Goal: Information Seeking & Learning: Learn about a topic

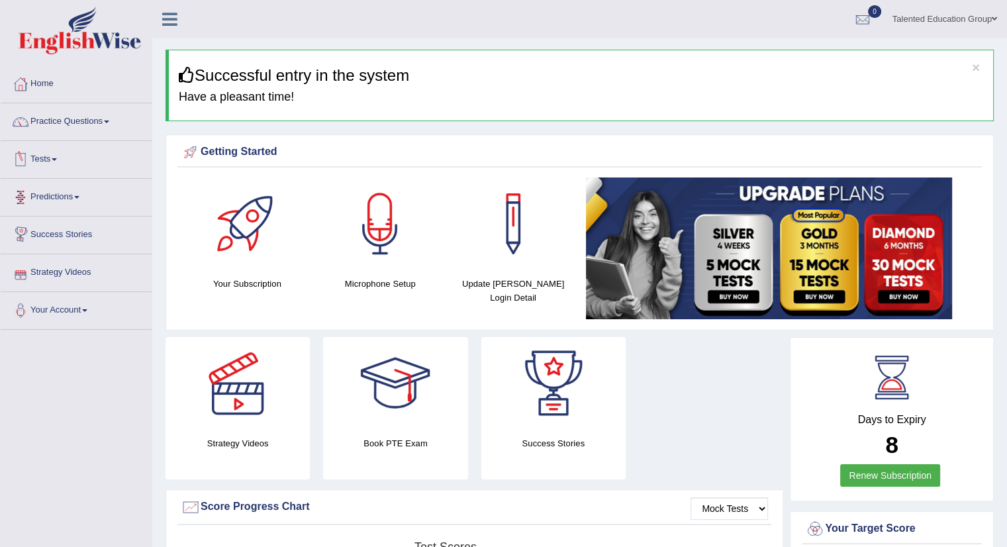
click at [50, 154] on link "Tests" at bounding box center [76, 157] width 151 height 33
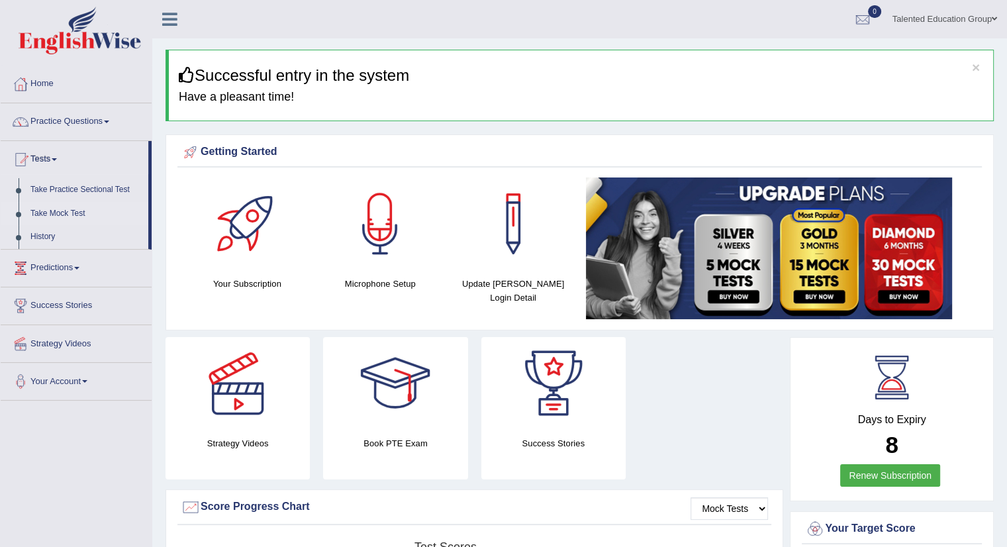
click at [66, 207] on link "Take Mock Test" at bounding box center [86, 214] width 124 height 24
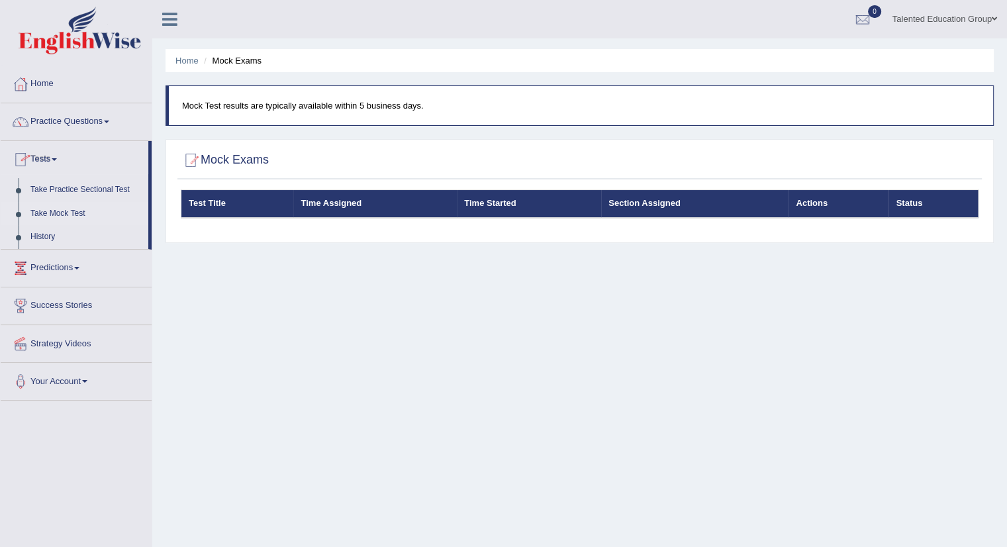
click at [283, 159] on div at bounding box center [579, 160] width 797 height 27
click at [62, 188] on link "Take Practice Sectional Test" at bounding box center [86, 190] width 124 height 24
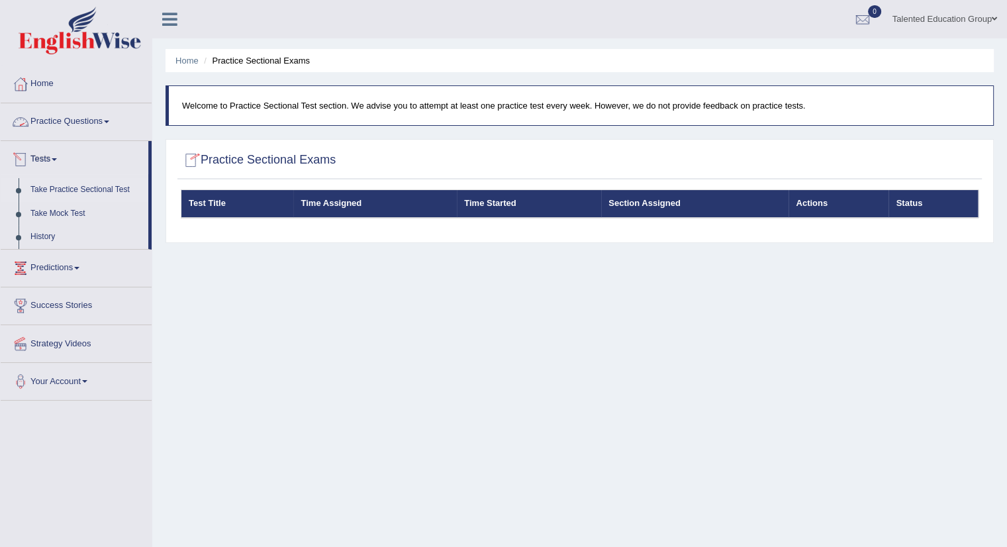
click at [69, 120] on link "Practice Questions" at bounding box center [76, 119] width 151 height 33
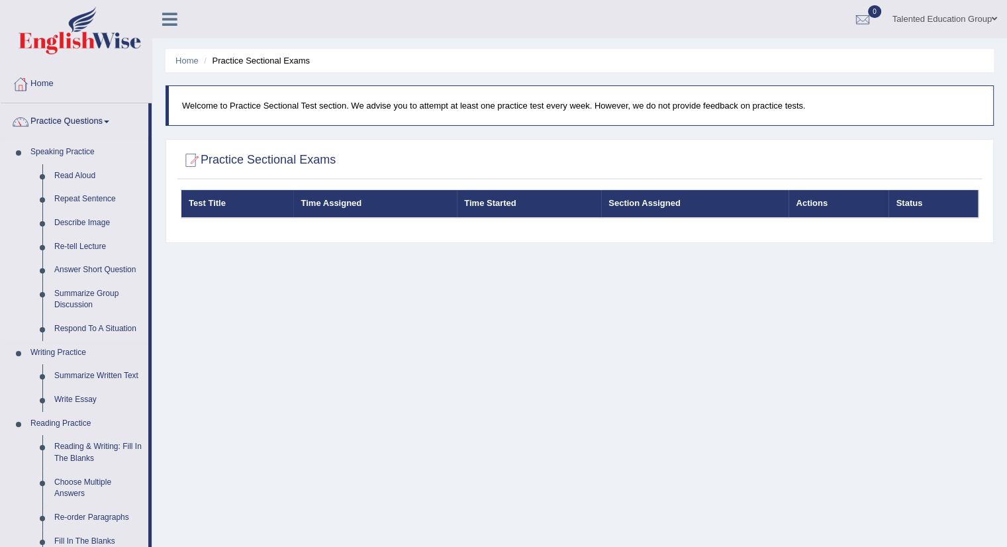
click at [78, 152] on link "Speaking Practice" at bounding box center [86, 152] width 124 height 24
click at [83, 173] on link "Read Aloud" at bounding box center [98, 176] width 100 height 24
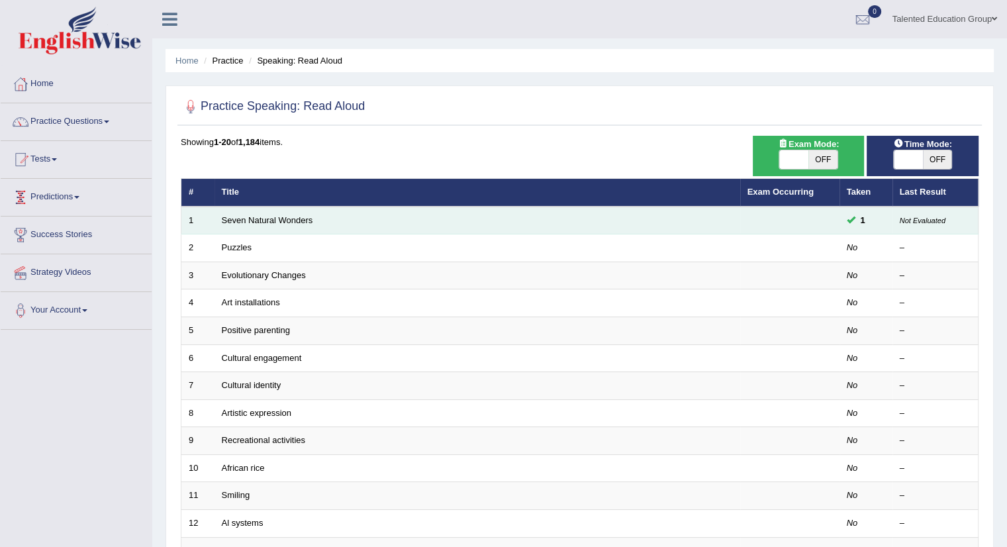
click at [304, 228] on td "Seven Natural Wonders" at bounding box center [476, 220] width 525 height 28
click at [304, 218] on link "Seven Natural Wonders" at bounding box center [267, 220] width 91 height 10
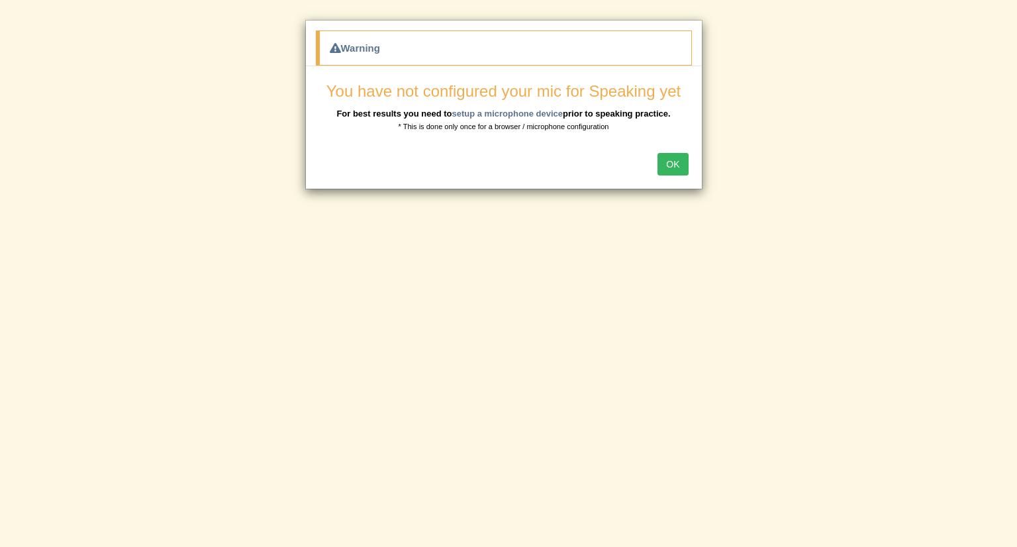
click at [860, 459] on div "Warning You have not configured your mic for Speaking yet For best results you …" at bounding box center [508, 273] width 1017 height 547
click at [672, 167] on button "OK" at bounding box center [672, 164] width 30 height 23
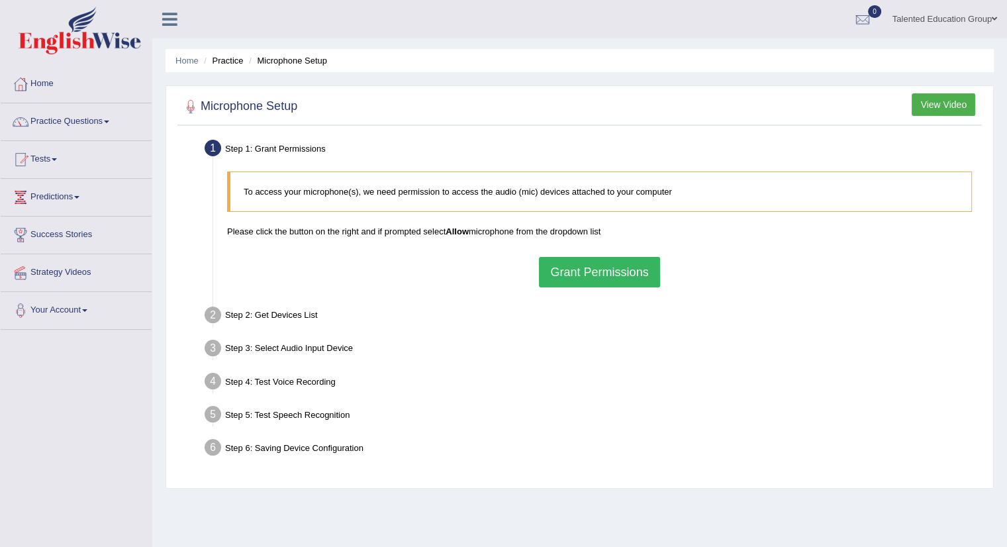
click at [602, 268] on button "Grant Permissions" at bounding box center [599, 272] width 120 height 30
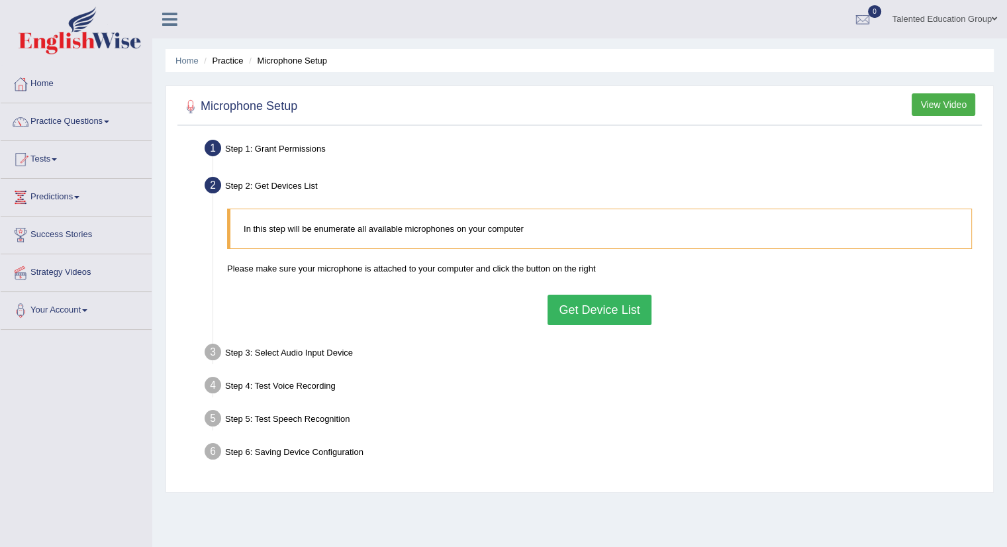
click at [615, 313] on button "Get Device List" at bounding box center [598, 310] width 103 height 30
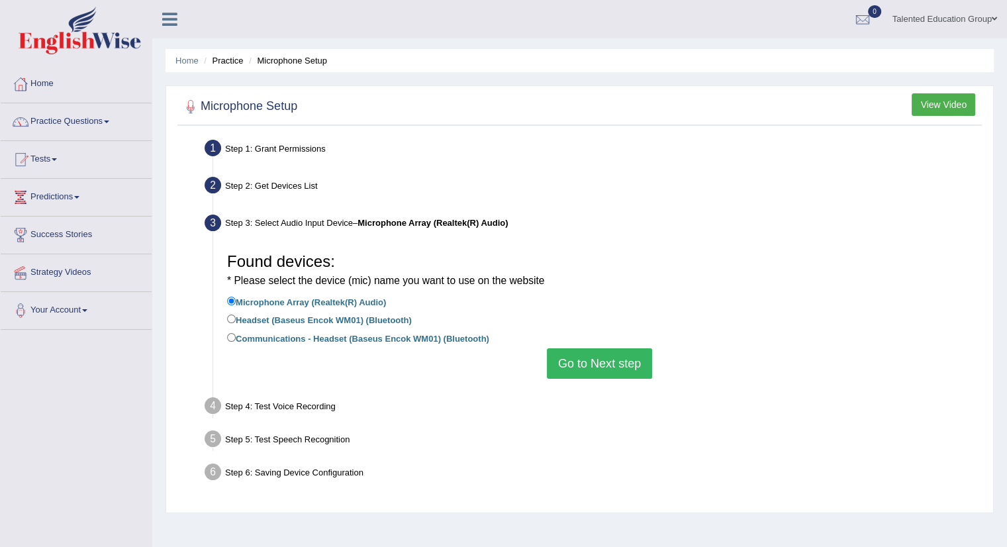
click at [345, 320] on label "Headset (Baseus Encok WM01) (Bluetooth)" at bounding box center [319, 319] width 185 height 15
click at [236, 320] on input "Headset (Baseus Encok WM01) (Bluetooth)" at bounding box center [231, 318] width 9 height 9
radio input "true"
click at [590, 356] on button "Go to Next step" at bounding box center [599, 363] width 105 height 30
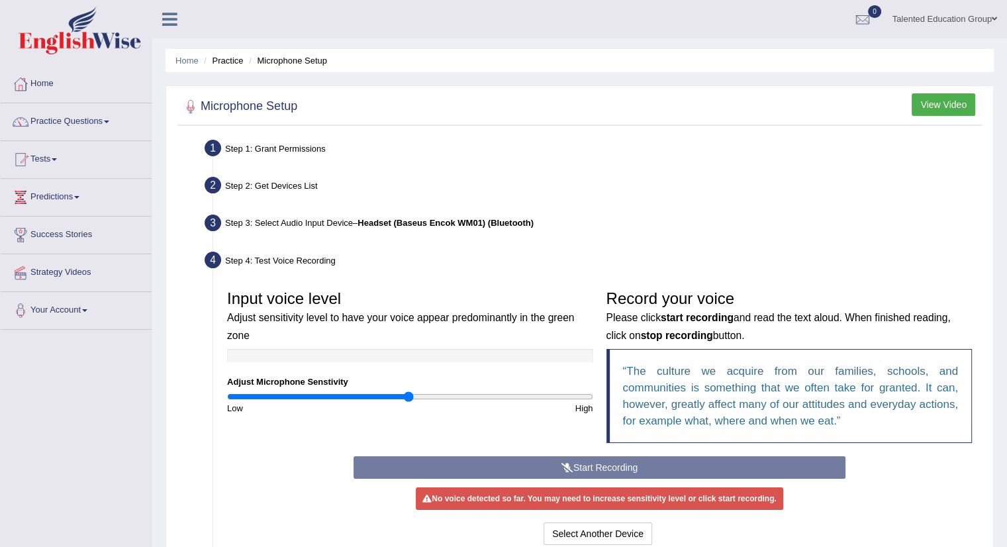
click at [289, 214] on div "Step 3: Select Audio Input Device – Headset (Baseus Encok WM01) (Bluetooth)" at bounding box center [593, 224] width 788 height 29
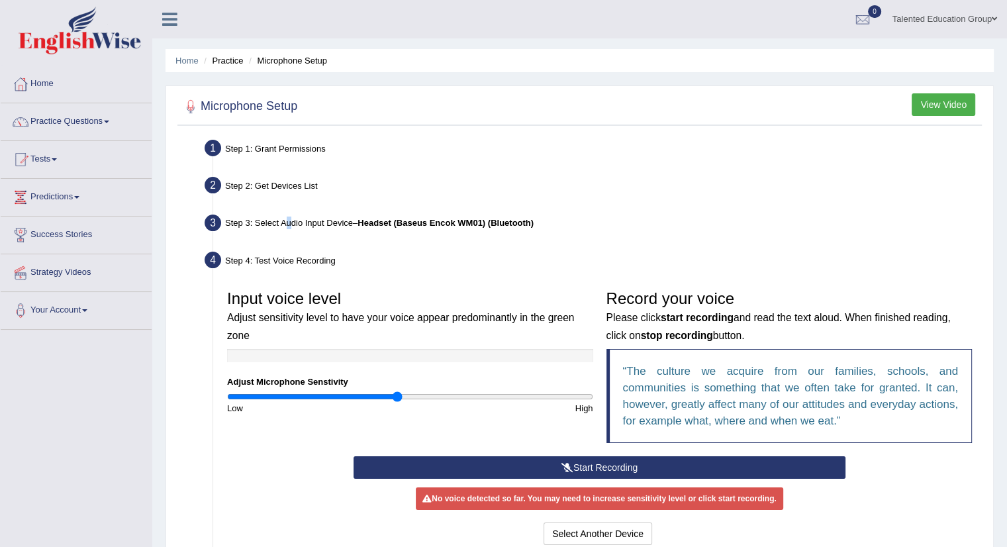
click at [397, 395] on input "range" at bounding box center [410, 396] width 366 height 11
click at [413, 395] on input "range" at bounding box center [410, 396] width 366 height 11
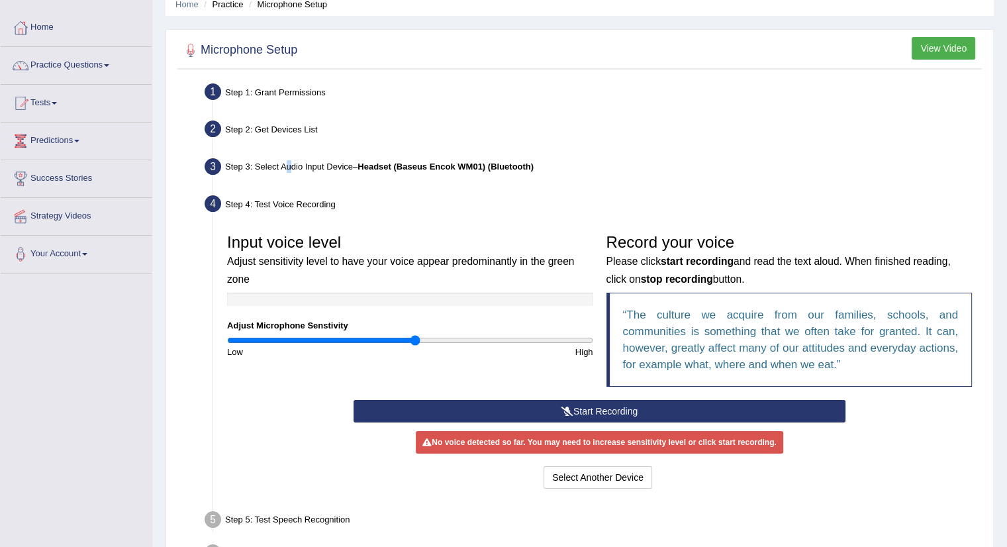
scroll to position [132, 0]
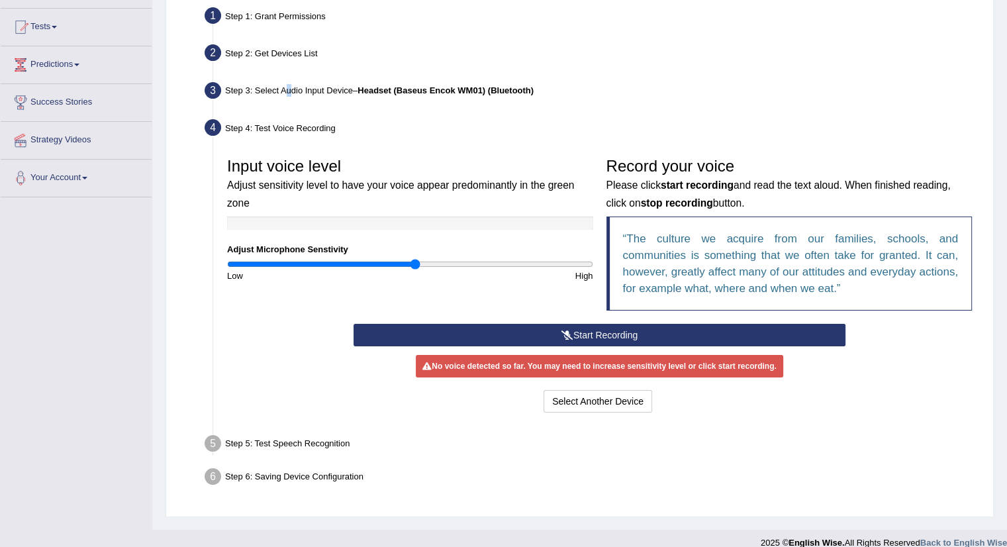
click at [556, 329] on button "Start Recording" at bounding box center [599, 335] width 492 height 23
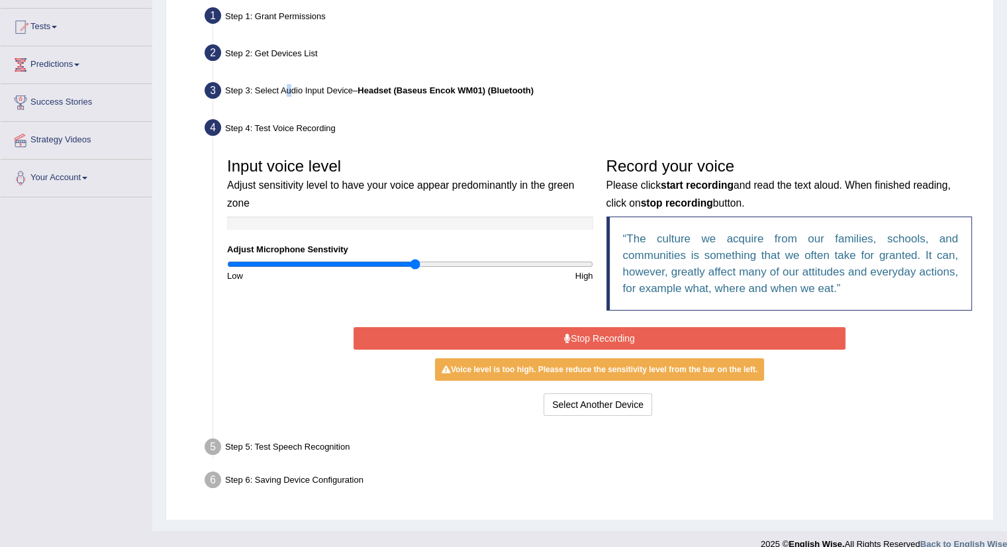
click at [699, 333] on button "Stop Recording" at bounding box center [599, 338] width 492 height 23
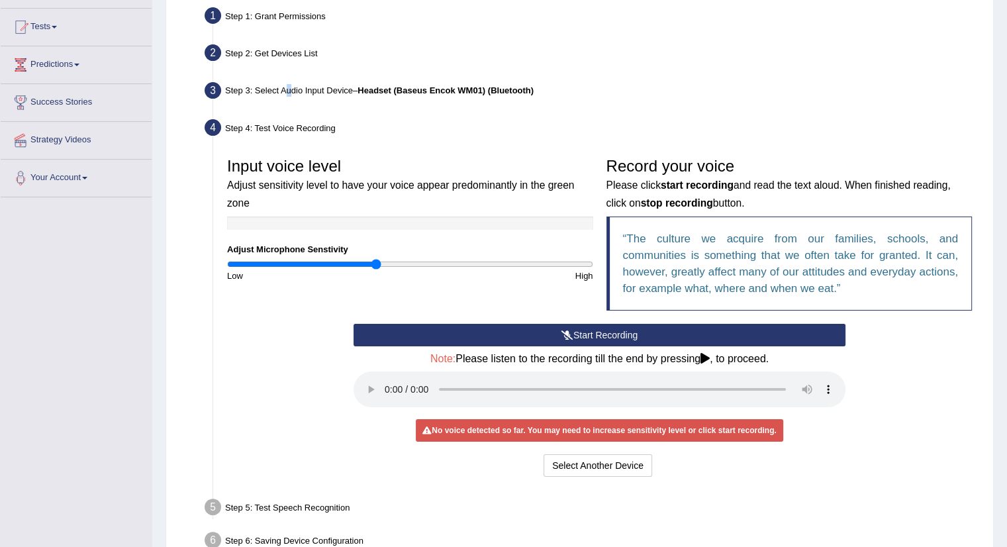
click at [374, 267] on input "range" at bounding box center [410, 264] width 366 height 11
type input "0.86"
click at [382, 263] on input "range" at bounding box center [410, 264] width 366 height 11
click at [617, 431] on div "No voice detected so far. You may need to increase sensitivity level or click s…" at bounding box center [599, 430] width 367 height 23
drag, startPoint x: 572, startPoint y: 334, endPoint x: 711, endPoint y: 447, distance: 179.7
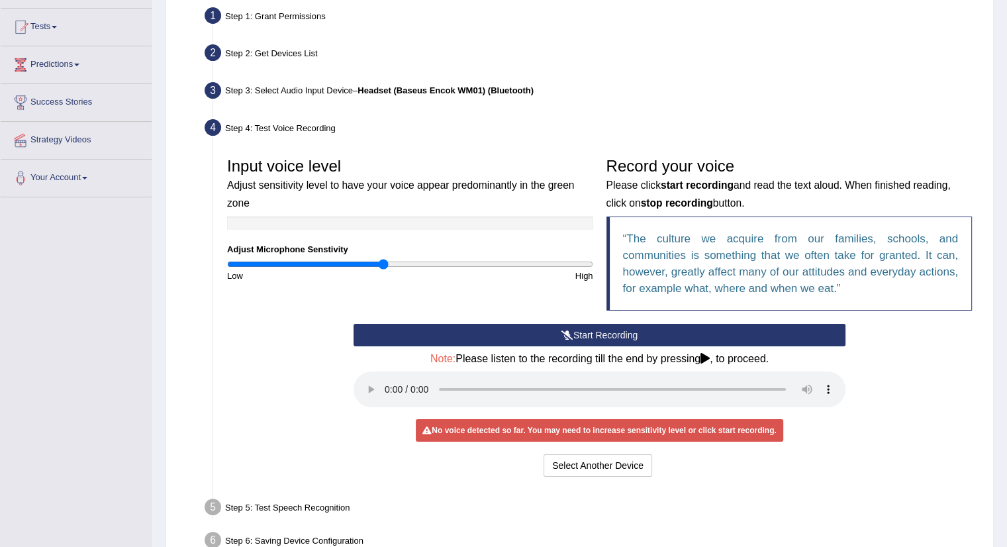
click at [709, 447] on div "Start Recording Stop Recording Note: Please listen to the recording till the en…" at bounding box center [599, 402] width 505 height 156
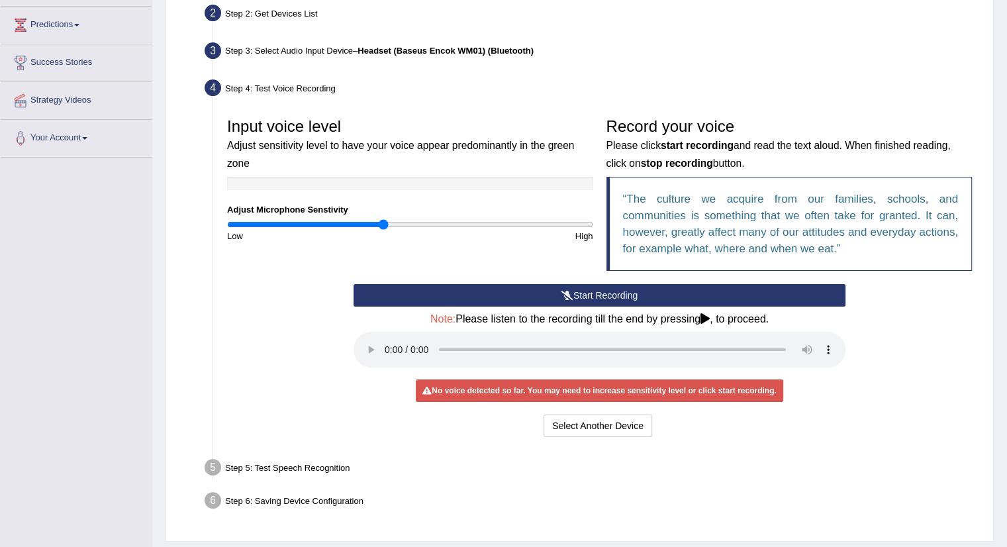
scroll to position [209, 0]
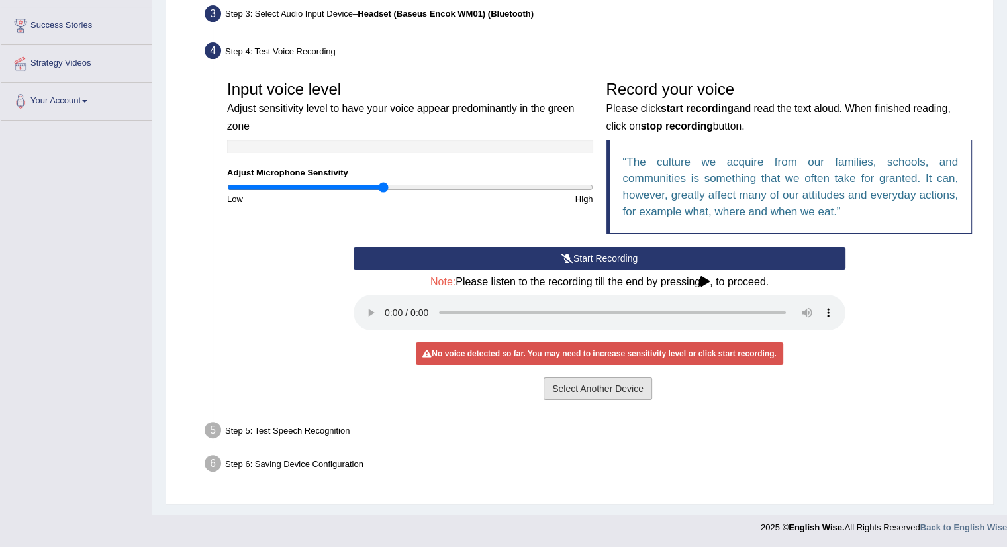
click at [625, 391] on button "Select Another Device" at bounding box center [597, 388] width 109 height 23
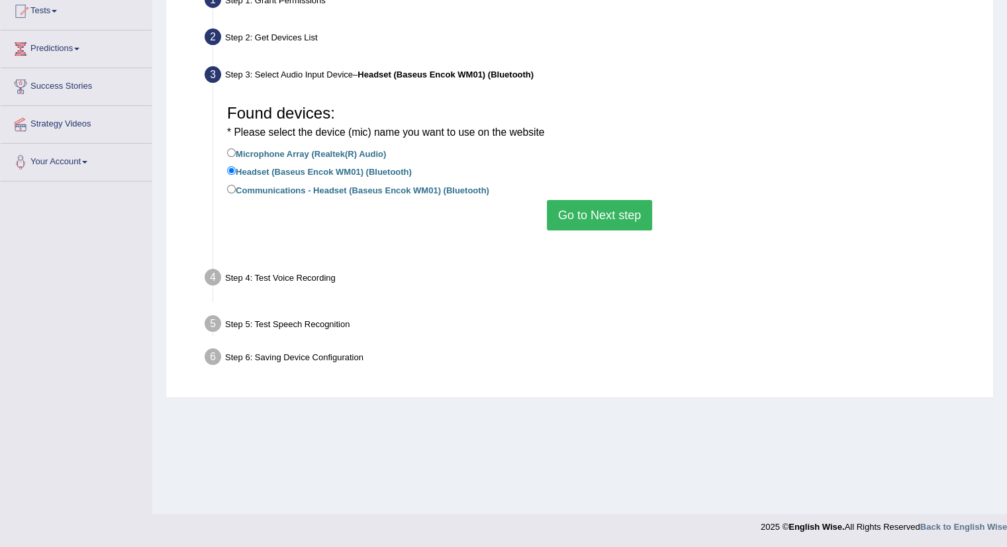
scroll to position [148, 0]
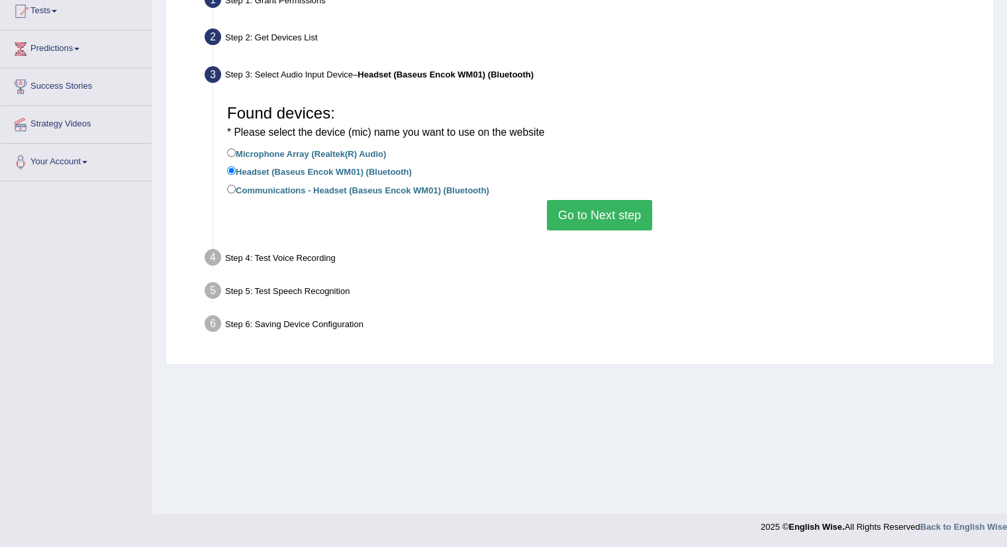
click at [293, 193] on label "Communications - Headset (Baseus Encok WM01) (Bluetooth)" at bounding box center [358, 189] width 262 height 15
click at [236, 193] on input "Communications - Headset (Baseus Encok WM01) (Bluetooth)" at bounding box center [231, 189] width 9 height 9
radio input "true"
click at [579, 222] on button "Go to Next step" at bounding box center [599, 215] width 105 height 30
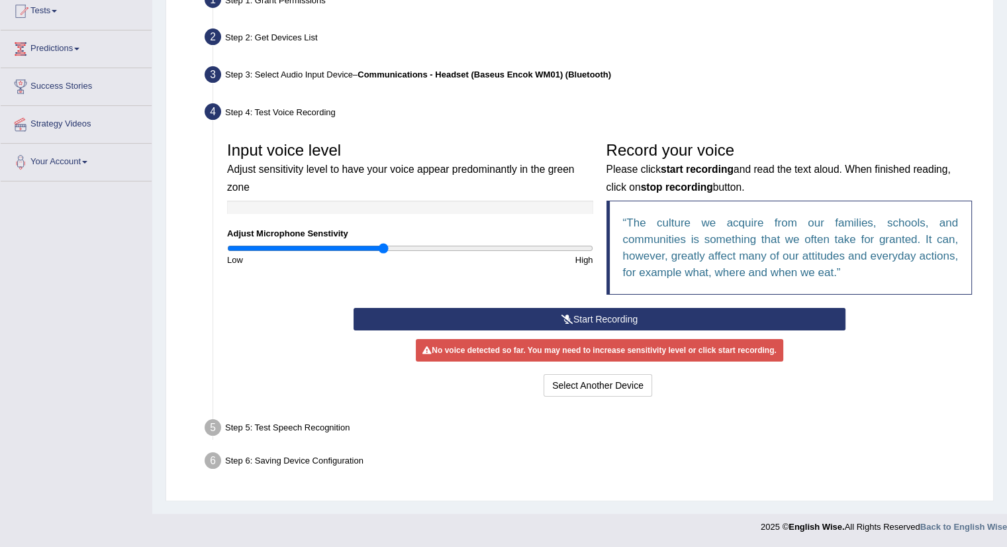
click at [584, 316] on button "Start Recording" at bounding box center [599, 319] width 492 height 23
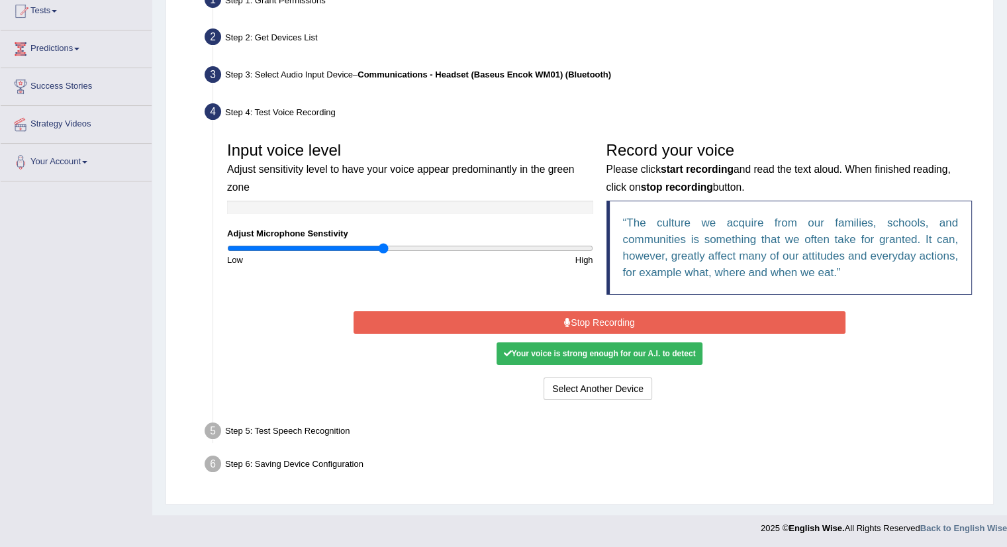
click at [670, 323] on button "Stop Recording" at bounding box center [599, 322] width 492 height 23
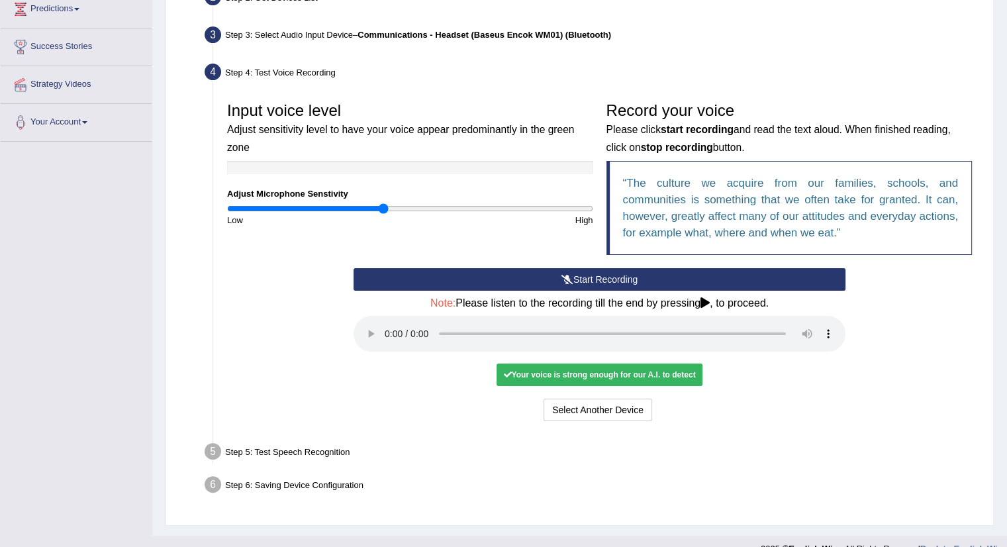
scroll to position [209, 0]
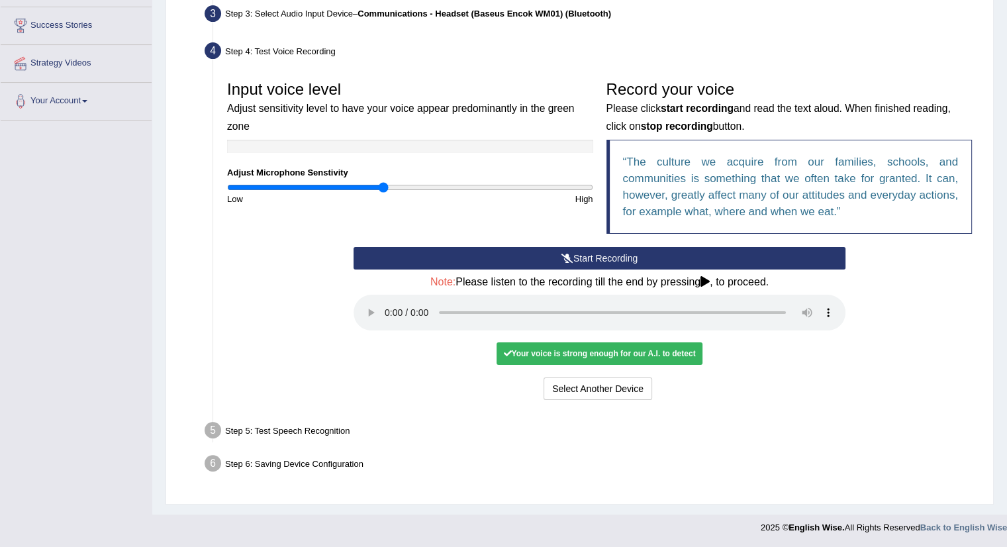
click at [441, 361] on div "Start Recording Stop Recording Note: Please listen to the recording till the en…" at bounding box center [599, 325] width 505 height 156
click at [681, 388] on button "Voice is ok. Go to Next step" at bounding box center [654, 388] width 131 height 23
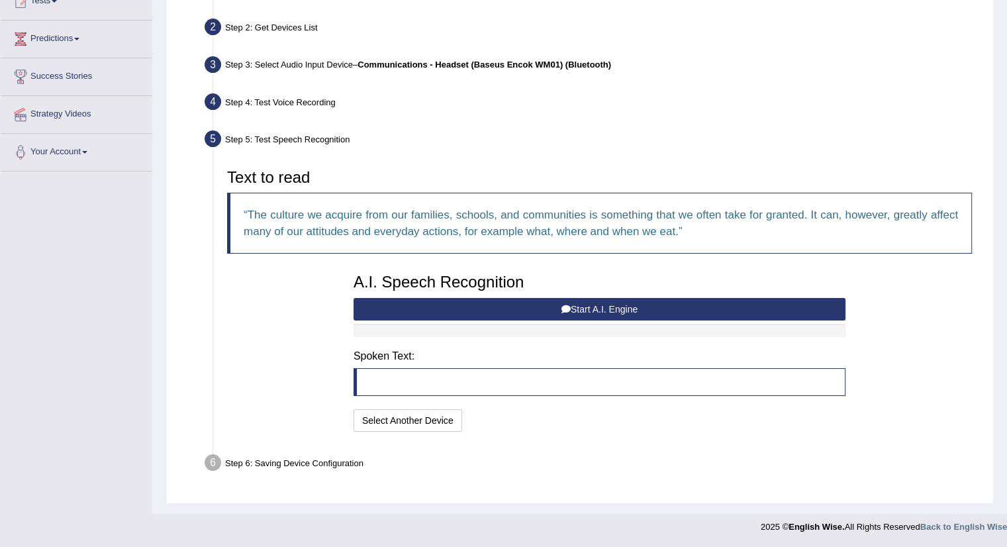
scroll to position [157, 0]
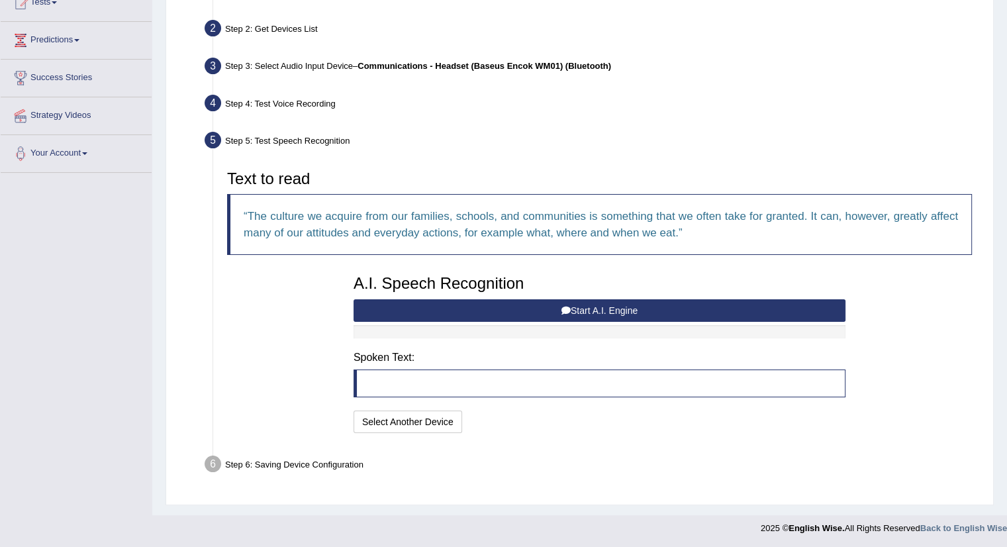
click at [432, 388] on blockquote at bounding box center [599, 383] width 492 height 28
click at [500, 379] on blockquote at bounding box center [599, 383] width 492 height 28
click at [426, 377] on blockquote at bounding box center [599, 383] width 492 height 28
click at [583, 306] on button "Start A.I. Engine" at bounding box center [599, 310] width 492 height 23
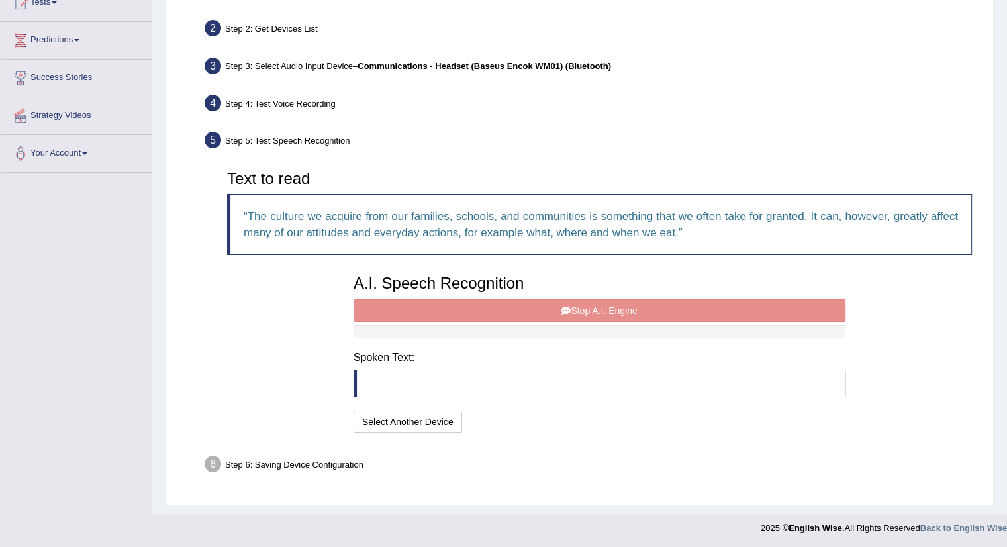
click at [556, 329] on div at bounding box center [599, 331] width 492 height 13
click at [588, 331] on div at bounding box center [599, 331] width 492 height 13
click at [592, 308] on div "A.I. Speech Recognition Start A.I. Engine Stop A.I. Engine Note: Please listen …" at bounding box center [599, 352] width 505 height 168
click at [421, 381] on blockquote at bounding box center [599, 383] width 492 height 28
click at [424, 384] on blockquote at bounding box center [599, 383] width 492 height 28
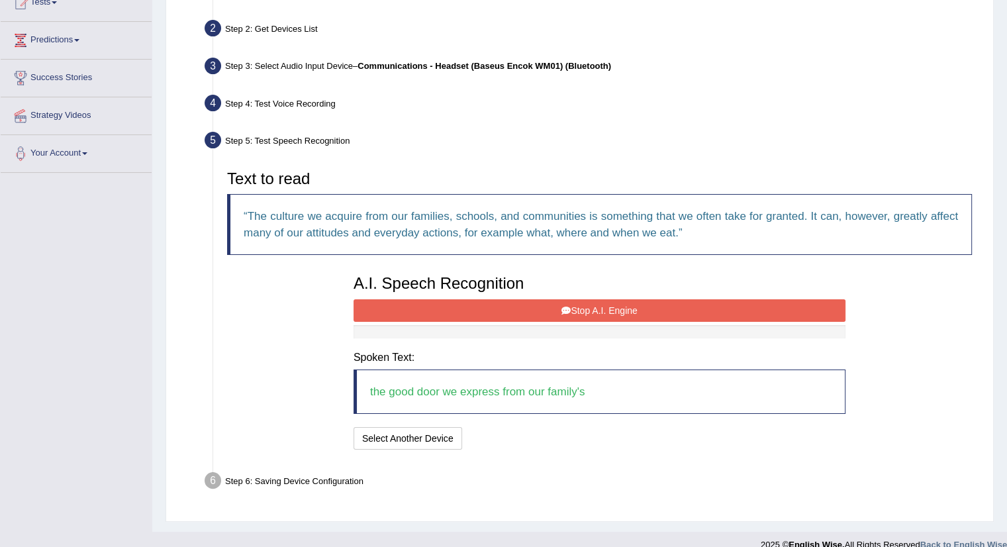
click at [564, 319] on div "A.I. Speech Recognition Start A.I. Engine Stop A.I. Engine Note: Please listen …" at bounding box center [599, 360] width 505 height 185
click at [574, 311] on button "Stop A.I. Engine" at bounding box center [599, 310] width 492 height 23
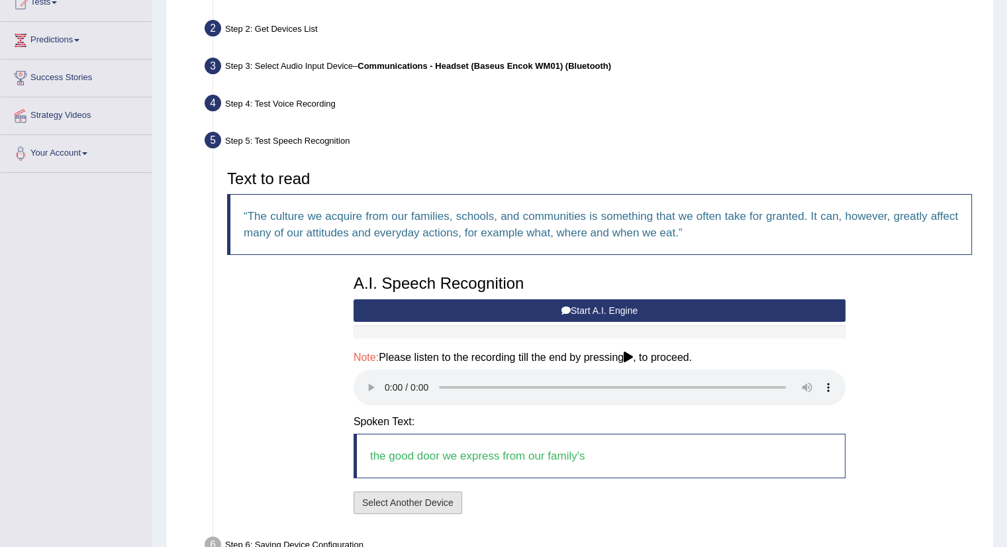
click at [389, 499] on button "Select Another Device" at bounding box center [407, 502] width 109 height 23
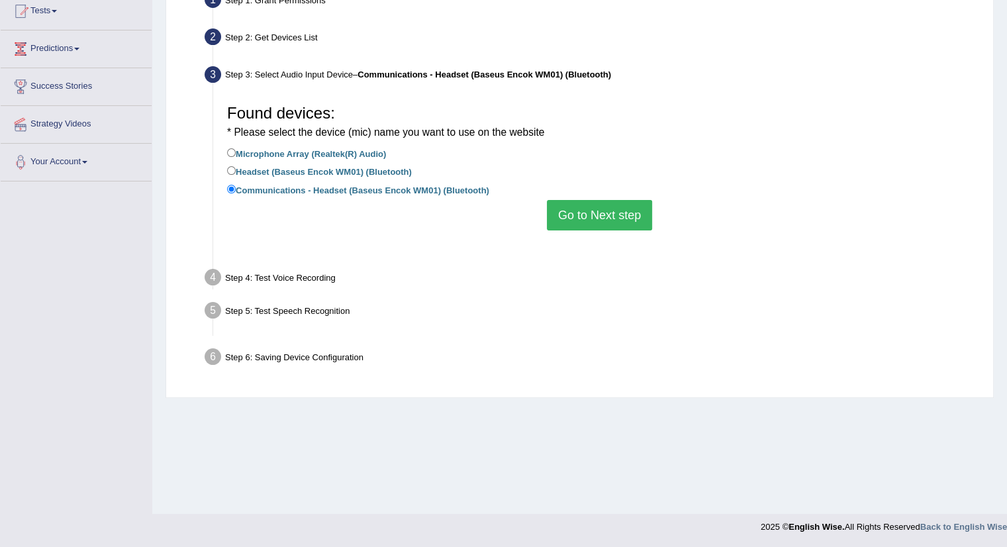
scroll to position [148, 0]
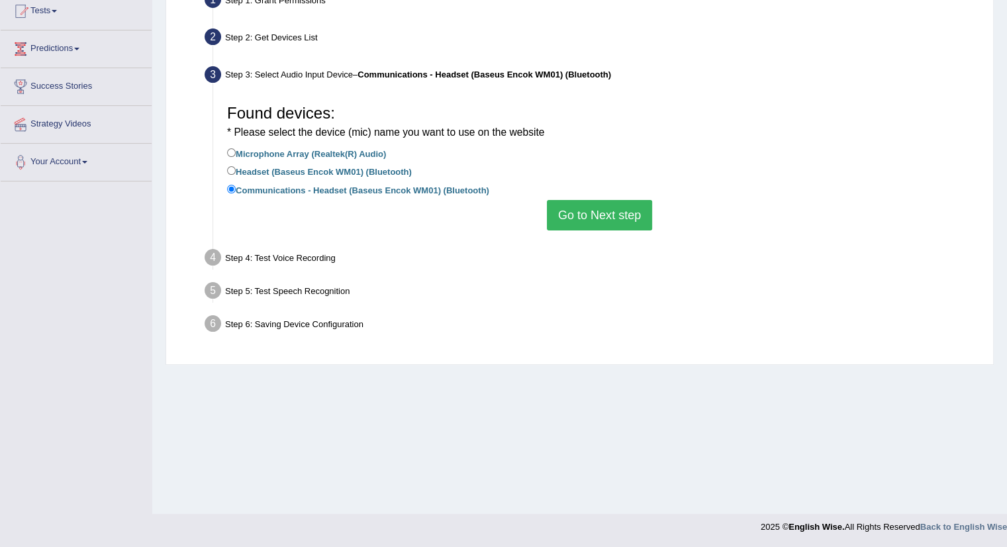
click at [570, 218] on button "Go to Next step" at bounding box center [599, 215] width 105 height 30
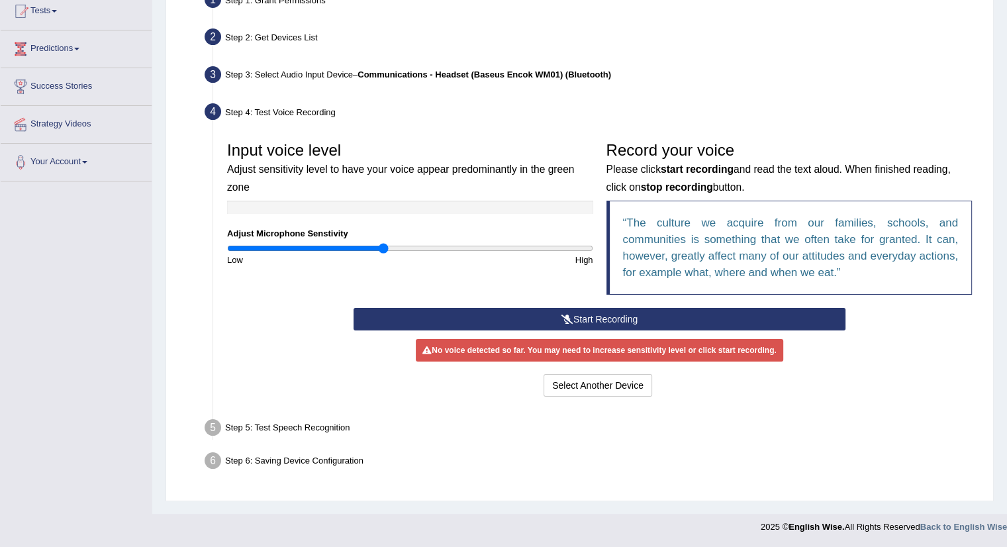
click at [583, 315] on button "Start Recording" at bounding box center [599, 319] width 492 height 23
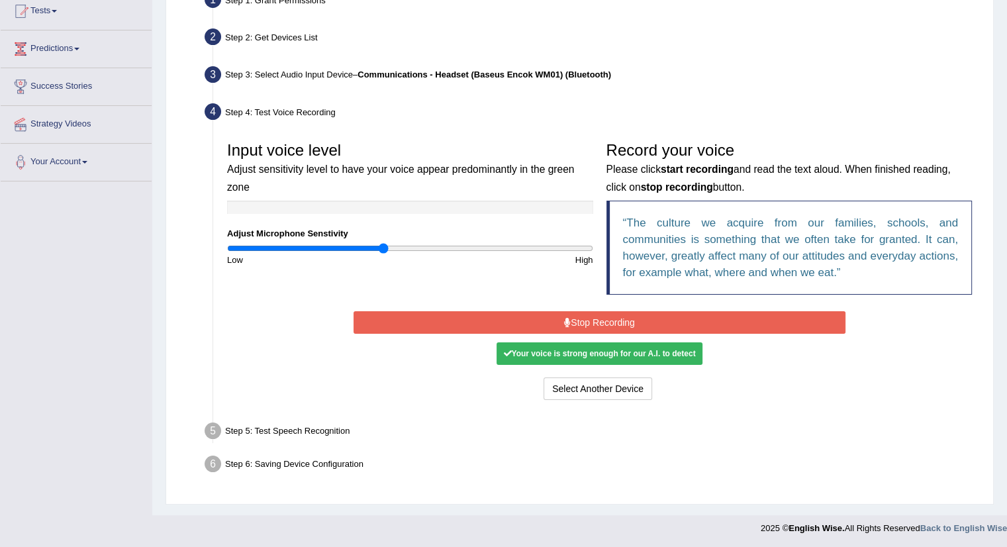
click at [584, 324] on button "Stop Recording" at bounding box center [599, 322] width 492 height 23
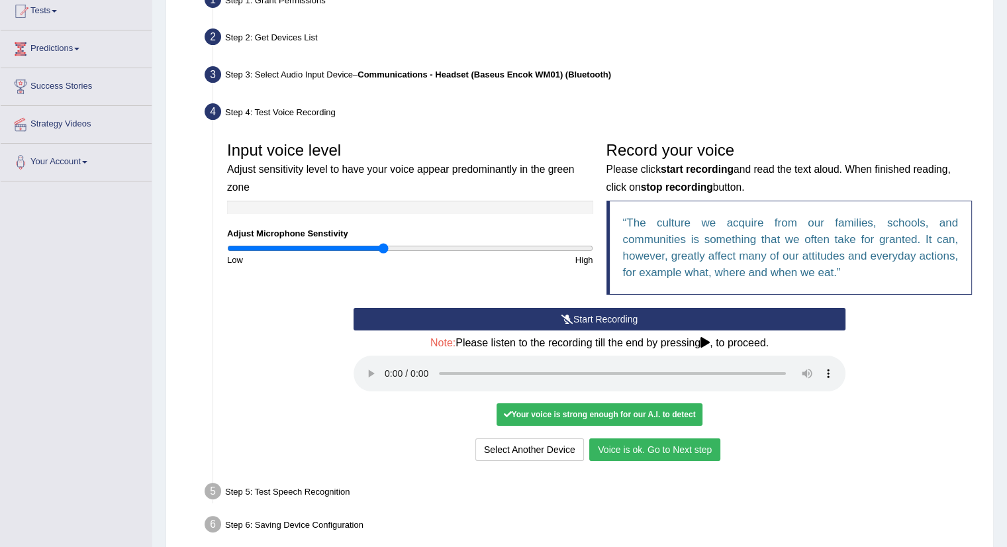
click at [651, 412] on div "Your voice is strong enough for our A.I. to detect" at bounding box center [598, 414] width 205 height 23
click at [707, 444] on button "Voice is ok. Go to Next step" at bounding box center [654, 449] width 131 height 23
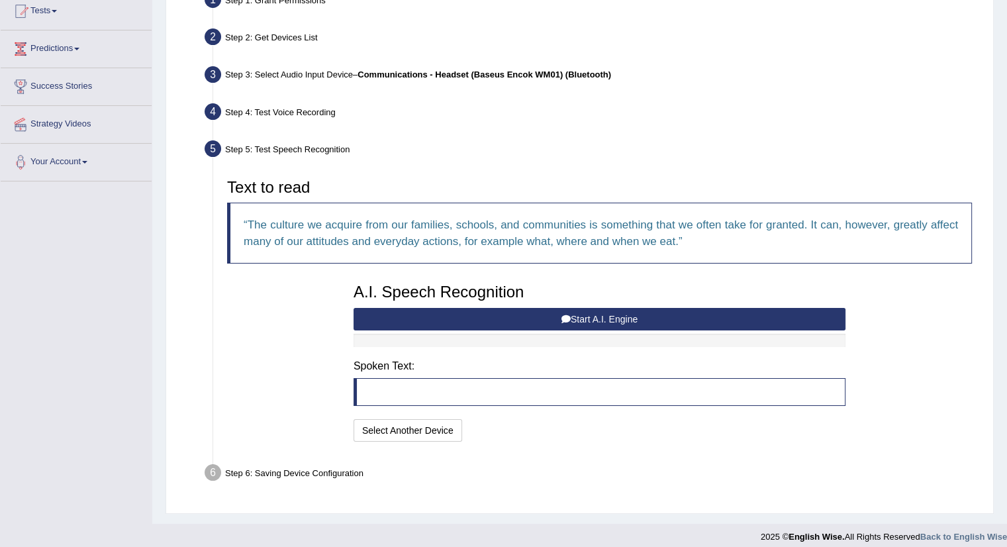
click at [435, 388] on blockquote at bounding box center [599, 392] width 492 height 28
click at [625, 313] on button "Start A.I. Engine" at bounding box center [599, 319] width 492 height 23
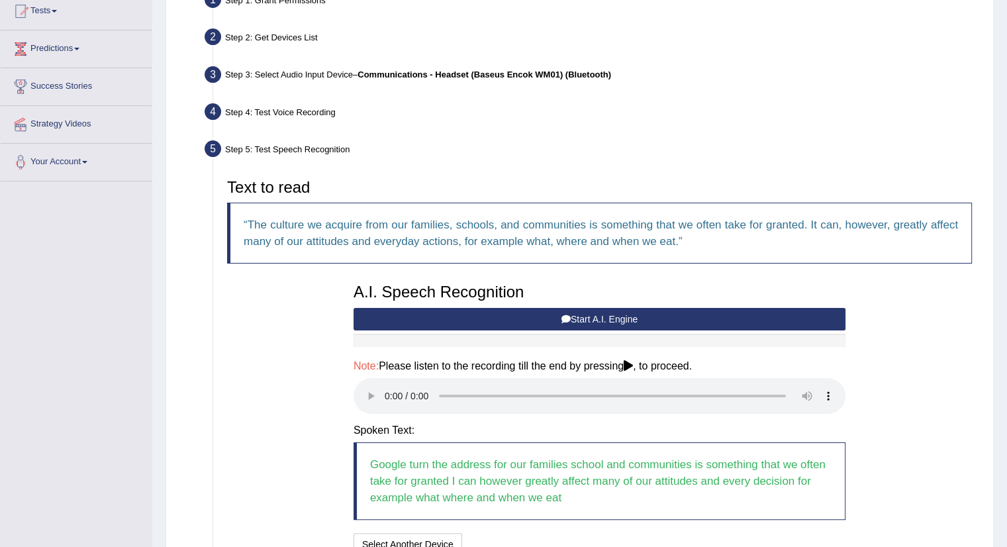
click at [580, 314] on button "Start A.I. Engine" at bounding box center [599, 319] width 492 height 23
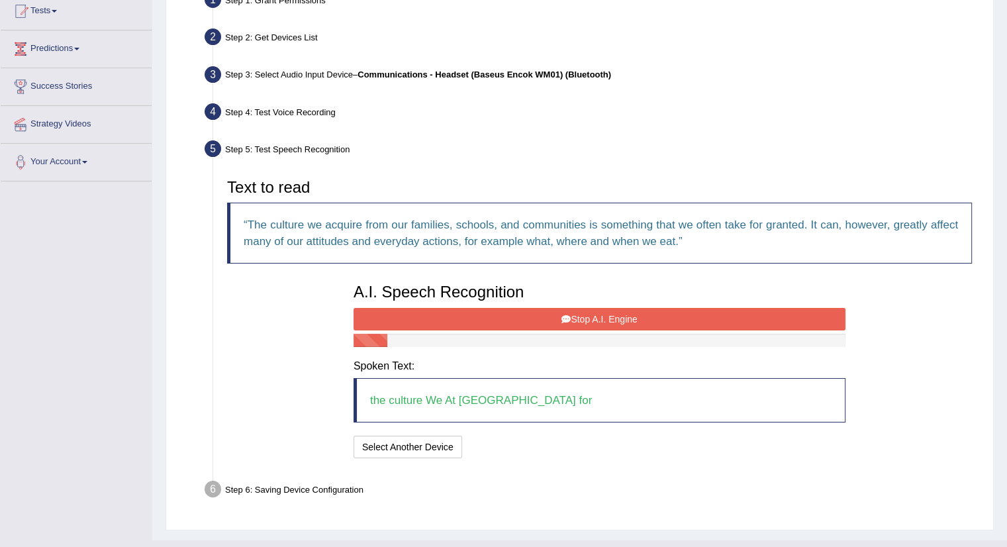
click at [594, 318] on button "Stop A.I. Engine" at bounding box center [599, 319] width 492 height 23
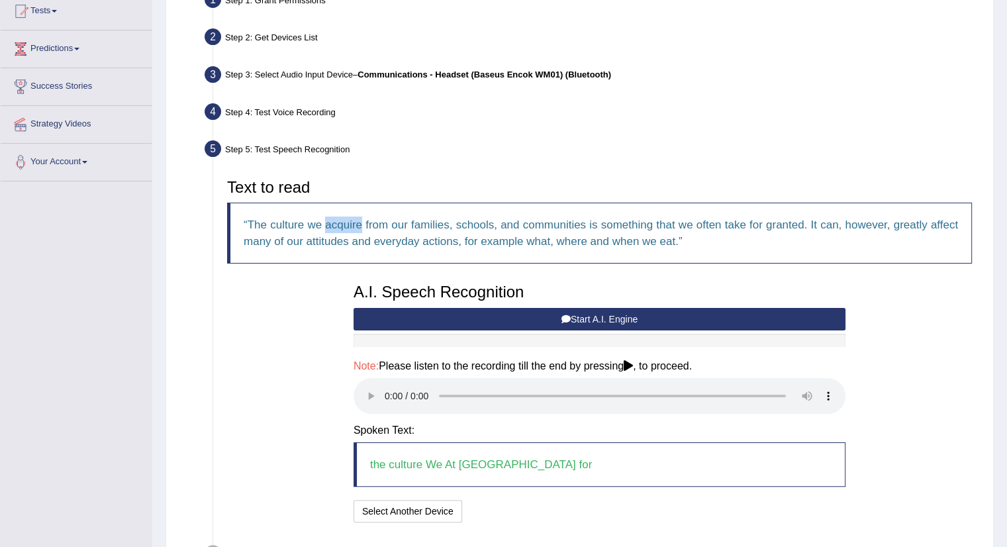
drag, startPoint x: 326, startPoint y: 224, endPoint x: 363, endPoint y: 223, distance: 37.1
click at [363, 223] on q "The culture we acquire from our families, schools, and communities is something…" at bounding box center [601, 232] width 714 height 29
copy q "acquire"
click at [535, 313] on button "Start A.I. Engine" at bounding box center [599, 319] width 492 height 23
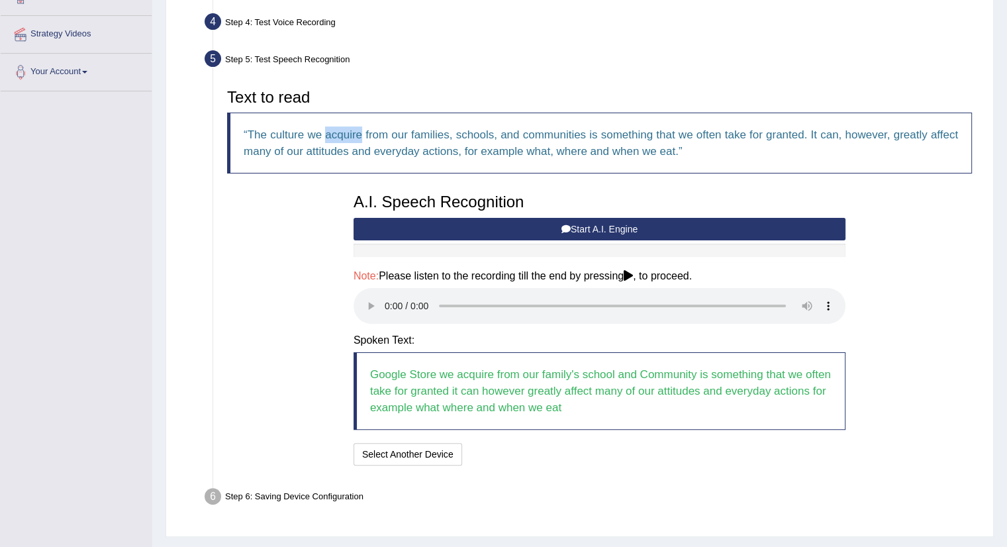
scroll to position [271, 0]
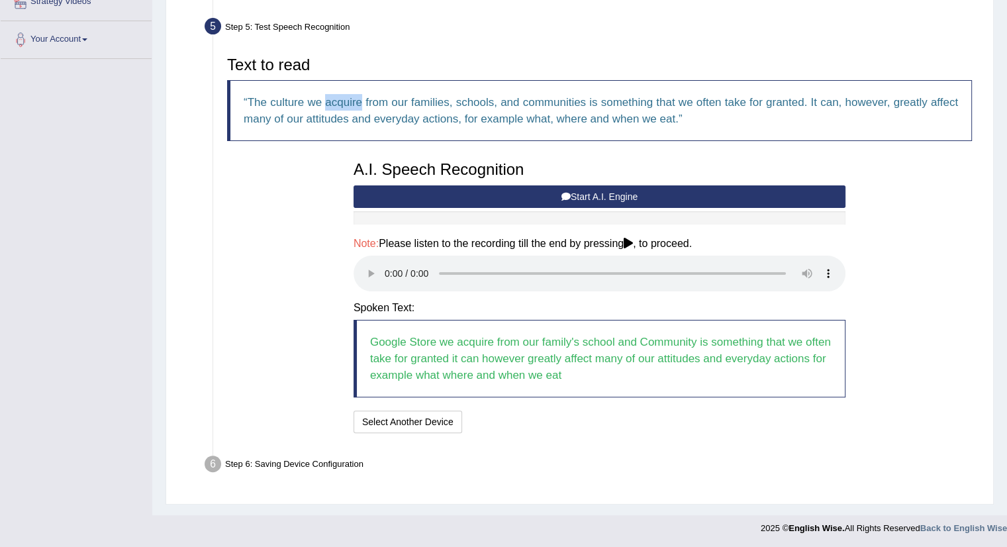
click at [635, 190] on button "Start A.I. Engine" at bounding box center [599, 196] width 492 height 23
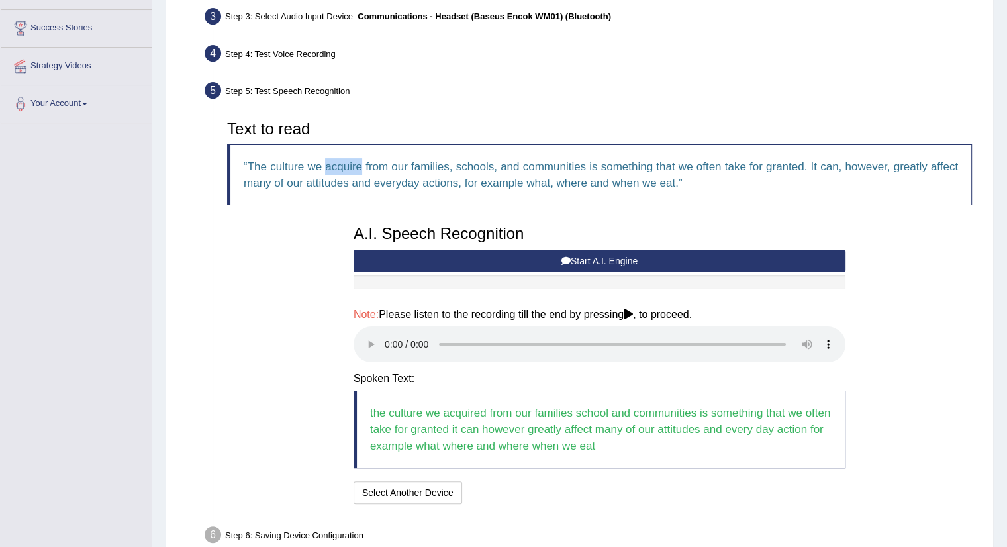
scroll to position [220, 0]
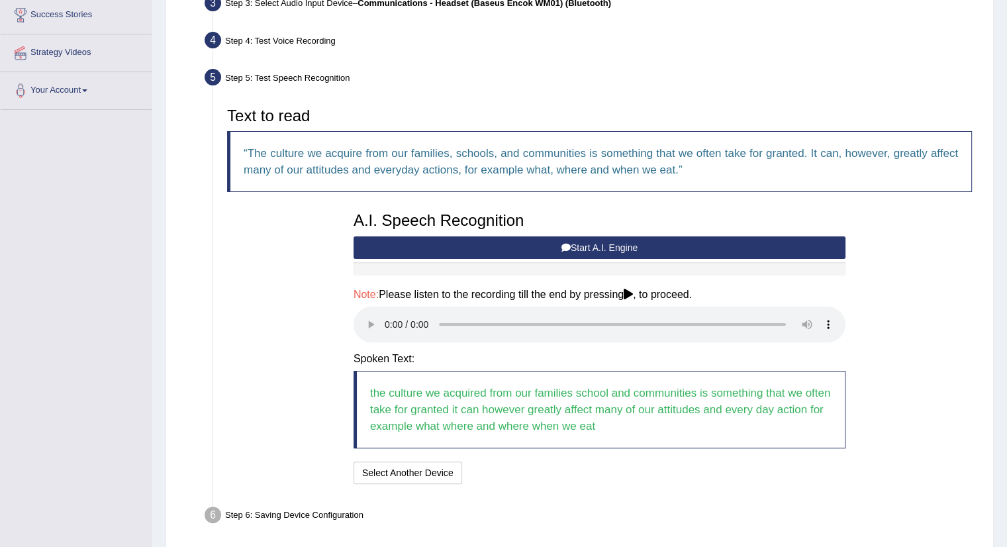
click at [486, 427] on blockquote "the culture we acquired from our families school and communities is something t…" at bounding box center [599, 409] width 492 height 77
click at [406, 471] on button "Select Another Device" at bounding box center [407, 472] width 109 height 23
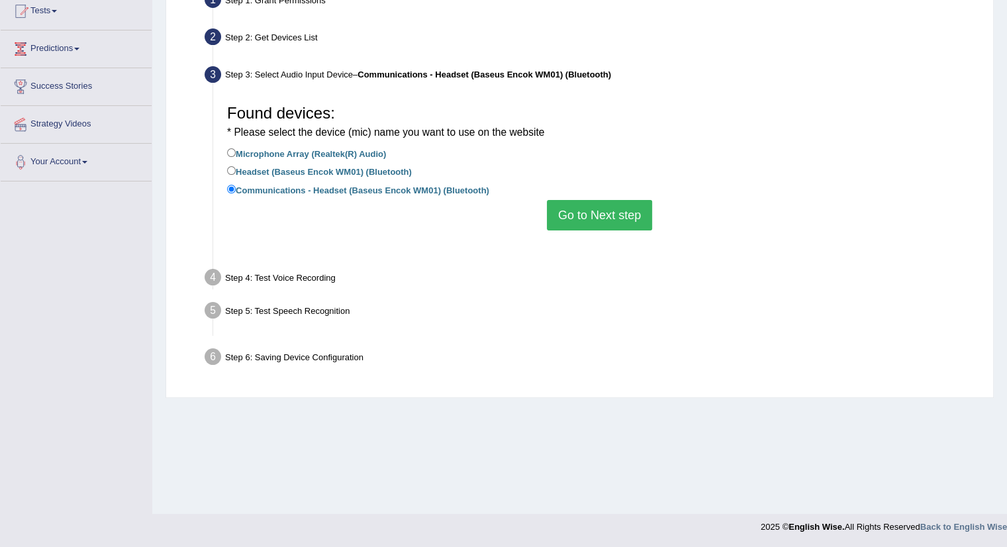
scroll to position [148, 0]
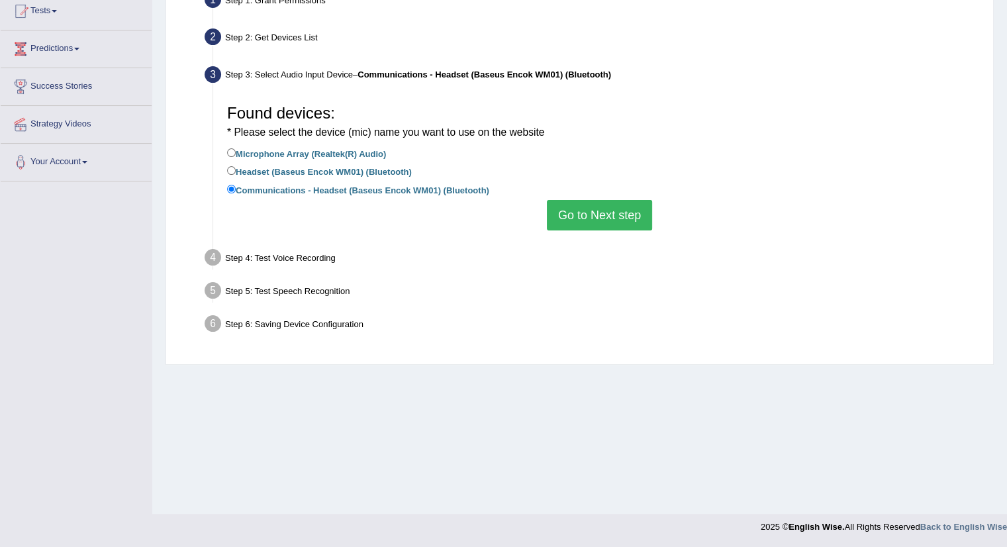
click at [609, 212] on button "Go to Next step" at bounding box center [599, 215] width 105 height 30
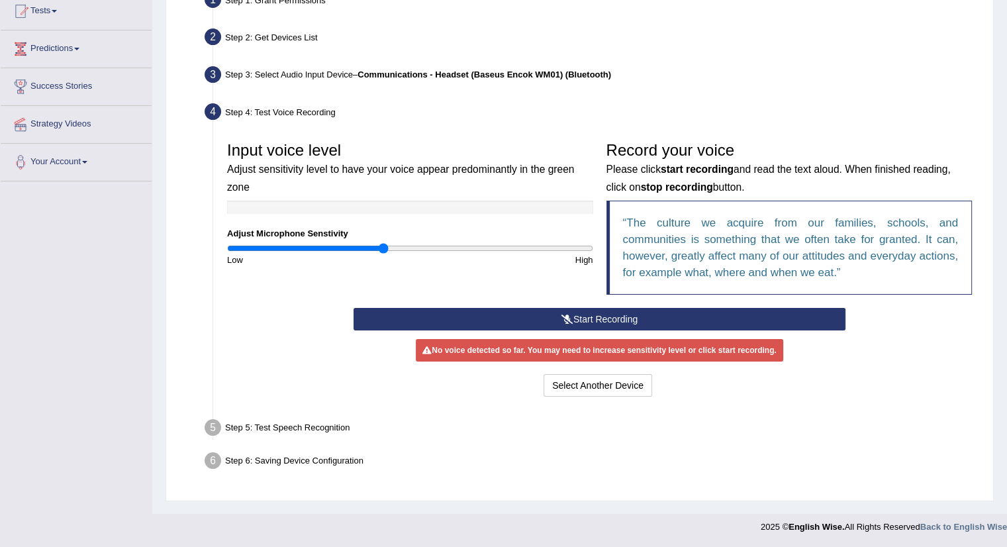
click at [580, 316] on button "Start Recording" at bounding box center [599, 319] width 492 height 23
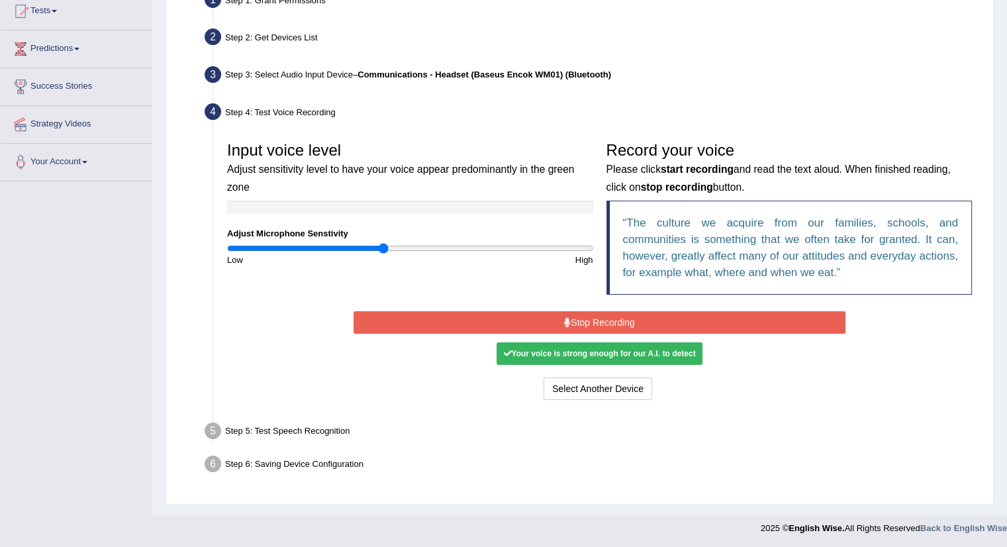
click at [657, 321] on button "Stop Recording" at bounding box center [599, 322] width 492 height 23
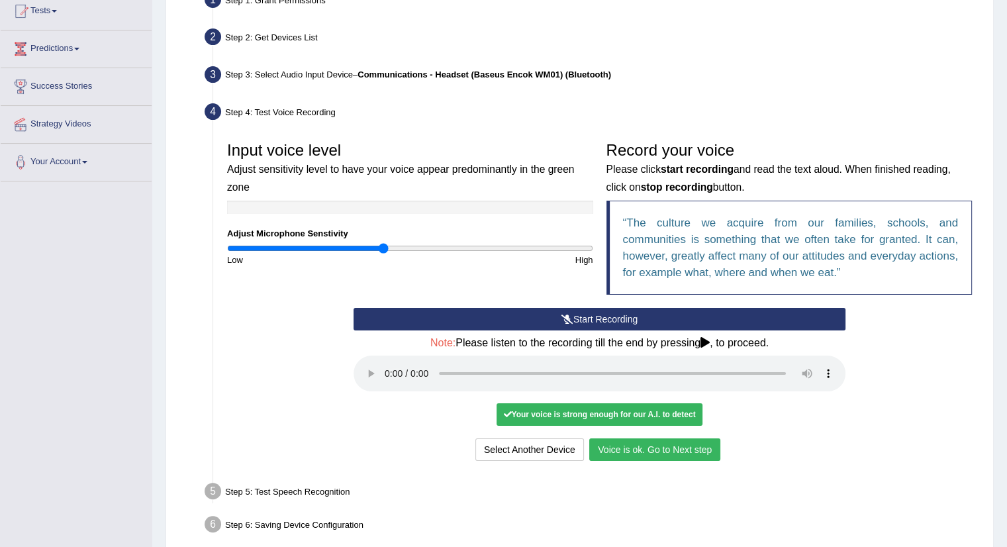
click at [681, 452] on button "Voice is ok. Go to Next step" at bounding box center [654, 449] width 131 height 23
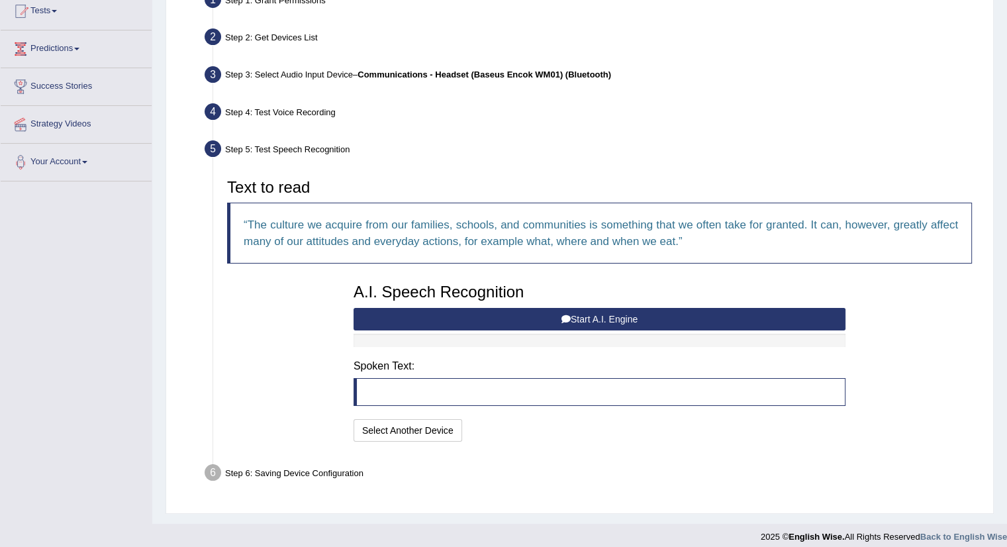
click at [531, 315] on button "Start A.I. Engine" at bounding box center [599, 319] width 492 height 23
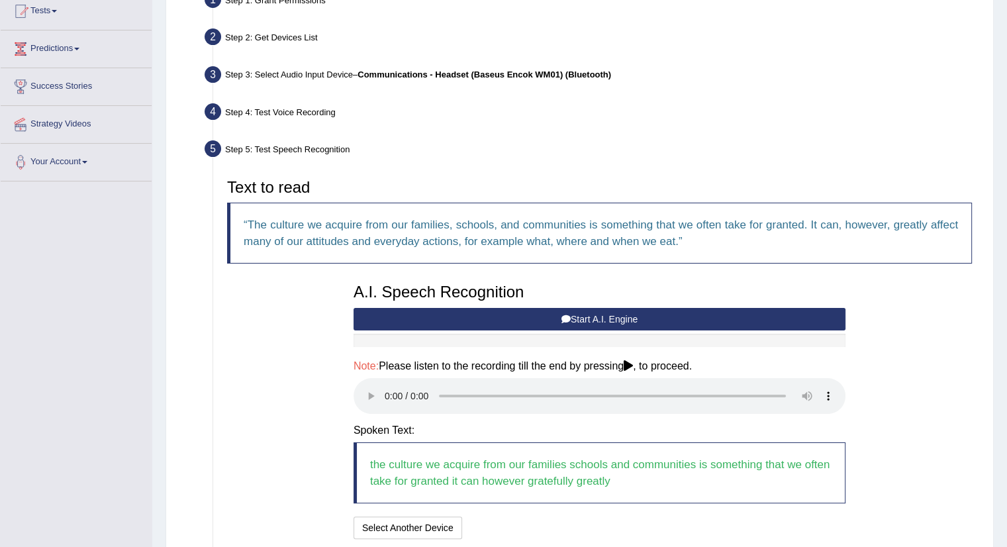
click at [594, 313] on button "Start A.I. Engine" at bounding box center [599, 319] width 492 height 23
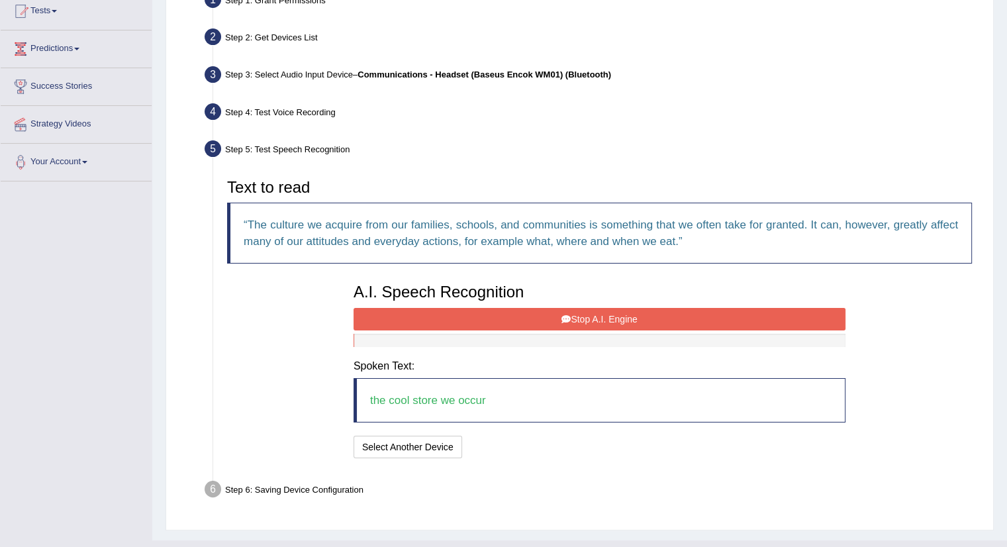
click at [548, 310] on button "Stop A.I. Engine" at bounding box center [599, 319] width 492 height 23
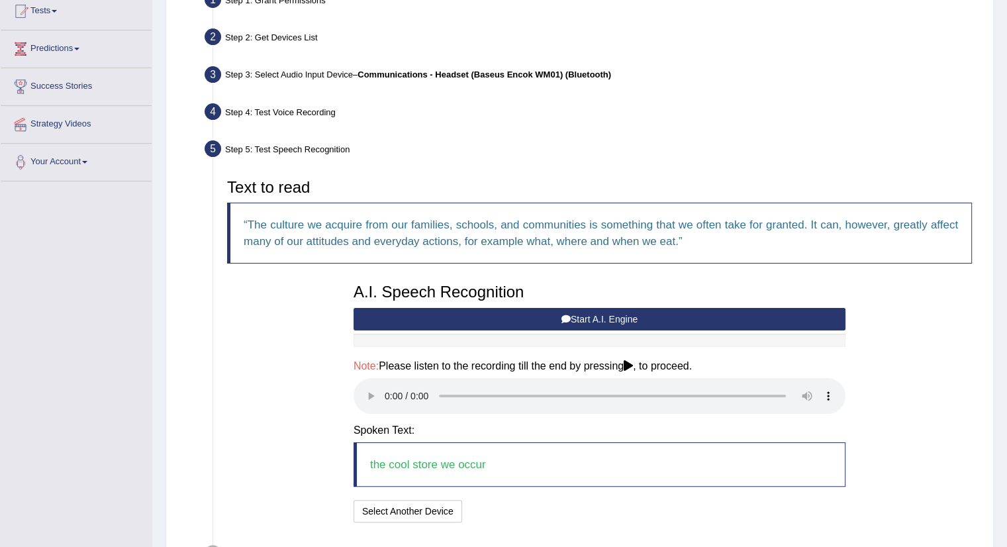
click at [437, 308] on button "Start A.I. Engine" at bounding box center [599, 319] width 492 height 23
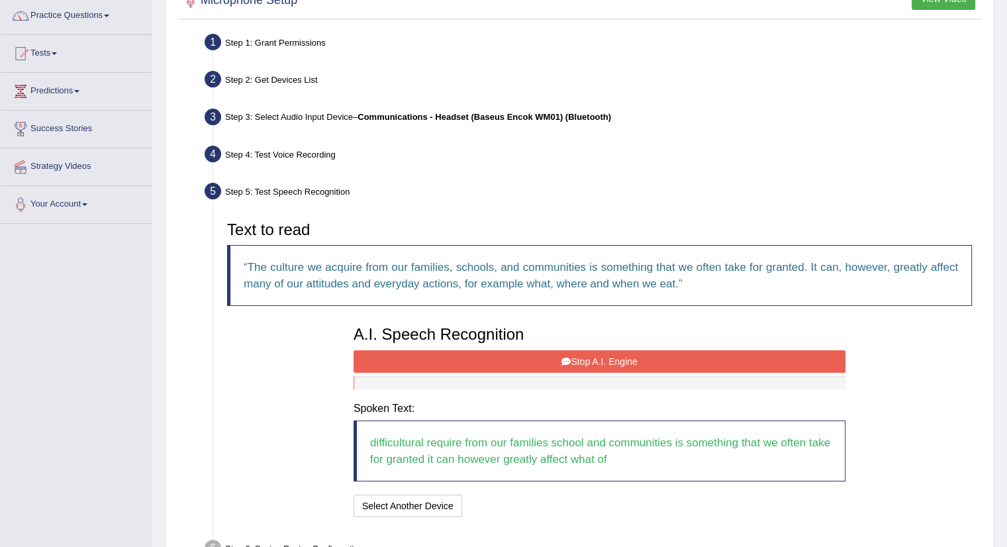
scroll to position [82, 0]
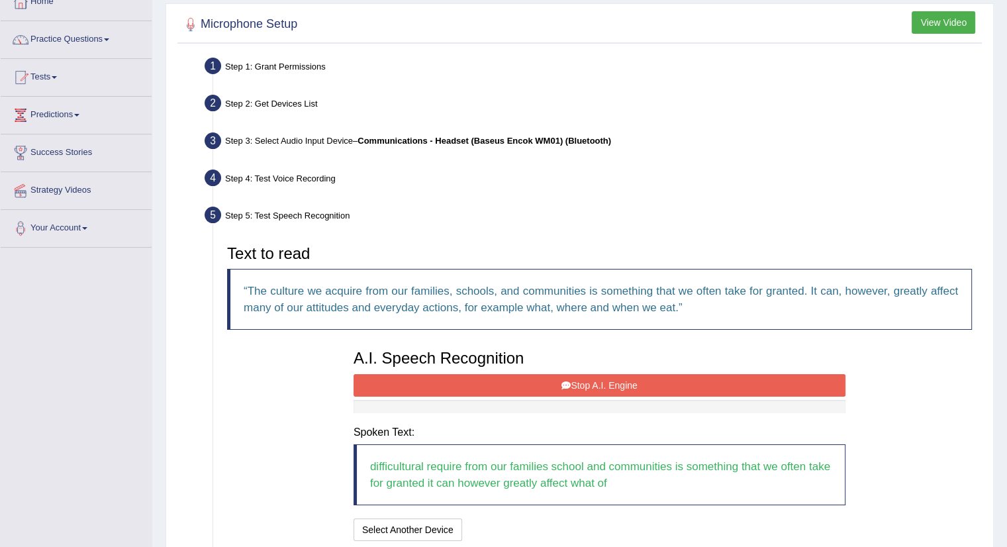
click at [553, 374] on button "Stop A.I. Engine" at bounding box center [599, 385] width 492 height 23
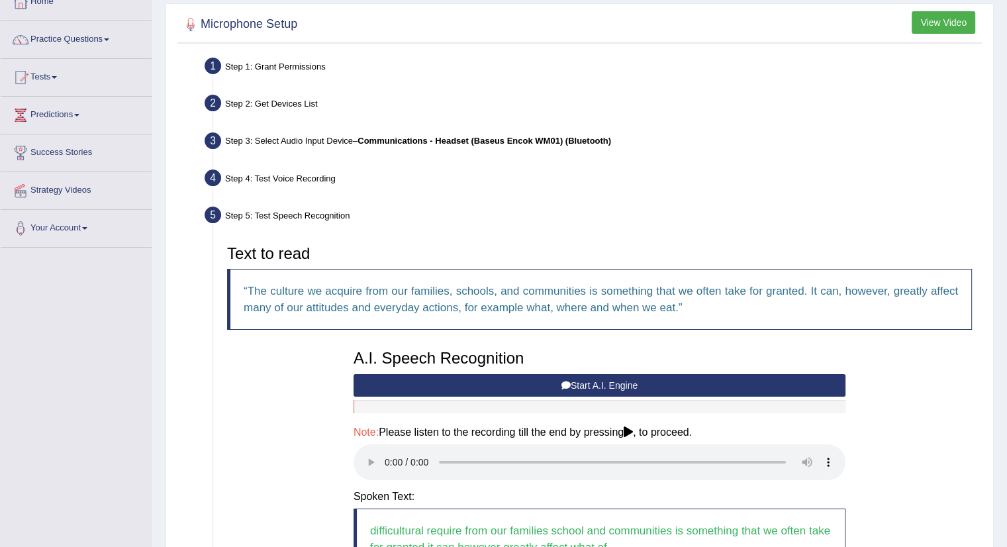
click at [545, 374] on button "Start A.I. Engine" at bounding box center [599, 385] width 492 height 23
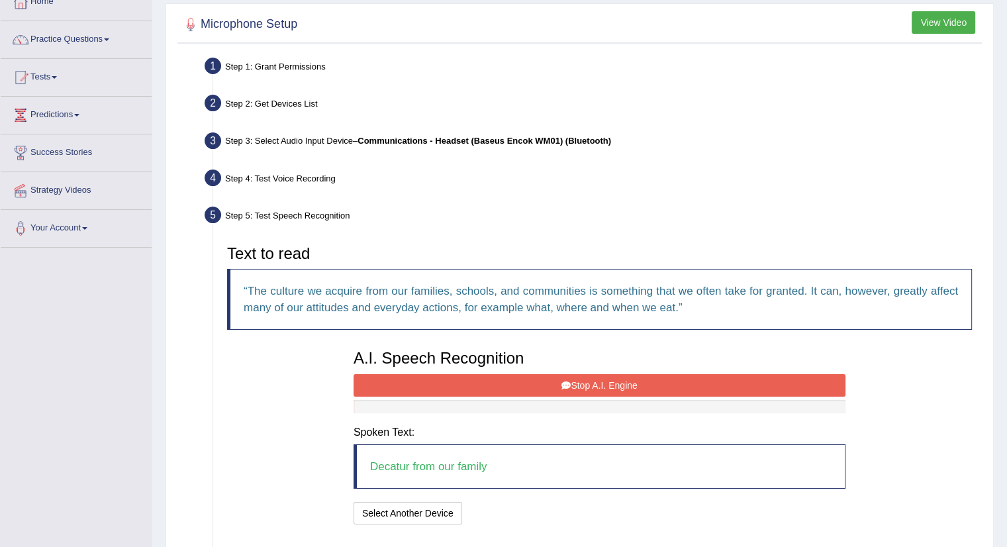
click at [586, 383] on button "Stop A.I. Engine" at bounding box center [599, 385] width 492 height 23
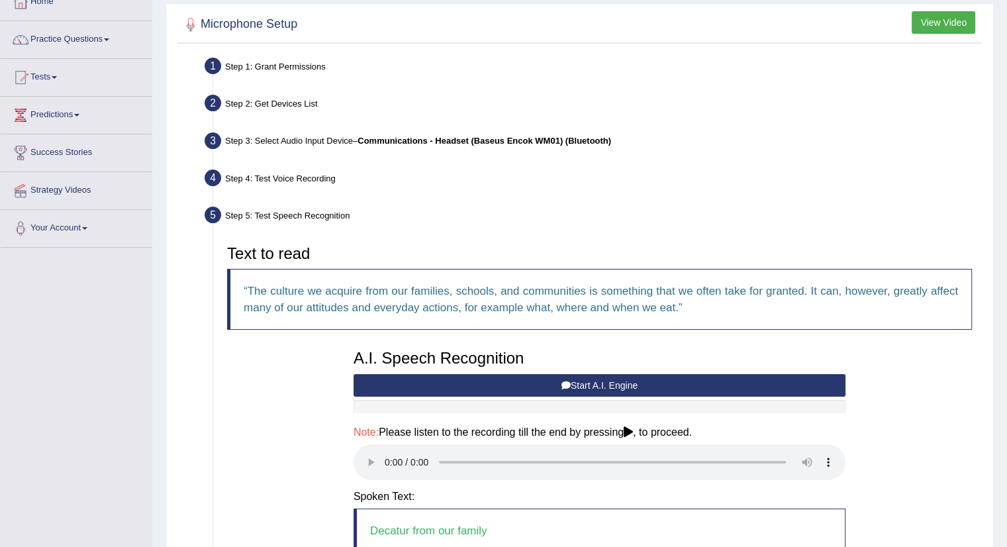
click at [586, 383] on button "Start A.I. Engine" at bounding box center [599, 385] width 492 height 23
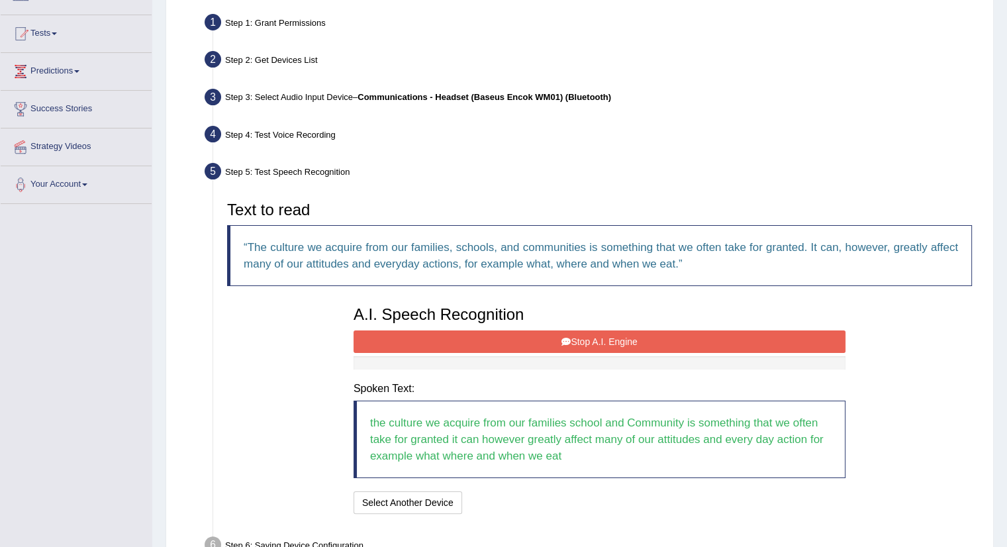
scroll to position [148, 0]
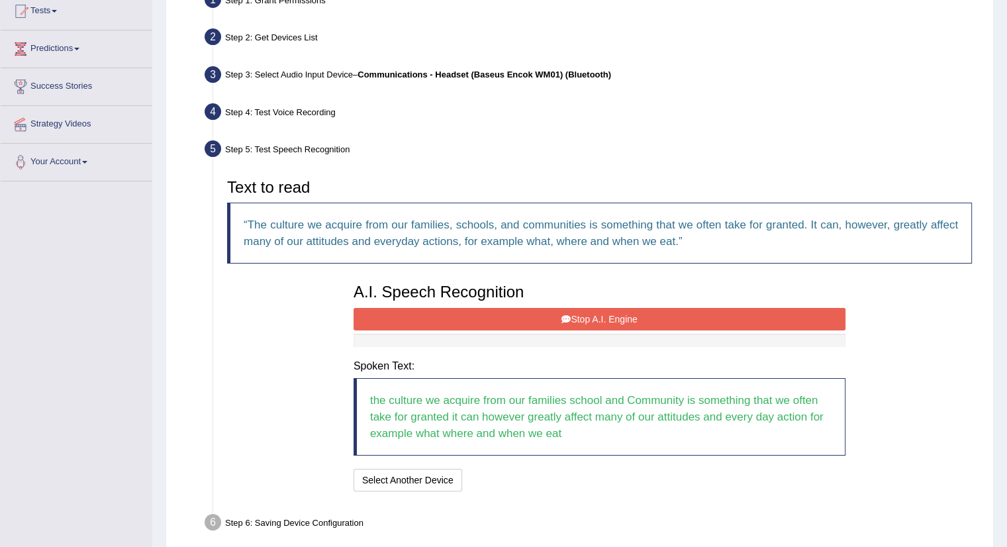
click at [688, 314] on button "Stop A.I. Engine" at bounding box center [599, 319] width 492 height 23
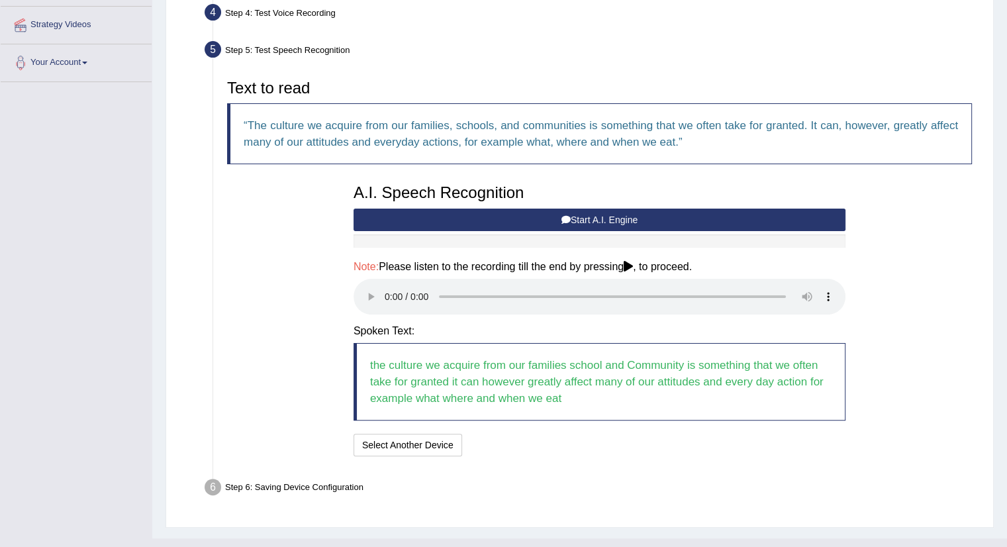
scroll to position [271, 0]
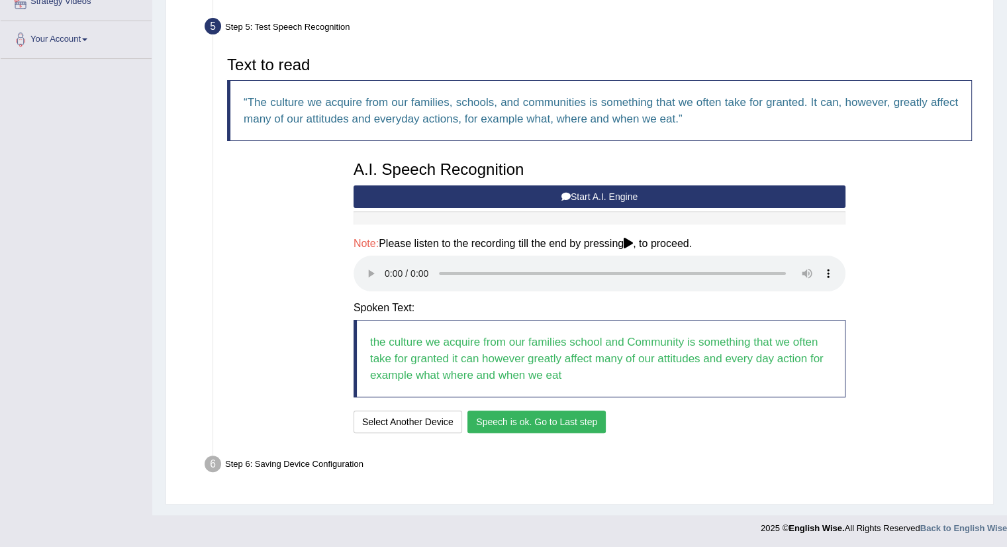
click at [343, 461] on div "Step 6: Saving Device Configuration" at bounding box center [593, 465] width 788 height 29
click at [574, 413] on button "Speech is ok. Go to Last step" at bounding box center [536, 421] width 138 height 23
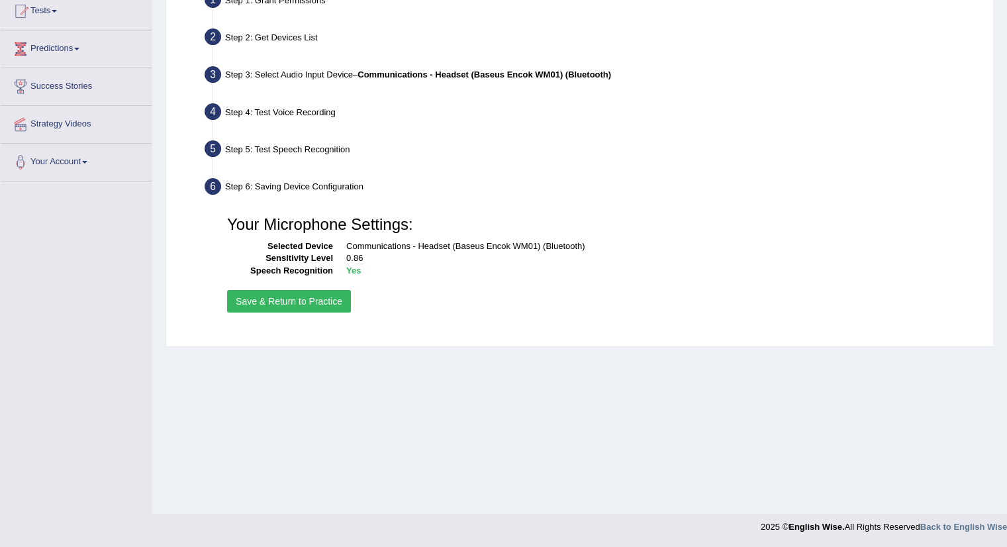
click at [332, 300] on button "Save & Return to Practice" at bounding box center [289, 301] width 124 height 23
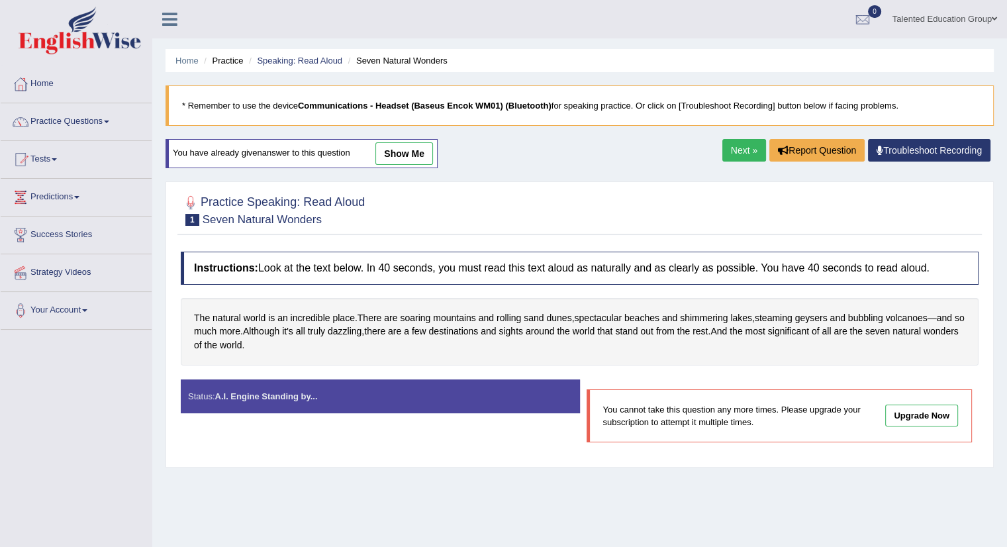
click at [293, 398] on div "Status: A.I. Engine Standing by..." at bounding box center [380, 396] width 399 height 34
click at [749, 146] on link "Next »" at bounding box center [744, 150] width 44 height 23
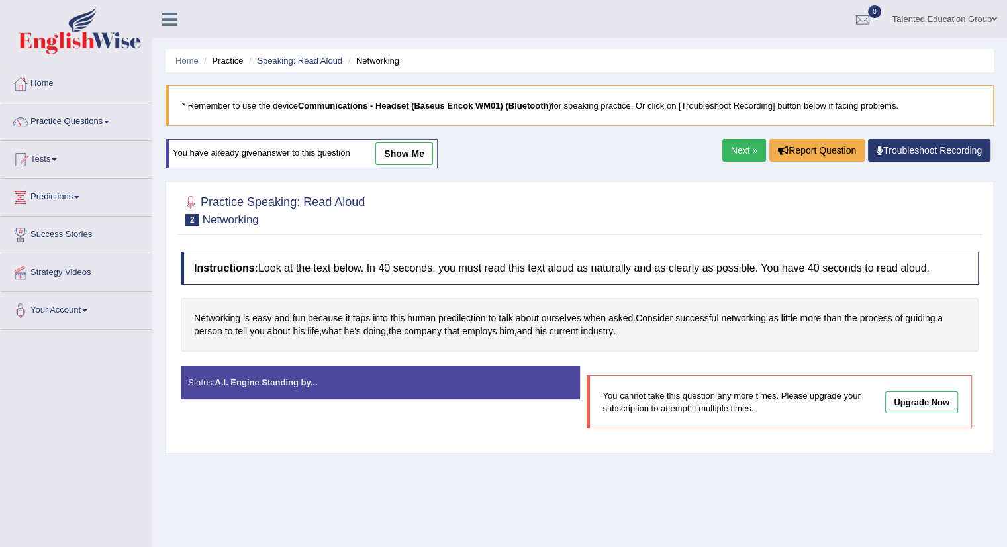
click at [747, 143] on link "Next »" at bounding box center [744, 150] width 44 height 23
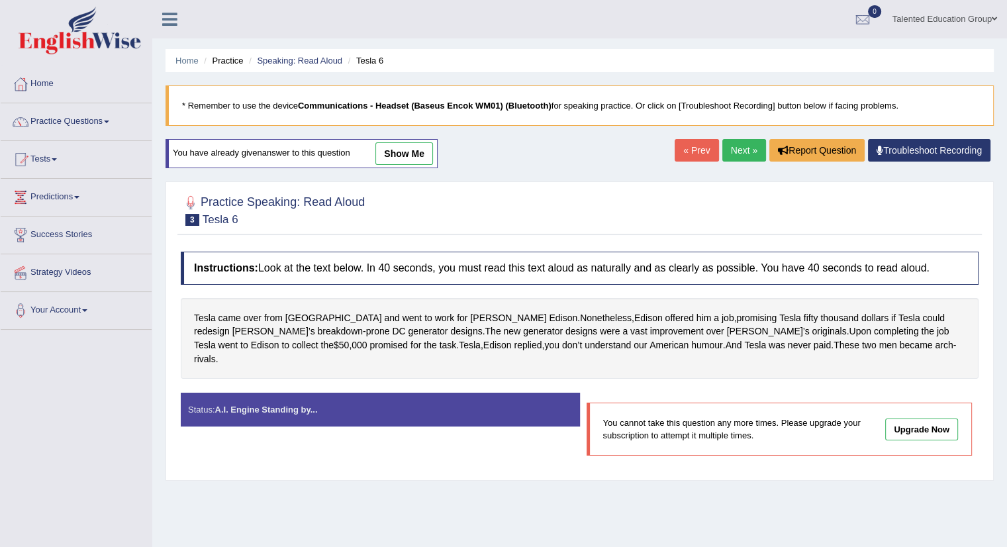
click at [744, 144] on link "Next »" at bounding box center [744, 150] width 44 height 23
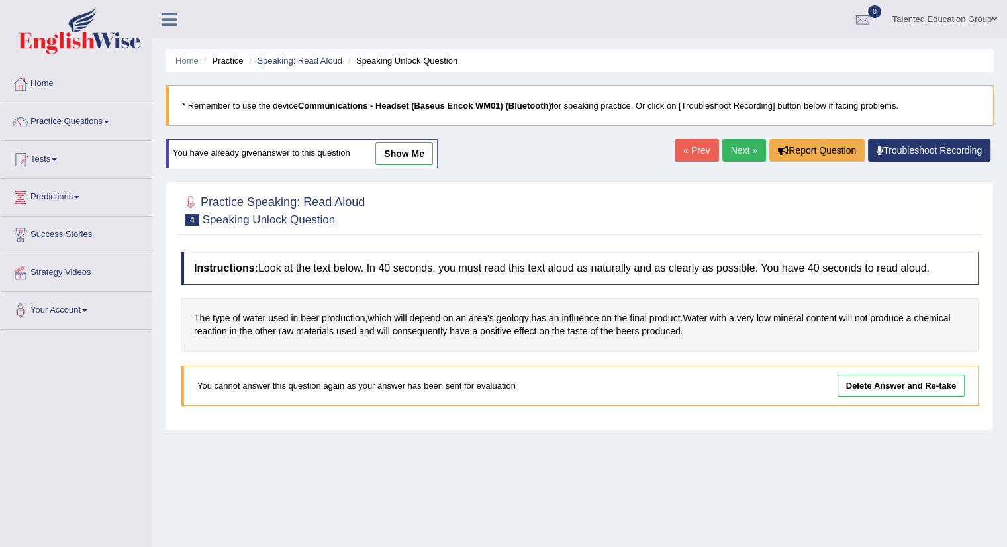
click at [894, 384] on link "Delete Answer and Re-take" at bounding box center [900, 386] width 127 height 22
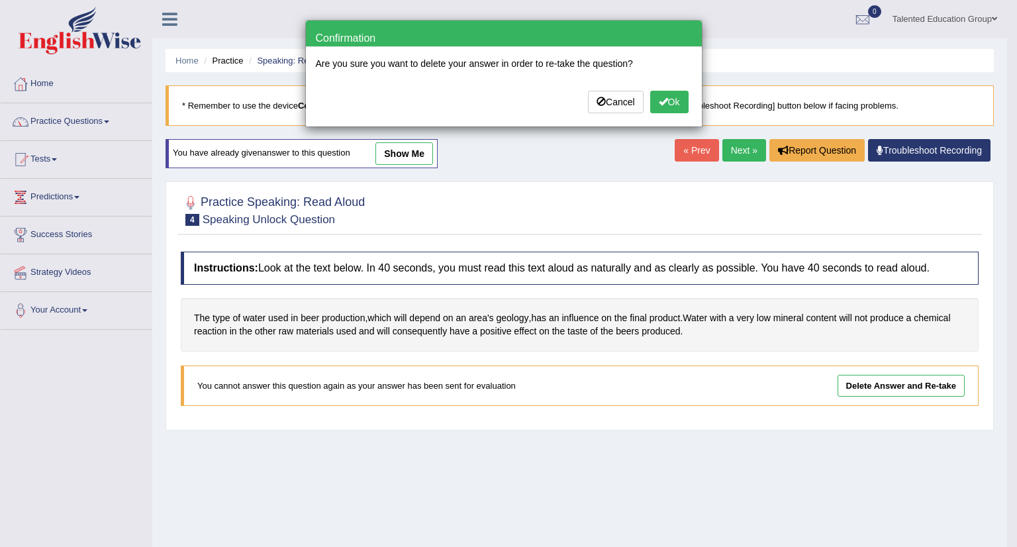
click at [663, 97] on span at bounding box center [663, 101] width 9 height 9
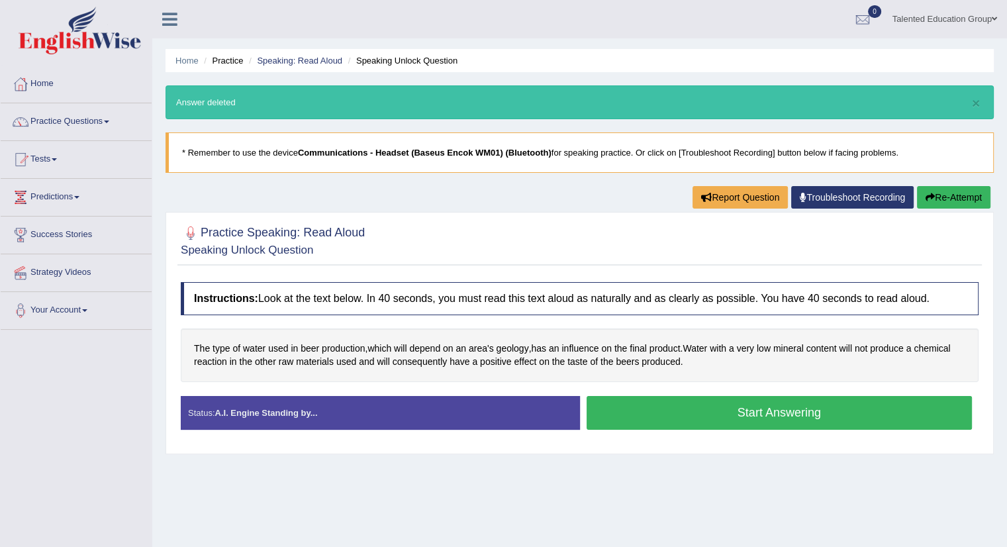
click at [754, 403] on button "Start Answering" at bounding box center [779, 413] width 386 height 34
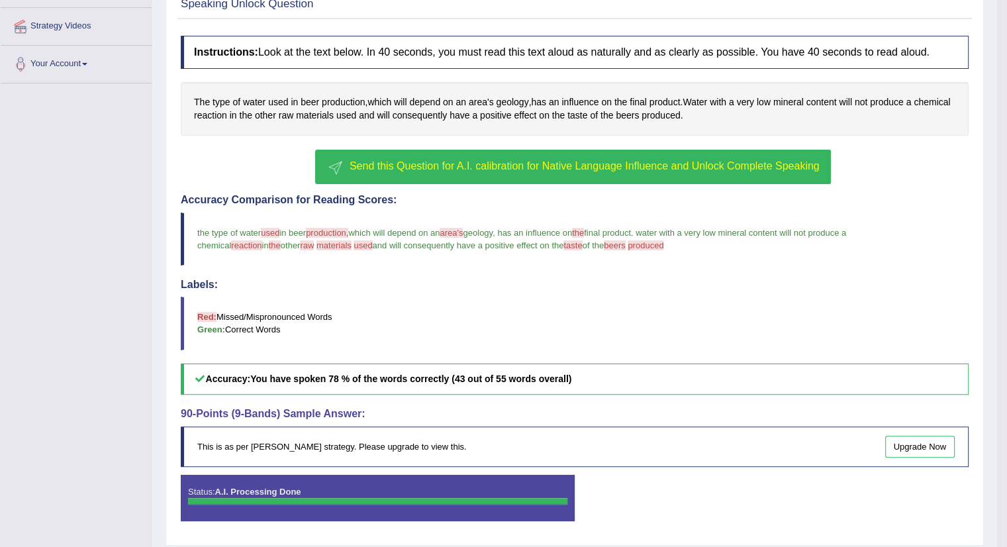
scroll to position [285, 0]
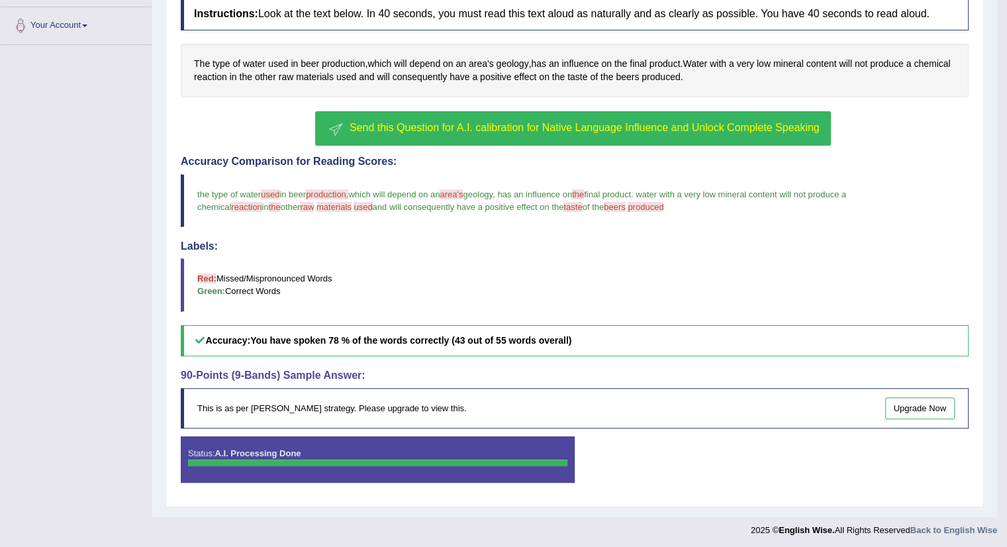
click at [203, 454] on div "Status: A.I. Processing Done" at bounding box center [378, 459] width 394 height 46
drag, startPoint x: 330, startPoint y: 448, endPoint x: 418, endPoint y: 472, distance: 91.2
click at [336, 451] on div "Status: A.I. Processing Done" at bounding box center [378, 459] width 394 height 46
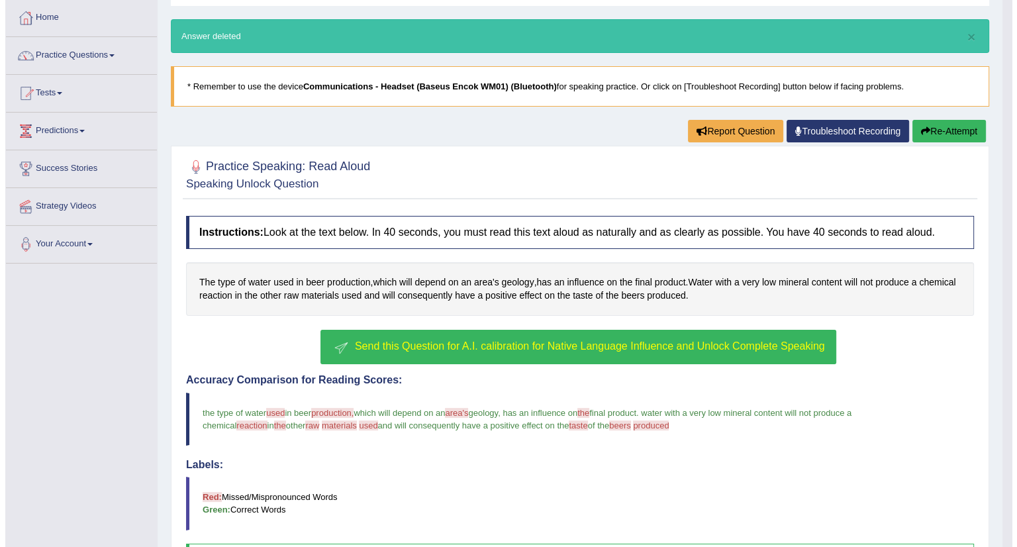
scroll to position [132, 0]
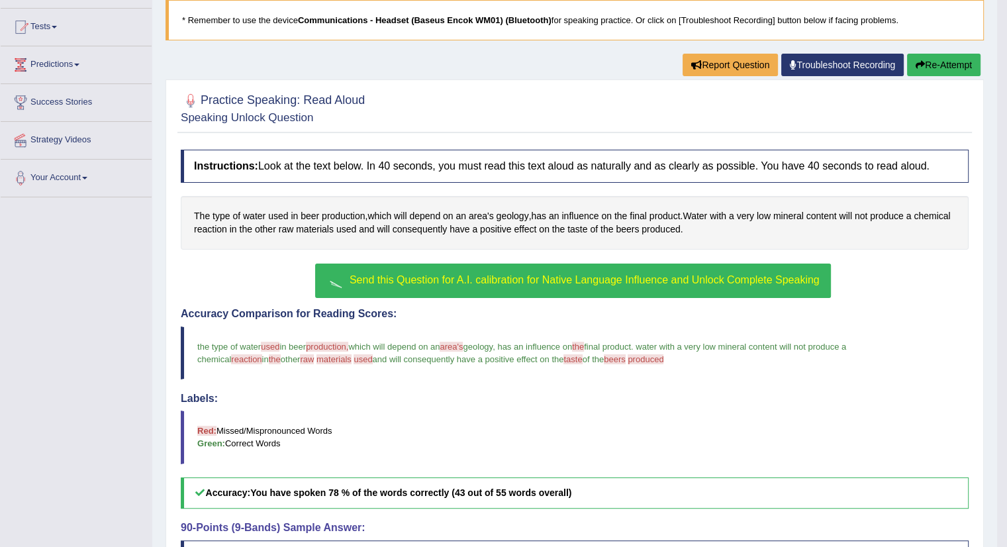
click at [500, 270] on button "Send this Question for A.I. calibration for Native Language Influence and Unloc…" at bounding box center [572, 280] width 515 height 34
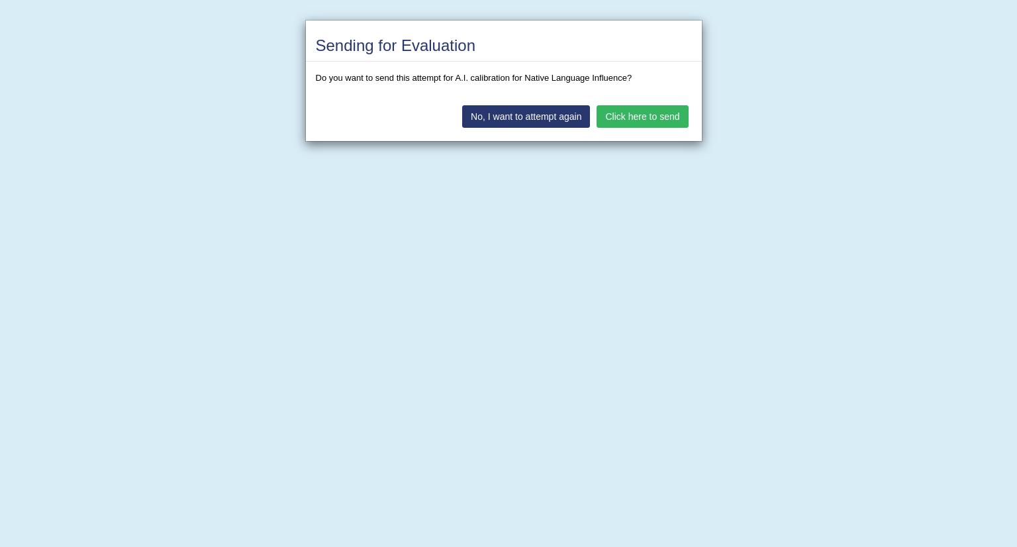
click at [509, 116] on button "No, I want to attempt again" at bounding box center [526, 116] width 128 height 23
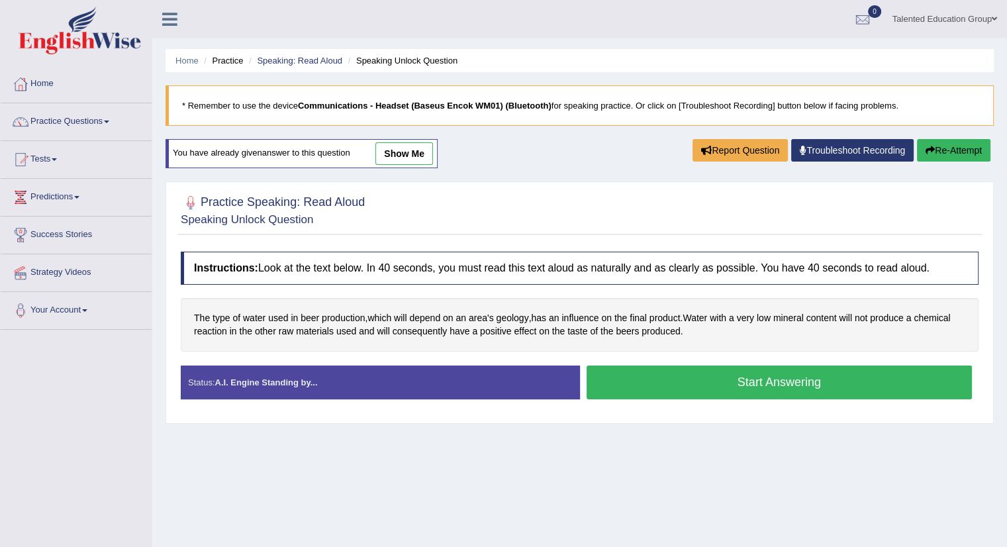
click at [942, 154] on button "Re-Attempt" at bounding box center [953, 150] width 73 height 23
click at [736, 377] on button "Start Answering" at bounding box center [779, 382] width 386 height 34
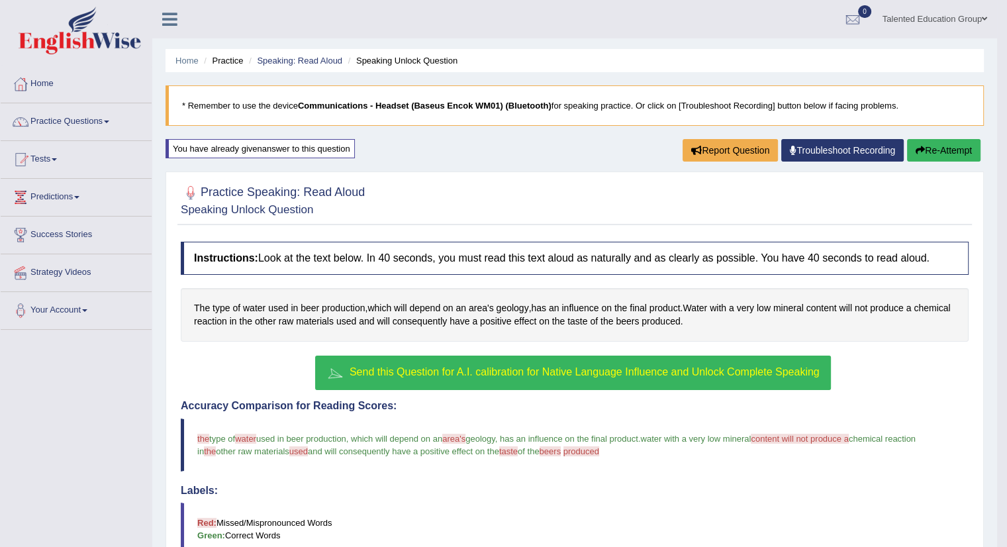
click at [829, 146] on link "Troubleshoot Recording" at bounding box center [842, 150] width 122 height 23
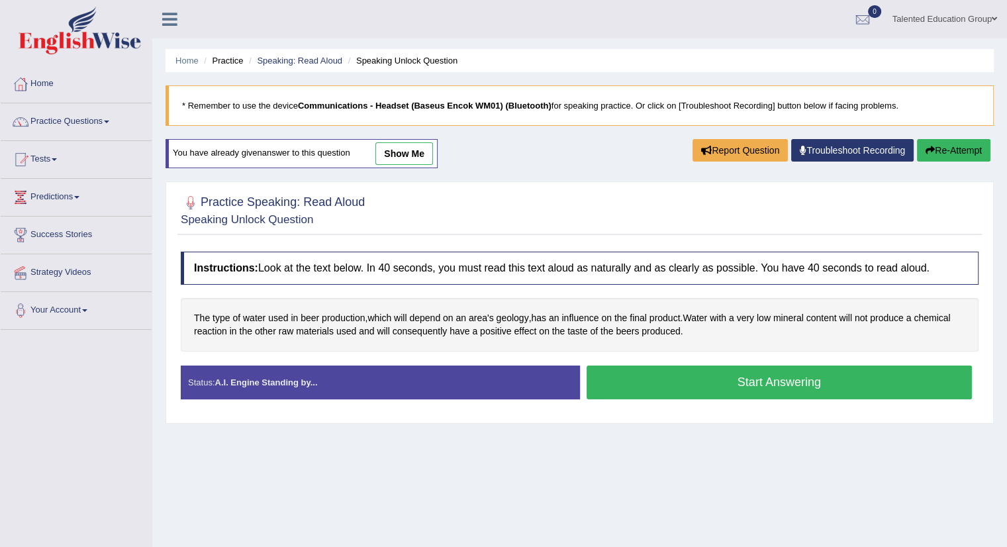
click at [940, 154] on button "Re-Attempt" at bounding box center [953, 150] width 73 height 23
click at [280, 365] on div "Created with Highcharts 7.1.2 Too low Too high Time Pitch meter: 0 5 10 15 20 2…" at bounding box center [377, 365] width 406 height 1
click at [281, 382] on strong "A.I. Engine Standing by..." at bounding box center [265, 382] width 103 height 10
drag, startPoint x: 404, startPoint y: 152, endPoint x: 458, endPoint y: 271, distance: 130.6
click at [404, 152] on link "show me" at bounding box center [404, 153] width 58 height 23
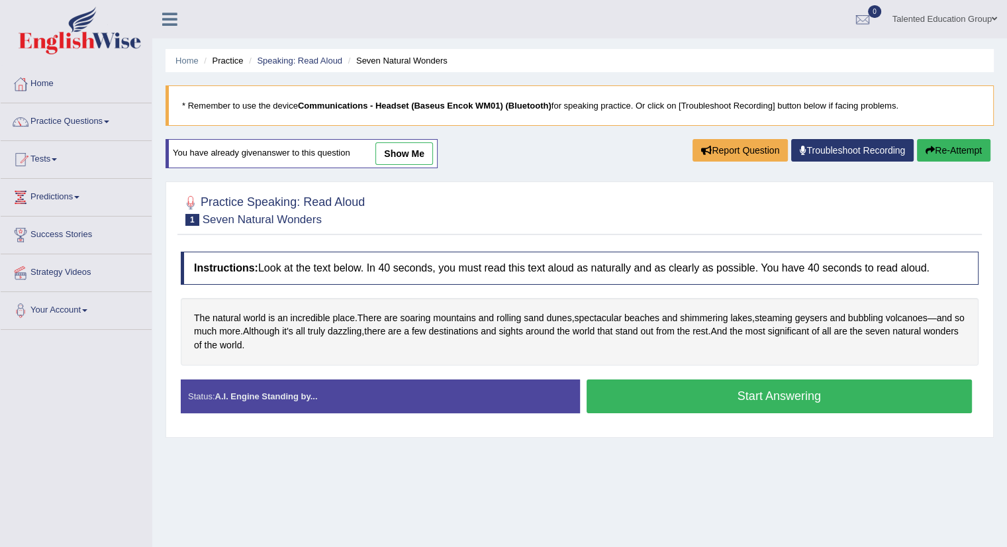
click at [754, 398] on button "Start Answering" at bounding box center [779, 396] width 386 height 34
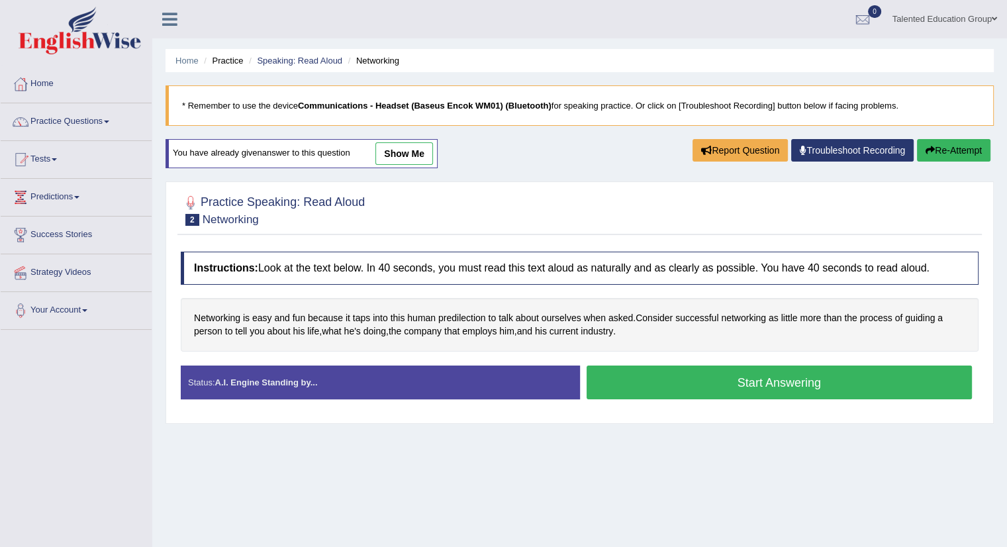
click at [762, 374] on button "Start Answering" at bounding box center [779, 382] width 386 height 34
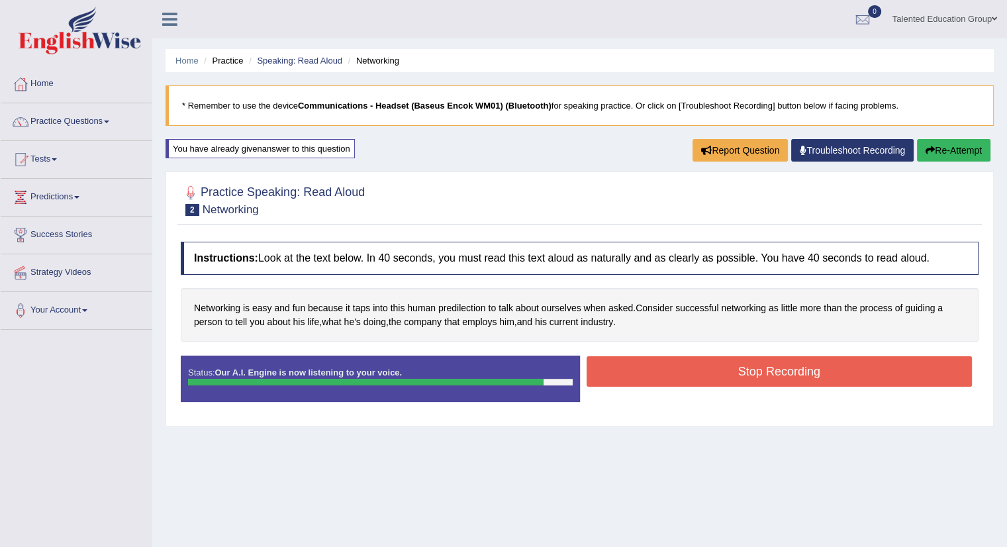
click at [762, 377] on button "Stop Recording" at bounding box center [779, 371] width 386 height 30
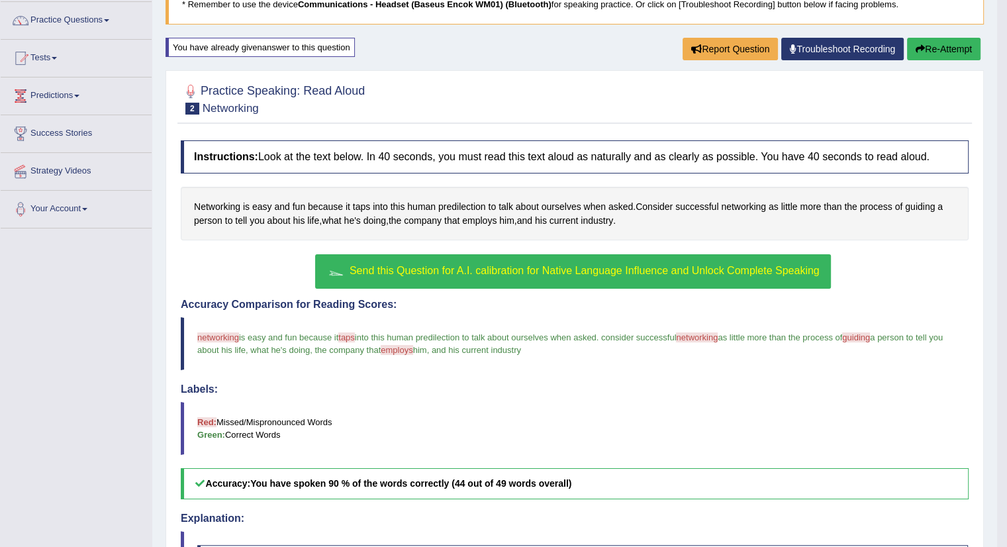
scroll to position [92, 0]
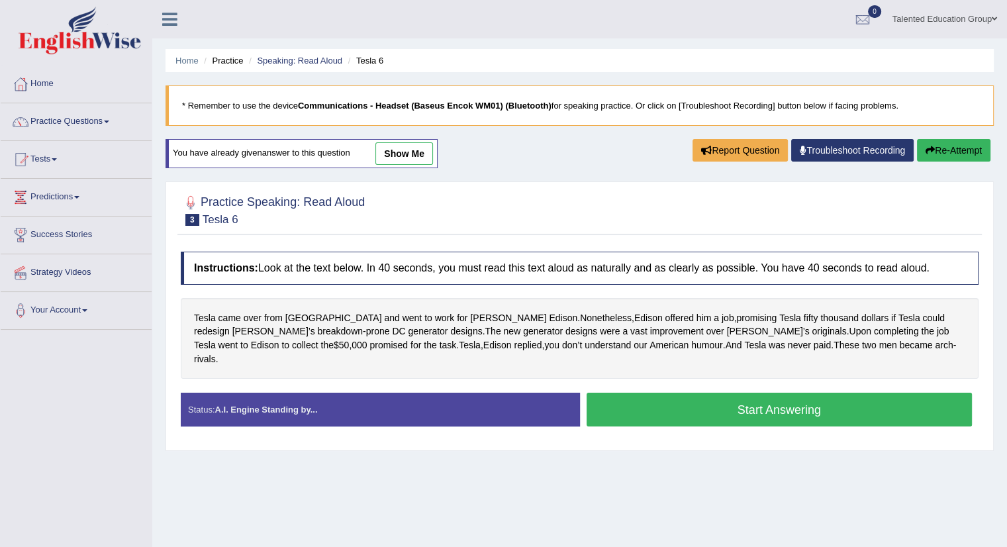
click at [667, 396] on button "Start Answering" at bounding box center [779, 409] width 386 height 34
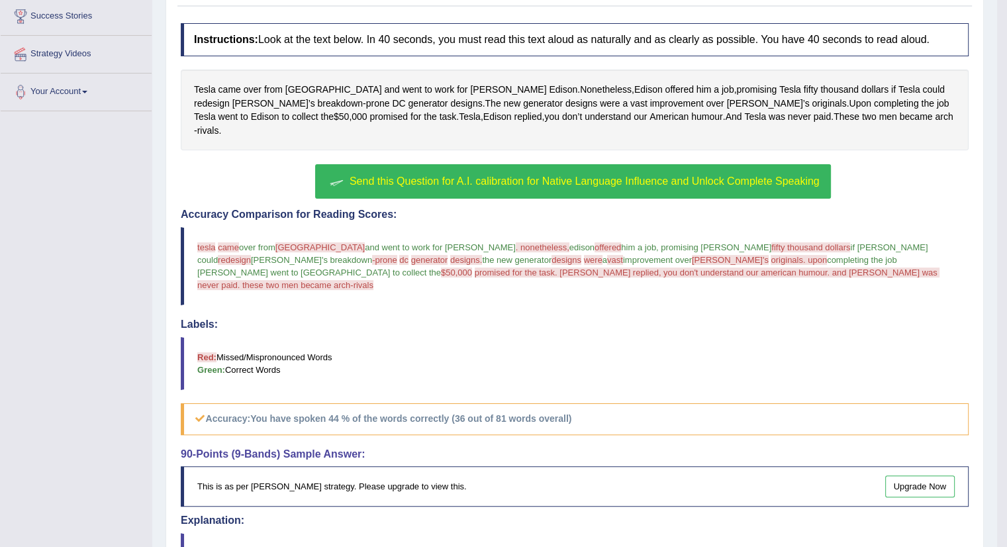
scroll to position [52, 0]
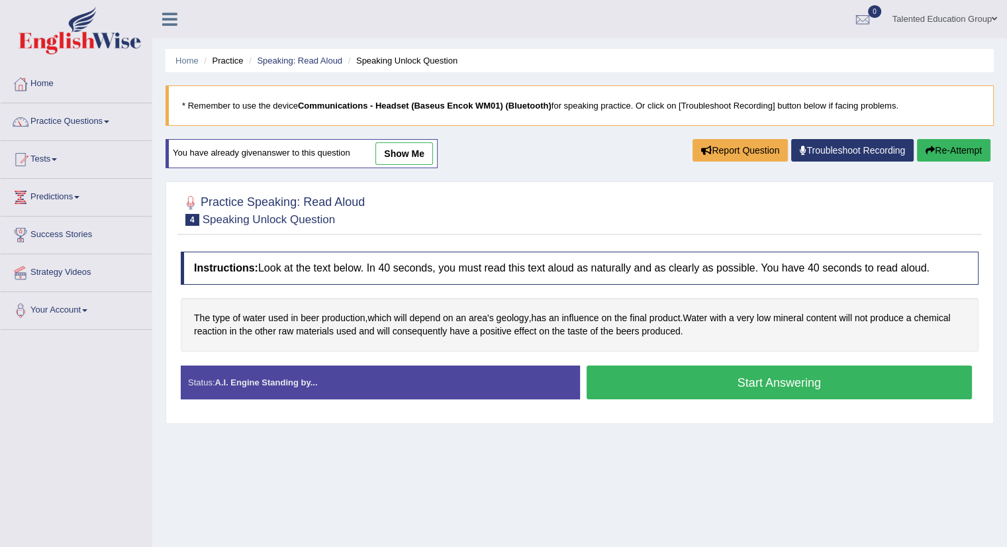
click at [758, 380] on button "Start Answering" at bounding box center [779, 382] width 386 height 34
click at [52, 158] on link "Tests" at bounding box center [76, 157] width 151 height 33
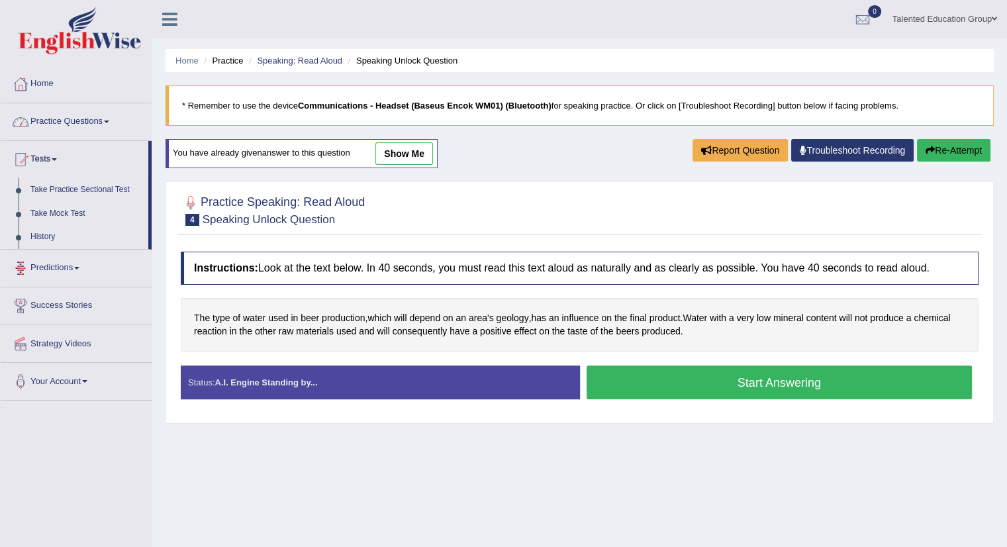
click at [56, 120] on link "Practice Questions" at bounding box center [76, 119] width 151 height 33
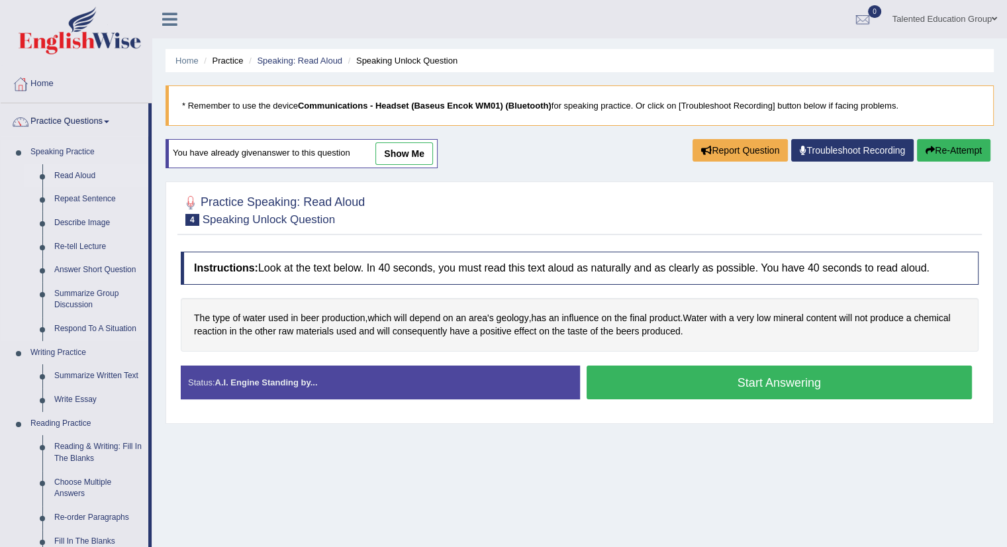
click at [74, 174] on link "Read Aloud" at bounding box center [98, 176] width 100 height 24
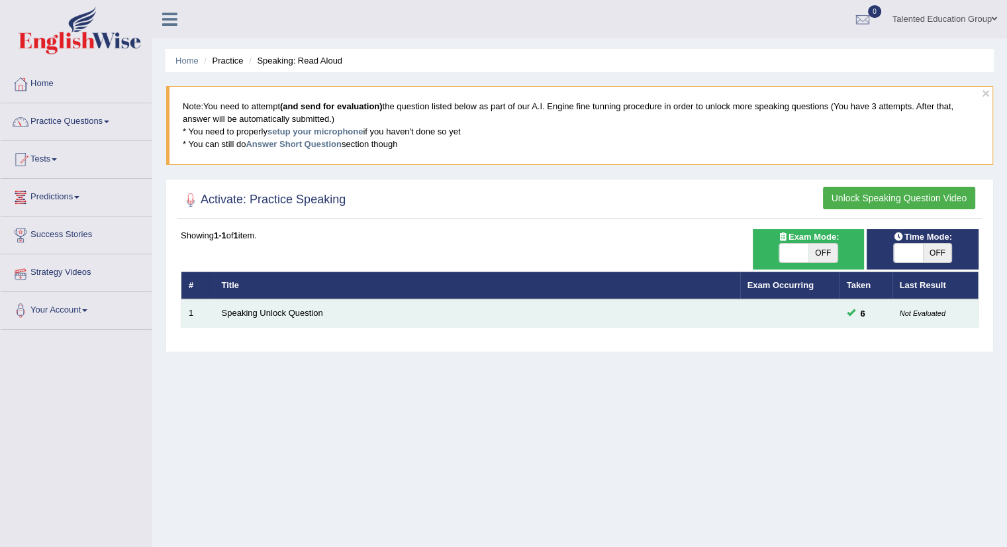
click at [900, 316] on small "Not Evaluated" at bounding box center [922, 313] width 46 height 8
click at [864, 312] on span "6" at bounding box center [862, 313] width 15 height 14
drag, startPoint x: 831, startPoint y: 312, endPoint x: 859, endPoint y: 312, distance: 27.8
click at [859, 312] on tr "1 Speaking Unlock Question 6 Not Evaluated" at bounding box center [579, 313] width 797 height 28
click at [871, 315] on td "6" at bounding box center [865, 313] width 53 height 28
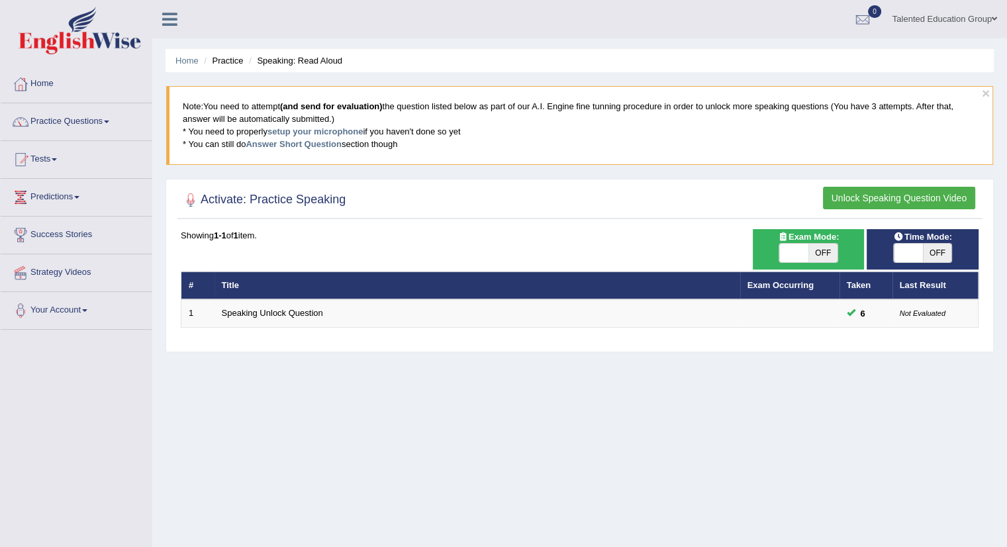
click at [802, 251] on span at bounding box center [793, 253] width 29 height 19
checkbox input "true"
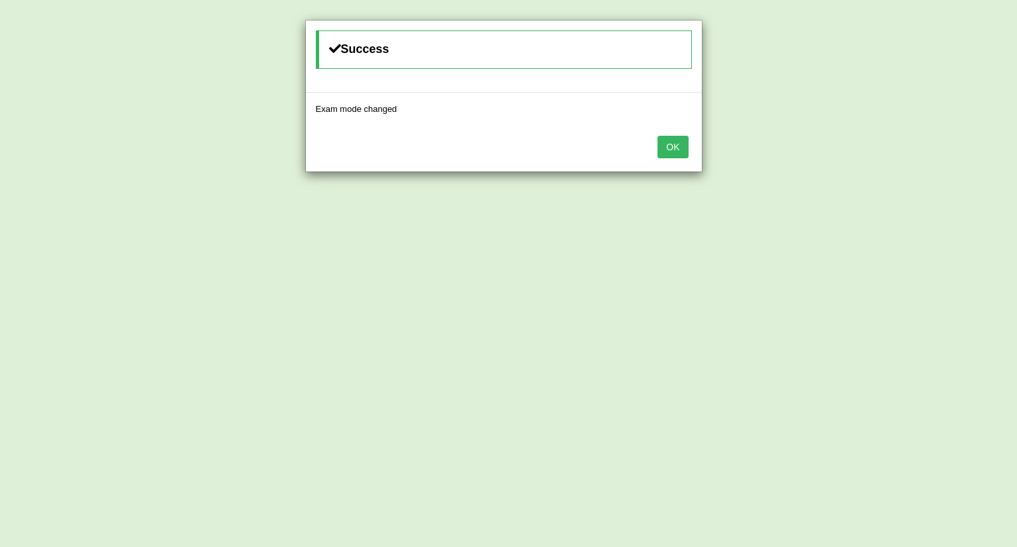
click at [670, 150] on button "OK" at bounding box center [672, 147] width 30 height 23
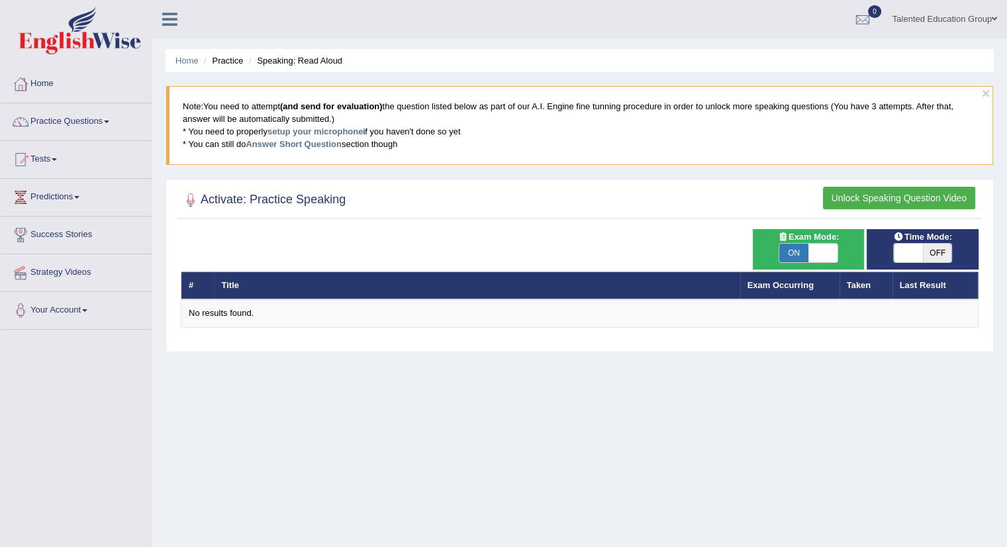
click at [792, 256] on span "ON" at bounding box center [793, 253] width 29 height 19
checkbox input "false"
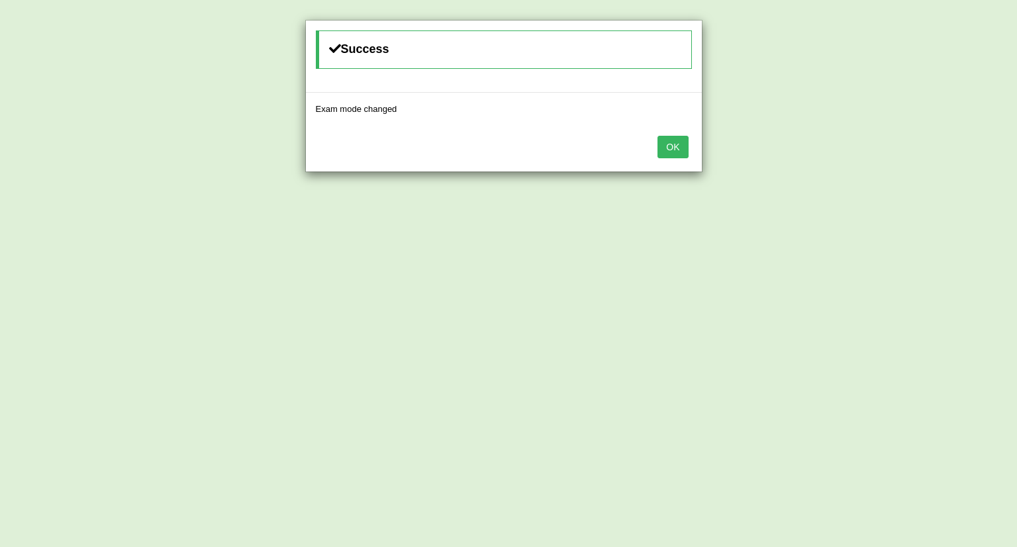
click at [672, 146] on button "OK" at bounding box center [672, 147] width 30 height 23
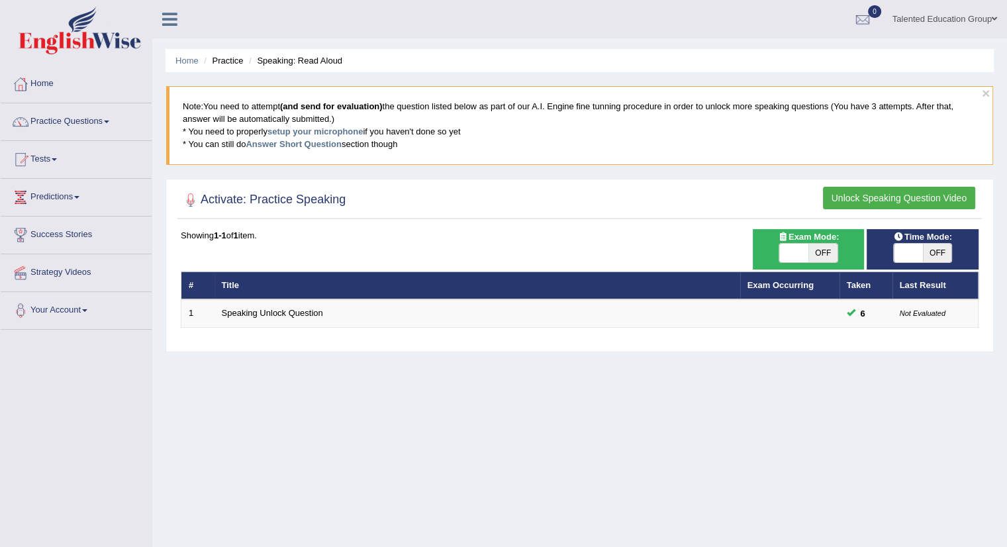
click at [911, 195] on button "Unlock Speaking Question Video" at bounding box center [899, 198] width 152 height 23
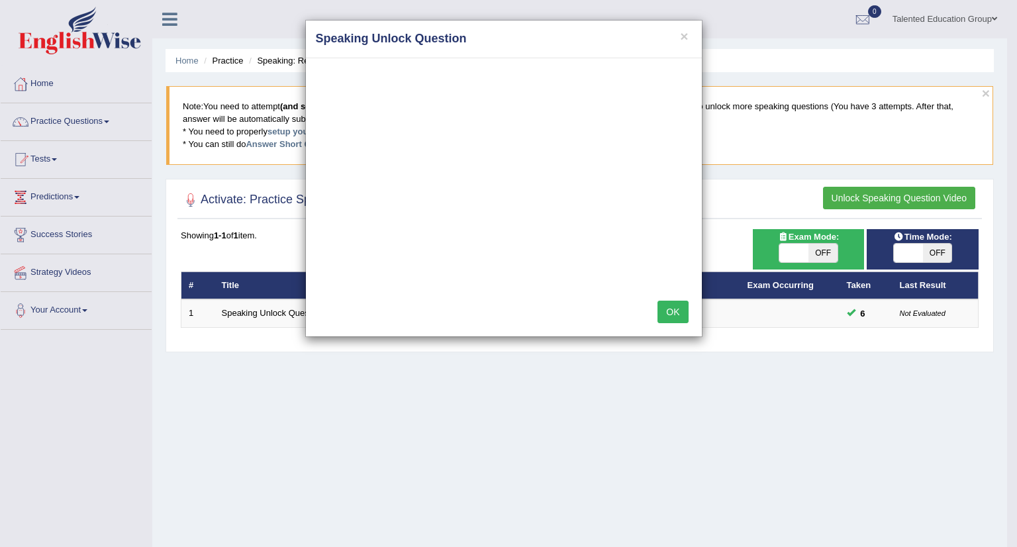
click at [678, 40] on h4 "Speaking Unlock Question" at bounding box center [504, 38] width 376 height 17
click at [683, 38] on button "×" at bounding box center [684, 36] width 8 height 14
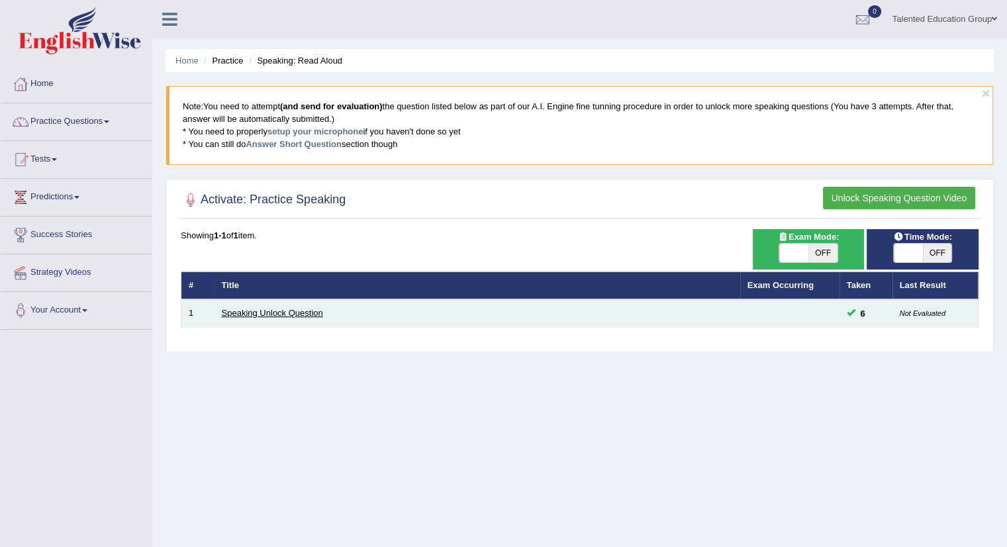
click at [230, 316] on link "Speaking Unlock Question" at bounding box center [272, 313] width 101 height 10
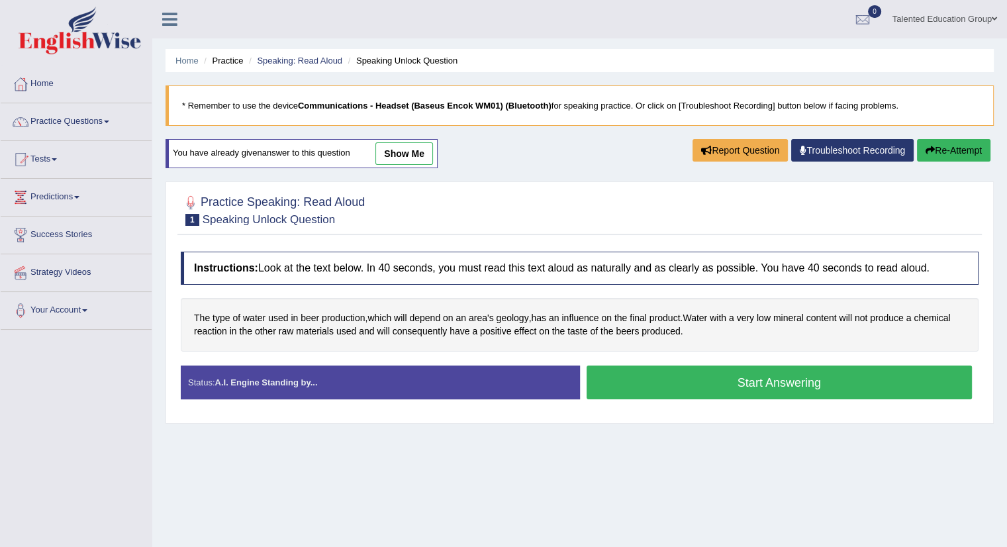
click at [365, 107] on b "Communications - Headset (Baseus Encok WM01) (Bluetooth)" at bounding box center [424, 106] width 253 height 10
click at [242, 373] on div "Status: A.I. Engine Standing by..." at bounding box center [380, 382] width 399 height 34
click at [43, 125] on link "Practice Questions" at bounding box center [76, 119] width 151 height 33
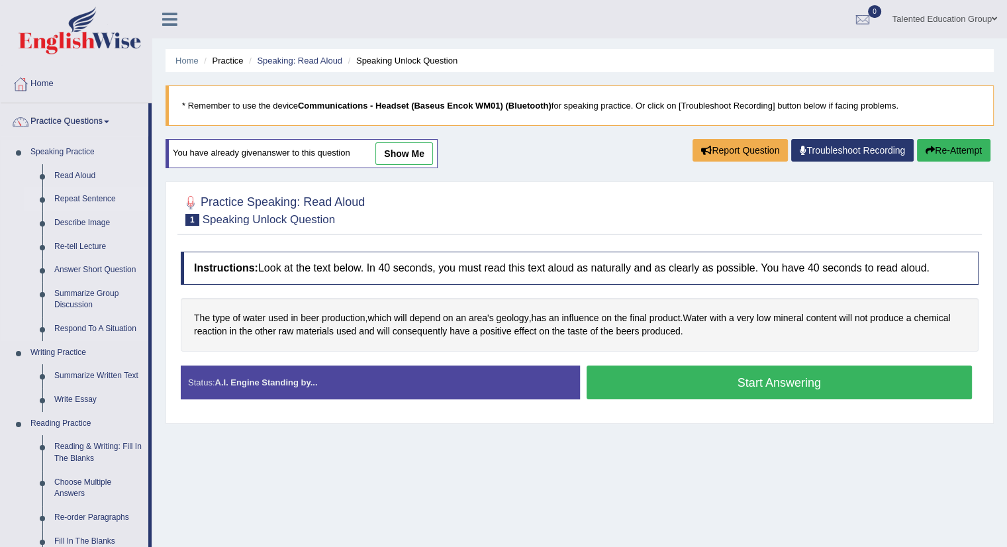
click at [79, 201] on link "Repeat Sentence" at bounding box center [98, 199] width 100 height 24
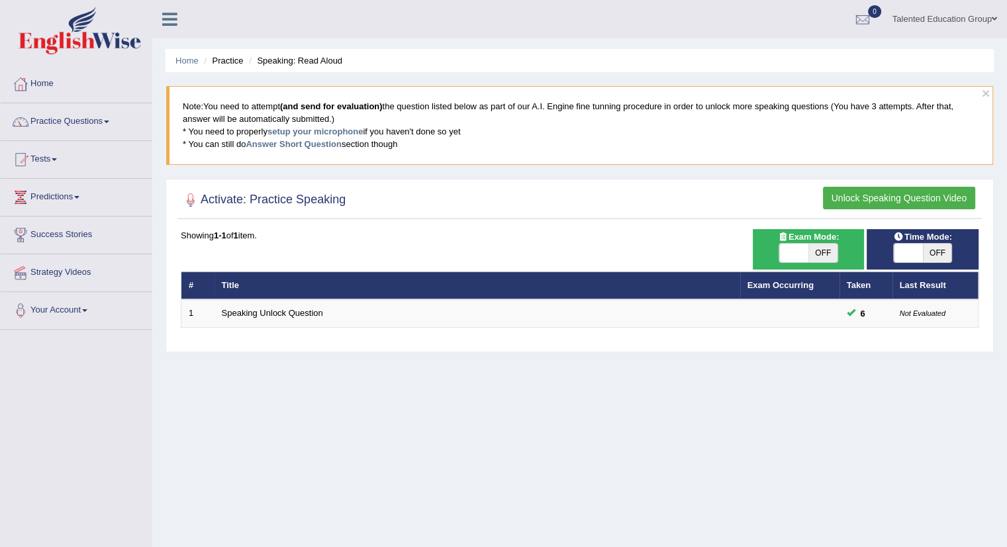
click at [334, 111] on blockquote "Note: You need to attempt (and send for evaluation) the question listed below a…" at bounding box center [579, 125] width 827 height 78
click at [913, 200] on button "Unlock Speaking Question Video" at bounding box center [899, 198] width 152 height 23
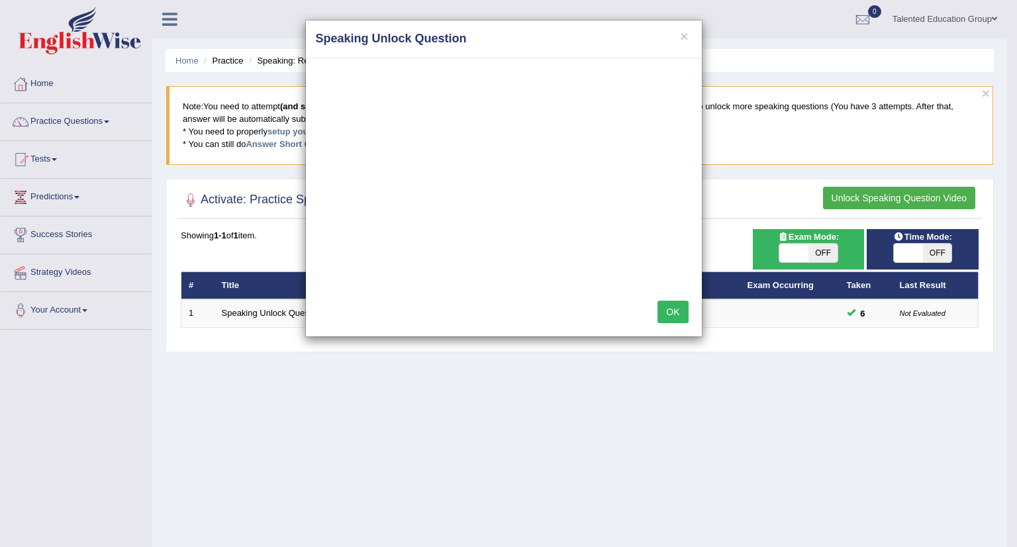
click at [974, 112] on div "× Speaking Unlock Question OK" at bounding box center [508, 273] width 1017 height 547
click at [685, 32] on button "×" at bounding box center [684, 36] width 8 height 14
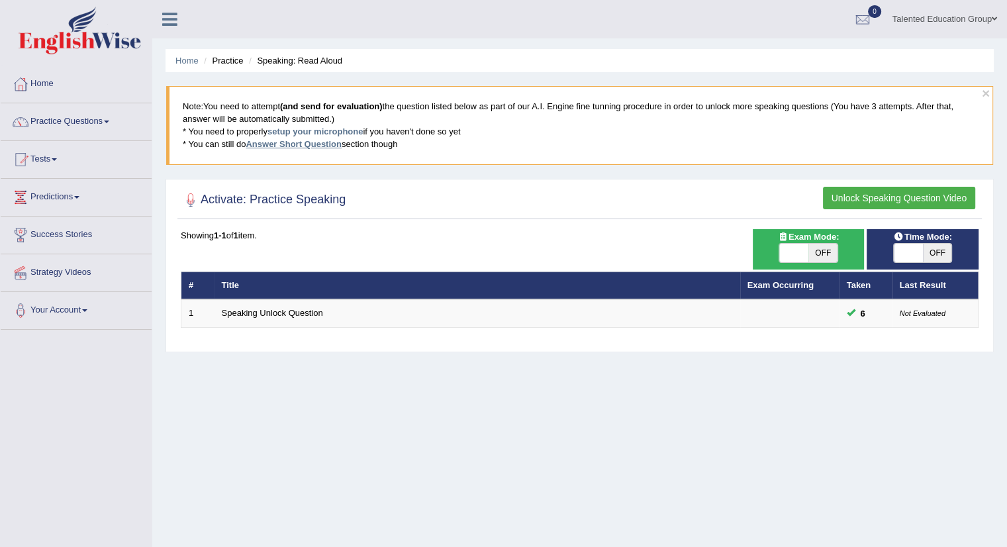
click at [295, 145] on link "Answer Short Question" at bounding box center [293, 144] width 95 height 10
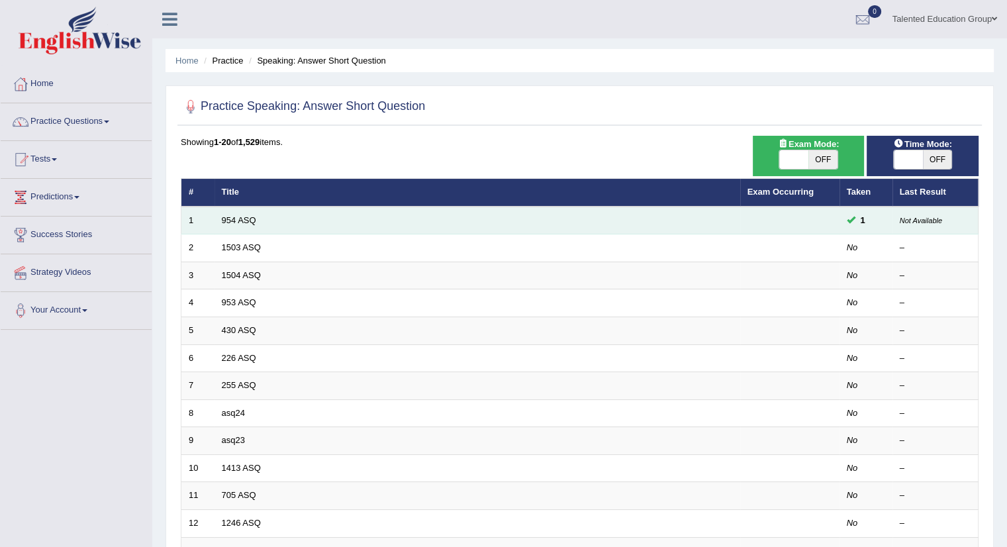
click at [248, 224] on td "954 ASQ" at bounding box center [476, 220] width 525 height 28
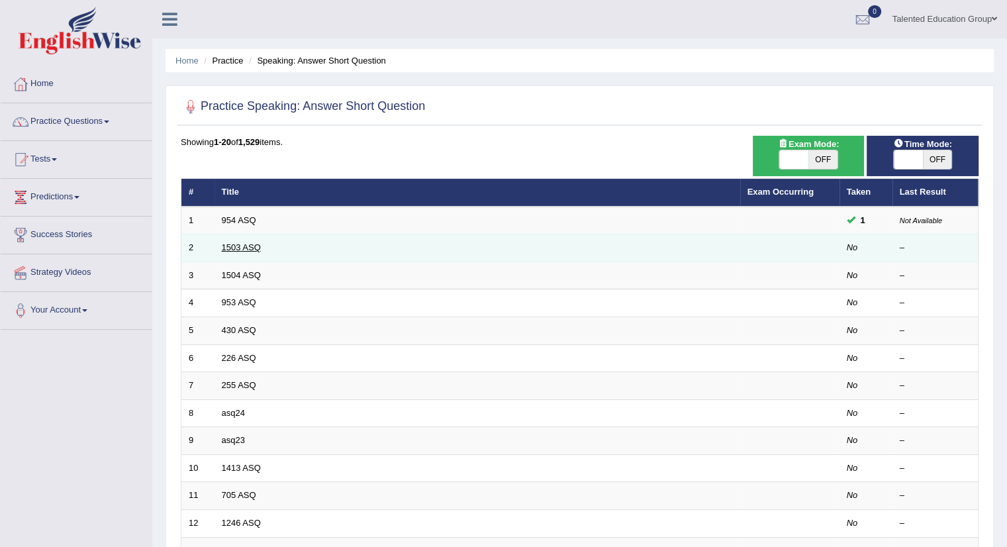
click at [251, 243] on link "1503 ASQ" at bounding box center [241, 247] width 39 height 10
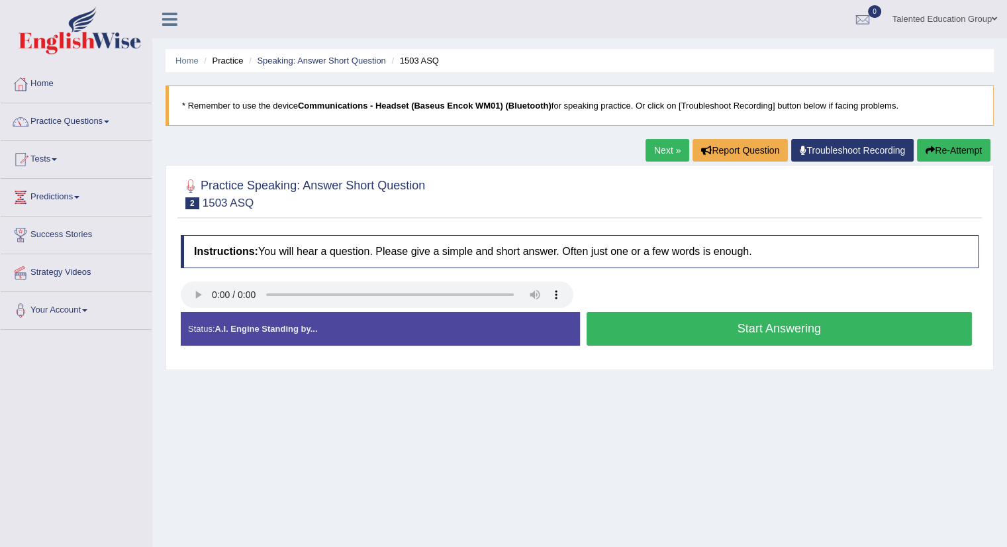
click at [698, 337] on button "Start Answering" at bounding box center [779, 329] width 386 height 34
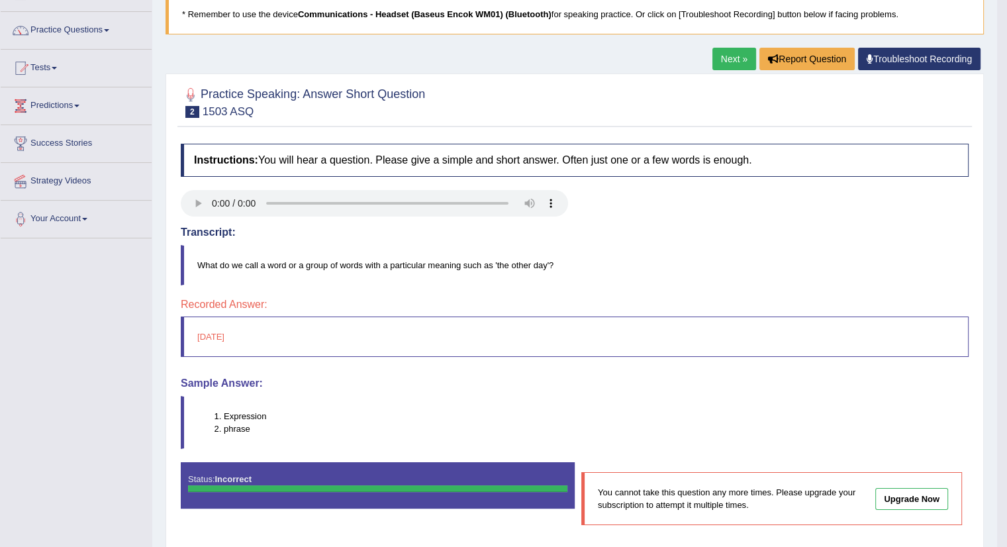
scroll to position [16, 0]
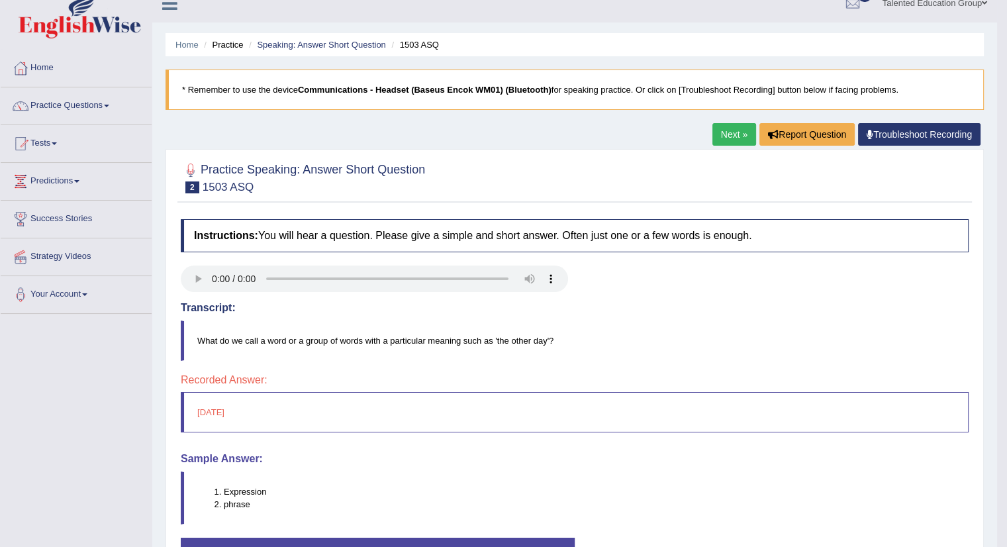
click at [728, 136] on link "Next »" at bounding box center [734, 134] width 44 height 23
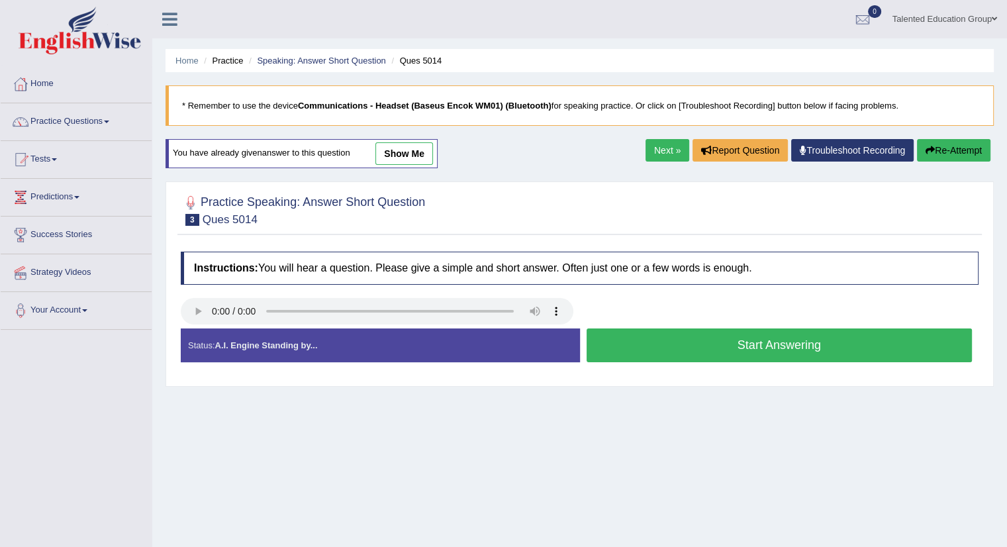
click at [653, 150] on link "Next »" at bounding box center [667, 150] width 44 height 23
click at [668, 340] on button "Start Answering" at bounding box center [779, 345] width 386 height 34
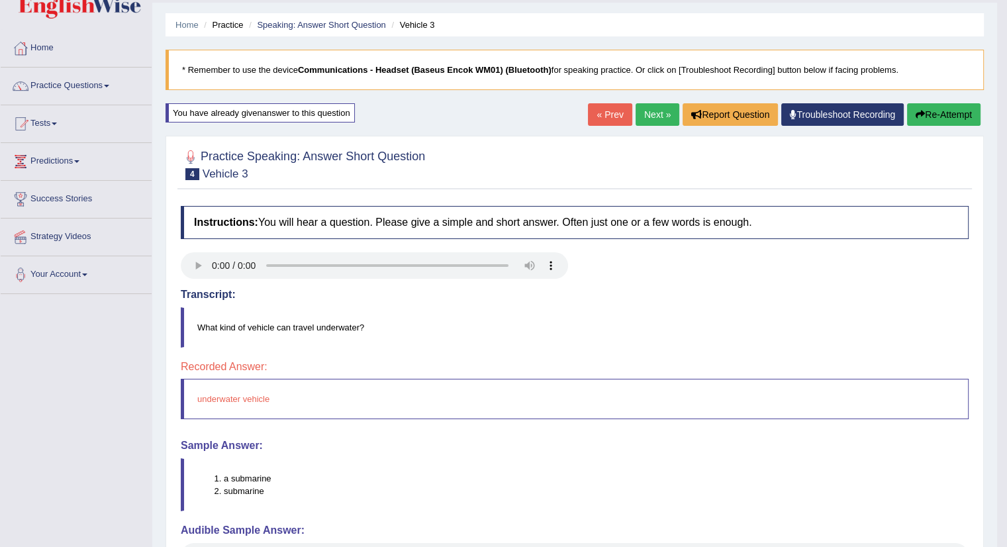
scroll to position [66, 0]
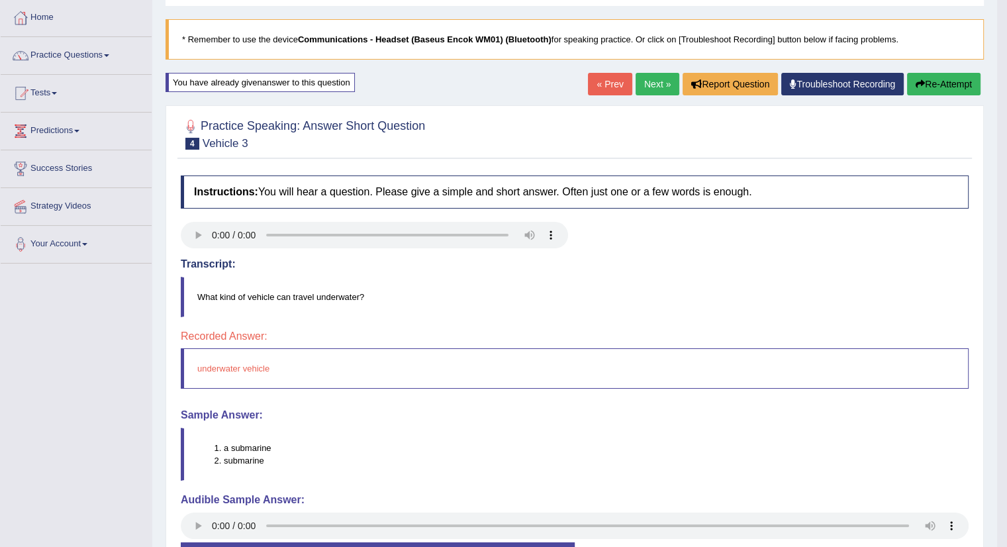
click at [654, 83] on link "Next »" at bounding box center [657, 84] width 44 height 23
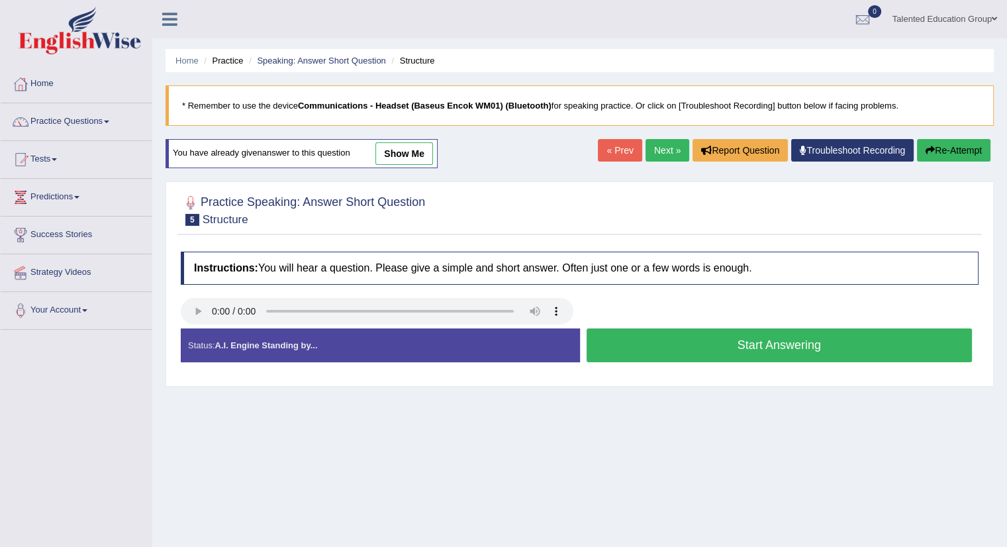
click at [699, 345] on button "Start Answering" at bounding box center [779, 345] width 386 height 34
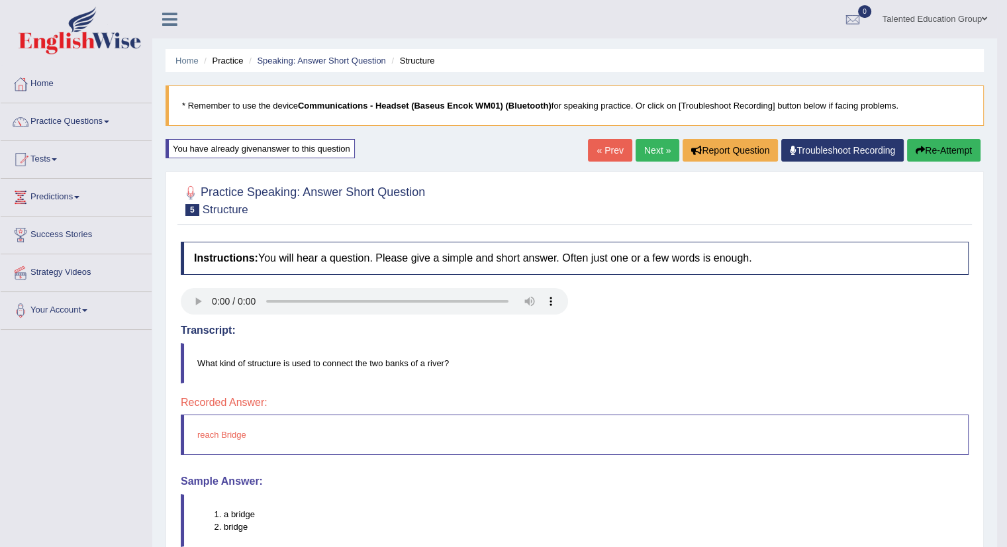
click at [657, 152] on link "Next »" at bounding box center [657, 150] width 44 height 23
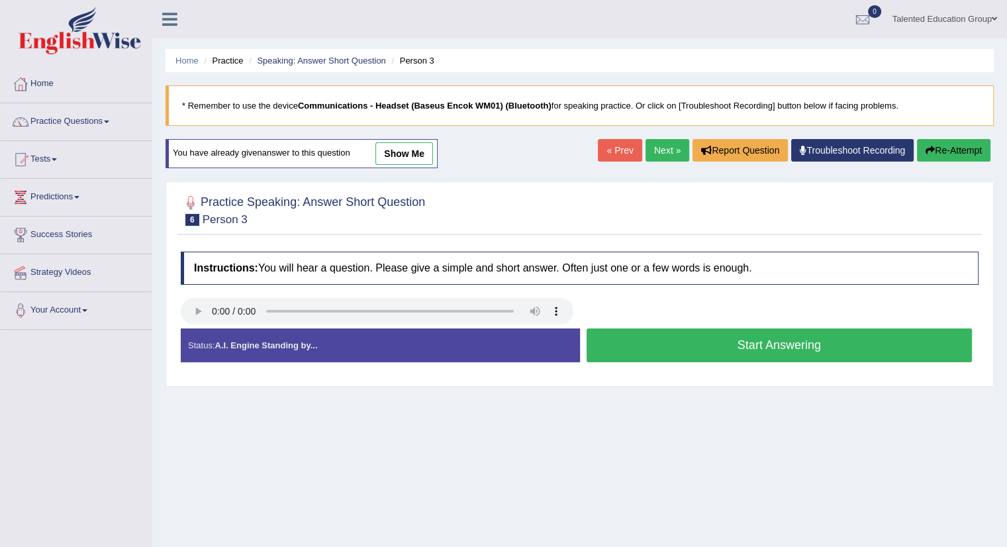
click at [690, 344] on button "Start Answering" at bounding box center [779, 345] width 386 height 34
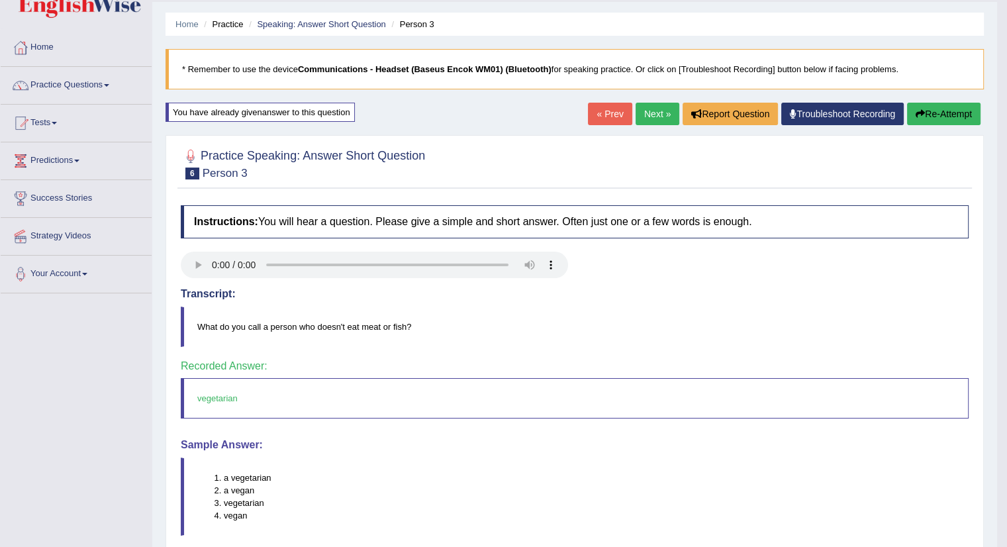
scroll to position [66, 0]
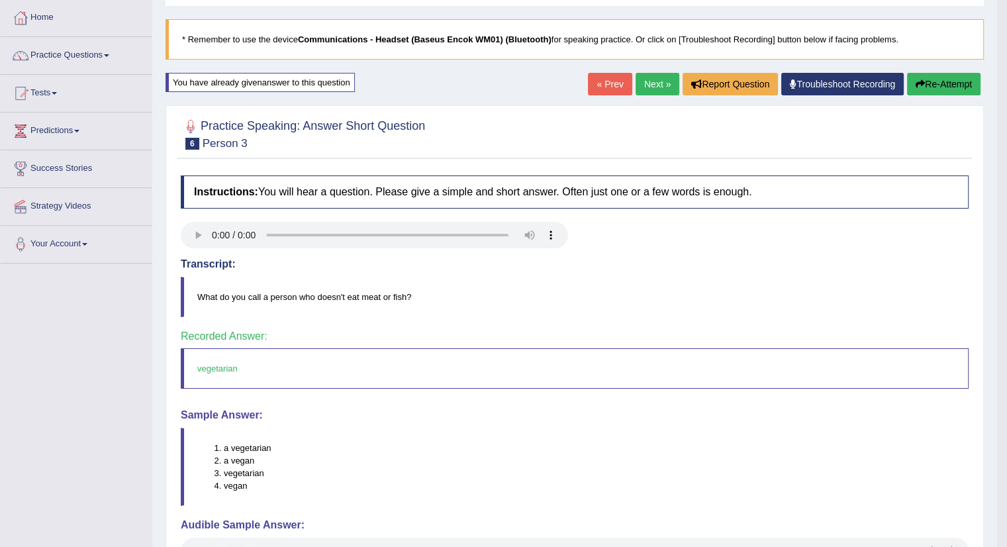
click at [641, 78] on link "Next »" at bounding box center [657, 84] width 44 height 23
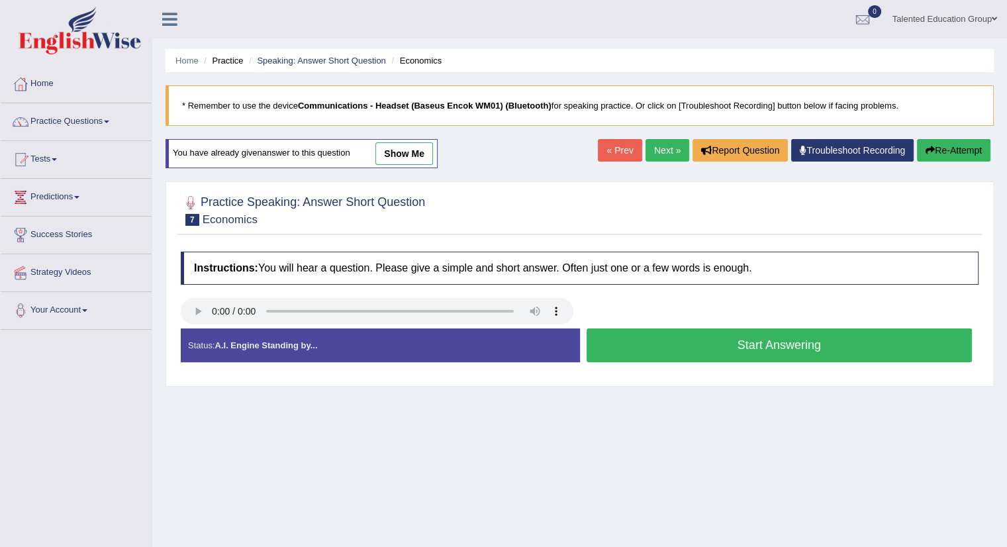
click at [662, 150] on link "Next »" at bounding box center [667, 150] width 44 height 23
click at [739, 347] on button "Start Answering" at bounding box center [779, 345] width 386 height 34
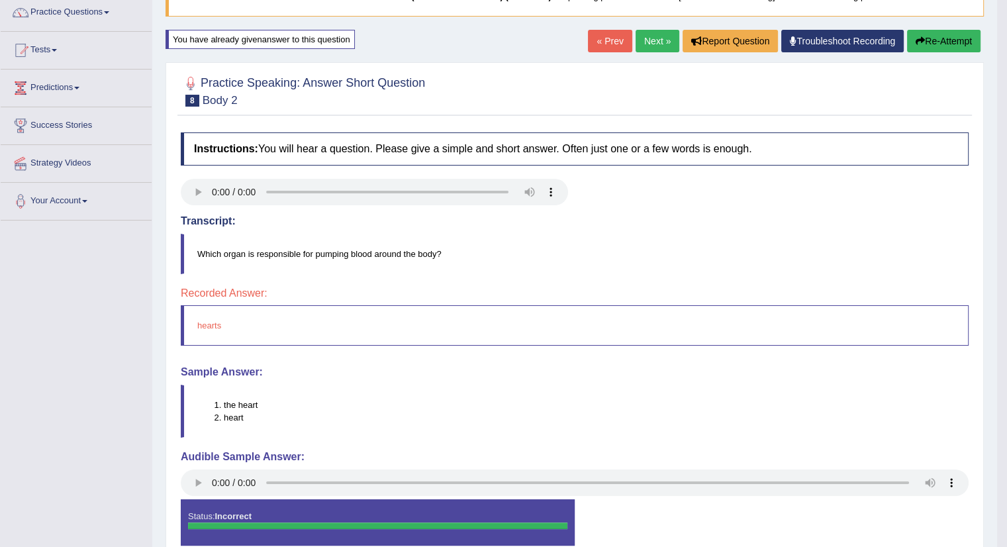
scroll to position [132, 0]
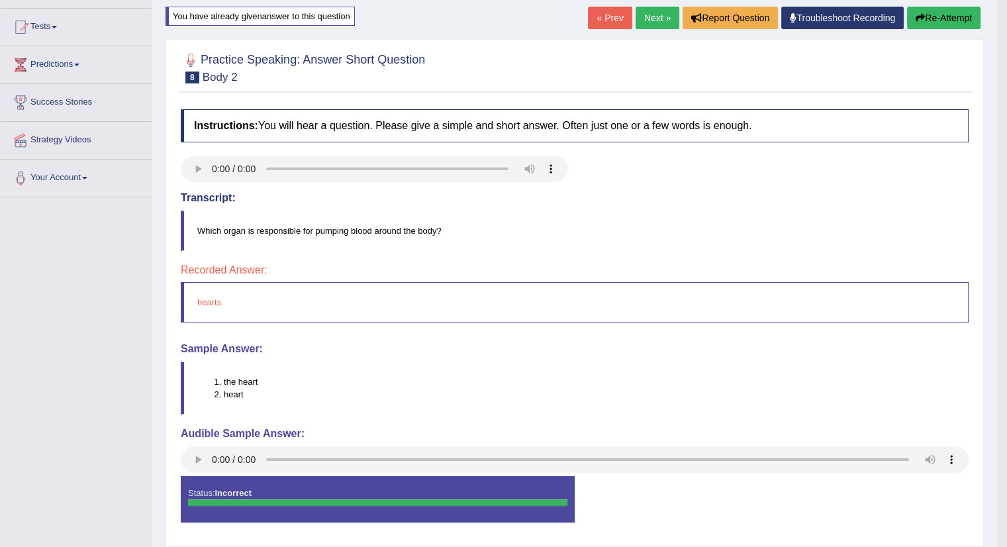
click at [664, 19] on link "Next »" at bounding box center [657, 18] width 44 height 23
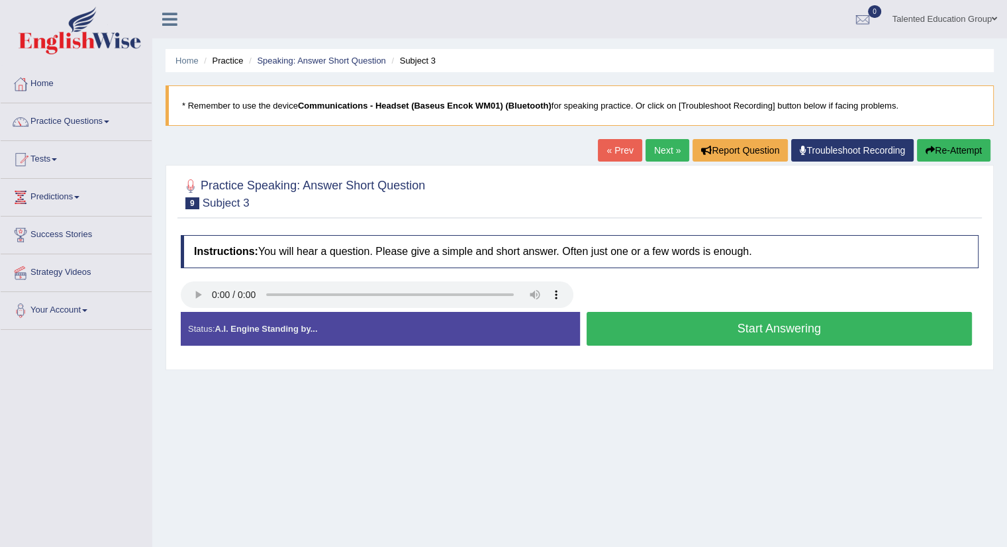
click at [672, 150] on link "Next »" at bounding box center [667, 150] width 44 height 23
click at [662, 158] on link "Next »" at bounding box center [667, 150] width 44 height 23
click at [667, 330] on button "Start Answering" at bounding box center [779, 329] width 386 height 34
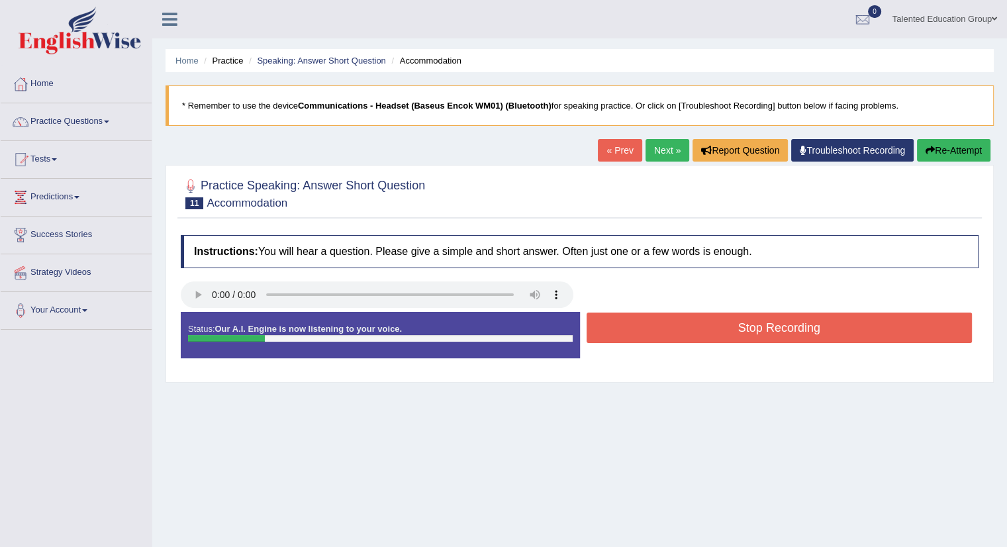
click at [667, 330] on button "Stop Recording" at bounding box center [779, 327] width 386 height 30
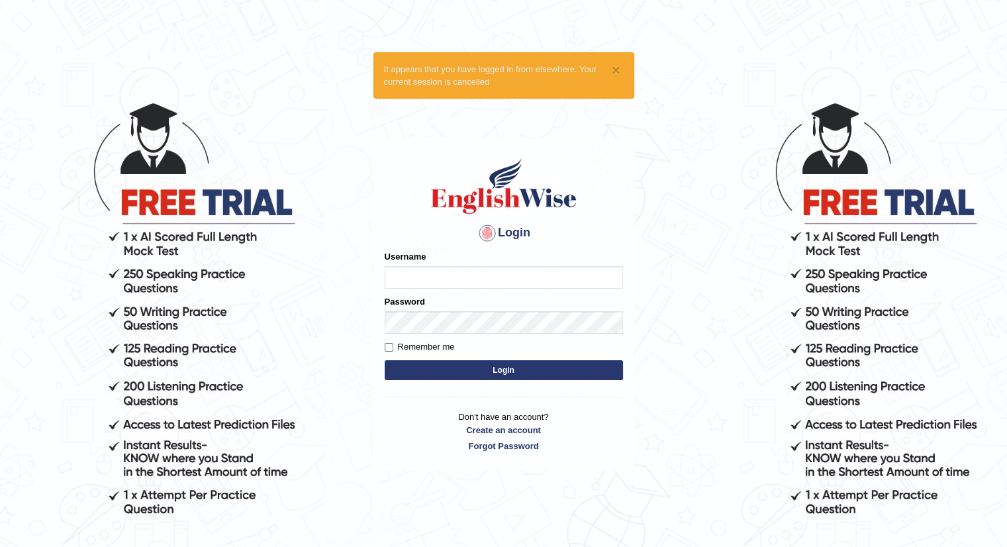
type input "Talentededucation"
click at [474, 374] on button "Login" at bounding box center [504, 370] width 238 height 20
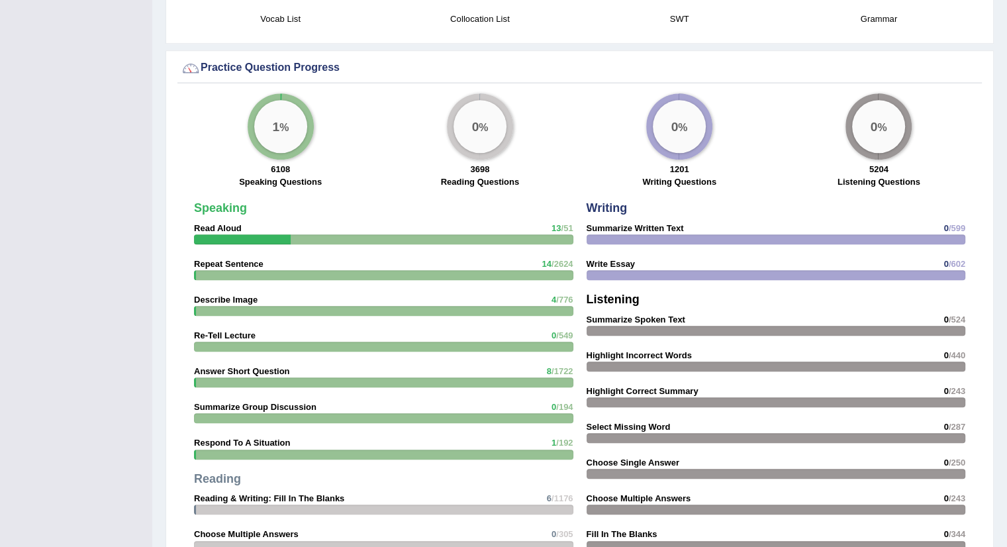
scroll to position [1146, 0]
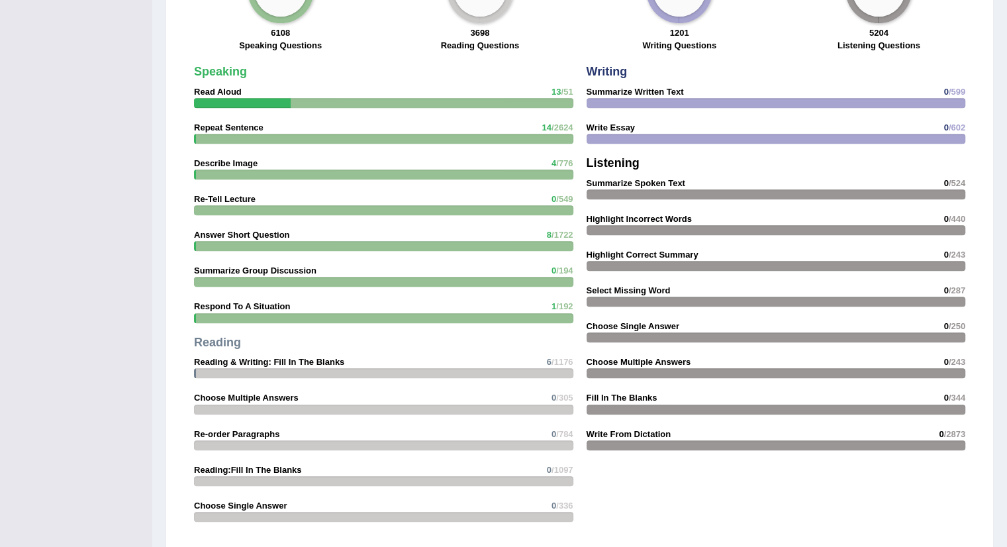
click at [381, 93] on div "Speaking Read Aloud 13 /51 Repeat Sentence 14 /2624 Describe Image 4 /776 Re-Te…" at bounding box center [383, 297] width 392 height 476
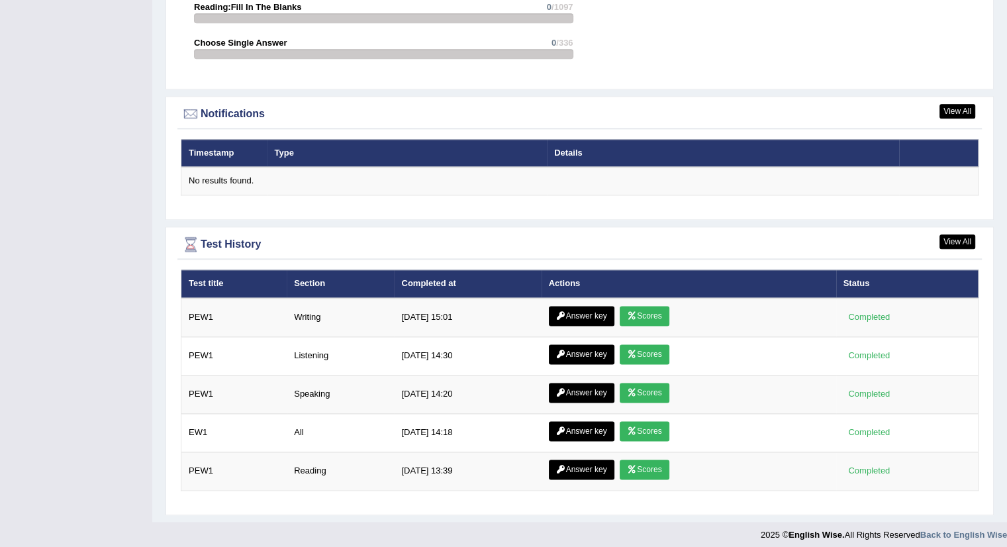
scroll to position [1610, 0]
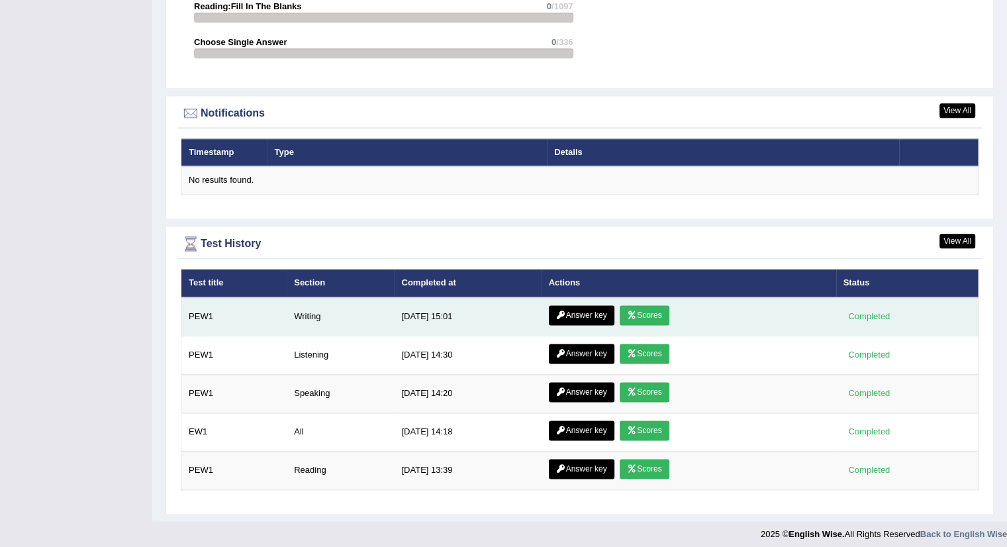
click at [646, 310] on link "Scores" at bounding box center [643, 315] width 49 height 20
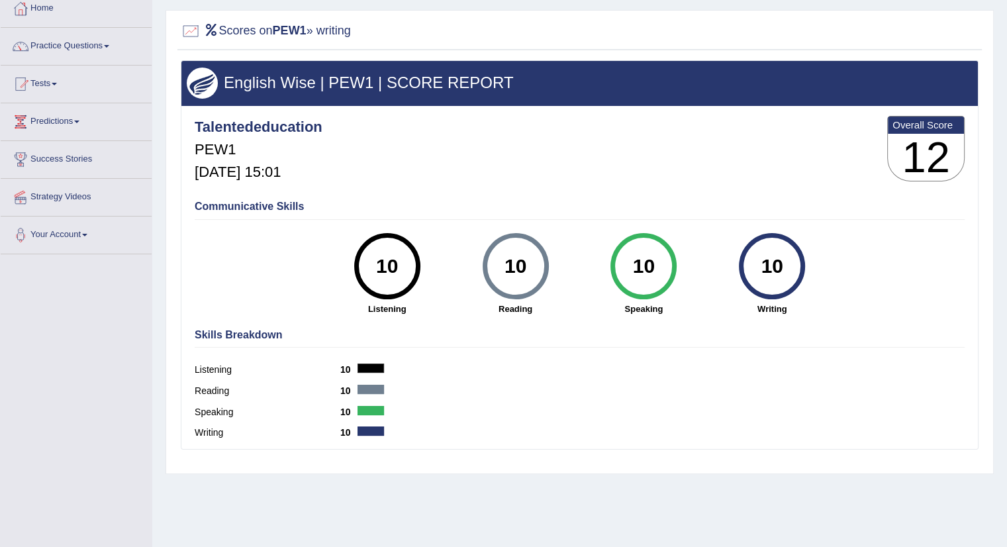
scroll to position [148, 0]
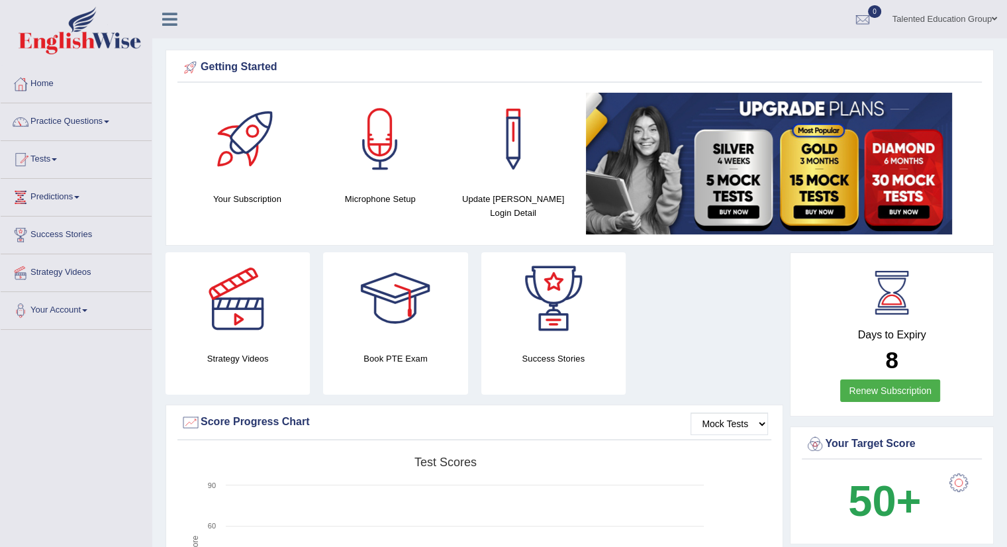
scroll to position [1525, 0]
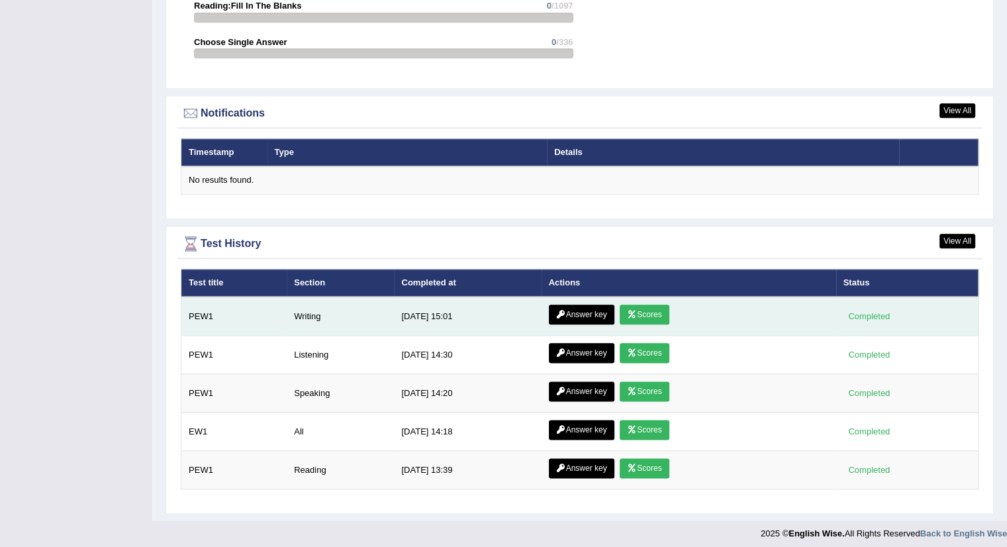
click at [585, 305] on link "Answer key" at bounding box center [582, 314] width 66 height 20
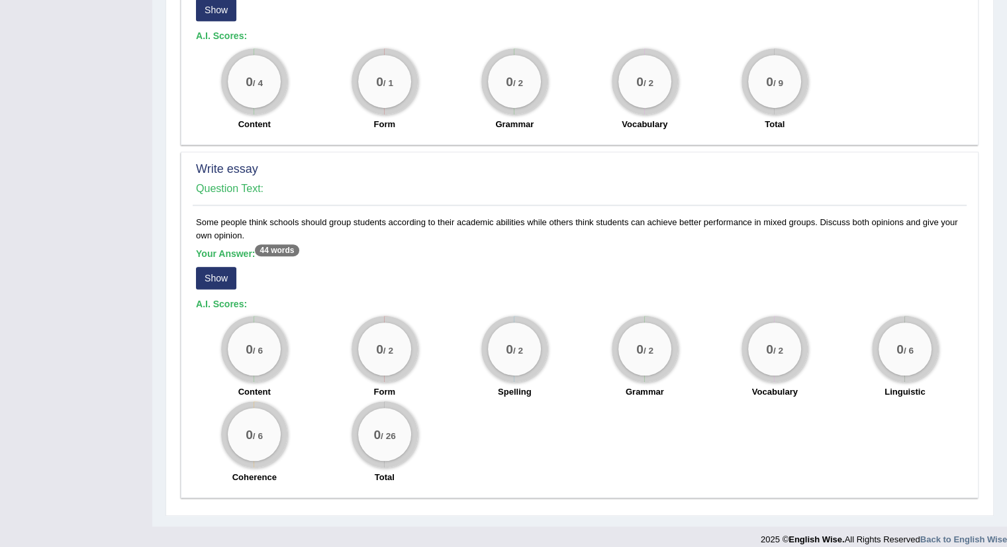
scroll to position [756, 0]
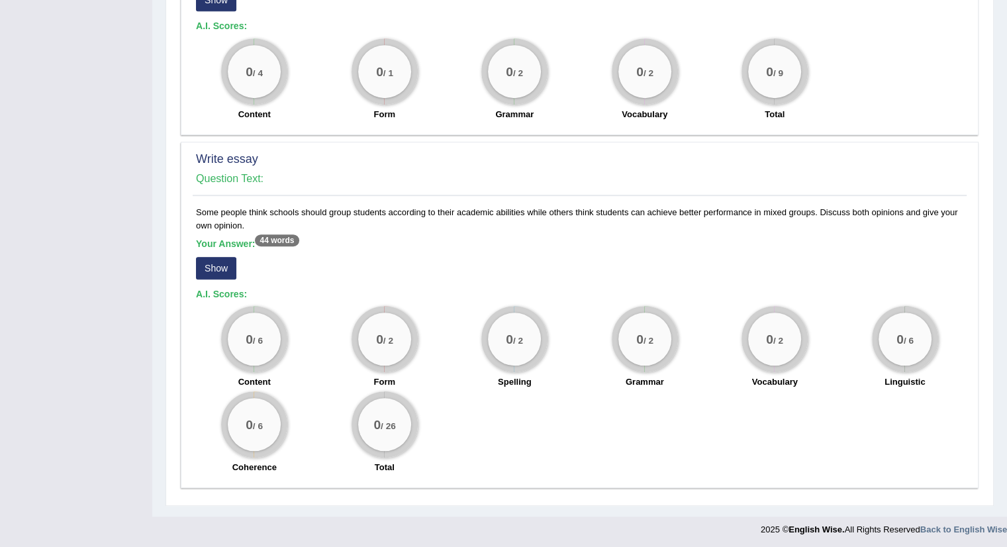
click at [373, 332] on div "0 / 2" at bounding box center [384, 338] width 53 height 53
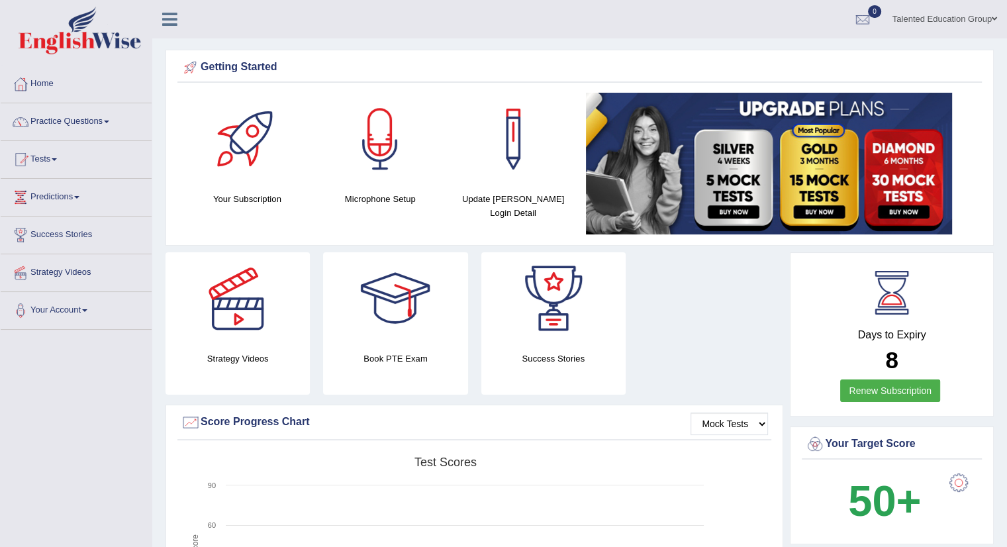
click at [389, 140] on div at bounding box center [380, 139] width 93 height 93
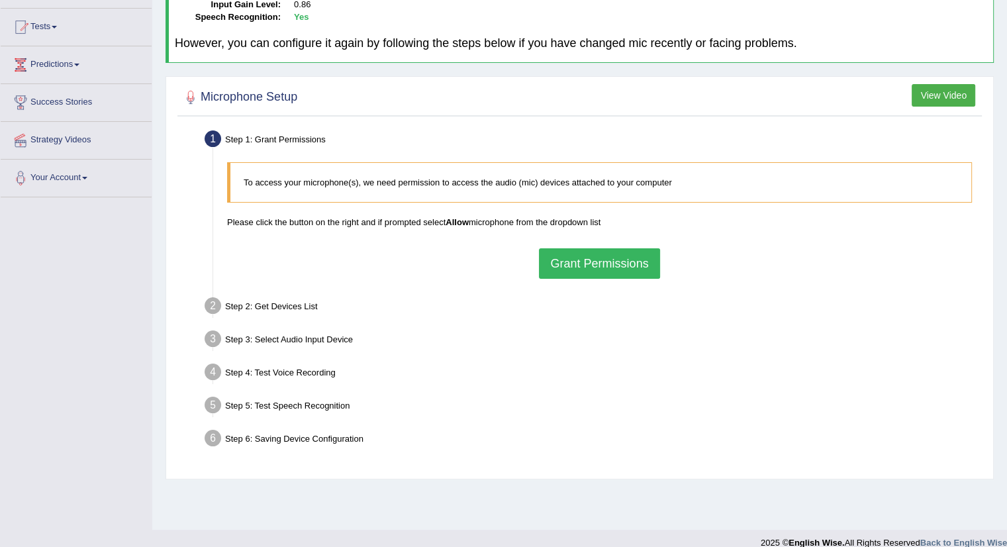
scroll to position [148, 0]
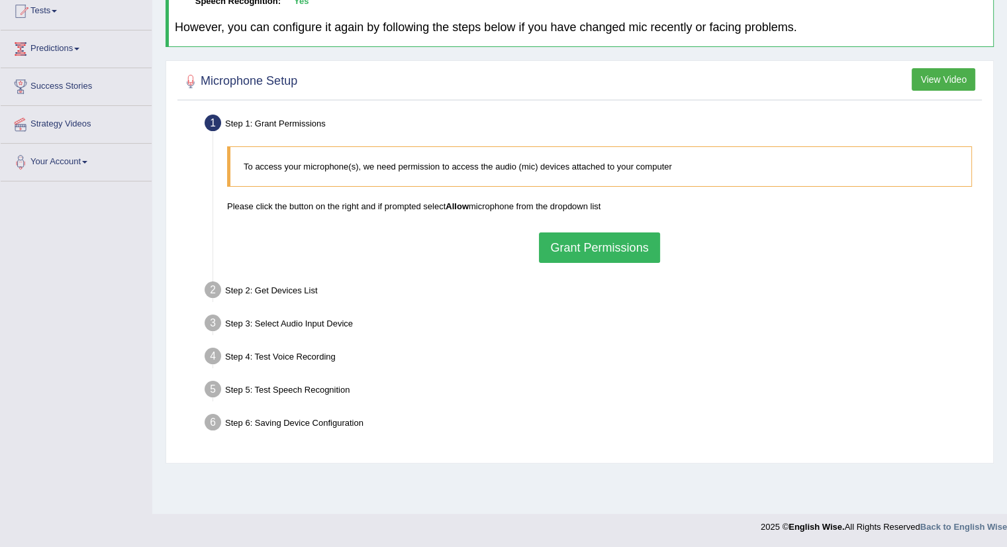
click at [606, 246] on button "Grant Permissions" at bounding box center [599, 247] width 120 height 30
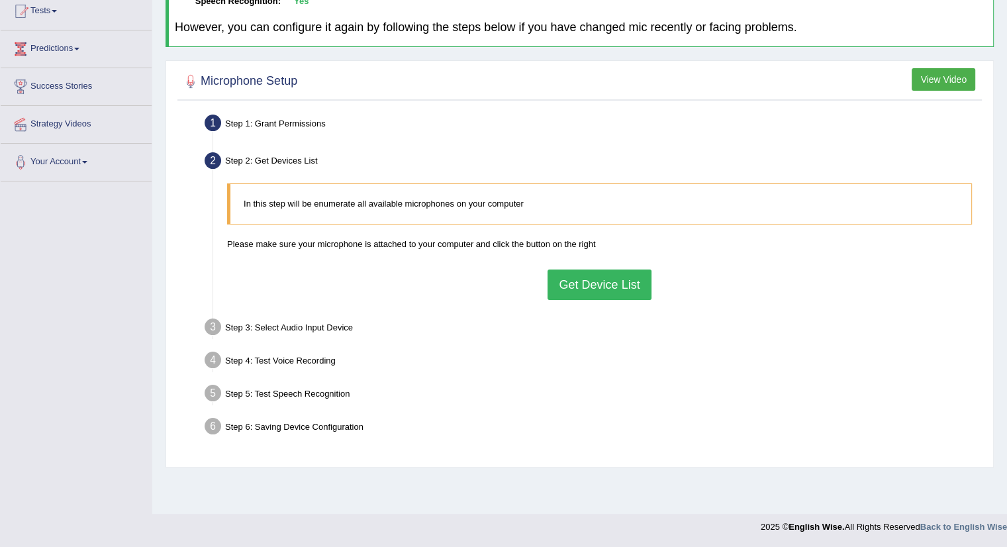
click at [572, 270] on button "Get Device List" at bounding box center [598, 284] width 103 height 30
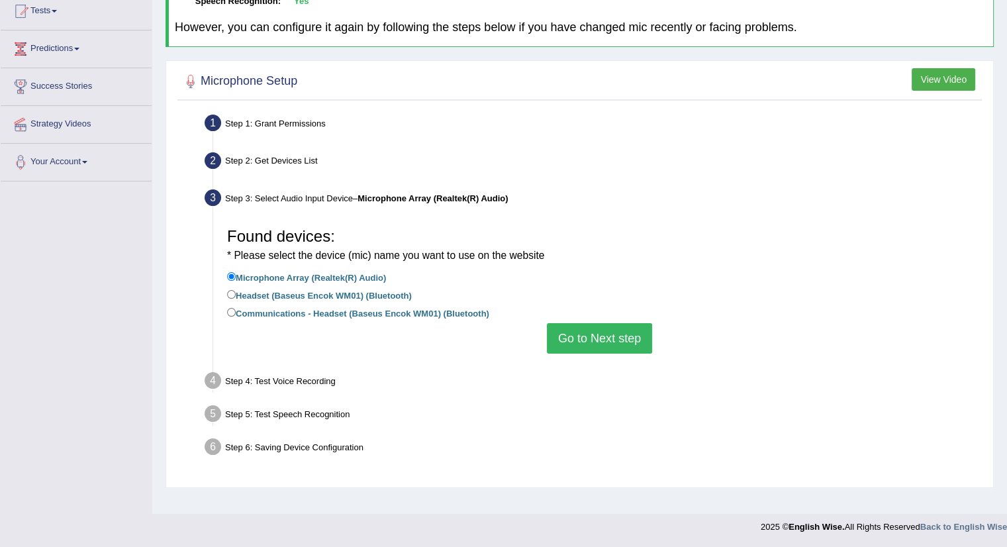
click at [432, 290] on li "Headset (Baseus Encok WM01) (Bluetooth)" at bounding box center [599, 296] width 745 height 18
click at [431, 312] on label "Communications - Headset (Baseus Encok WM01) (Bluetooth)" at bounding box center [358, 312] width 262 height 15
click at [236, 312] on input "Communications - Headset (Baseus Encok WM01) (Bluetooth)" at bounding box center [231, 312] width 9 height 9
radio input "true"
click at [596, 339] on button "Go to Next step" at bounding box center [599, 338] width 105 height 30
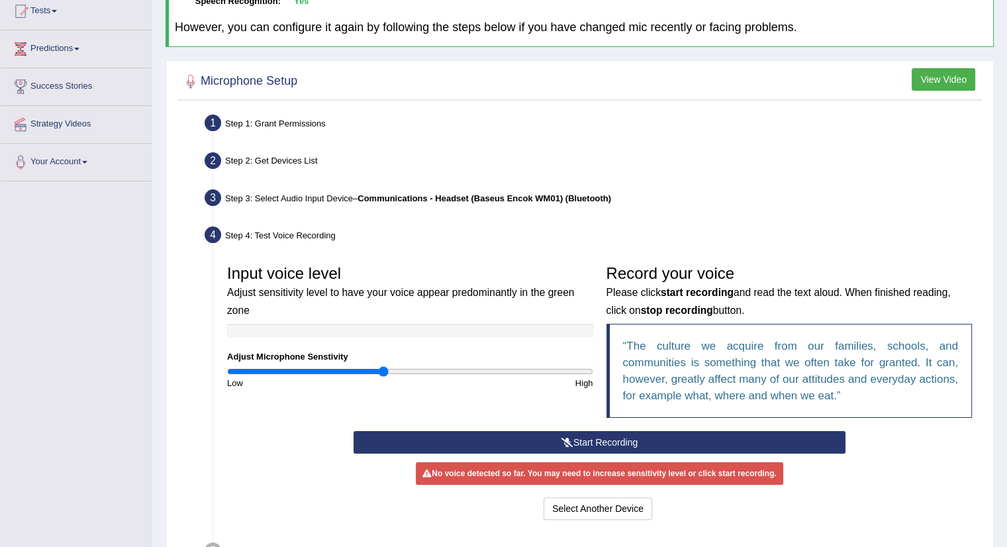
click at [574, 439] on button "Start Recording" at bounding box center [599, 442] width 492 height 23
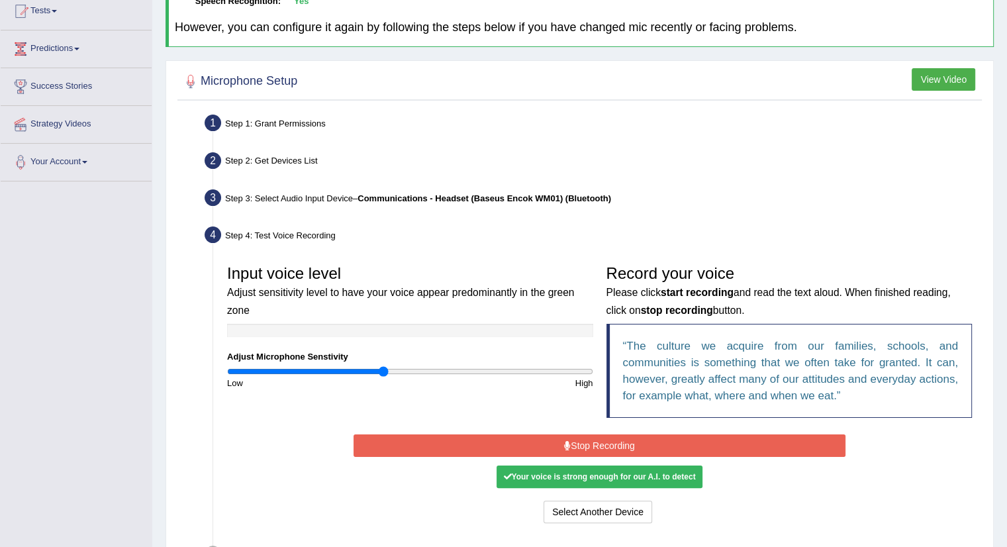
click at [654, 450] on button "Stop Recording" at bounding box center [599, 445] width 492 height 23
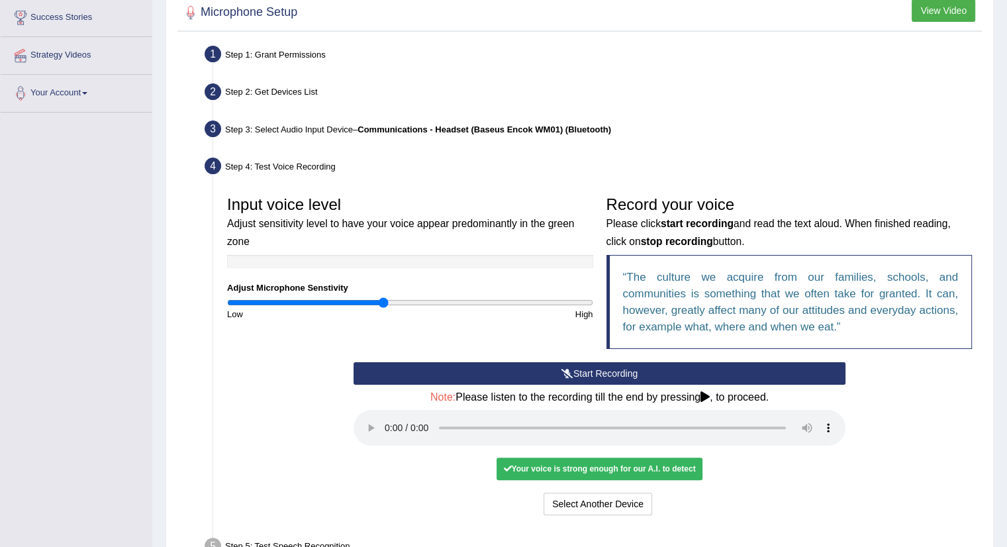
scroll to position [332, 0]
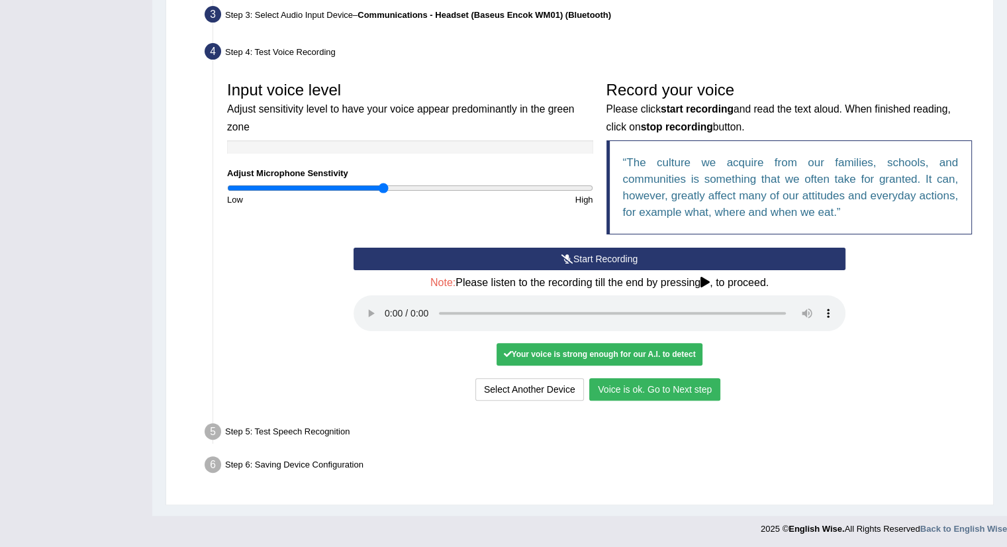
click at [689, 389] on button "Voice is ok. Go to Next step" at bounding box center [654, 389] width 131 height 23
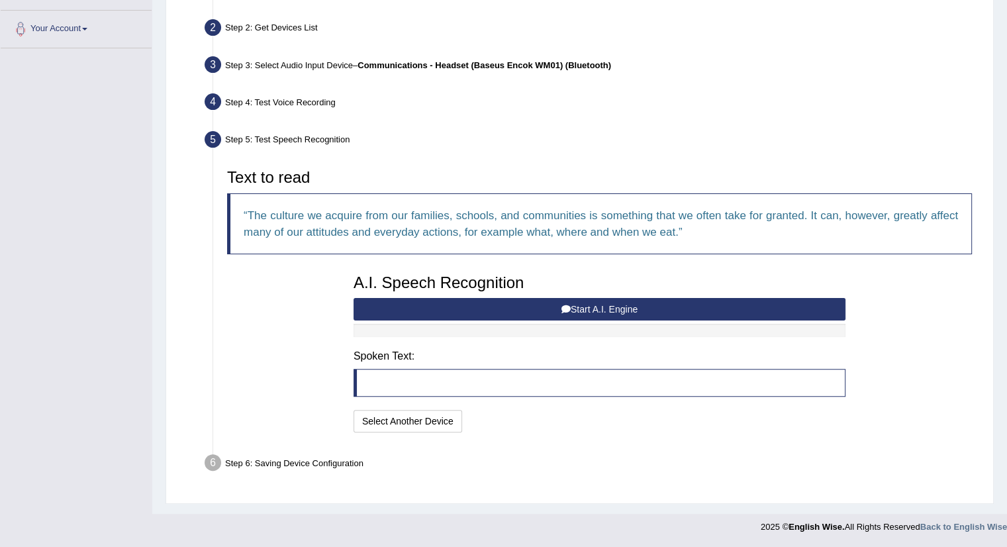
scroll to position [279, 0]
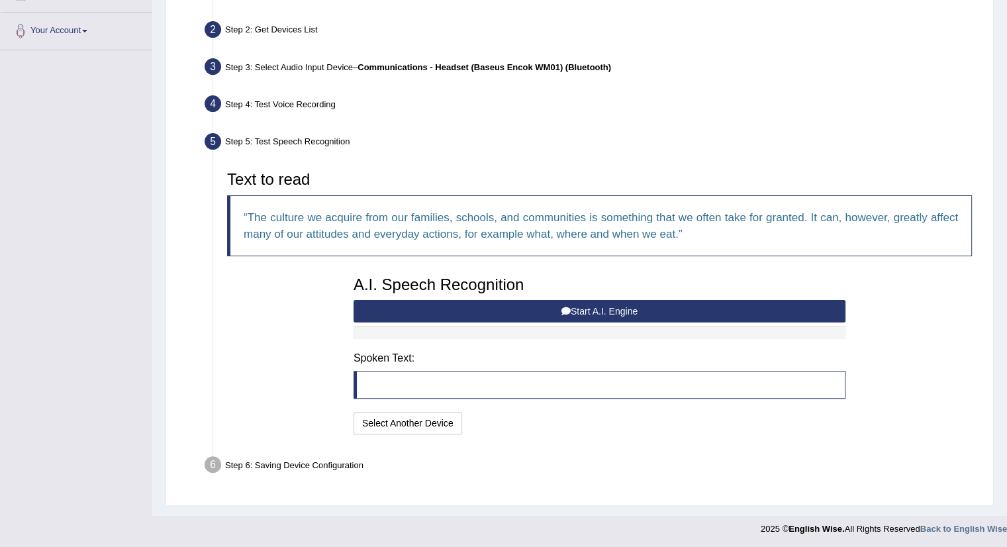
click at [519, 308] on button "Start A.I. Engine" at bounding box center [599, 311] width 492 height 23
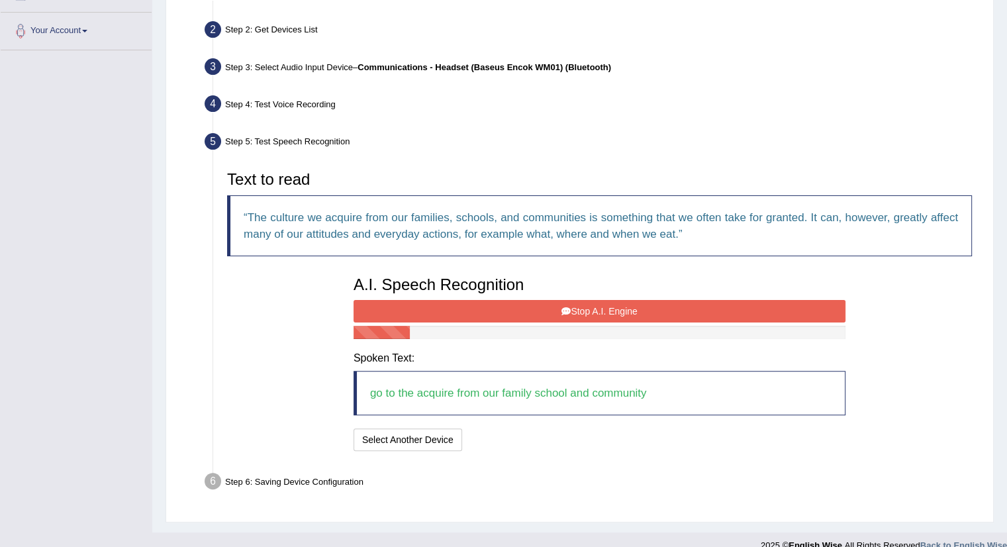
click at [518, 306] on button "Stop A.I. Engine" at bounding box center [599, 311] width 492 height 23
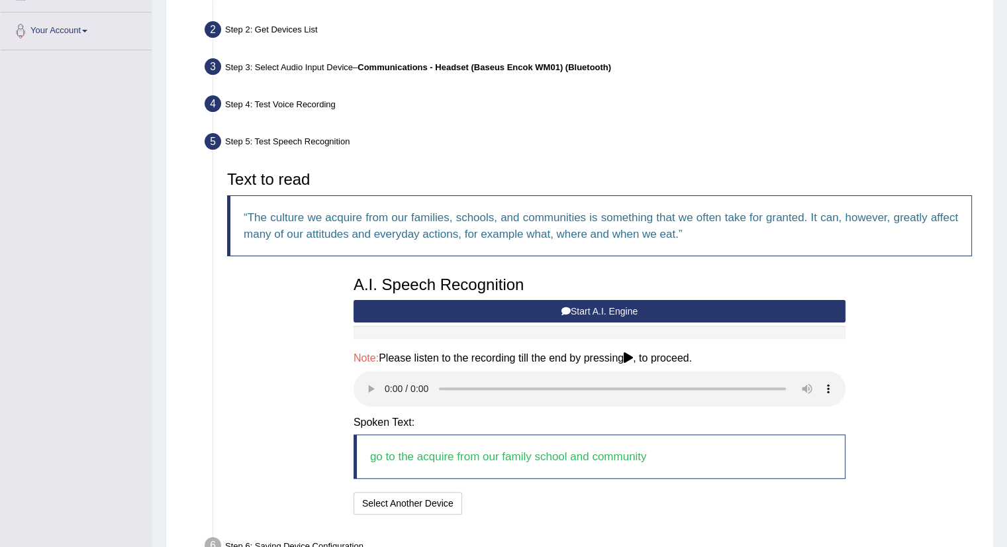
click at [518, 306] on button "Start A.I. Engine" at bounding box center [599, 311] width 492 height 23
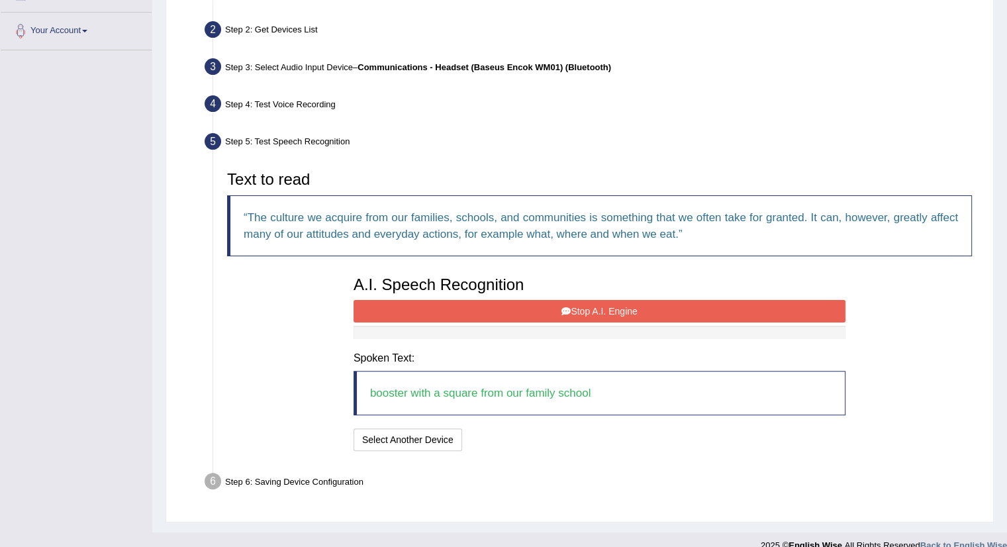
click at [518, 306] on button "Stop A.I. Engine" at bounding box center [599, 311] width 492 height 23
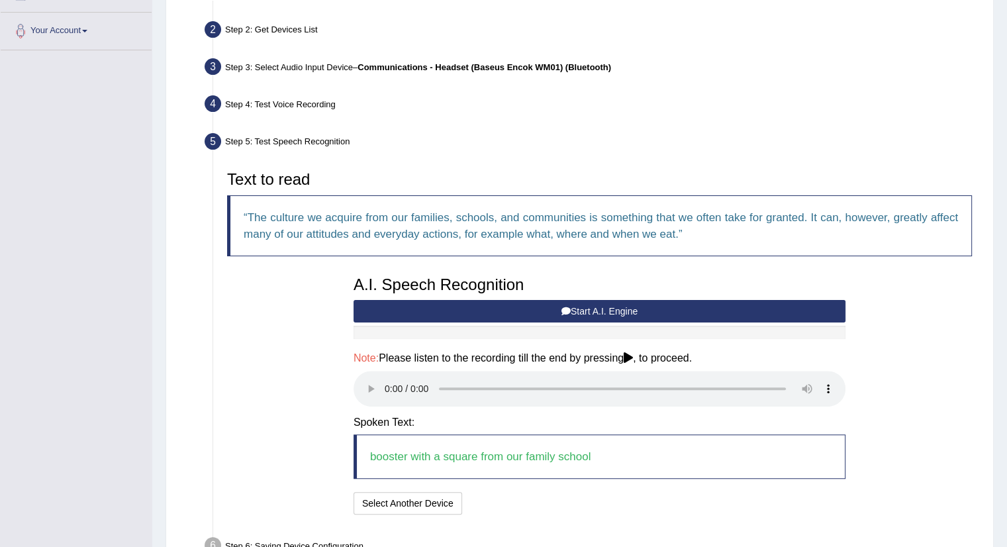
click at [518, 306] on button "Start A.I. Engine" at bounding box center [599, 311] width 492 height 23
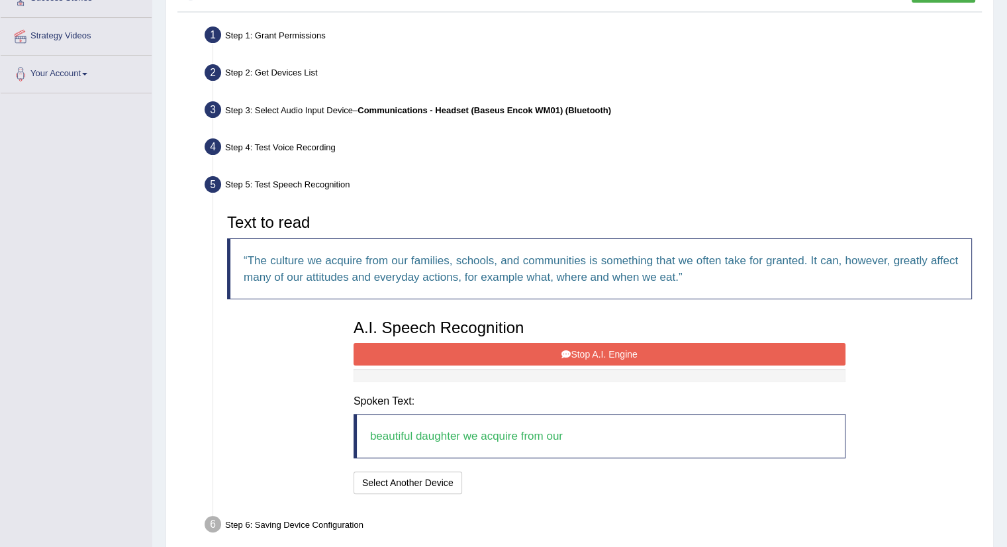
scroll to position [213, 0]
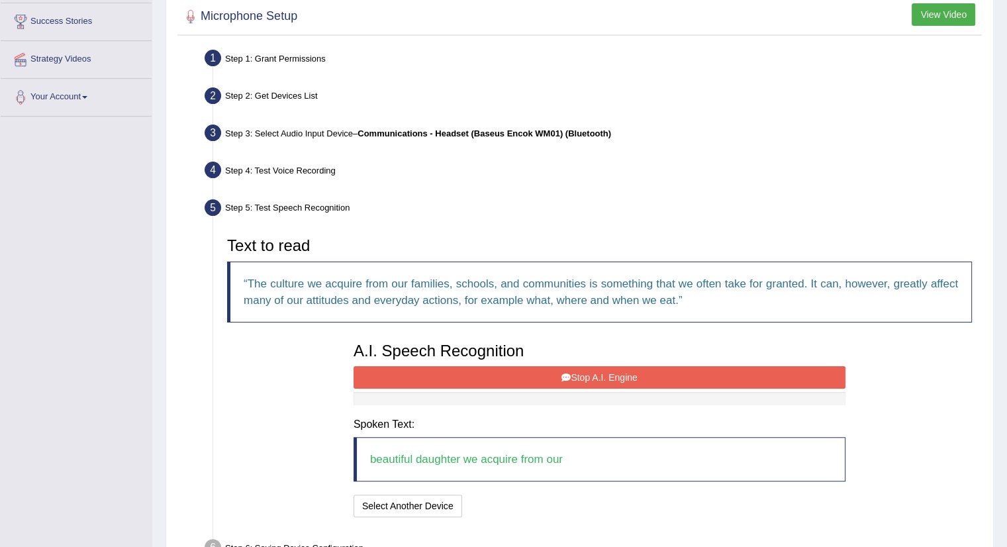
click at [545, 366] on button "Stop A.I. Engine" at bounding box center [599, 377] width 492 height 23
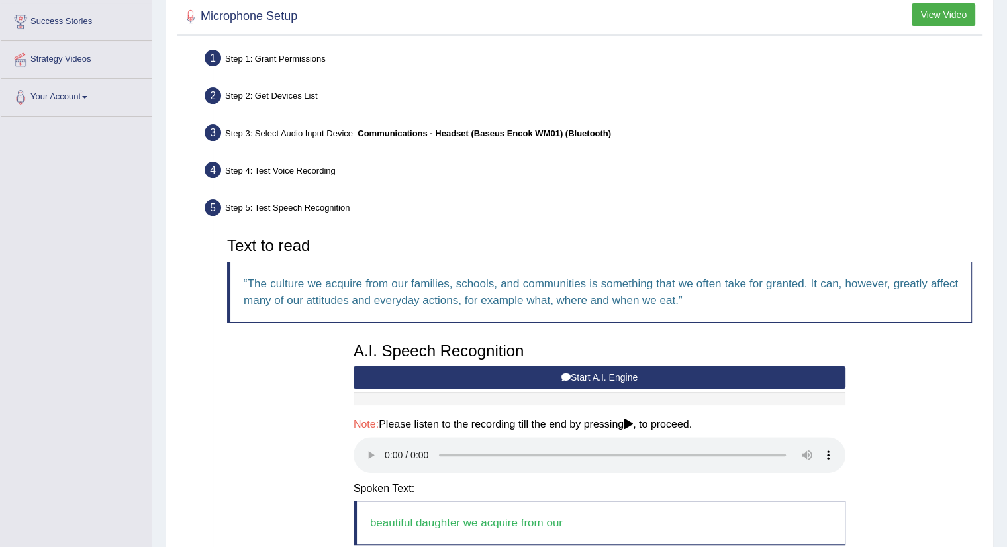
click at [545, 372] on button "Start A.I. Engine" at bounding box center [599, 377] width 492 height 23
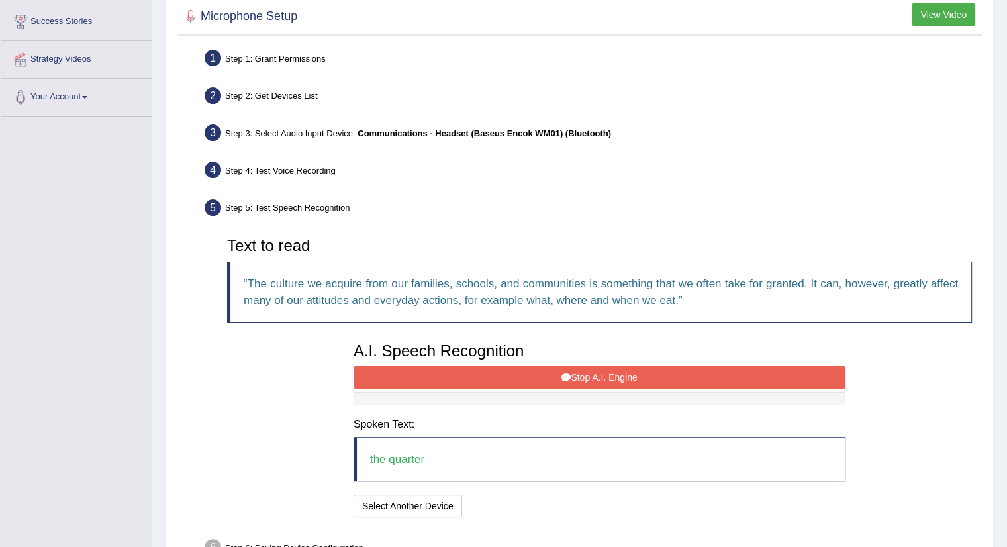
click at [547, 366] on button "Stop A.I. Engine" at bounding box center [599, 377] width 492 height 23
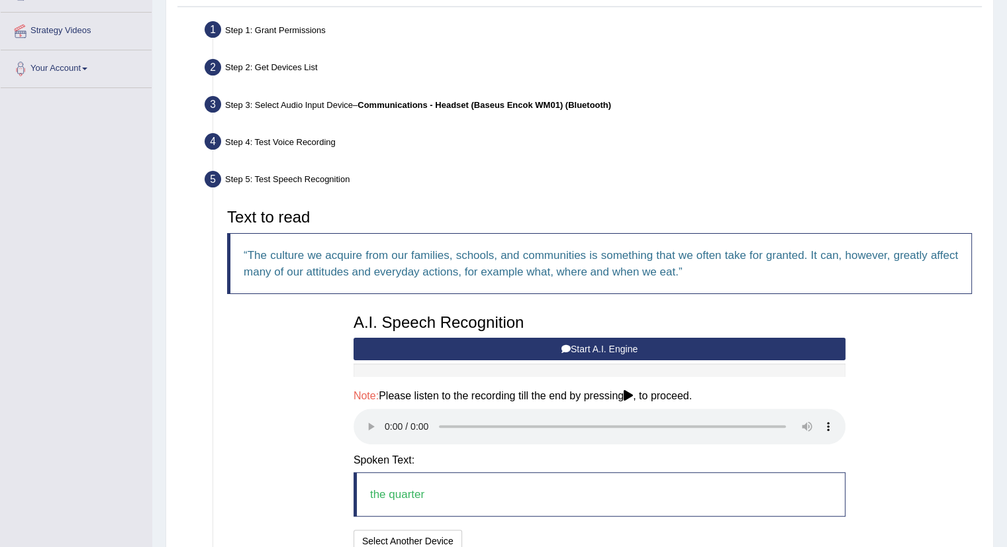
scroll to position [265, 0]
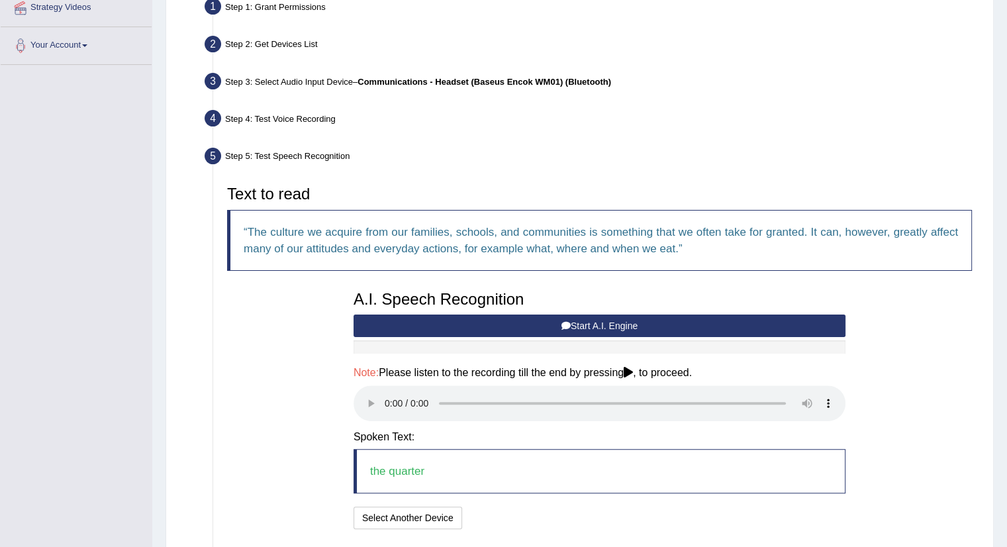
click at [488, 326] on button "Start A.I. Engine" at bounding box center [599, 325] width 492 height 23
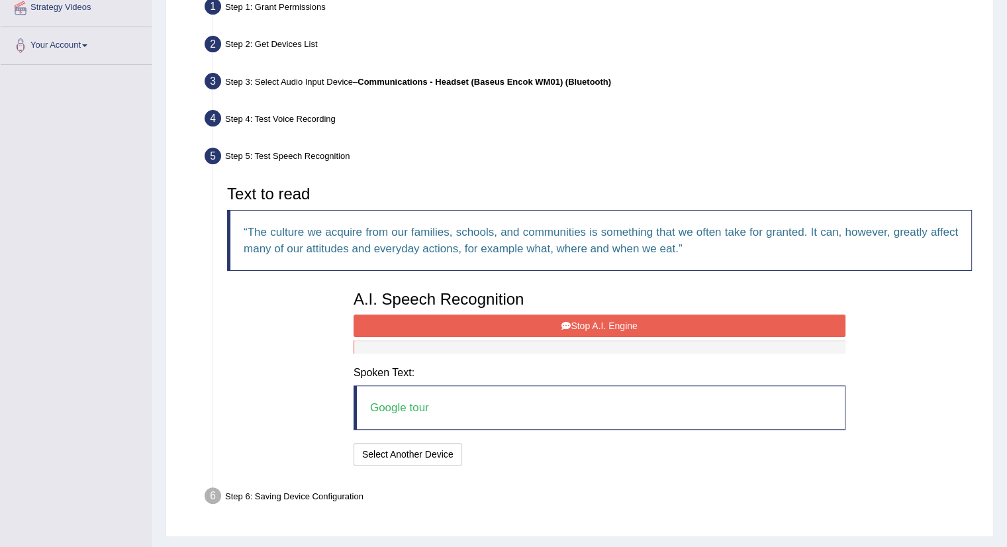
click at [492, 329] on button "Stop A.I. Engine" at bounding box center [599, 325] width 492 height 23
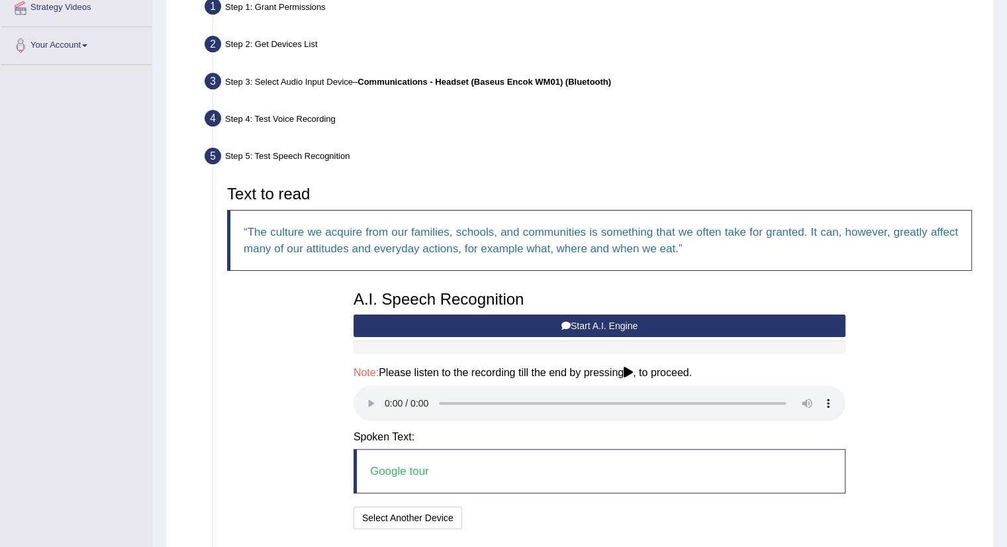
click at [492, 329] on button "Start A.I. Engine" at bounding box center [599, 325] width 492 height 23
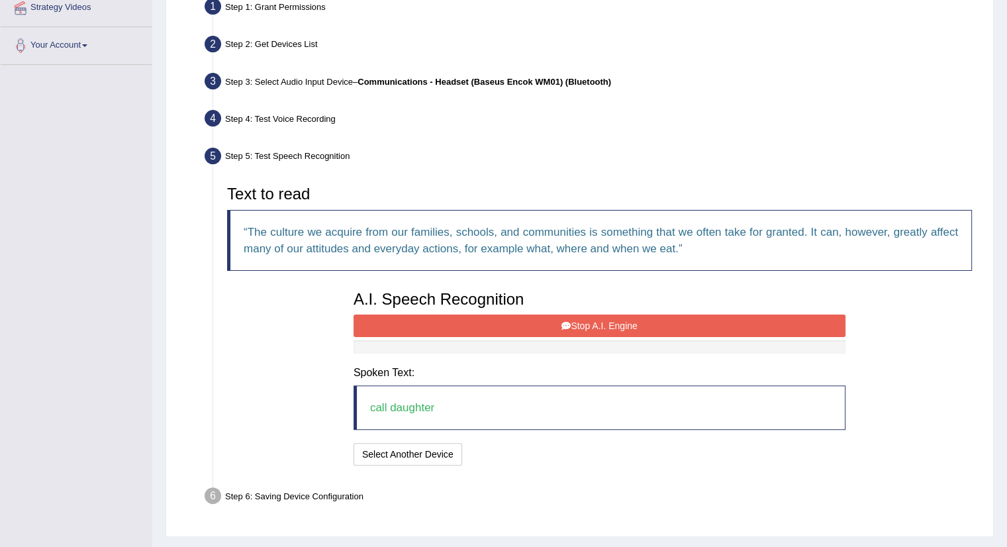
click at [503, 316] on button "Stop A.I. Engine" at bounding box center [599, 325] width 492 height 23
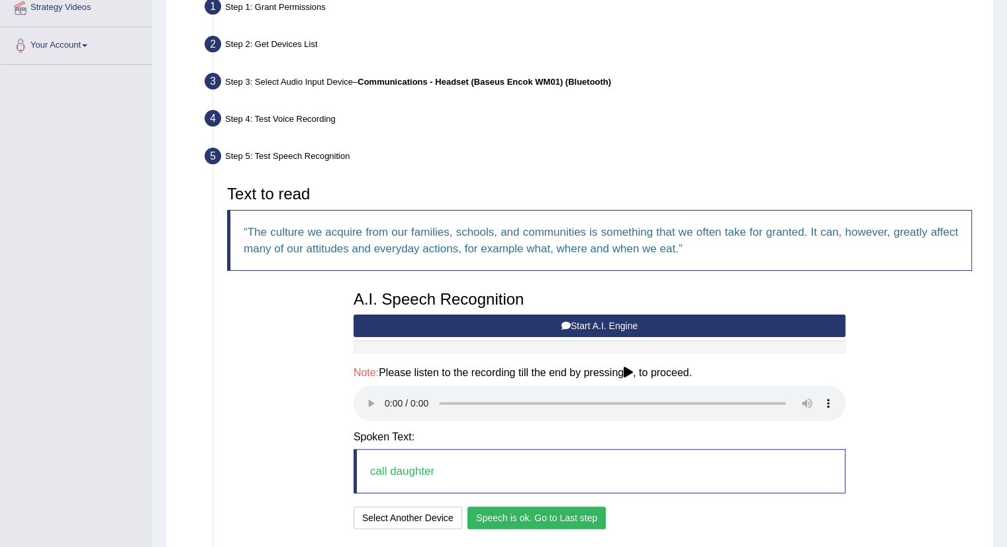
click at [696, 324] on button "Start A.I. Engine" at bounding box center [599, 325] width 492 height 23
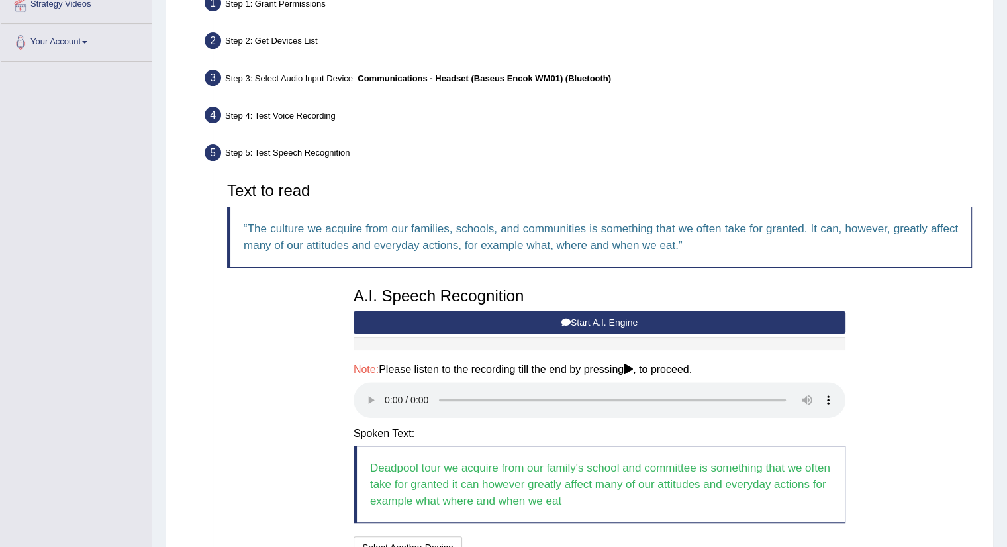
scroll to position [331, 0]
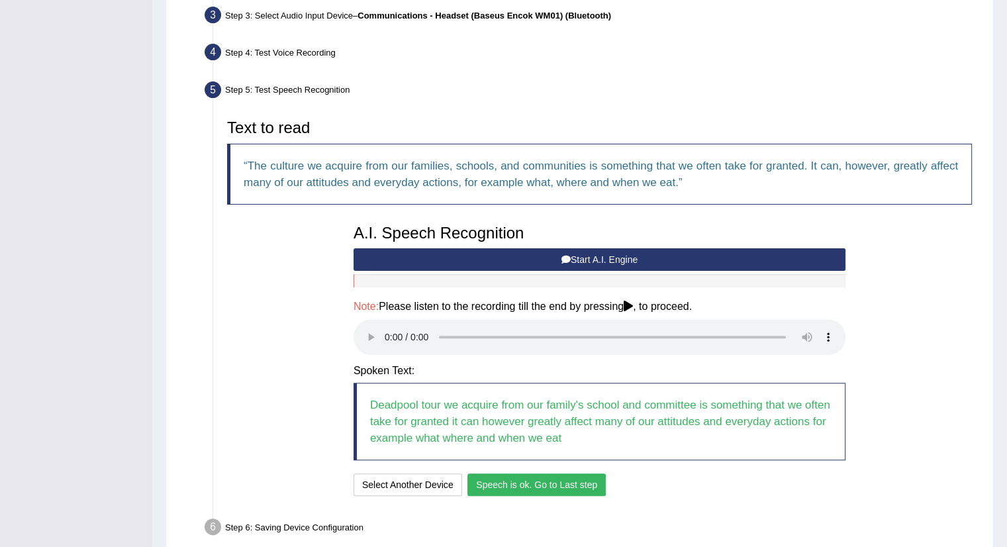
click at [575, 483] on button "Speech is ok. Go to Last step" at bounding box center [536, 484] width 138 height 23
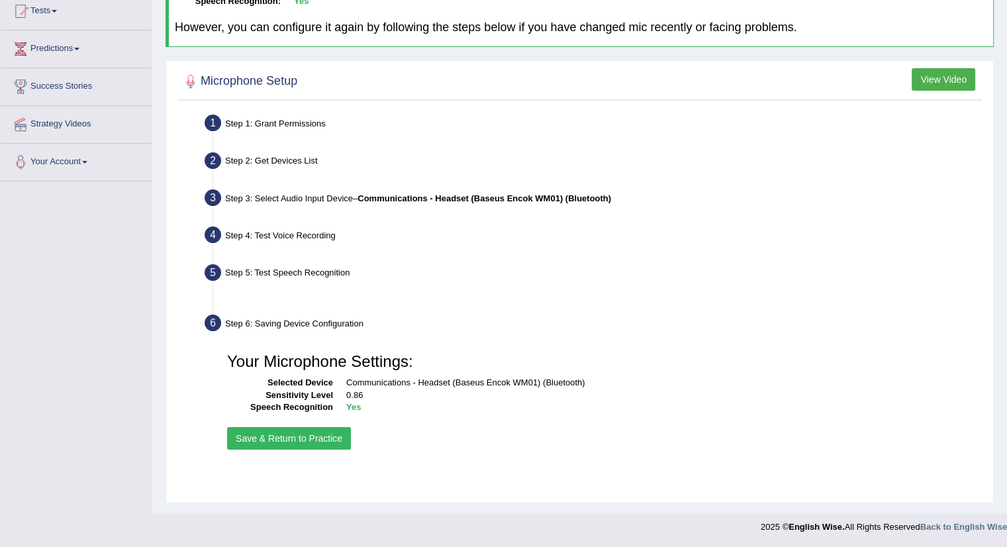
scroll to position [148, 0]
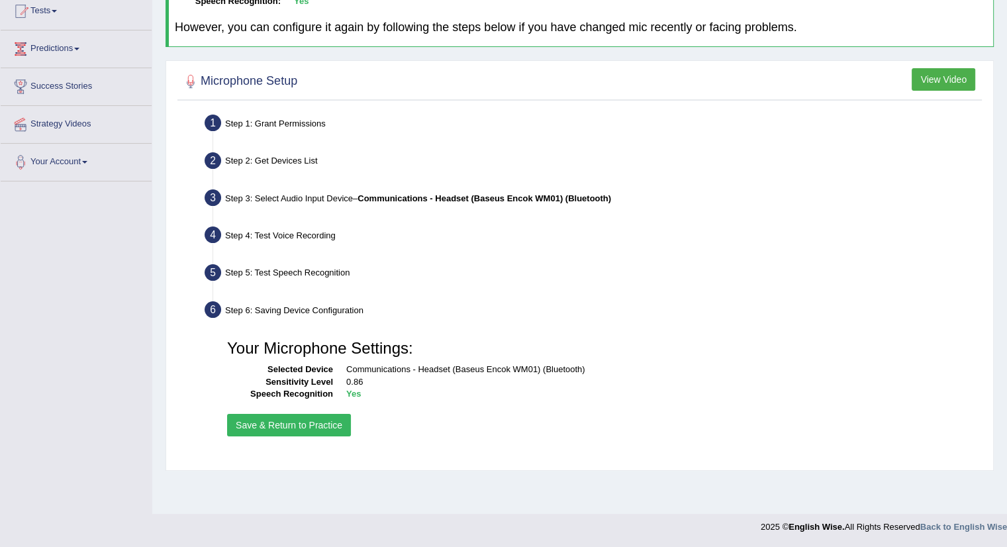
click at [310, 426] on button "Save & Return to Practice" at bounding box center [289, 425] width 124 height 23
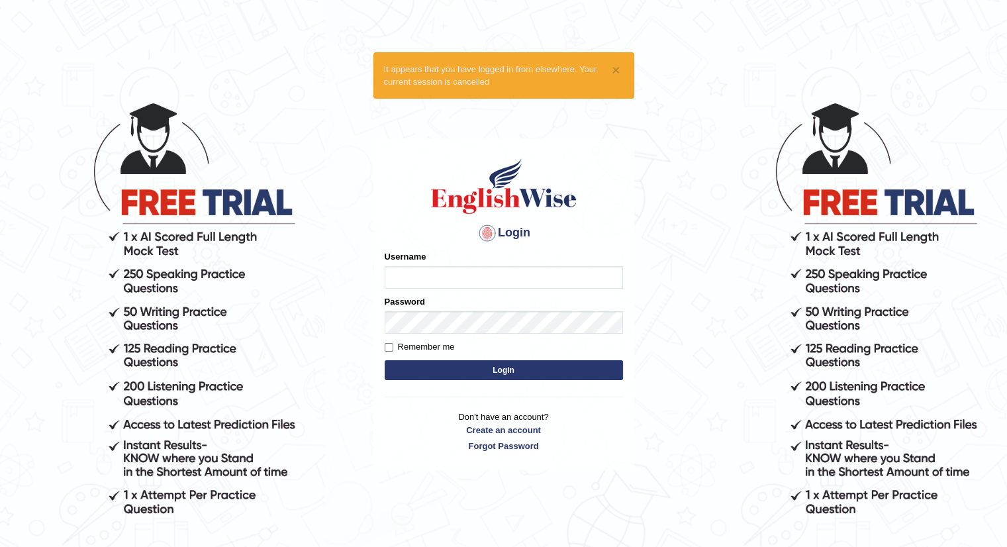
type input "Talentededucation"
click at [466, 365] on button "Login" at bounding box center [504, 370] width 238 height 20
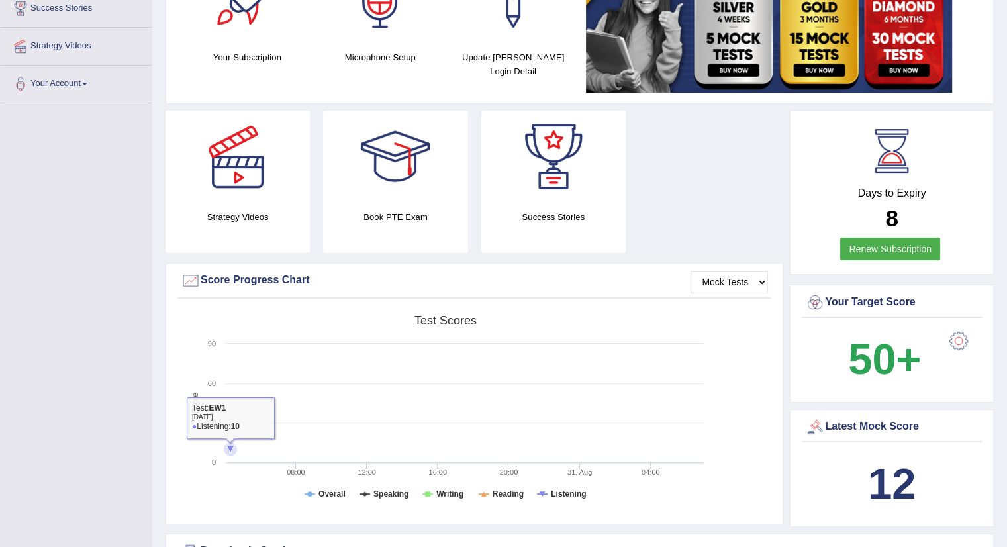
scroll to position [66, 0]
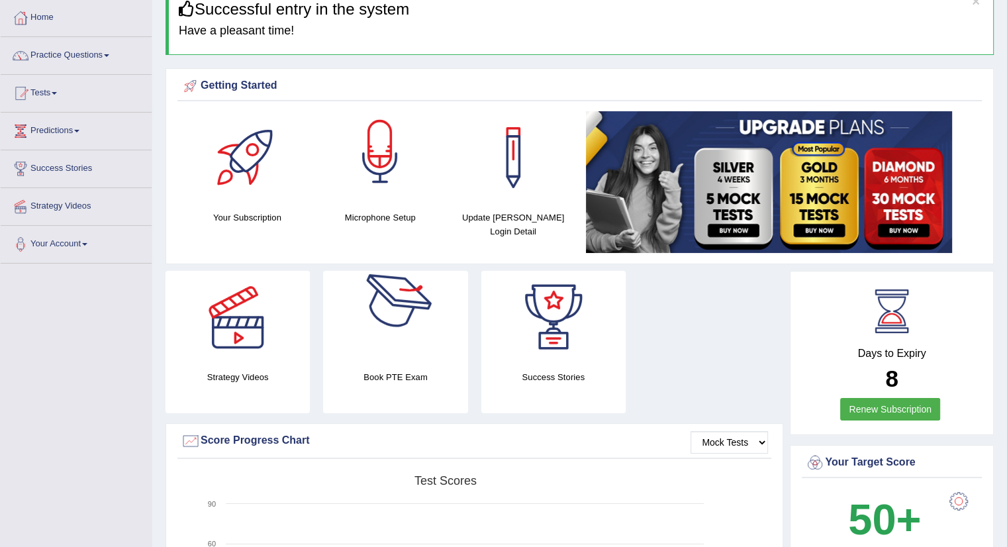
click at [398, 179] on div at bounding box center [380, 157] width 93 height 93
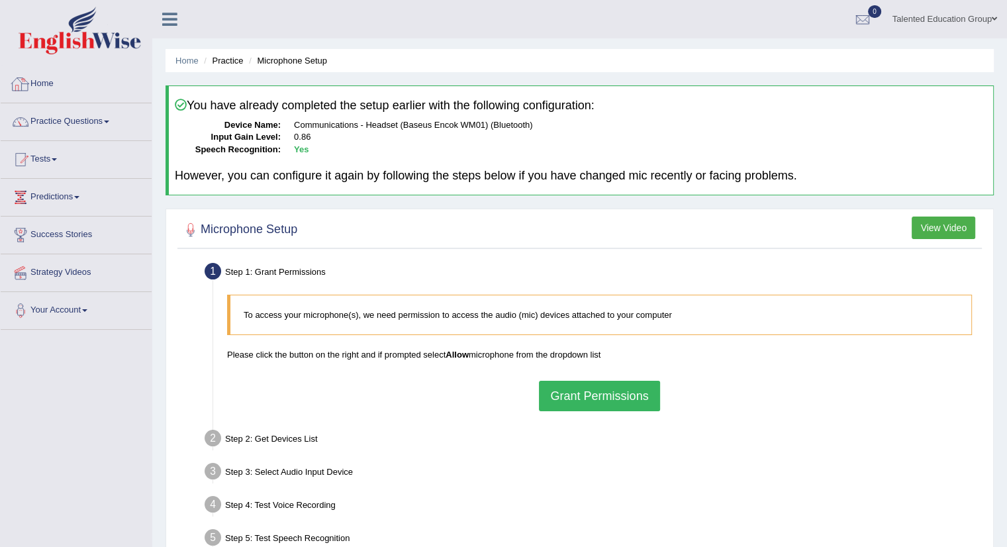
click at [259, 131] on dt "Input Gain Level:" at bounding box center [228, 137] width 106 height 13
drag, startPoint x: 285, startPoint y: 146, endPoint x: 301, endPoint y: 144, distance: 15.9
click at [286, 146] on dl "Device Name: Communications - Headset (Baseus Encok WM01) (Bluetooth) Input Gai…" at bounding box center [581, 137] width 812 height 37
click at [62, 117] on link "Practice Questions" at bounding box center [76, 119] width 151 height 33
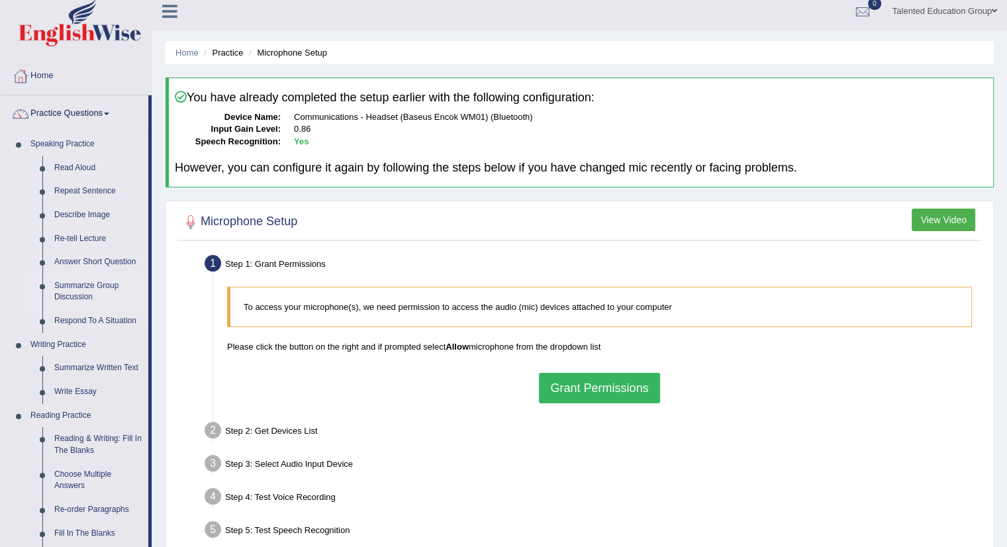
scroll to position [66, 0]
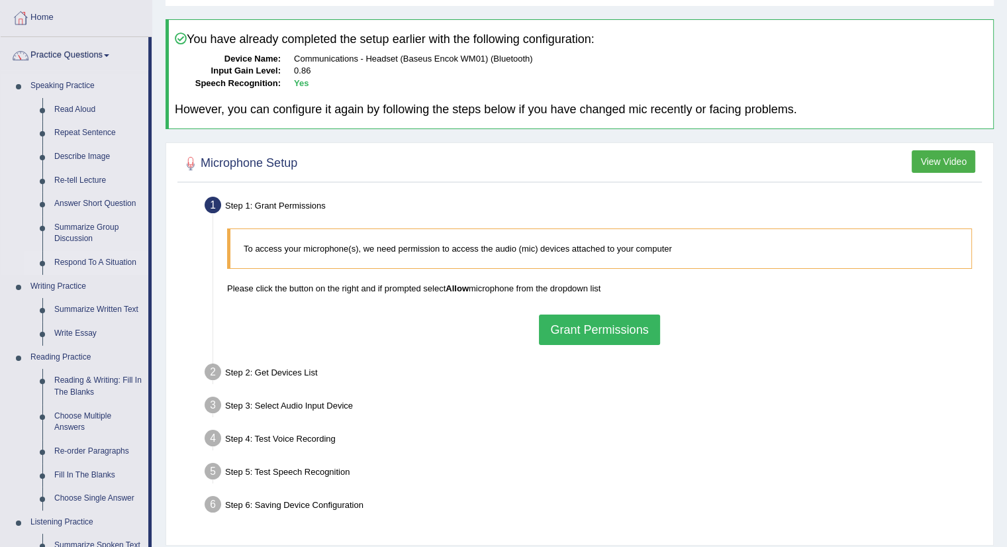
click at [83, 263] on link "Respond To A Situation" at bounding box center [98, 263] width 100 height 24
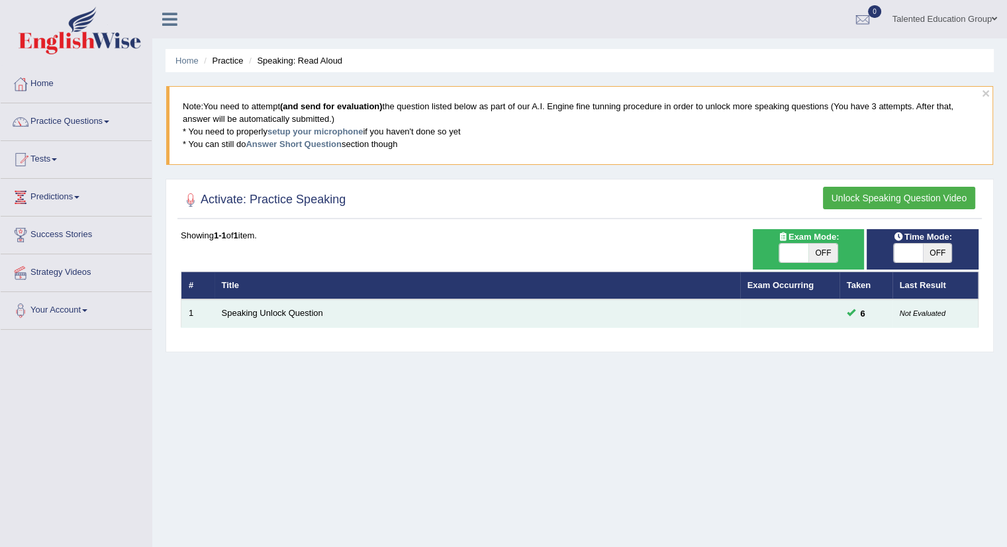
click at [754, 314] on td at bounding box center [789, 313] width 99 height 28
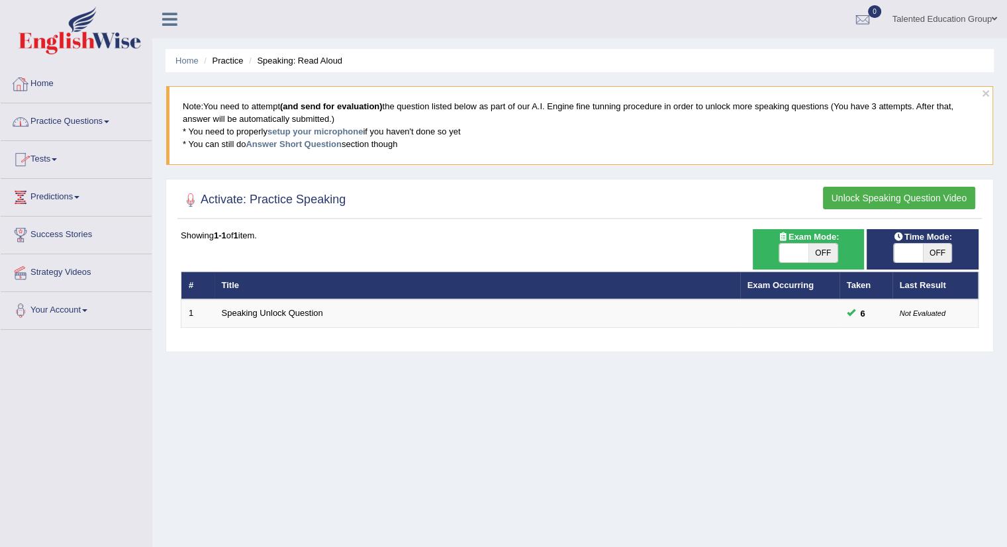
click at [79, 98] on link "Home" at bounding box center [76, 82] width 151 height 33
click at [77, 125] on link "Practice Questions" at bounding box center [76, 119] width 151 height 33
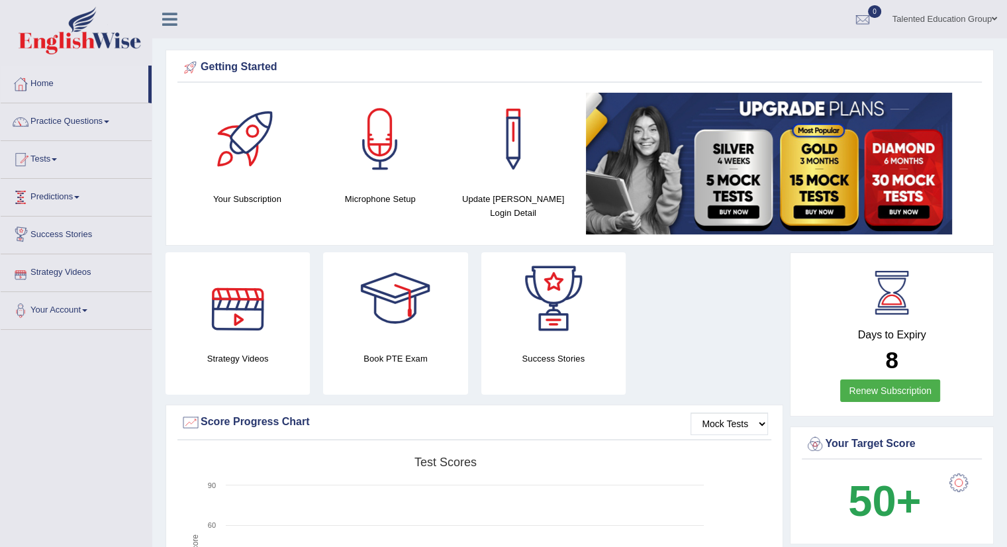
click at [60, 190] on link "Predictions" at bounding box center [76, 195] width 151 height 33
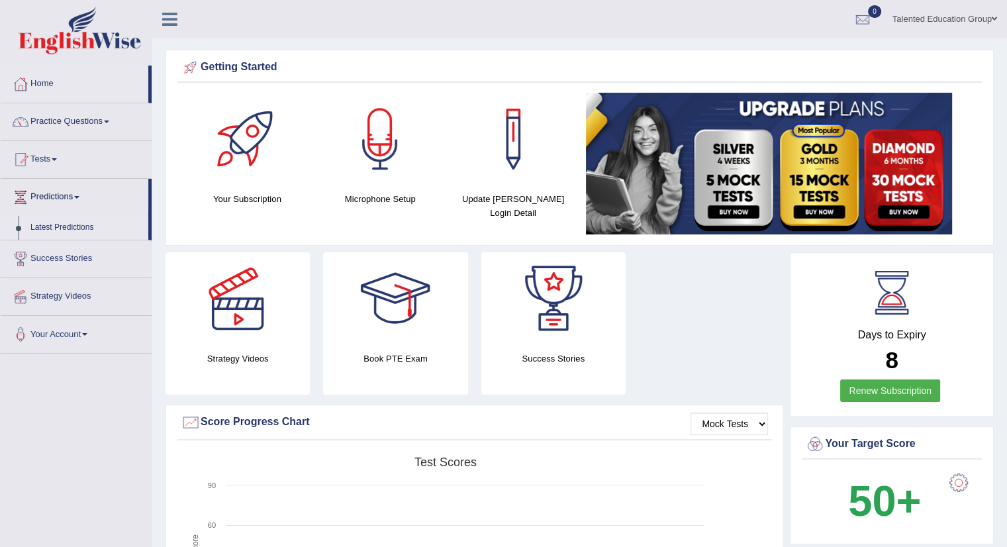
click at [60, 231] on link "Latest Predictions" at bounding box center [86, 228] width 124 height 24
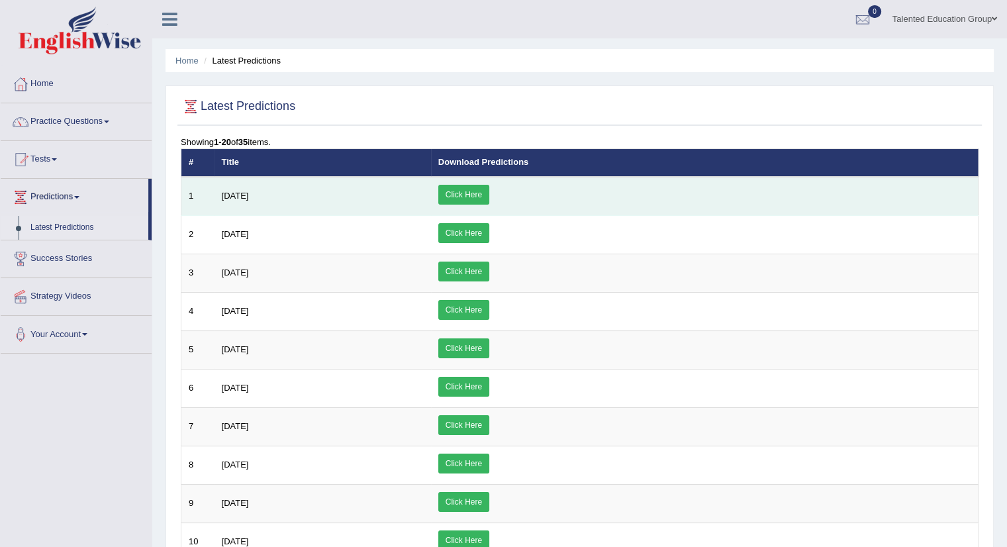
click at [341, 206] on td "[DATE]" at bounding box center [322, 196] width 216 height 39
click at [489, 193] on link "Click Here" at bounding box center [463, 195] width 51 height 20
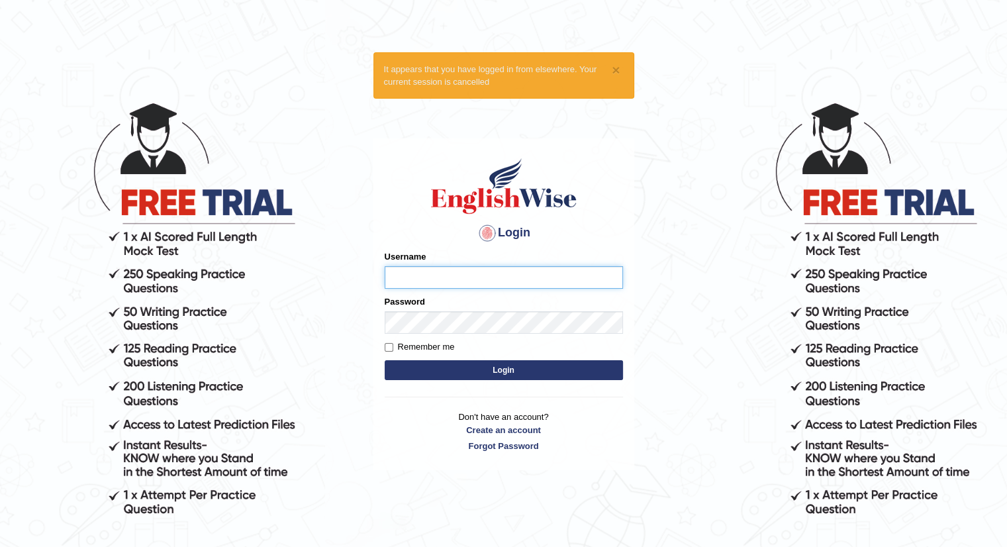
type input "Talentededucation"
click at [410, 373] on button "Login" at bounding box center [504, 370] width 238 height 20
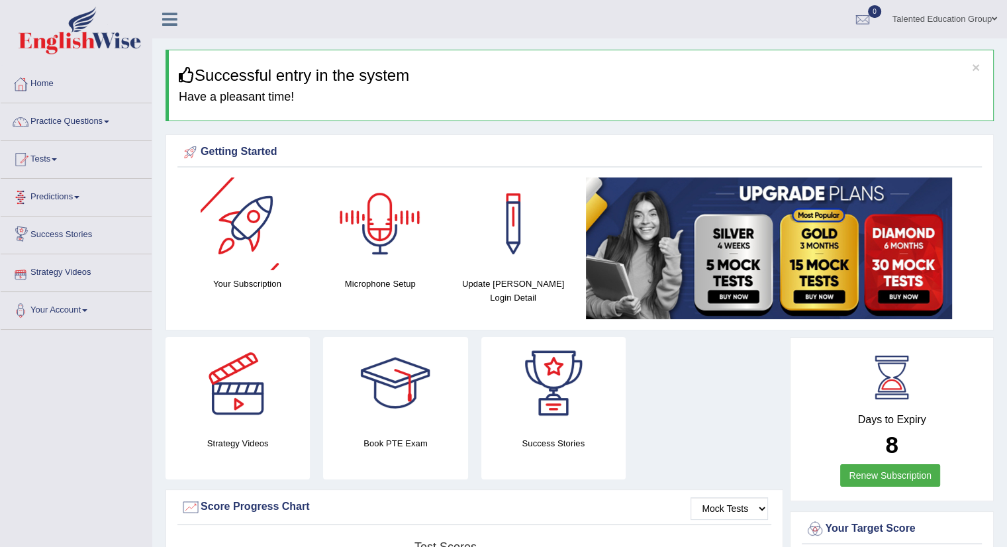
click at [64, 195] on link "Predictions" at bounding box center [76, 195] width 151 height 33
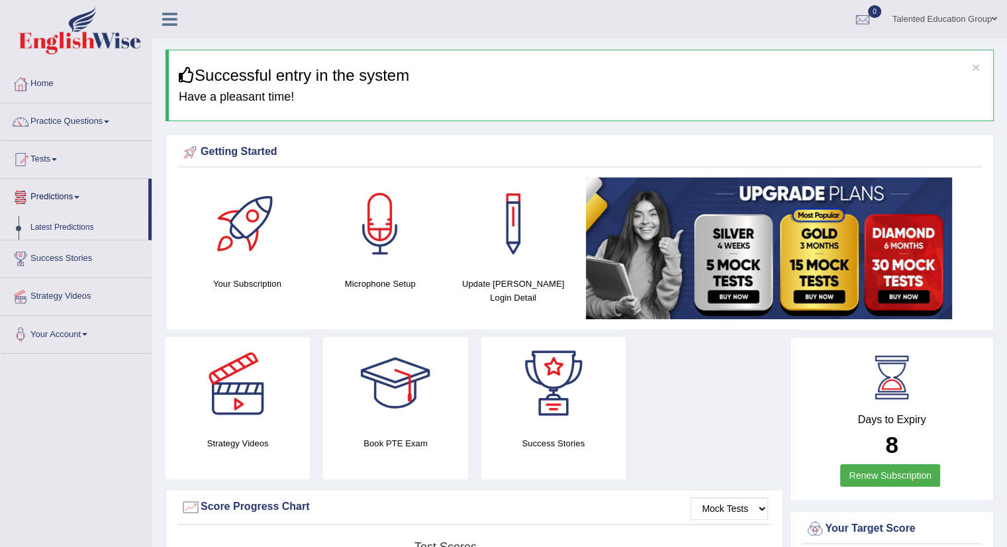
click at [74, 224] on link "Latest Predictions" at bounding box center [86, 228] width 124 height 24
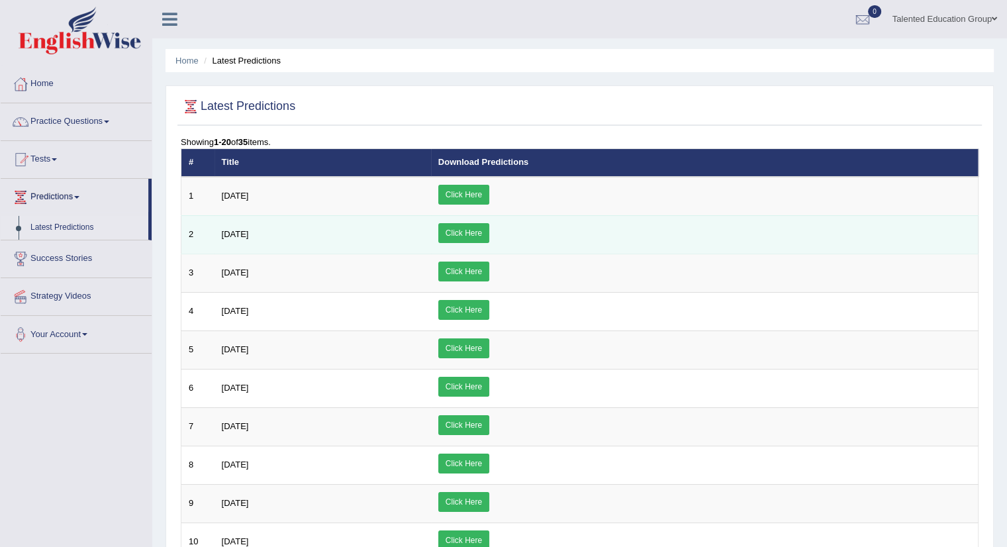
click at [489, 231] on link "Click Here" at bounding box center [463, 233] width 51 height 20
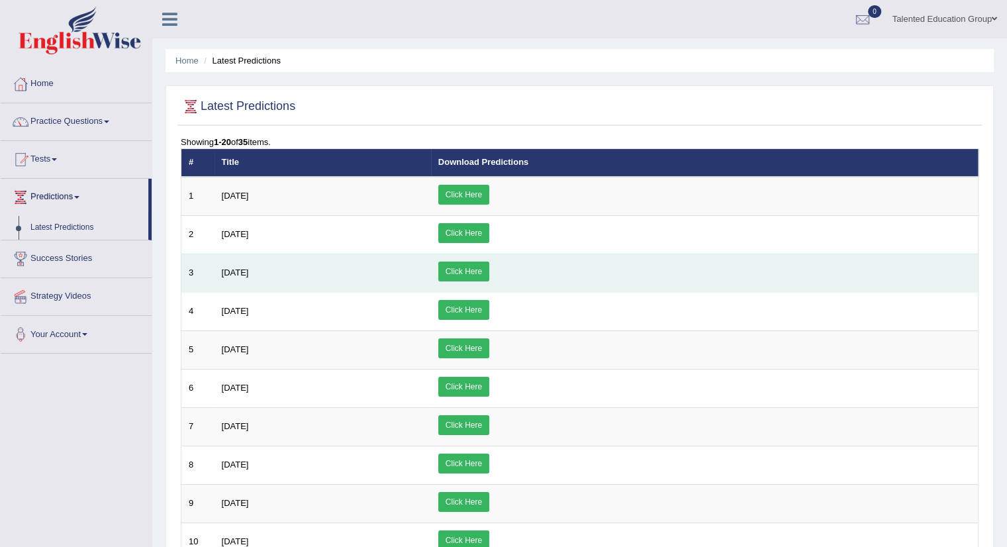
click at [489, 272] on link "Click Here" at bounding box center [463, 271] width 51 height 20
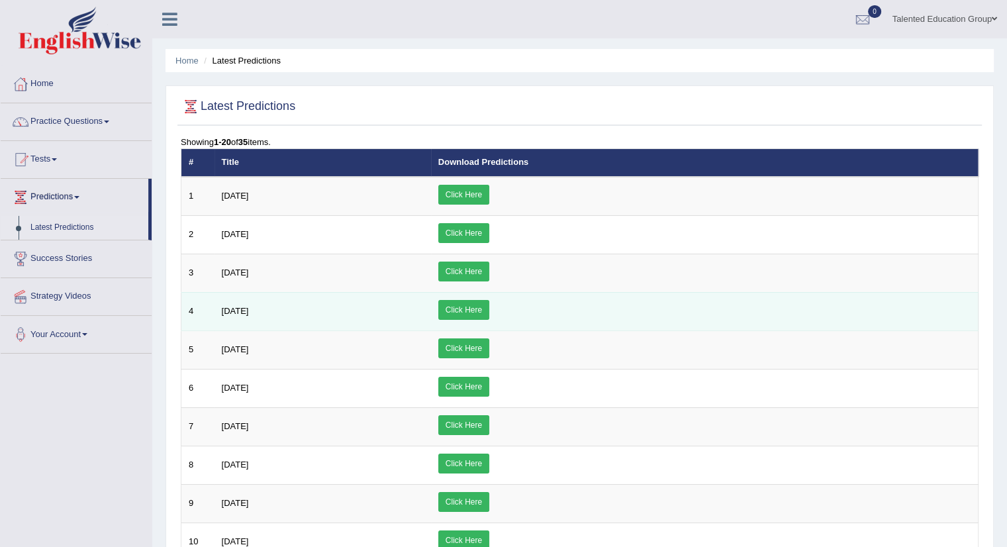
click at [489, 312] on link "Click Here" at bounding box center [463, 310] width 51 height 20
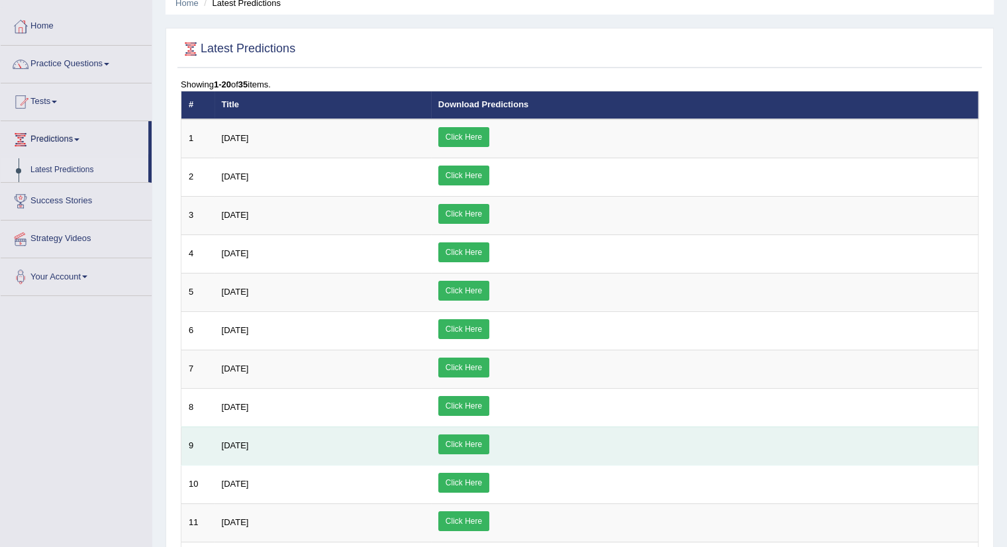
scroll to position [199, 0]
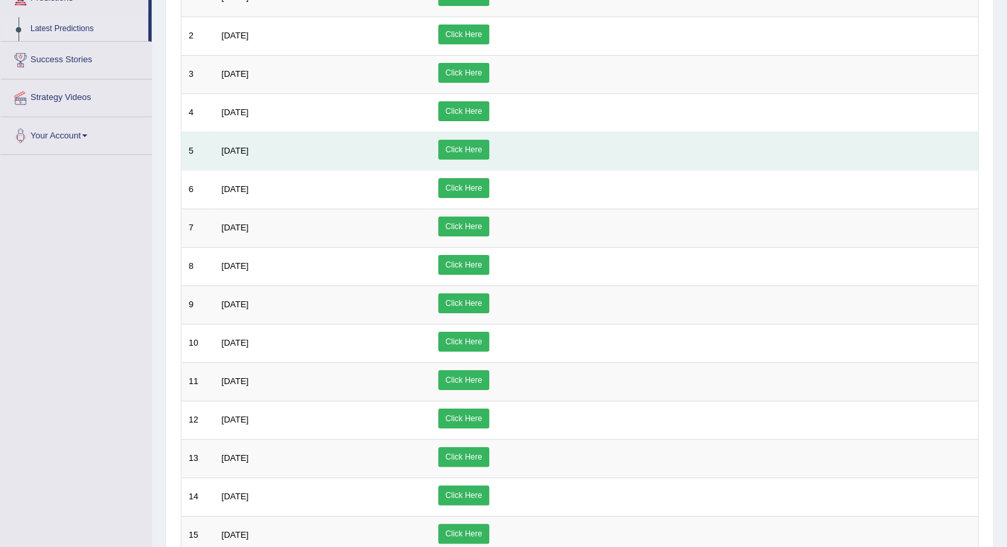
click at [489, 148] on link "Click Here" at bounding box center [463, 150] width 51 height 20
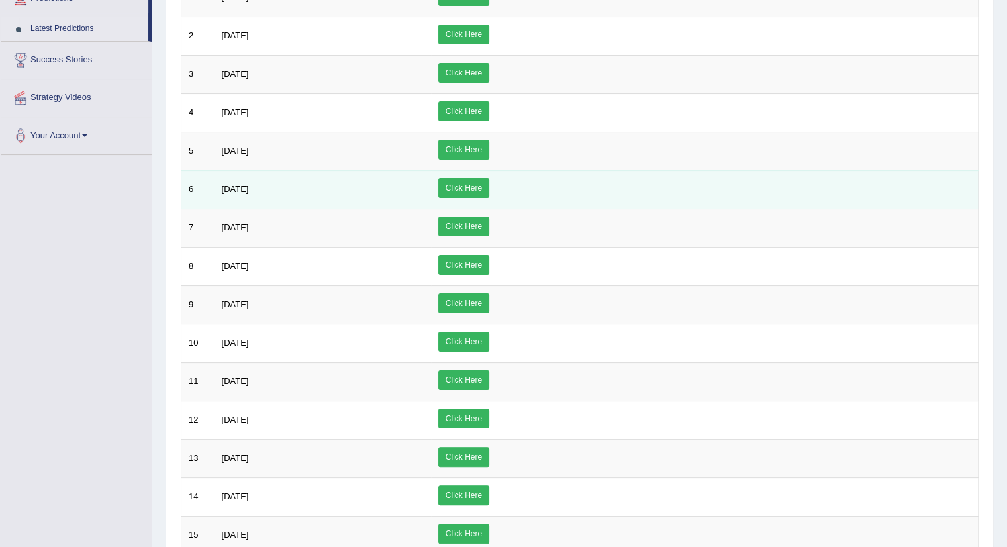
click at [489, 183] on link "Click Here" at bounding box center [463, 188] width 51 height 20
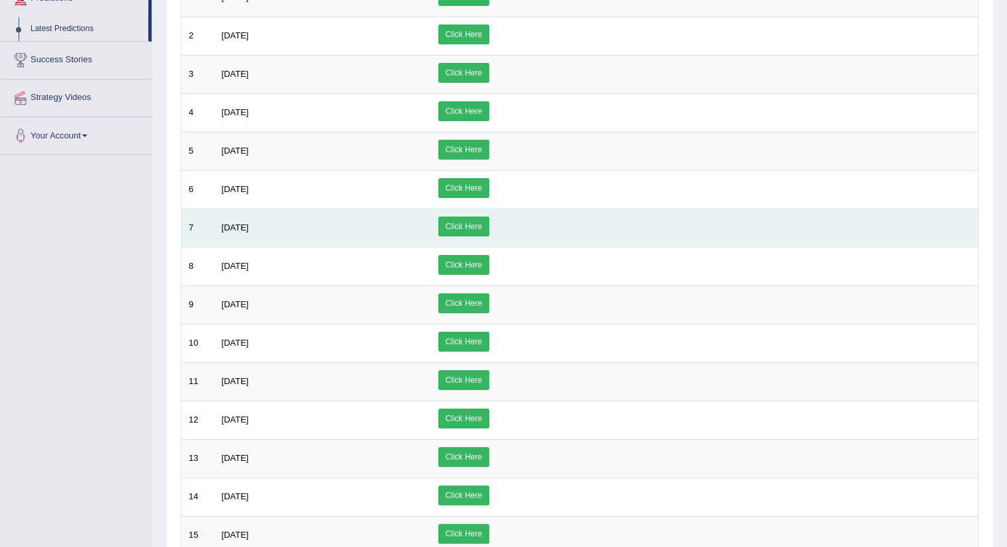
click at [489, 225] on link "Click Here" at bounding box center [463, 226] width 51 height 20
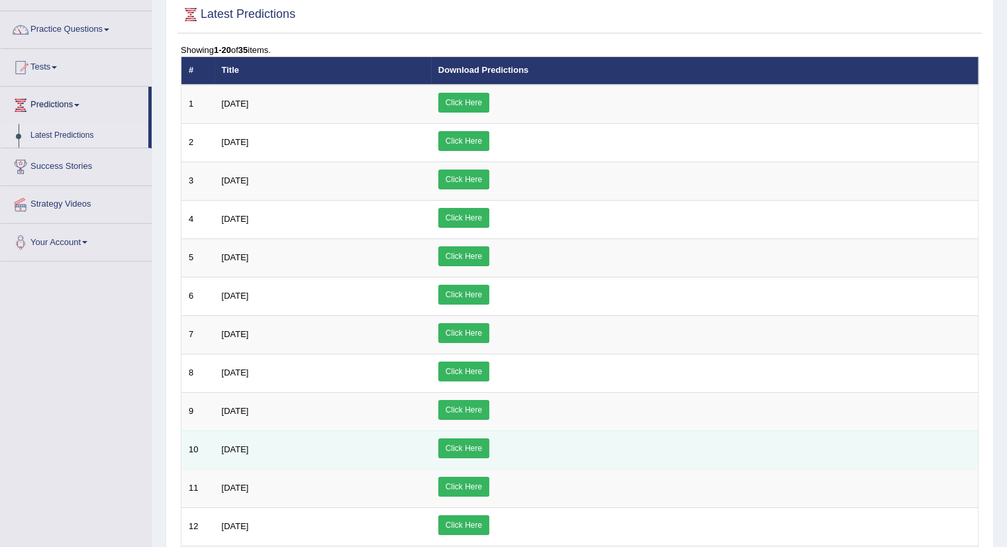
scroll to position [265, 0]
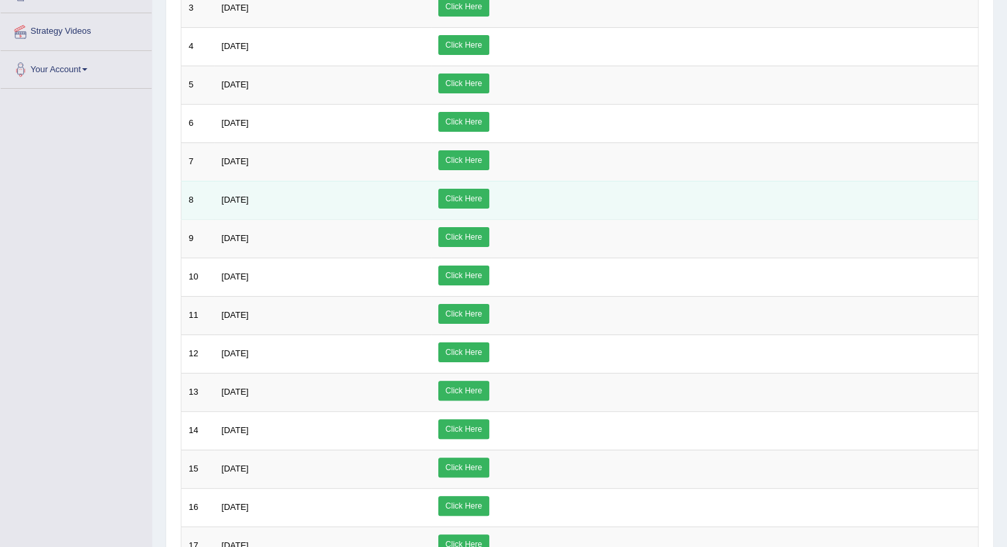
click at [489, 194] on link "Click Here" at bounding box center [463, 199] width 51 height 20
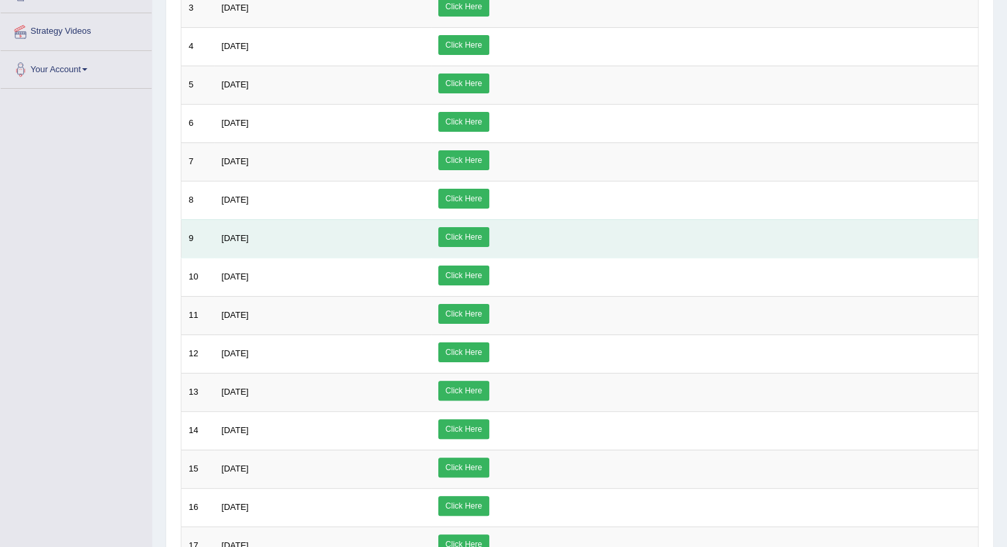
click at [489, 232] on link "Click Here" at bounding box center [463, 237] width 51 height 20
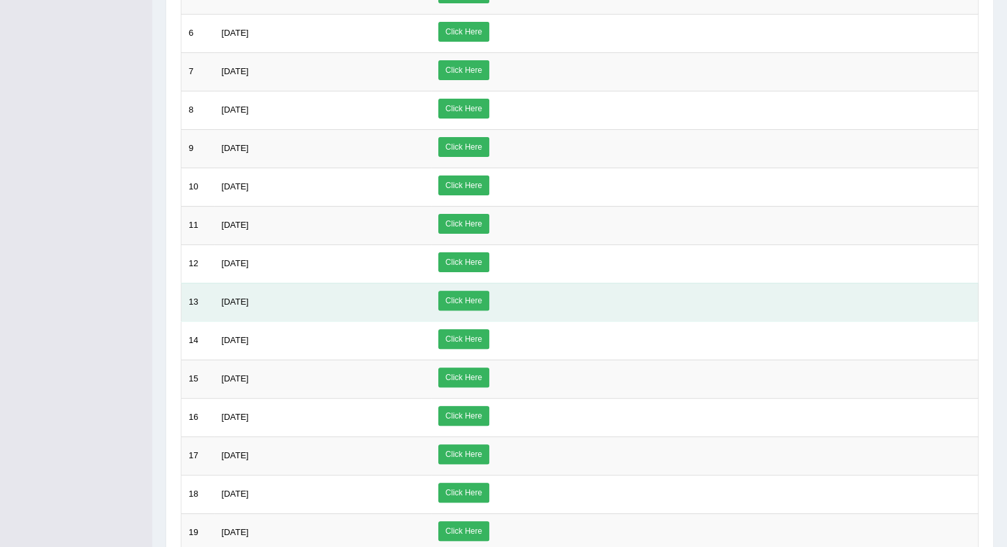
scroll to position [397, 0]
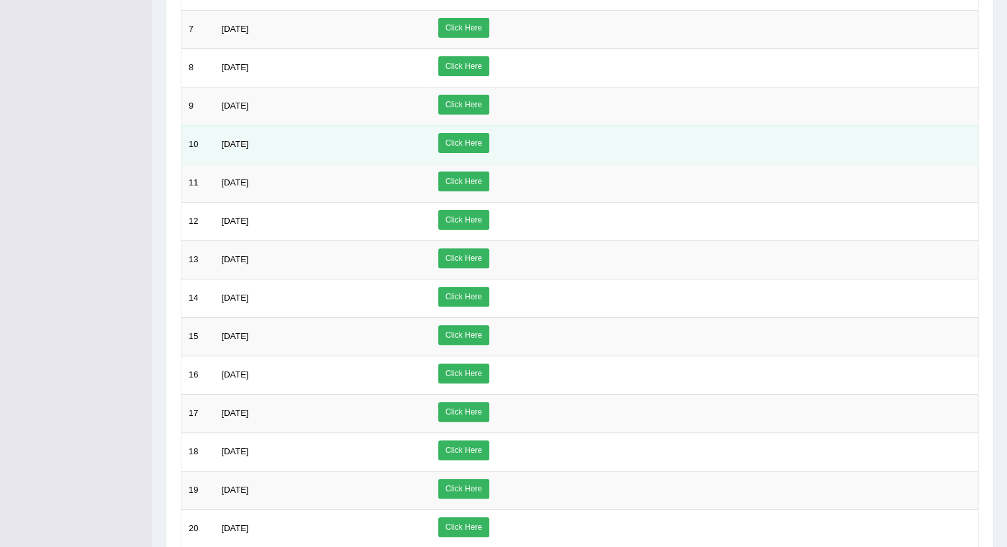
click at [489, 140] on link "Click Here" at bounding box center [463, 143] width 51 height 20
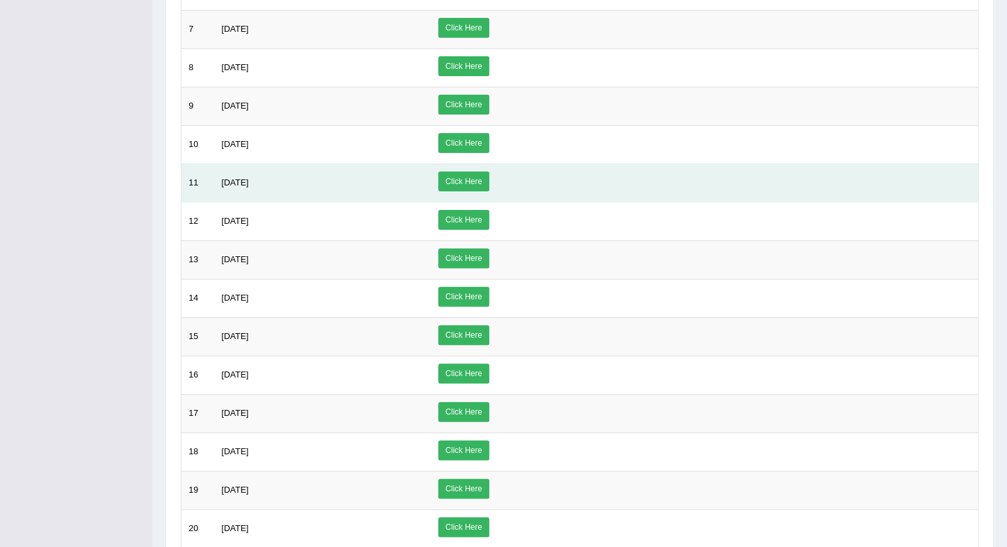
click at [489, 178] on link "Click Here" at bounding box center [463, 181] width 51 height 20
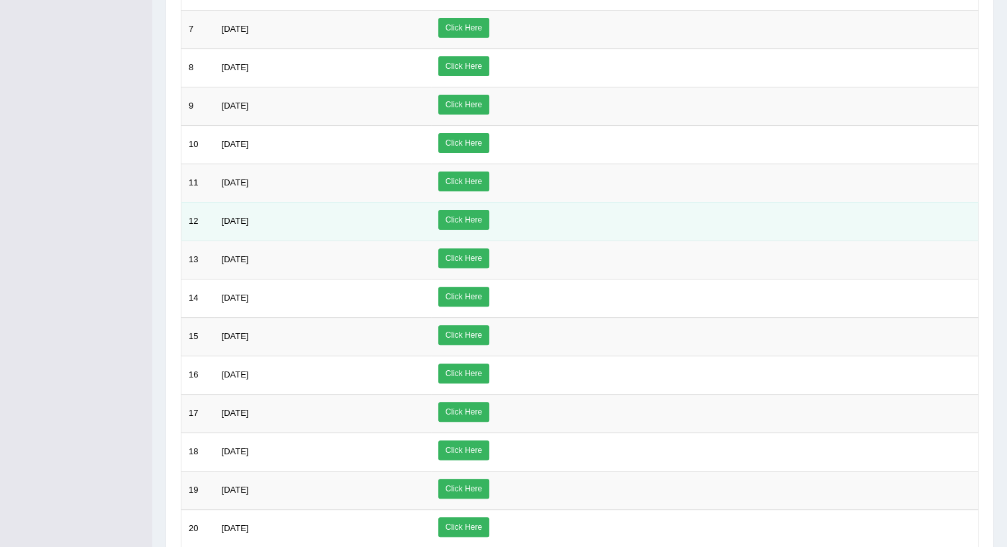
click at [489, 214] on link "Click Here" at bounding box center [463, 220] width 51 height 20
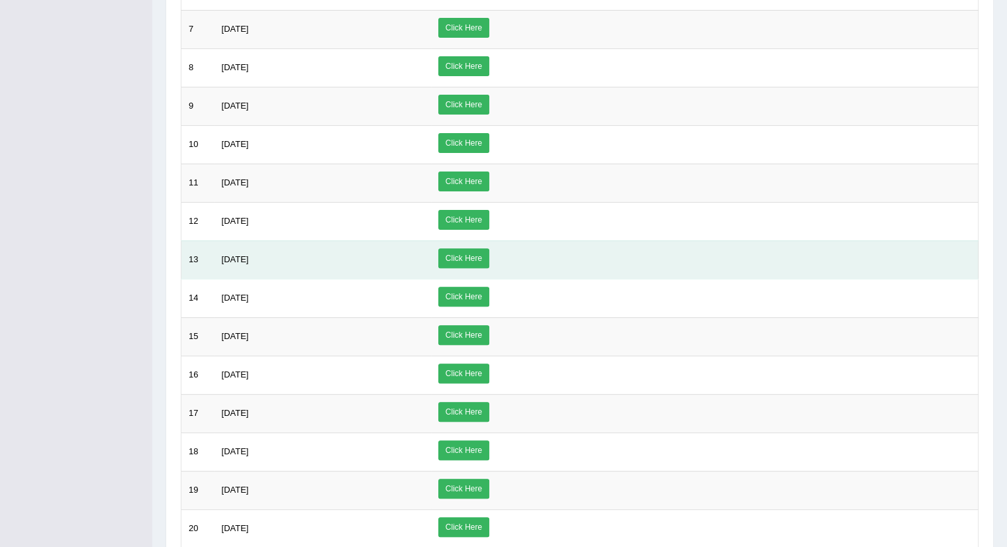
click at [489, 255] on link "Click Here" at bounding box center [463, 258] width 51 height 20
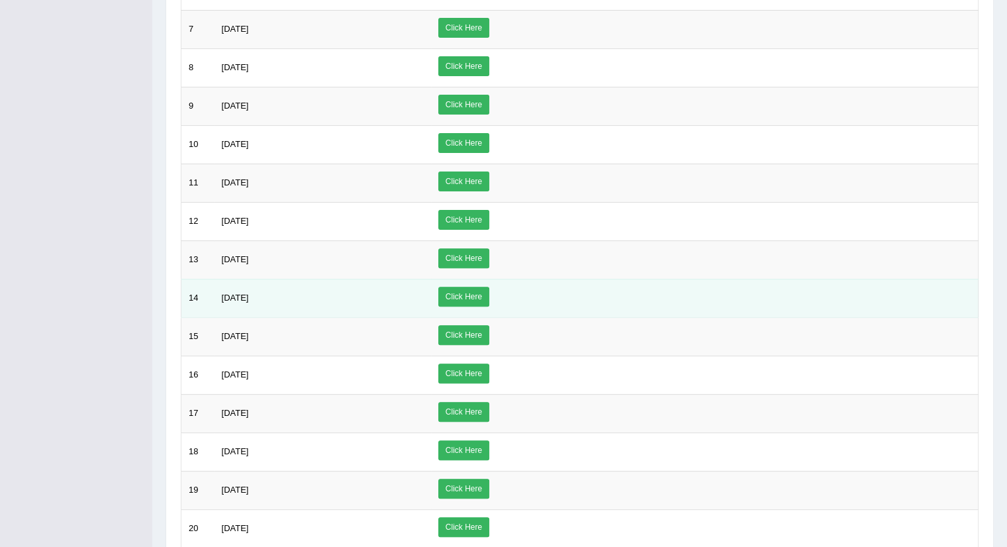
click at [489, 289] on link "Click Here" at bounding box center [463, 297] width 51 height 20
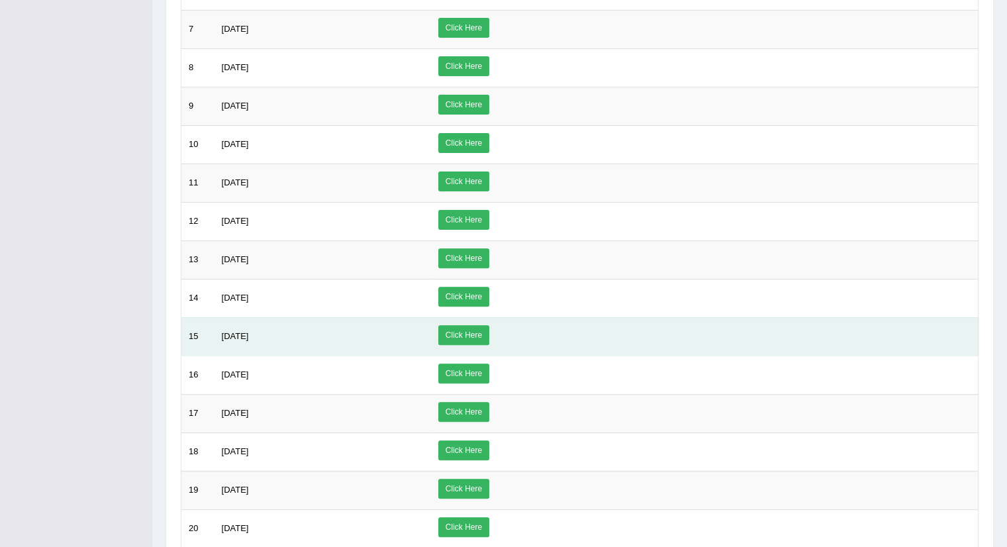
click at [489, 333] on link "Click Here" at bounding box center [463, 335] width 51 height 20
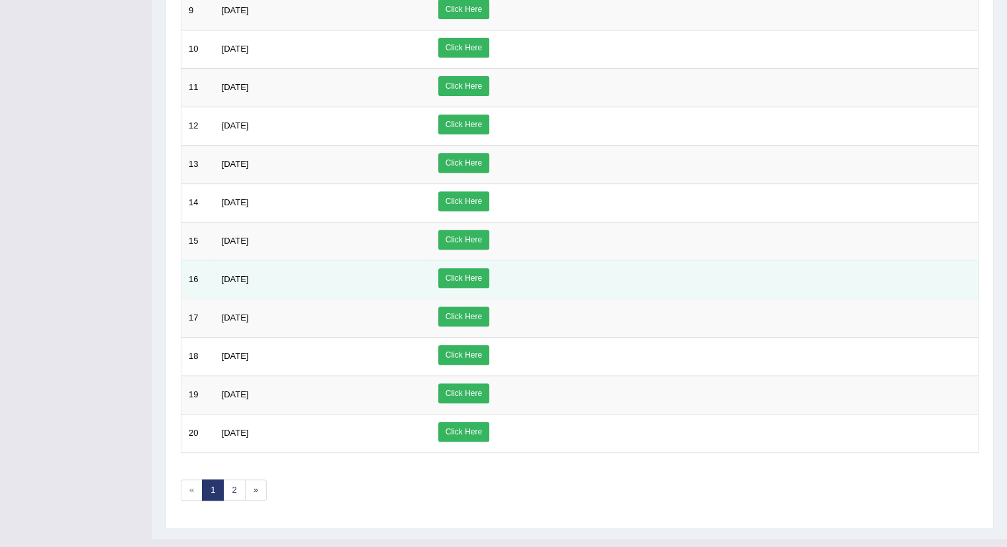
scroll to position [508, 0]
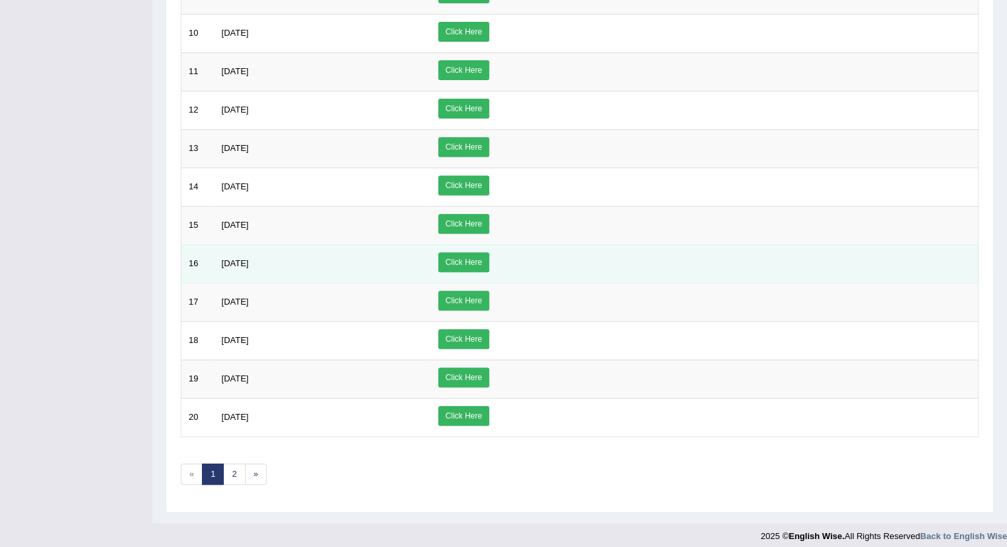
click at [489, 255] on link "Click Here" at bounding box center [463, 262] width 51 height 20
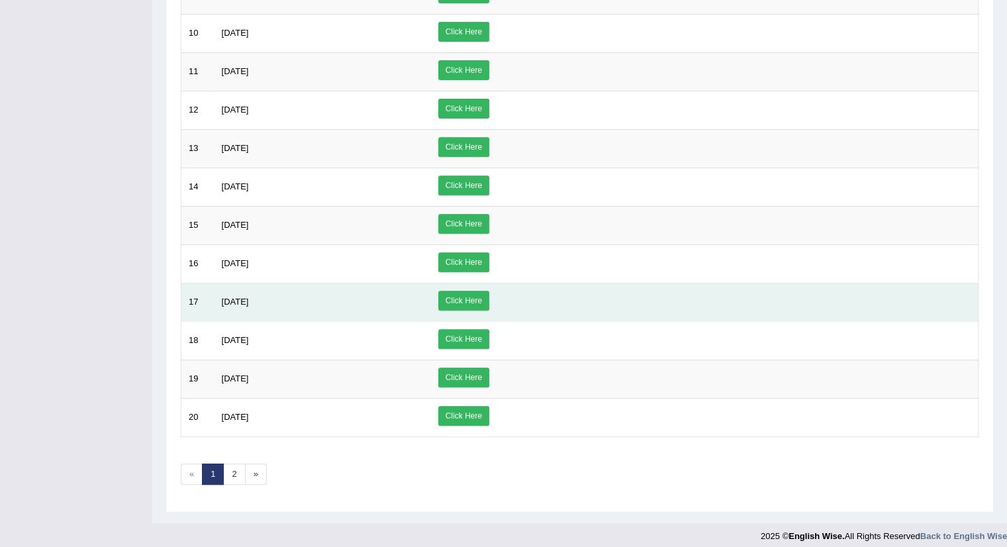
click at [489, 291] on link "Click Here" at bounding box center [463, 301] width 51 height 20
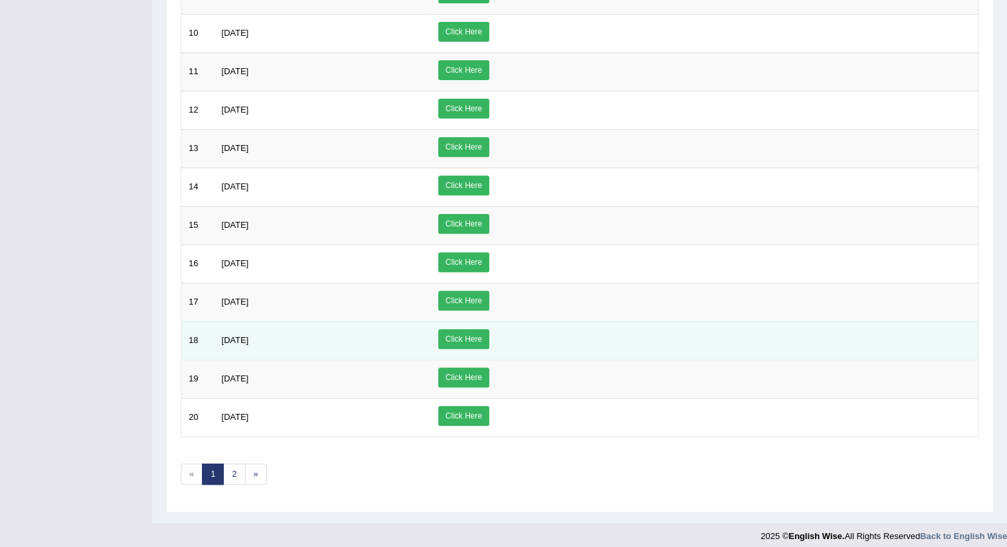
click at [489, 329] on link "Click Here" at bounding box center [463, 339] width 51 height 20
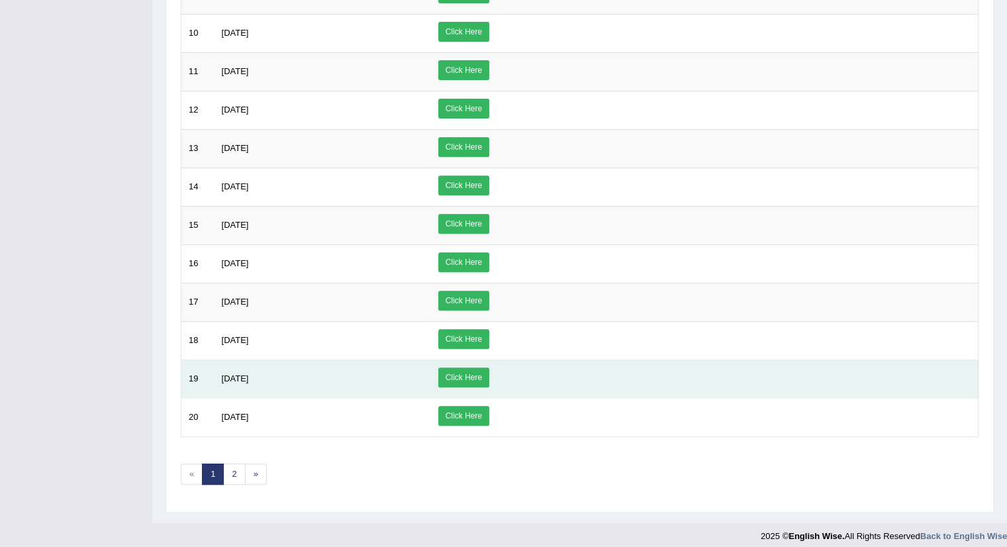
click at [489, 367] on link "Click Here" at bounding box center [463, 377] width 51 height 20
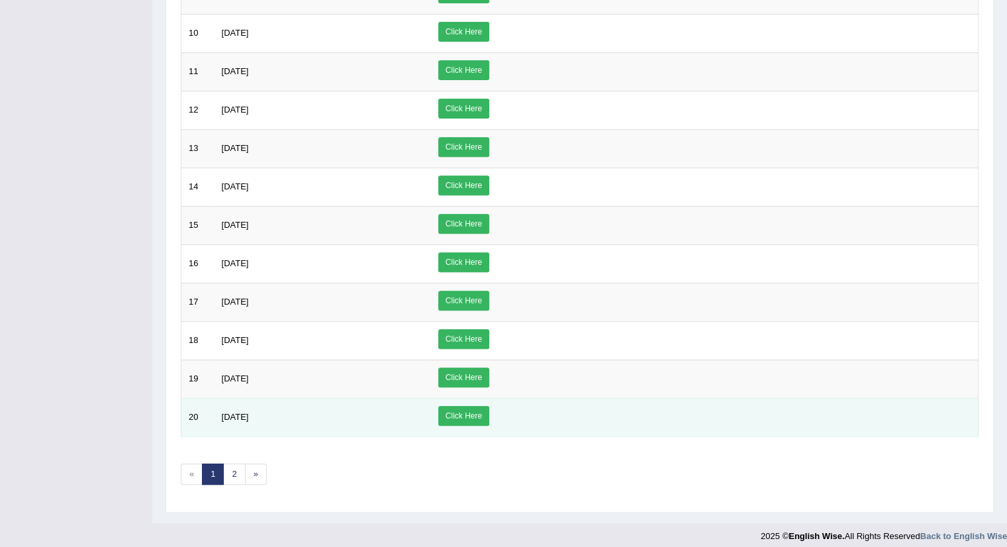
click at [489, 408] on link "Click Here" at bounding box center [463, 416] width 51 height 20
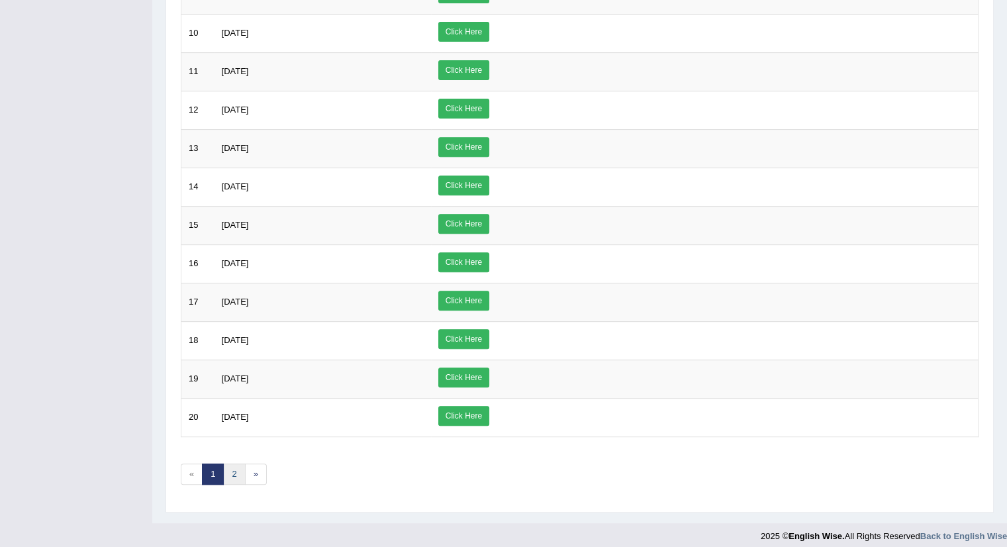
click at [234, 472] on link "2" at bounding box center [234, 474] width 22 height 22
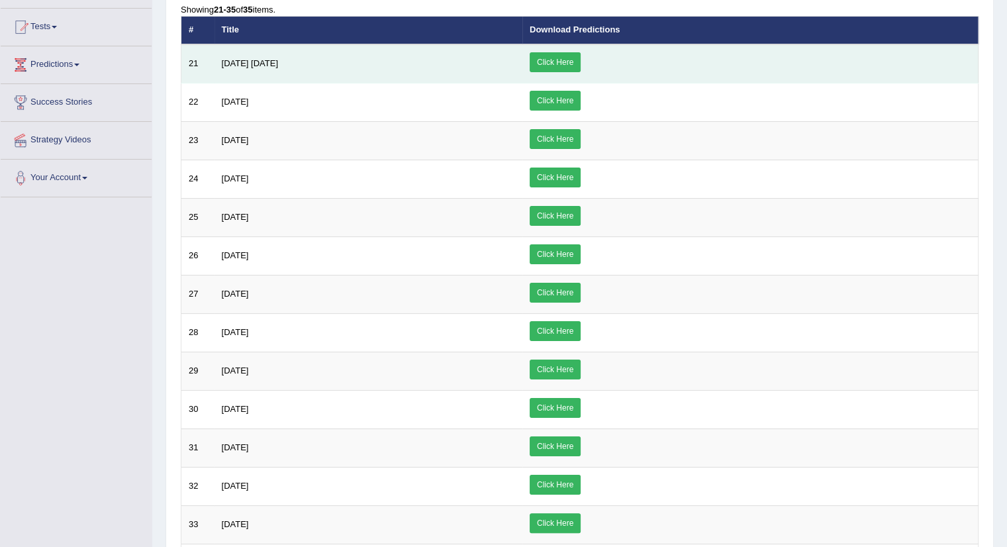
click at [580, 60] on link "Click Here" at bounding box center [554, 62] width 51 height 20
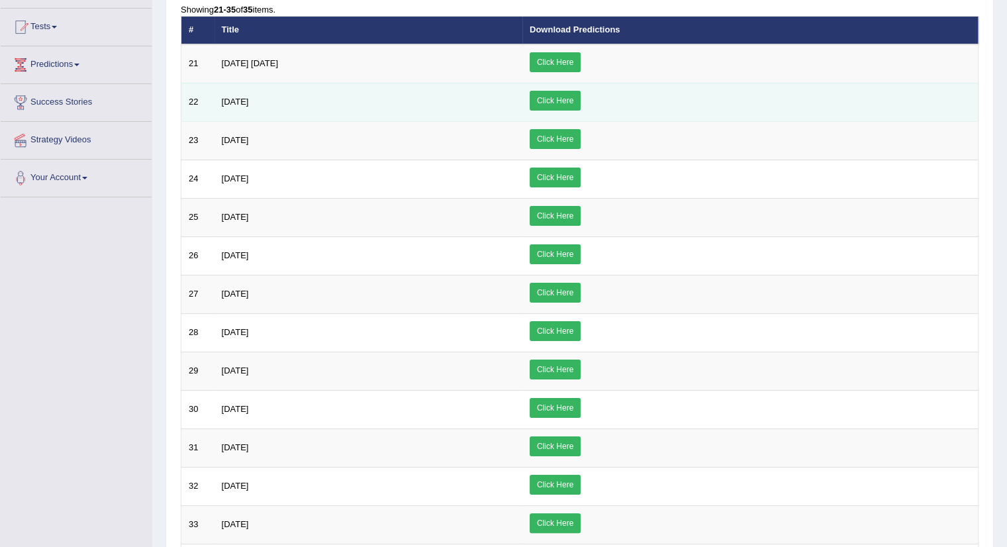
click at [580, 101] on link "Click Here" at bounding box center [554, 101] width 51 height 20
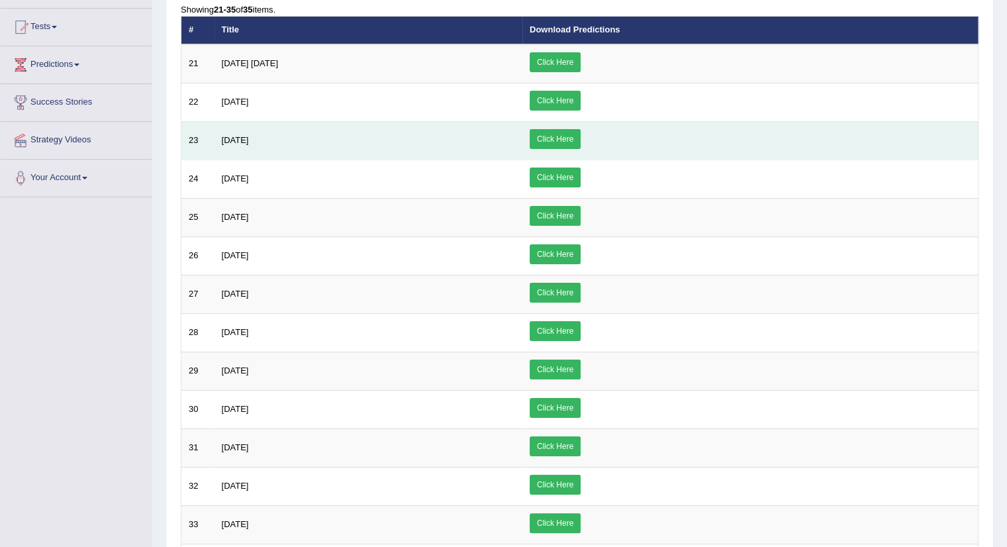
click at [580, 138] on link "Click Here" at bounding box center [554, 139] width 51 height 20
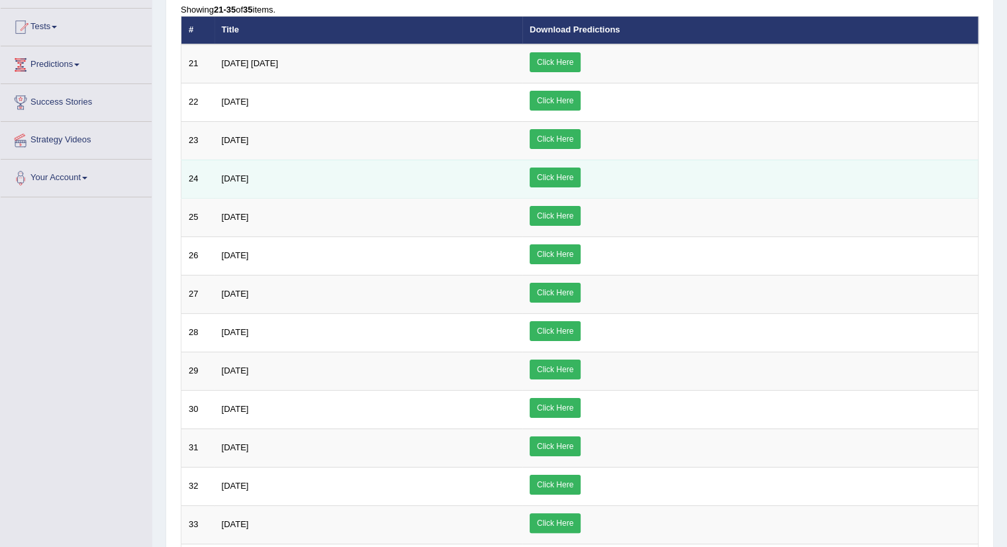
click at [580, 172] on link "Click Here" at bounding box center [554, 177] width 51 height 20
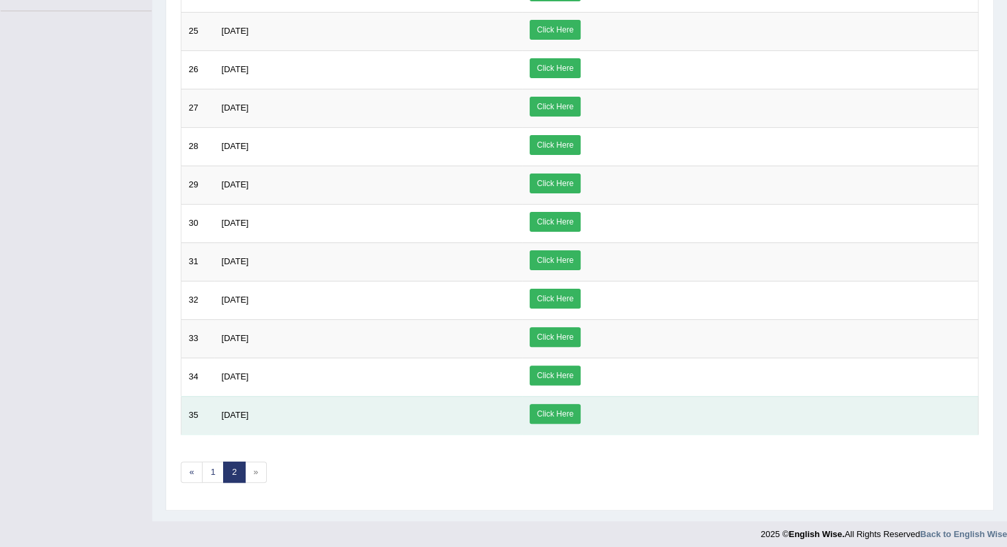
scroll to position [54, 0]
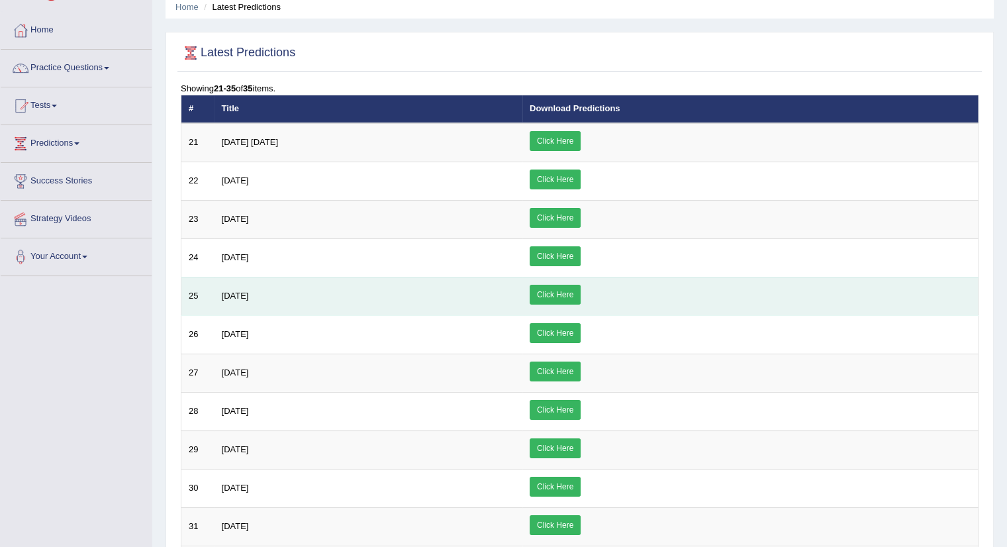
click at [580, 291] on link "Click Here" at bounding box center [554, 295] width 51 height 20
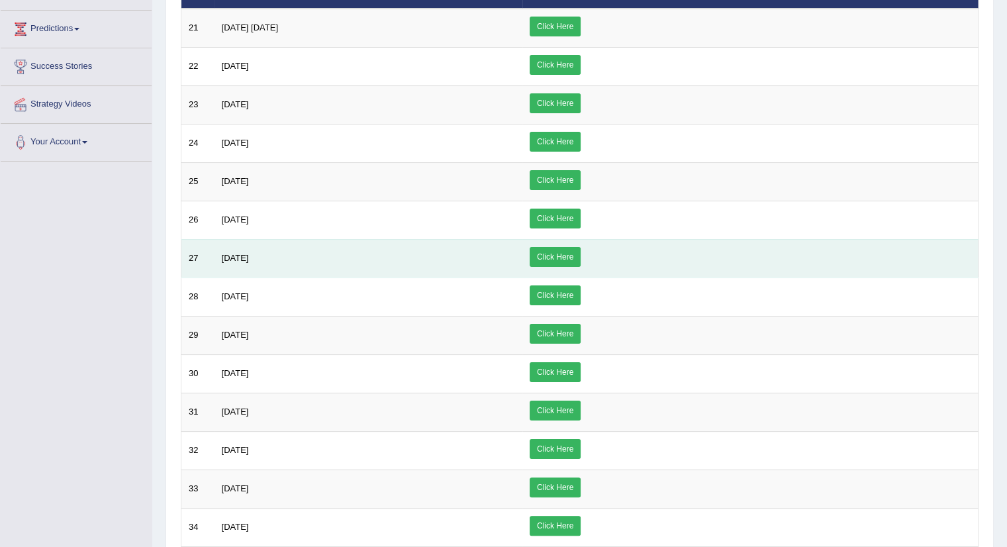
scroll to position [186, 0]
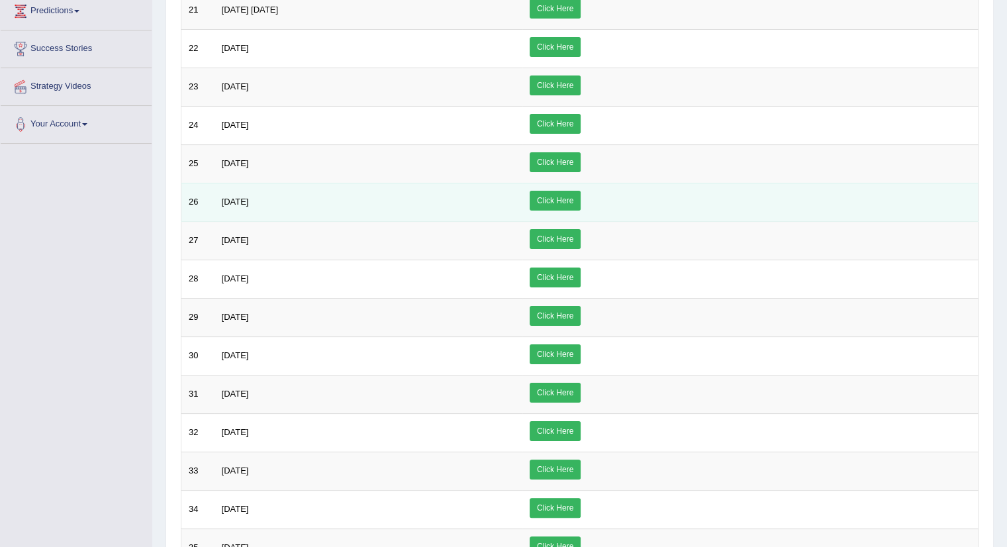
click at [580, 199] on link "Click Here" at bounding box center [554, 201] width 51 height 20
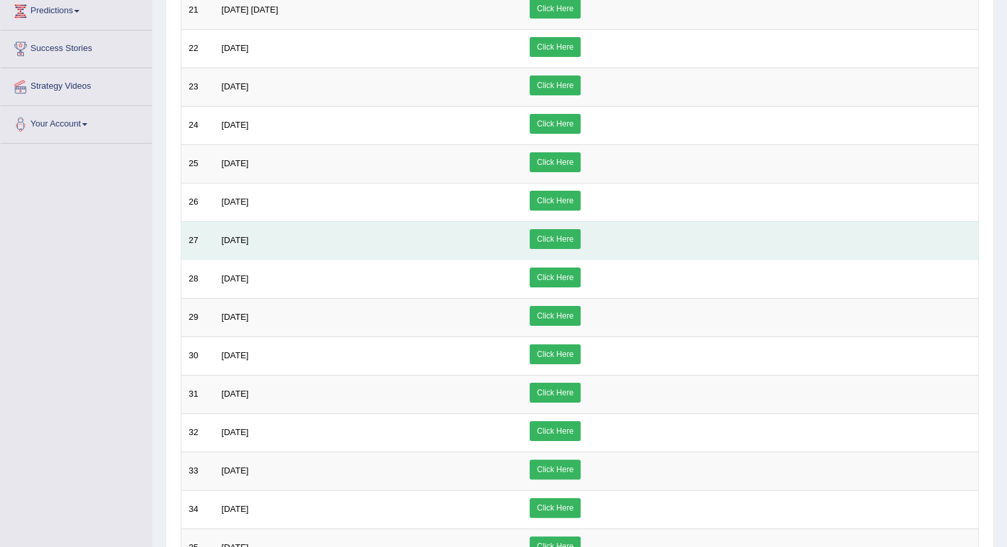
click at [580, 238] on link "Click Here" at bounding box center [554, 239] width 51 height 20
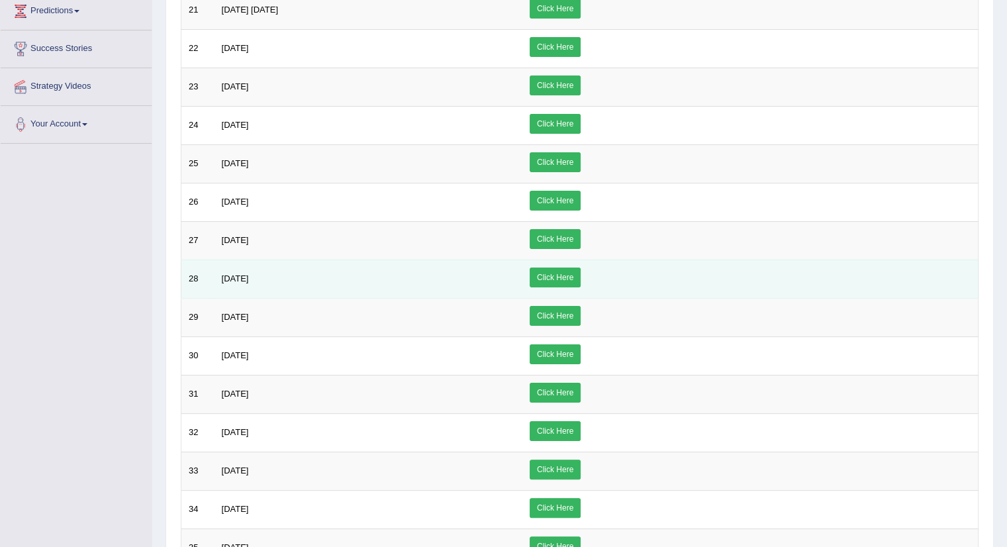
click at [580, 268] on link "Click Here" at bounding box center [554, 277] width 51 height 20
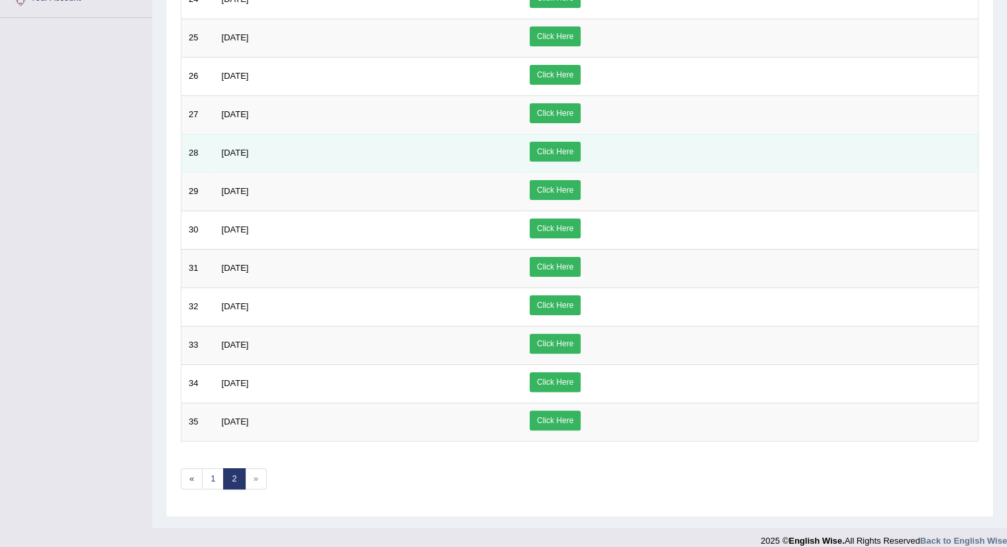
scroll to position [318, 0]
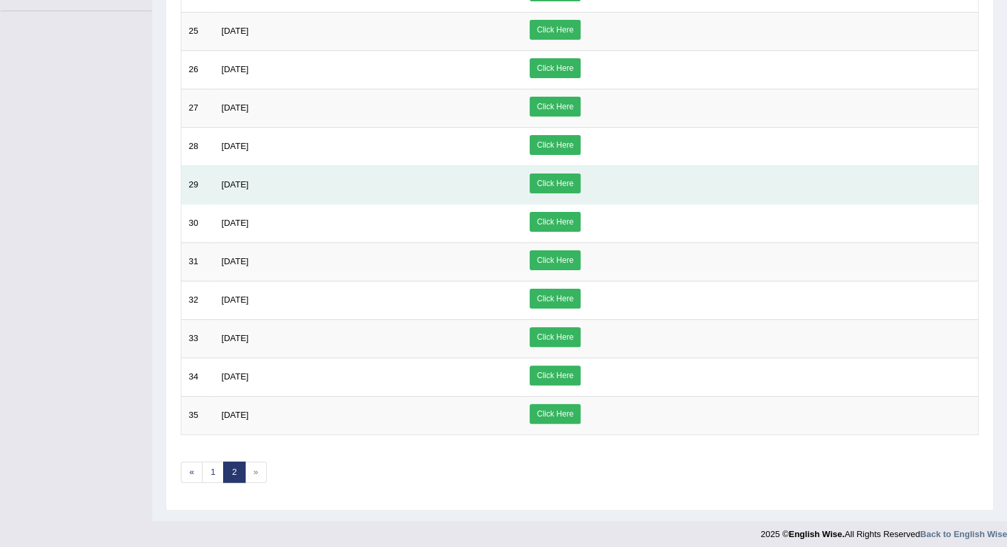
click at [580, 181] on link "Click Here" at bounding box center [554, 183] width 51 height 20
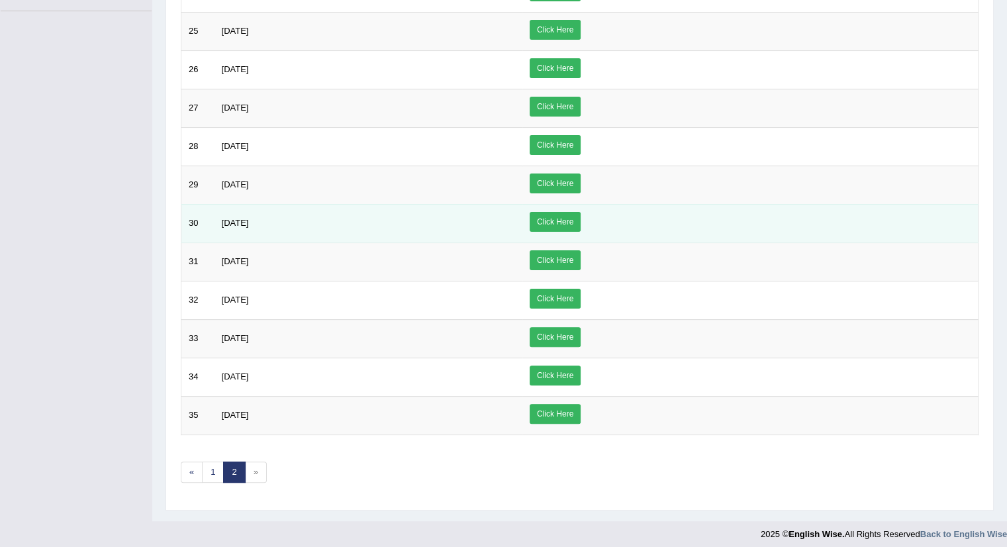
click at [580, 218] on link "Click Here" at bounding box center [554, 222] width 51 height 20
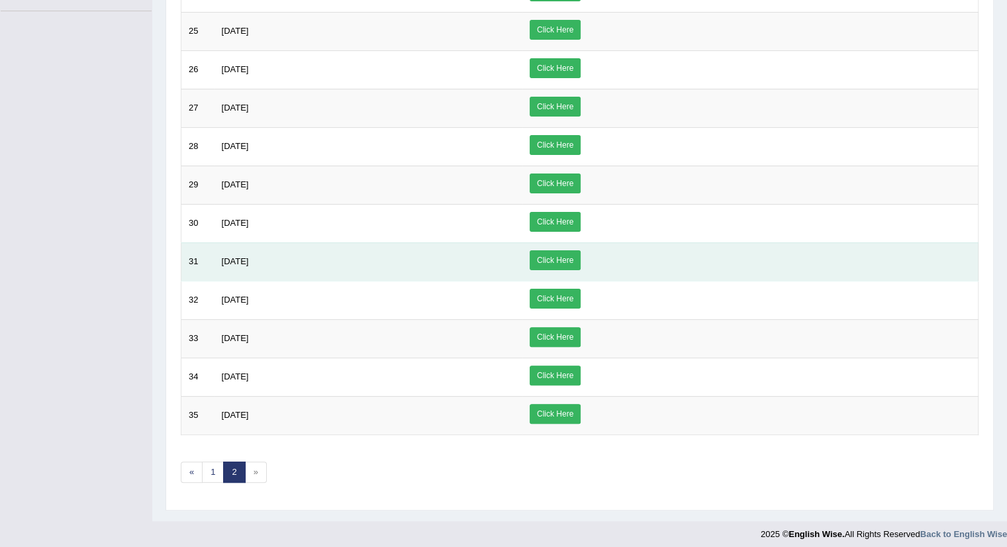
click at [580, 255] on link "Click Here" at bounding box center [554, 260] width 51 height 20
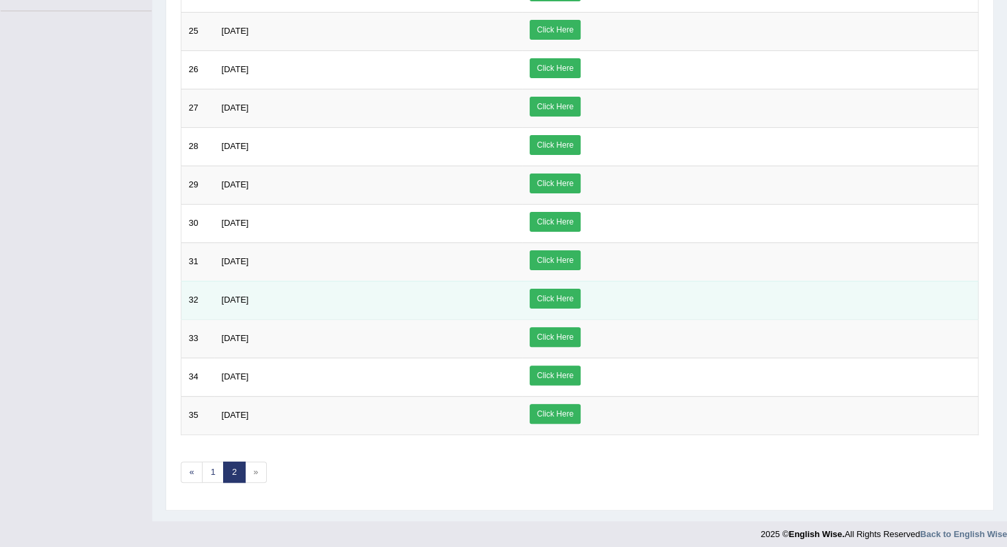
click at [580, 292] on link "Click Here" at bounding box center [554, 299] width 51 height 20
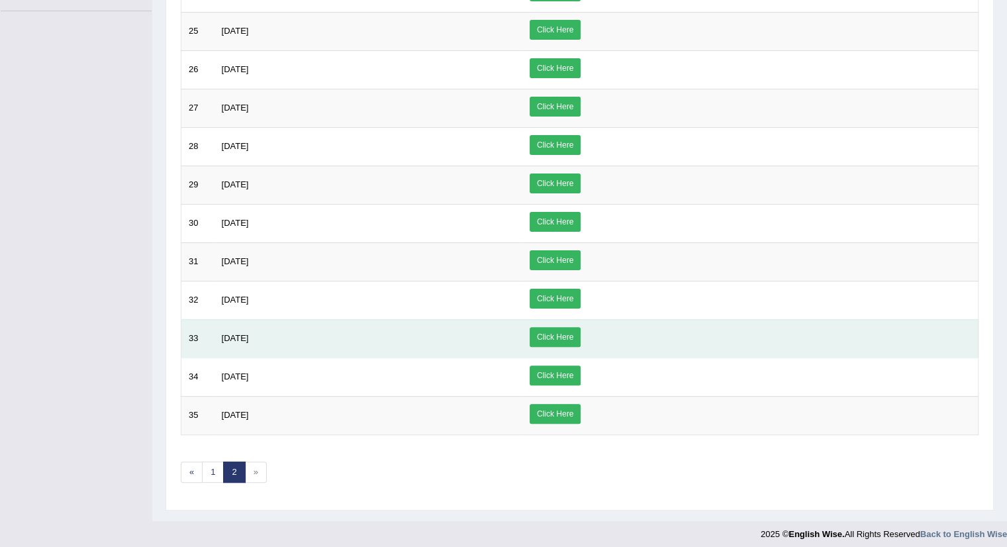
click at [580, 332] on link "Click Here" at bounding box center [554, 337] width 51 height 20
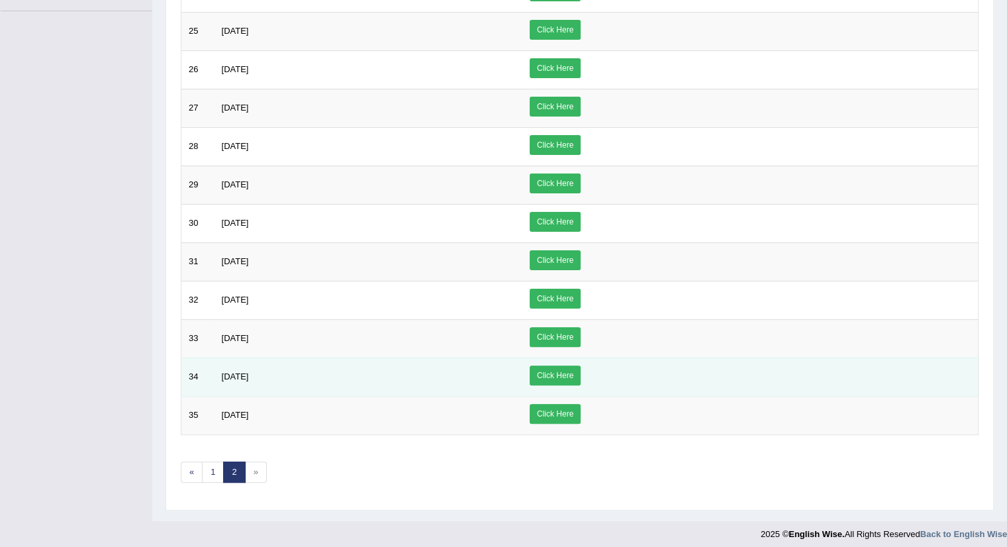
click at [580, 365] on link "Click Here" at bounding box center [554, 375] width 51 height 20
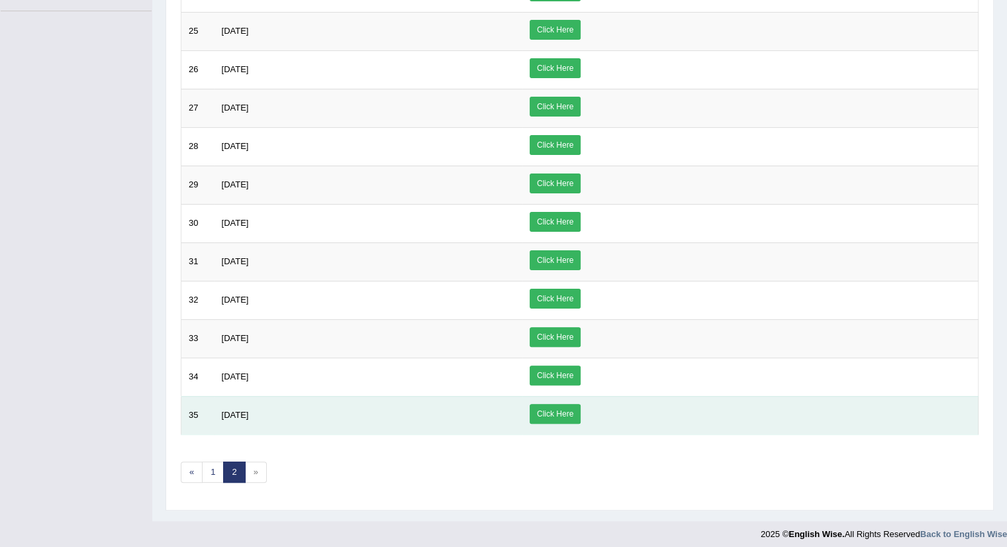
click at [580, 404] on link "Click Here" at bounding box center [554, 414] width 51 height 20
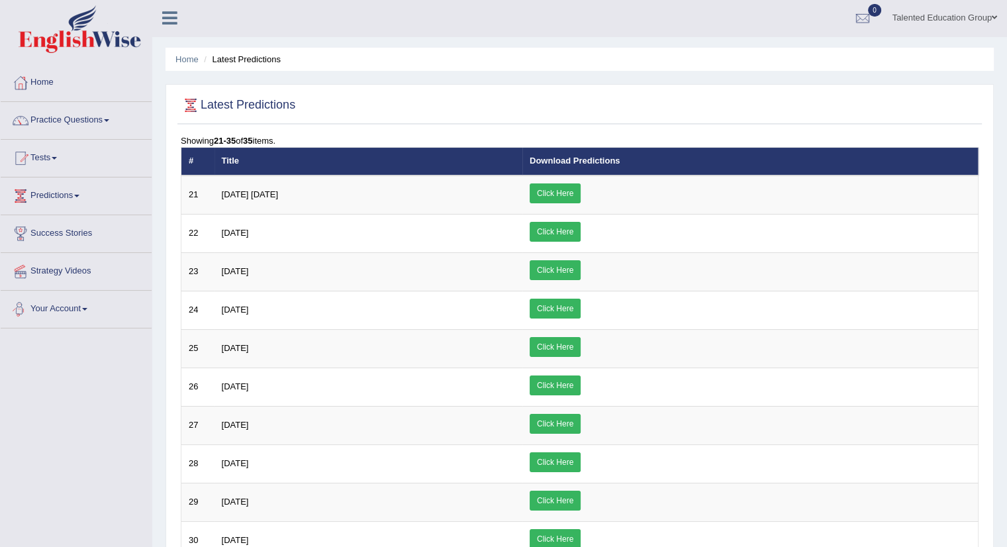
scroll to position [0, 0]
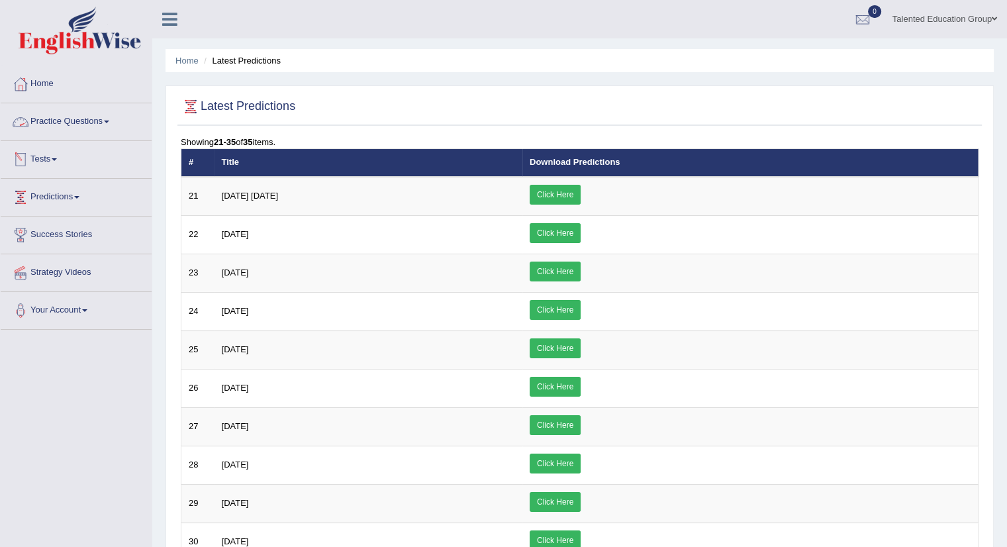
drag, startPoint x: 58, startPoint y: 123, endPoint x: 50, endPoint y: 128, distance: 9.2
click at [58, 123] on link "Practice Questions" at bounding box center [76, 119] width 151 height 33
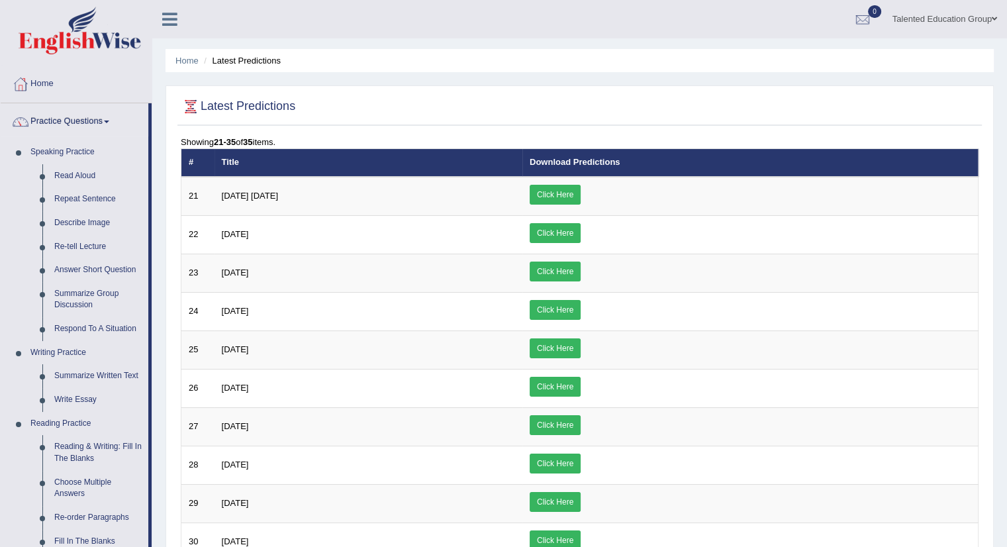
click at [74, 126] on link "Practice Questions" at bounding box center [75, 119] width 148 height 33
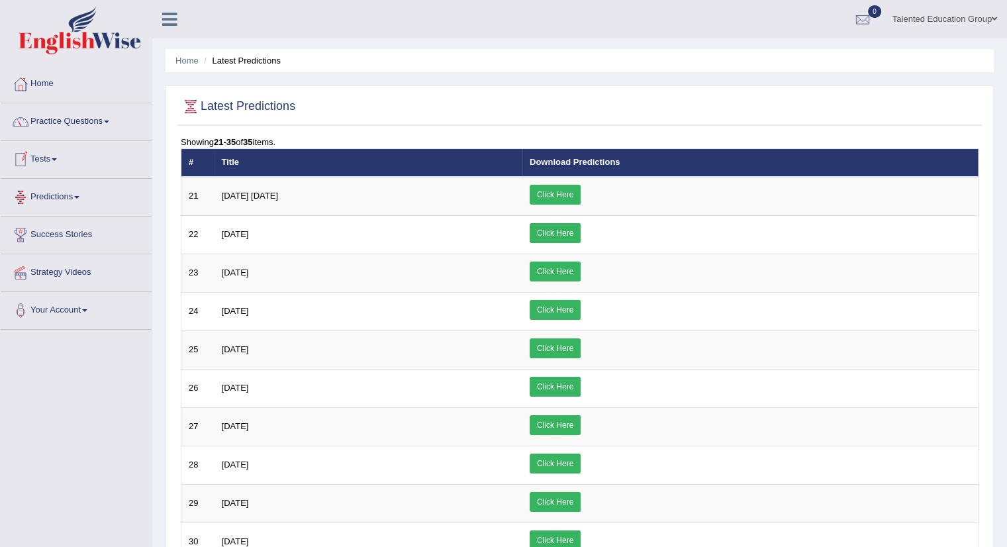
click at [46, 162] on link "Tests" at bounding box center [76, 157] width 151 height 33
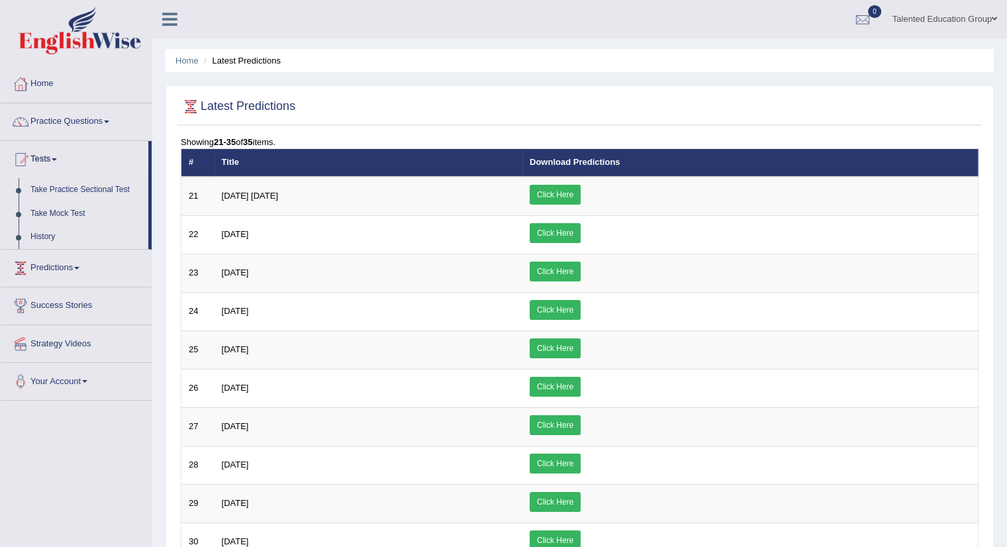
click at [58, 262] on link "Predictions" at bounding box center [76, 266] width 151 height 33
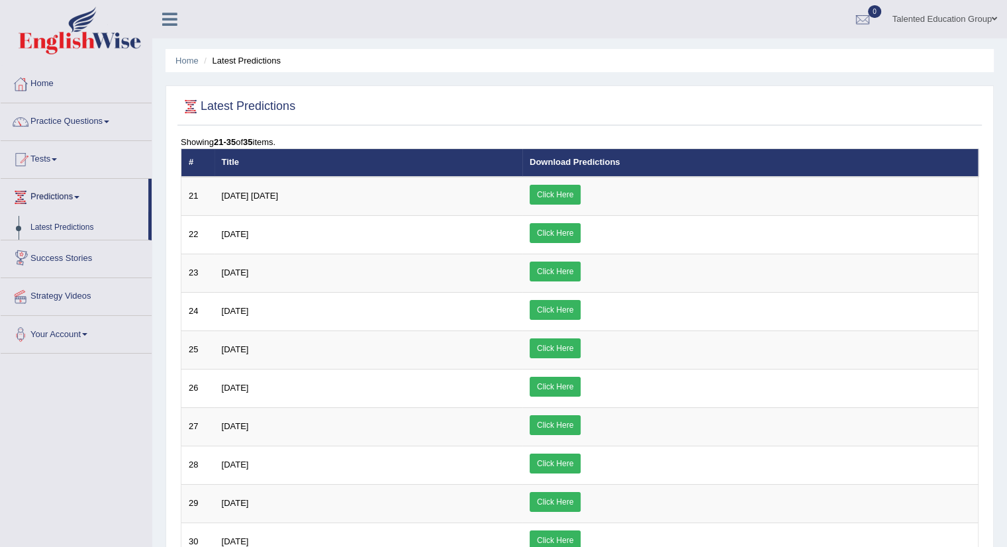
click at [64, 260] on link "Success Stories" at bounding box center [76, 256] width 151 height 33
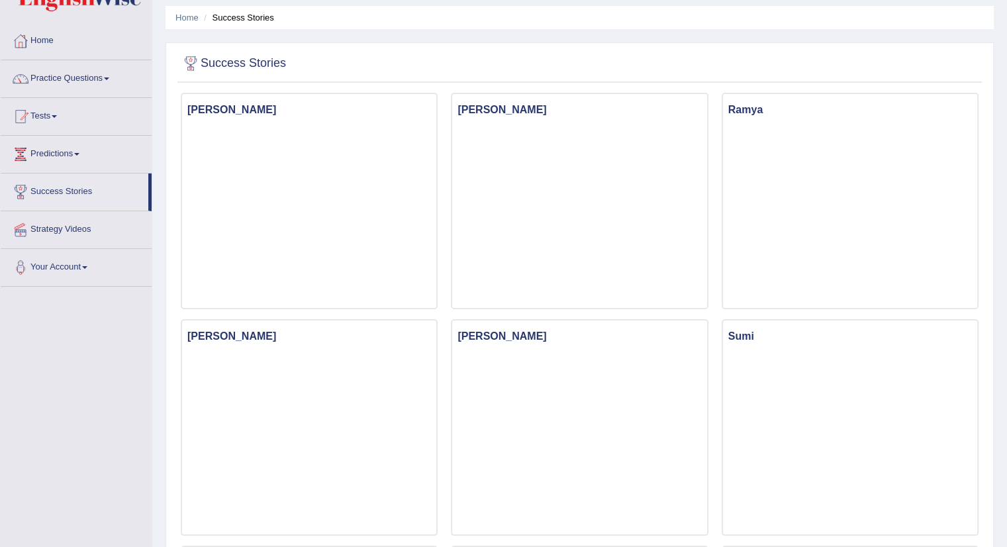
scroll to position [66, 0]
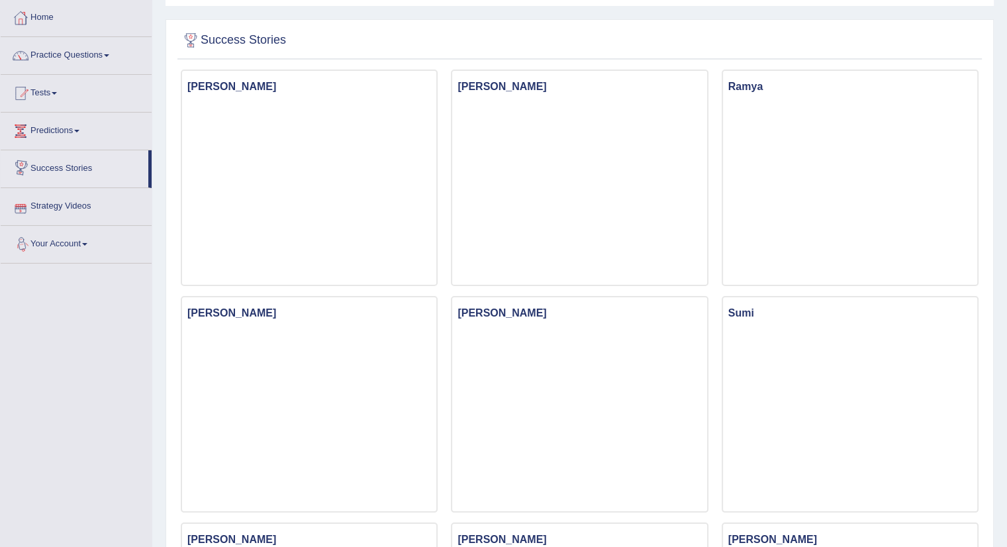
click at [71, 164] on link "Success Stories" at bounding box center [75, 166] width 148 height 33
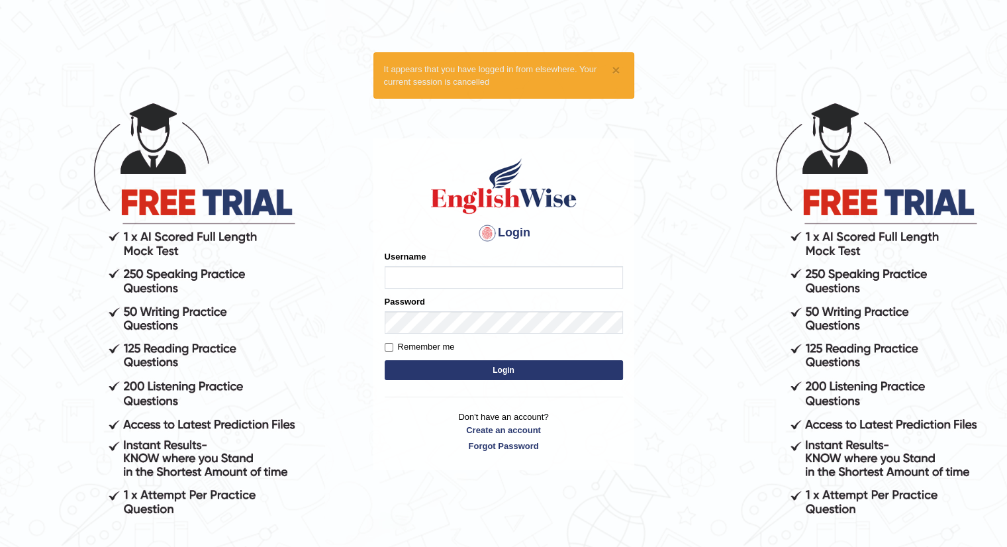
type input "Talentededucation"
click at [545, 371] on button "Login" at bounding box center [504, 370] width 238 height 20
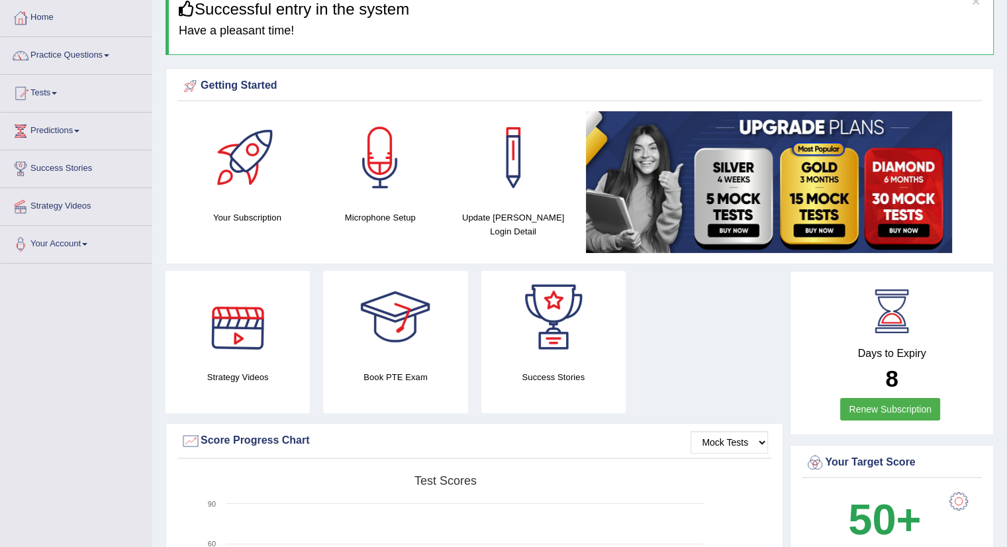
scroll to position [66, 0]
click at [66, 205] on link "Strategy Videos" at bounding box center [76, 204] width 151 height 33
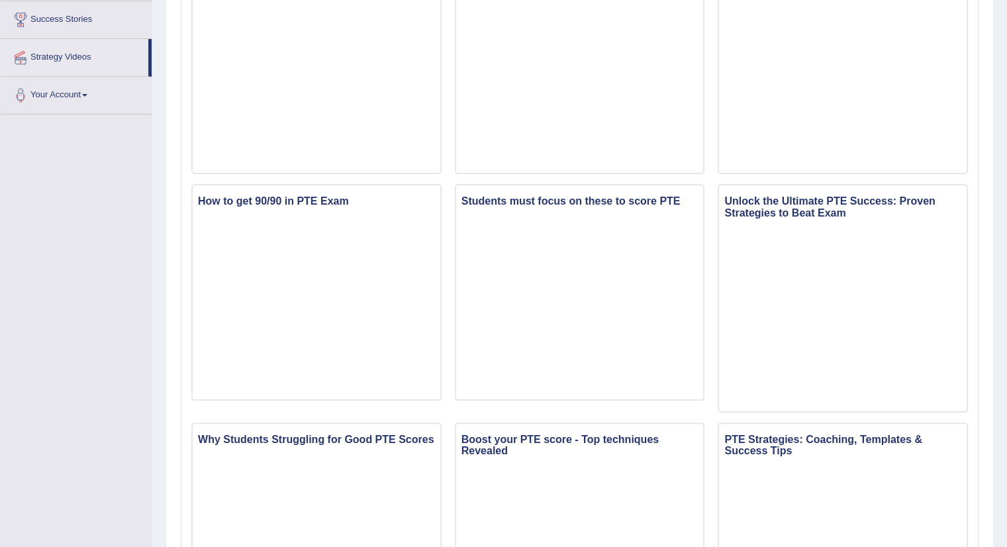
scroll to position [115, 0]
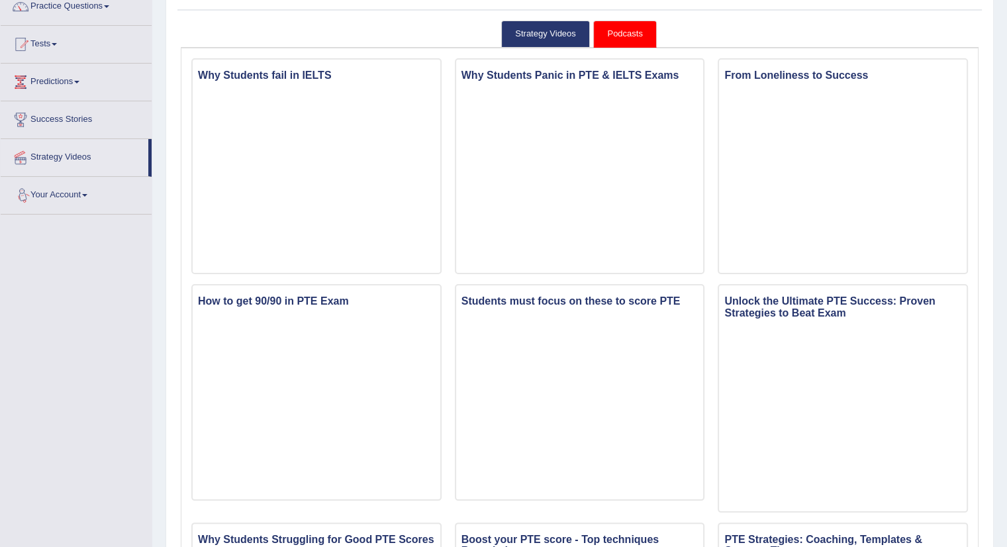
click at [59, 193] on link "Your Account" at bounding box center [76, 193] width 151 height 33
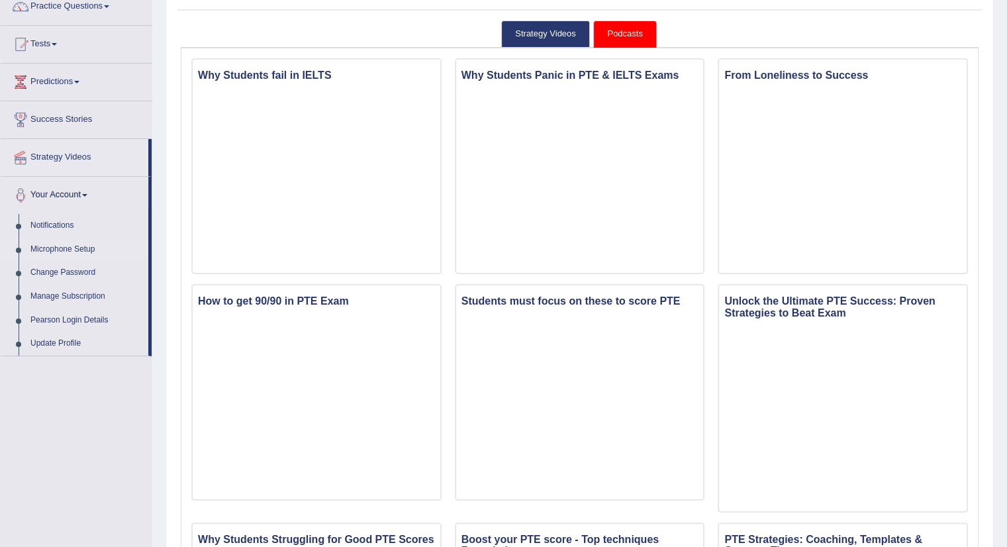
click at [73, 248] on link "Microphone Setup" at bounding box center [86, 250] width 124 height 24
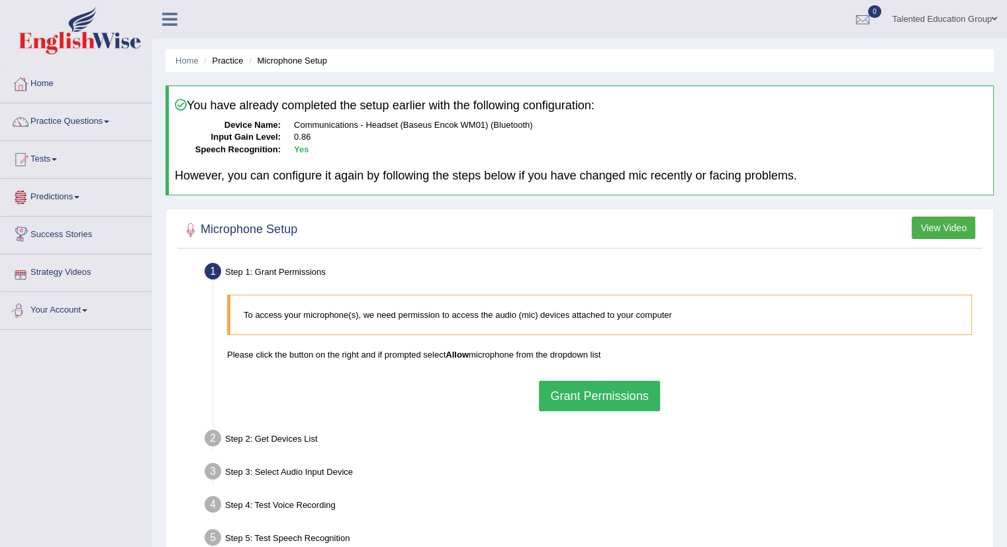
click at [70, 309] on link "Your Account" at bounding box center [76, 308] width 151 height 33
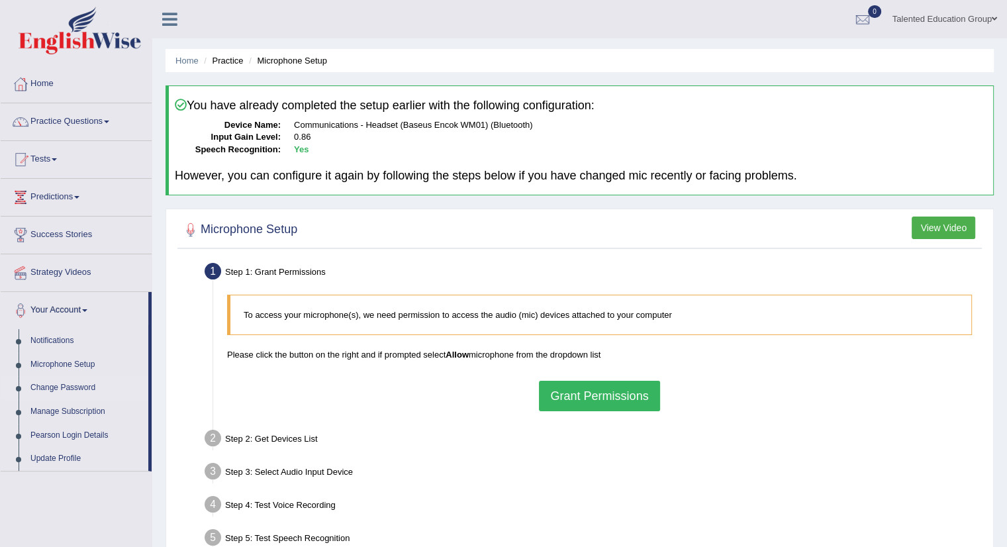
scroll to position [66, 0]
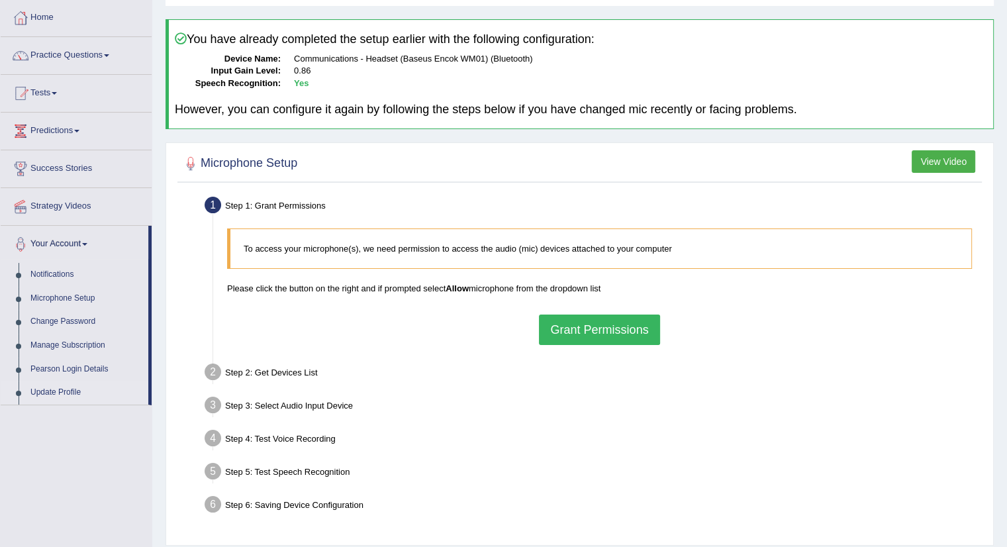
click at [62, 391] on link "Update Profile" at bounding box center [86, 393] width 124 height 24
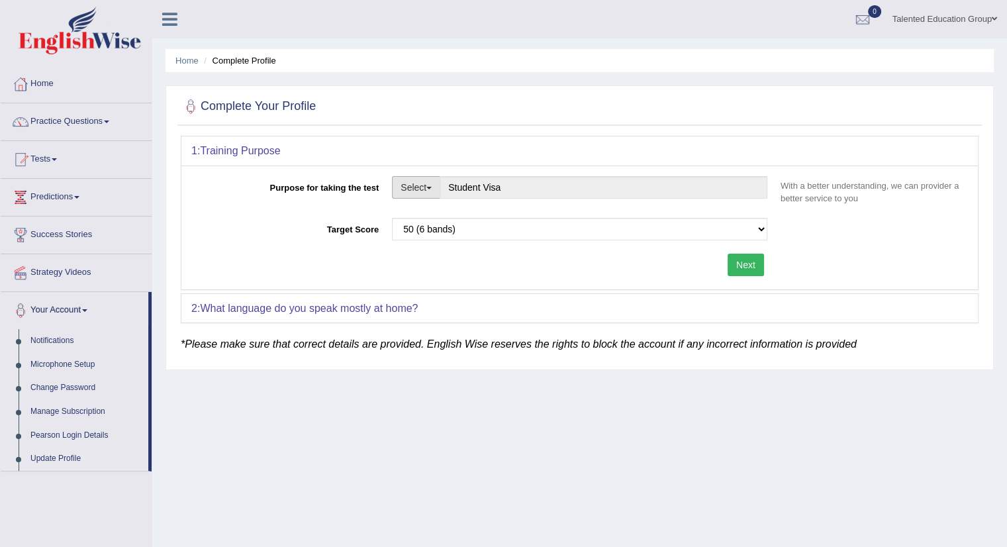
click at [400, 186] on button "Select" at bounding box center [416, 187] width 48 height 23
click at [414, 213] on link "Student Visa" at bounding box center [451, 215] width 118 height 17
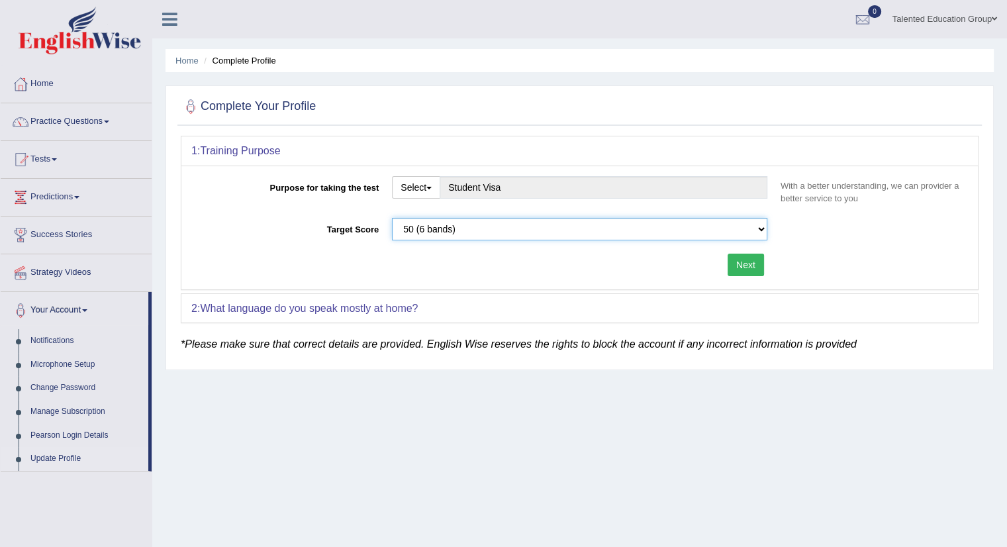
click at [424, 223] on select "Please select the correct value 50 (6 bands) 58 (6.5 bands) 65 (7 bands) 79 (8 …" at bounding box center [579, 229] width 375 height 23
click at [392, 218] on select "Please select the correct value 50 (6 bands) 58 (6.5 bands) 65 (7 bands) 79 (8 …" at bounding box center [579, 229] width 375 height 23
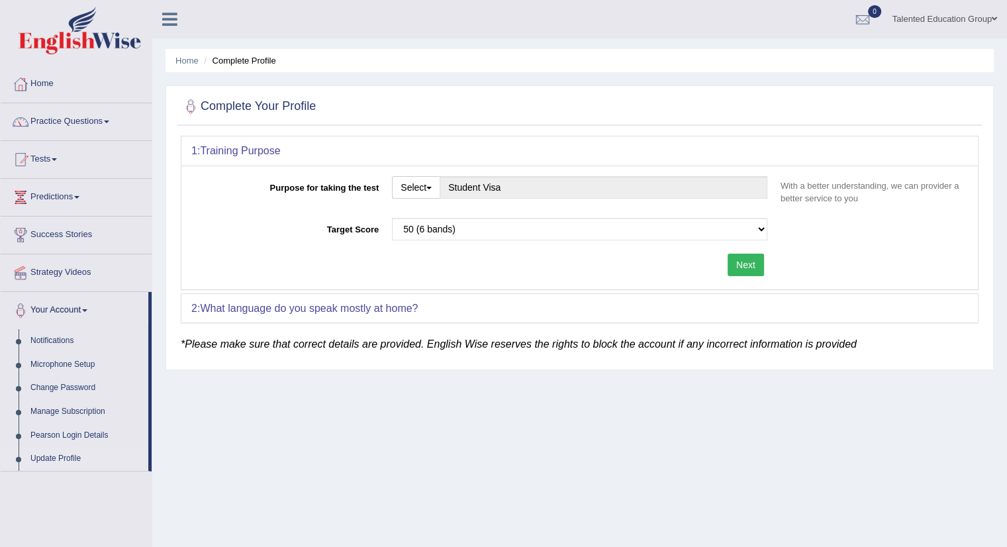
click at [736, 266] on button "Next" at bounding box center [745, 264] width 36 height 23
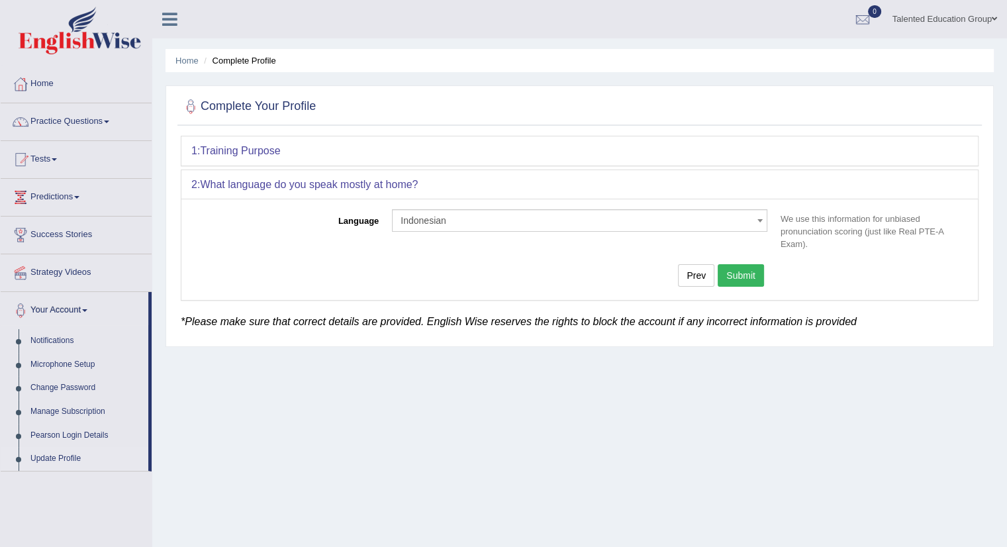
click at [756, 277] on button "Submit" at bounding box center [740, 275] width 46 height 23
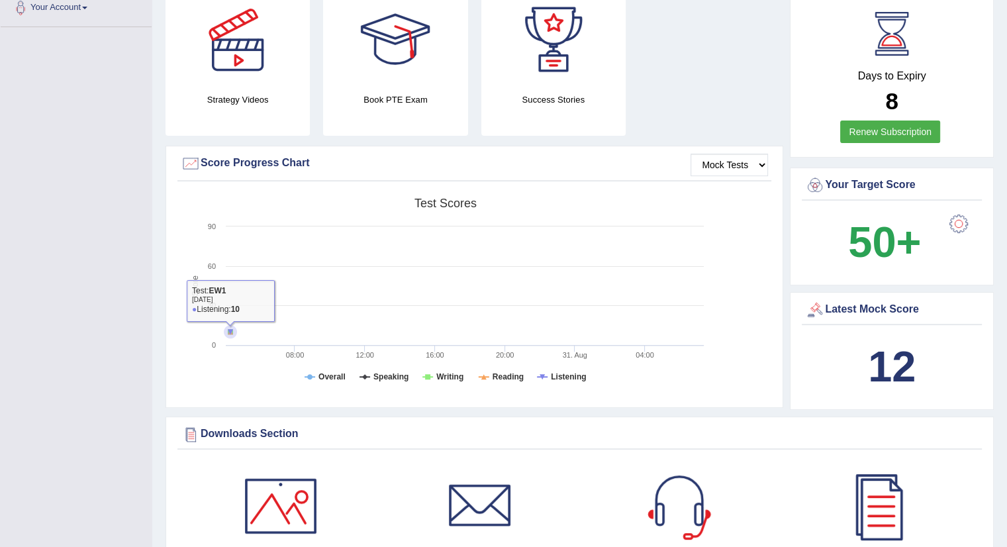
scroll to position [331, 0]
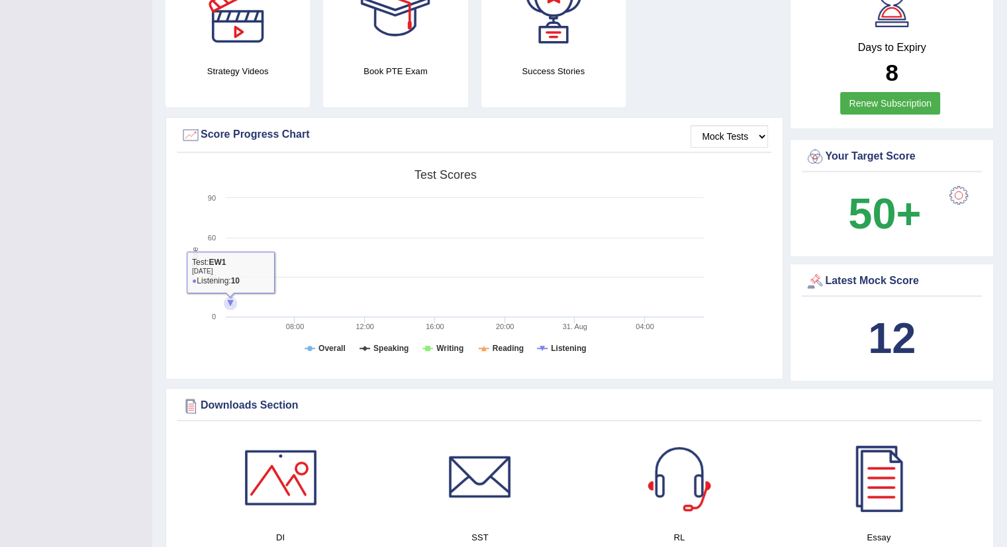
click at [229, 304] on icon at bounding box center [230, 303] width 8 height 8
click at [231, 300] on icon at bounding box center [230, 303] width 8 height 8
click at [388, 347] on tspan "Speaking" at bounding box center [390, 347] width 35 height 9
click at [433, 351] on rect at bounding box center [445, 265] width 529 height 205
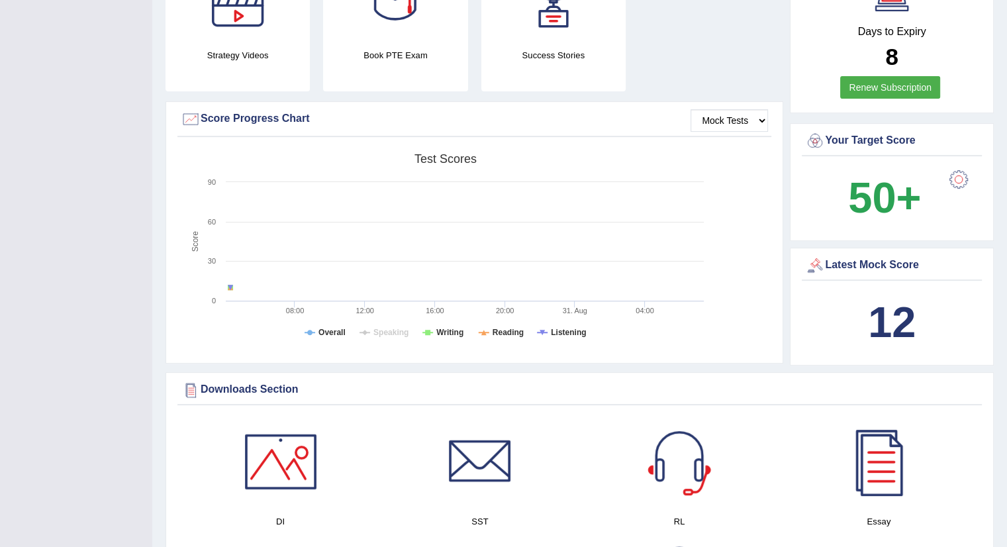
scroll to position [199, 0]
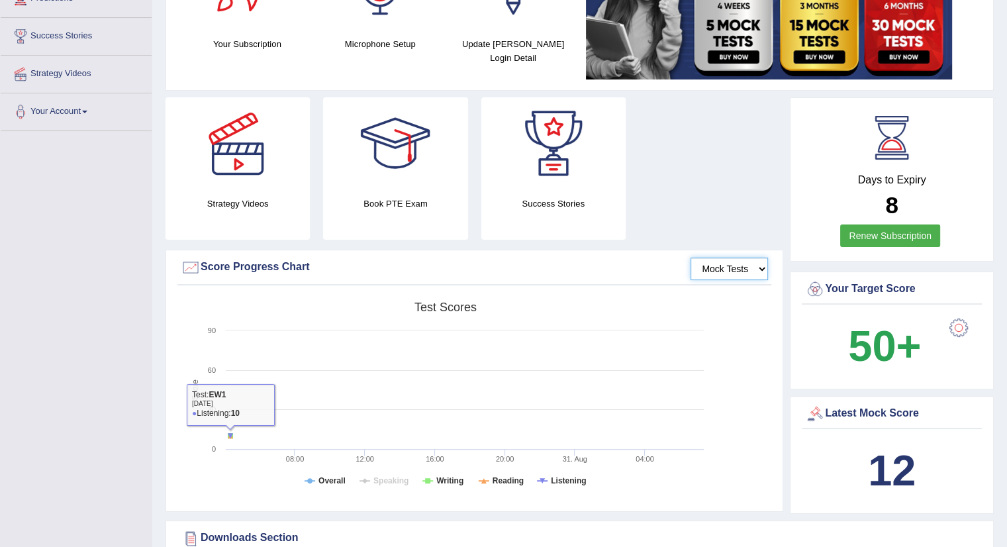
click at [725, 269] on select "Mock Tests" at bounding box center [728, 268] width 77 height 23
click at [691, 257] on select "Mock Tests" at bounding box center [728, 268] width 77 height 23
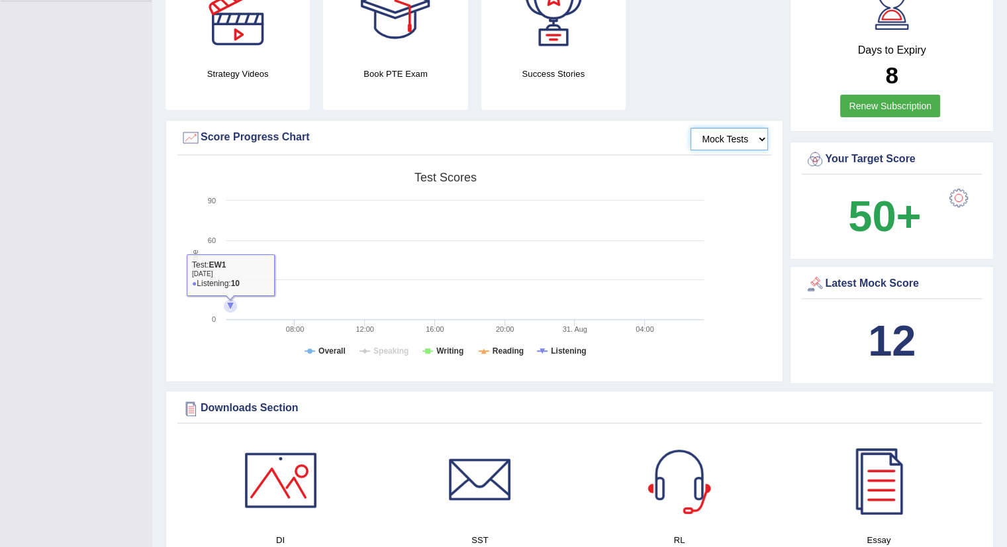
scroll to position [331, 0]
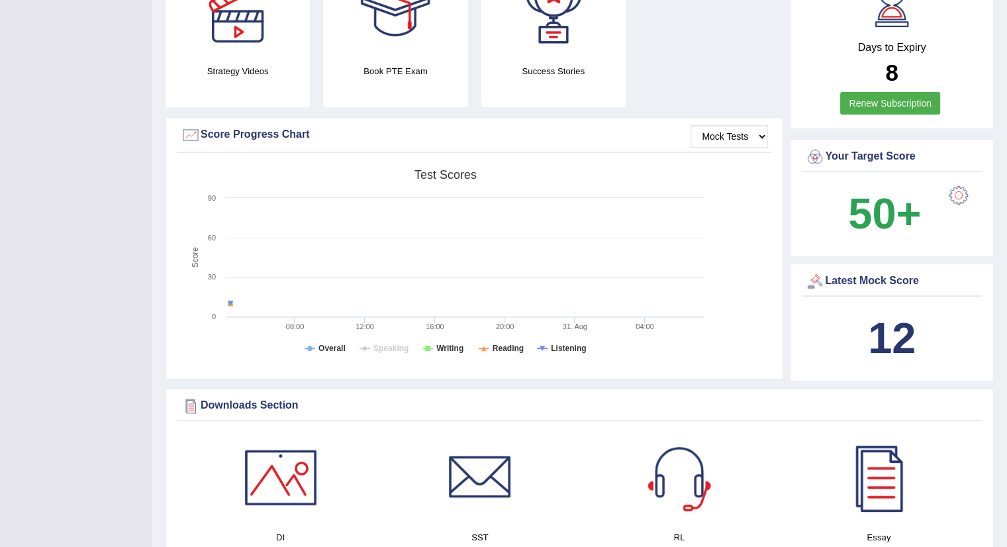
click at [921, 102] on link "Renew Subscription" at bounding box center [890, 103] width 100 height 23
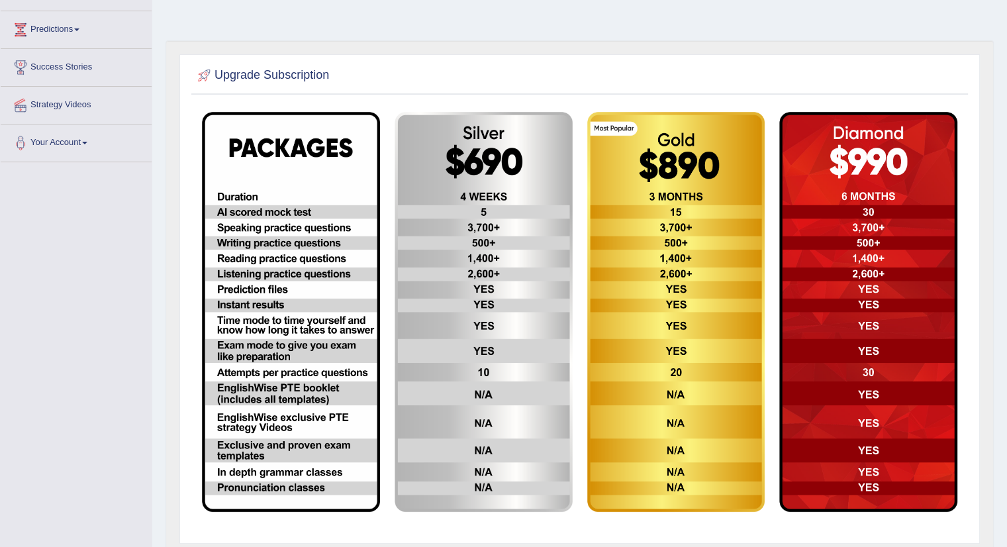
scroll to position [234, 0]
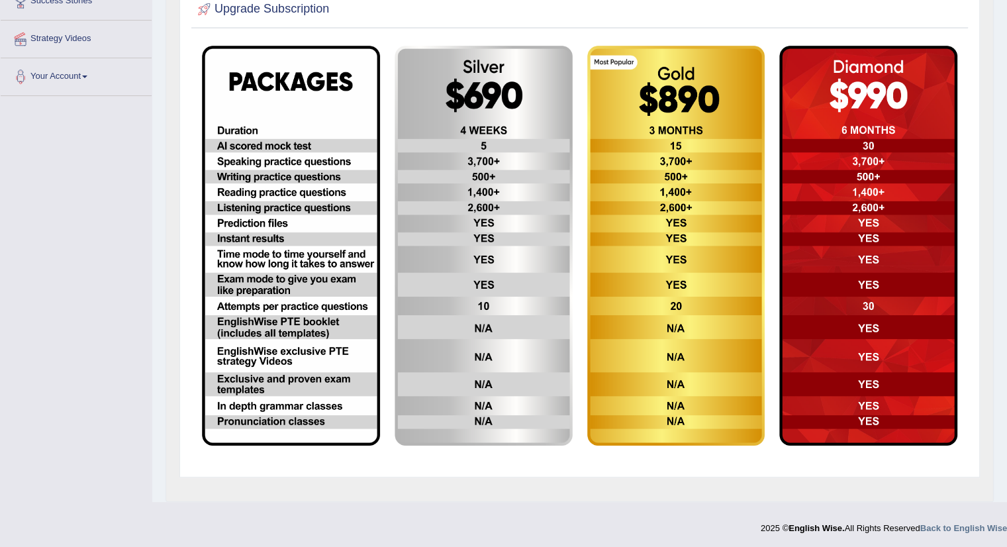
click at [893, 339] on img at bounding box center [868, 246] width 178 height 400
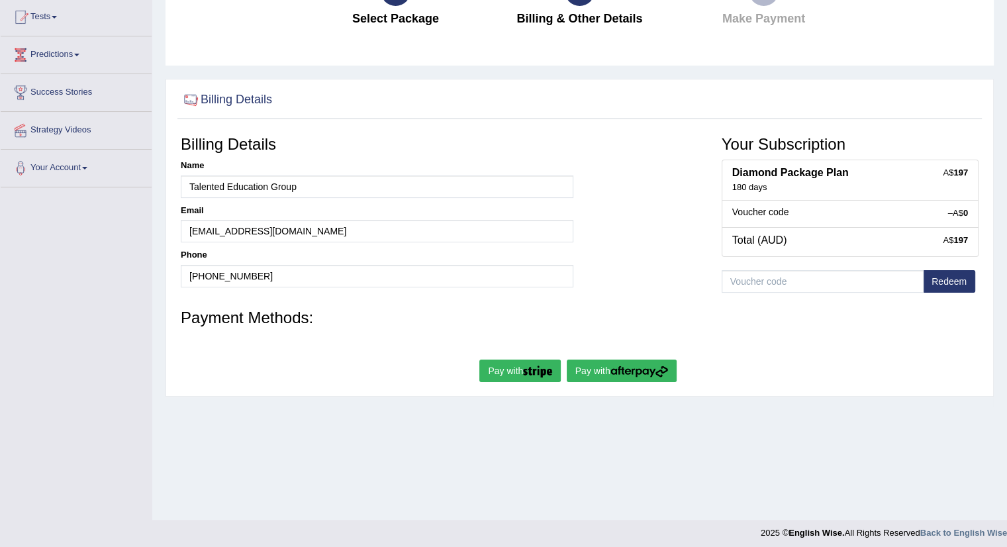
scroll to position [148, 0]
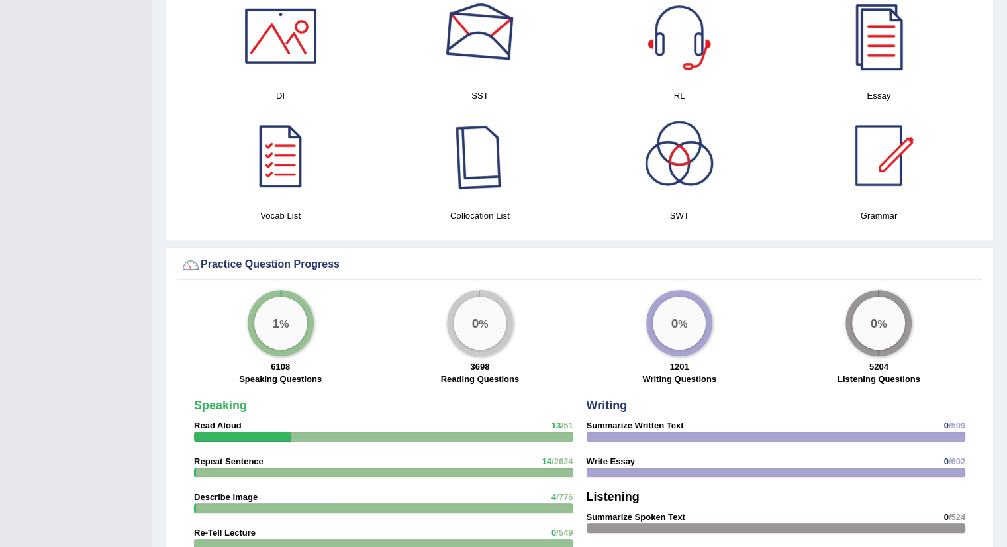
scroll to position [794, 0]
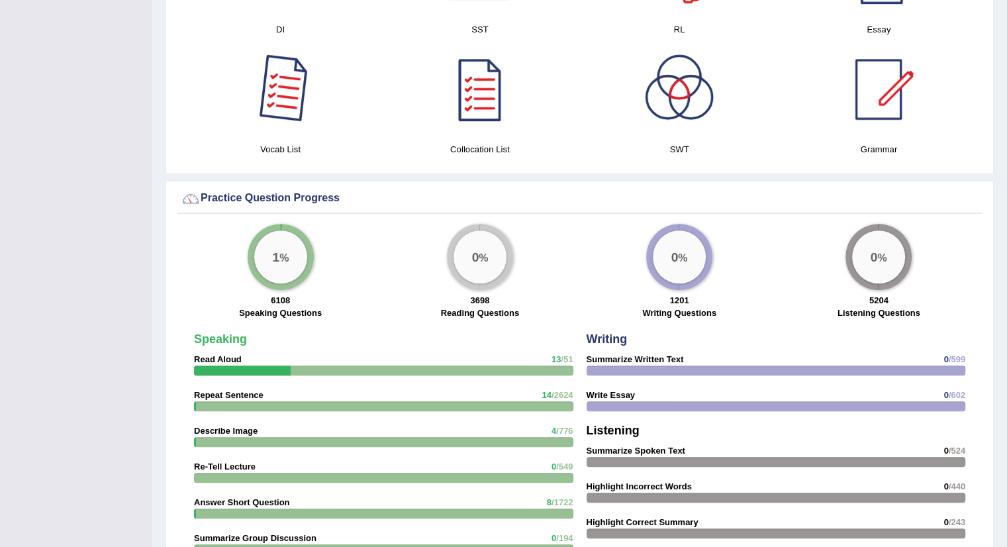
click at [281, 109] on div at bounding box center [280, 89] width 93 height 93
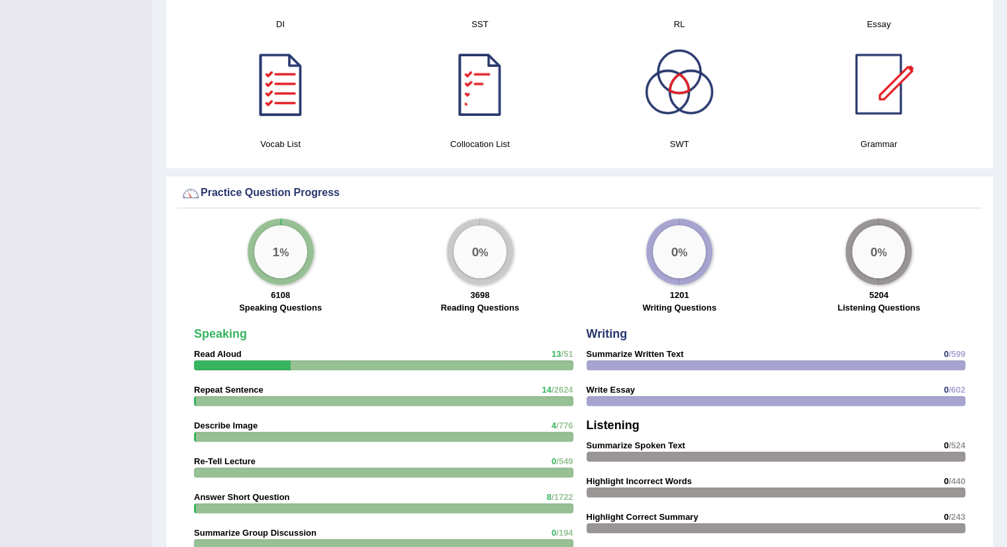
scroll to position [728, 0]
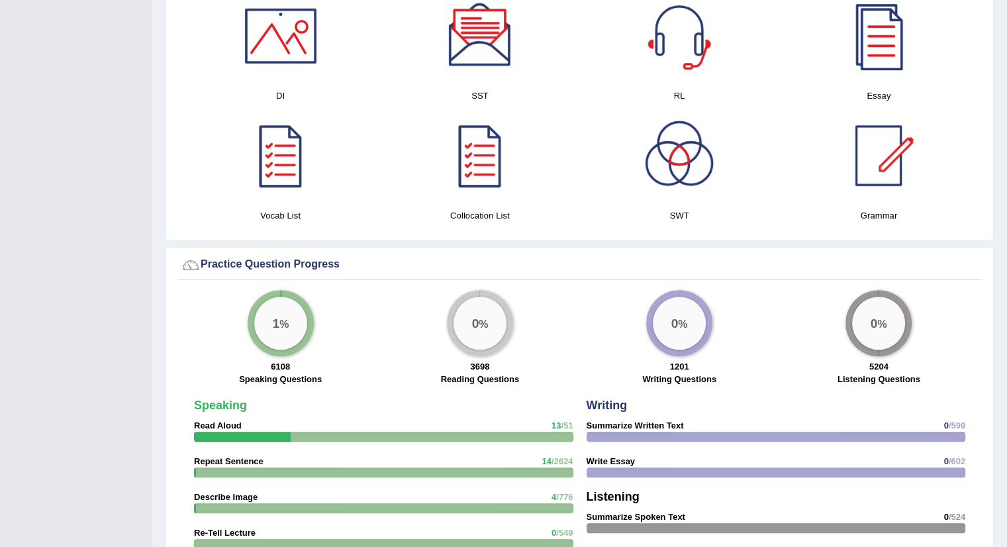
click at [478, 159] on div at bounding box center [479, 155] width 93 height 93
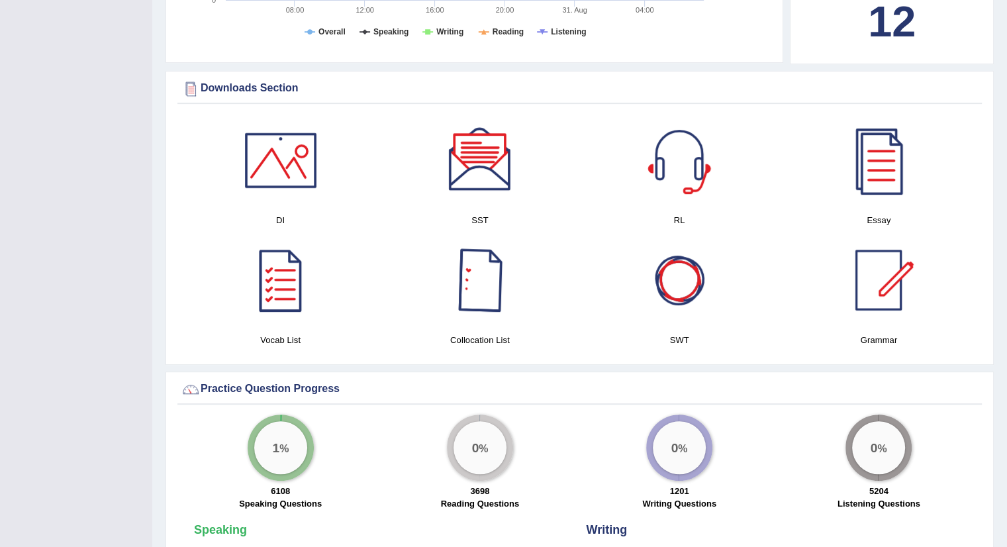
scroll to position [596, 0]
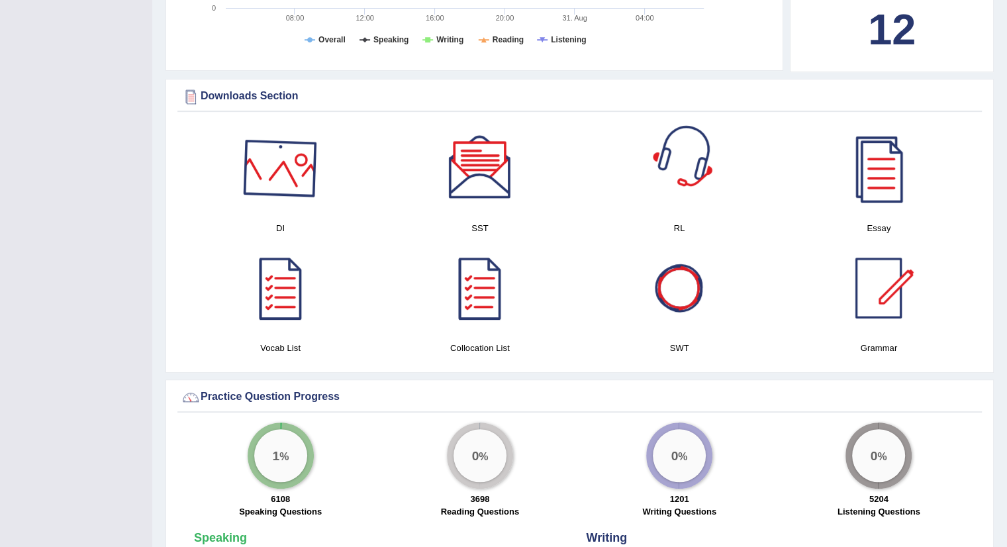
click at [300, 166] on div at bounding box center [280, 168] width 93 height 93
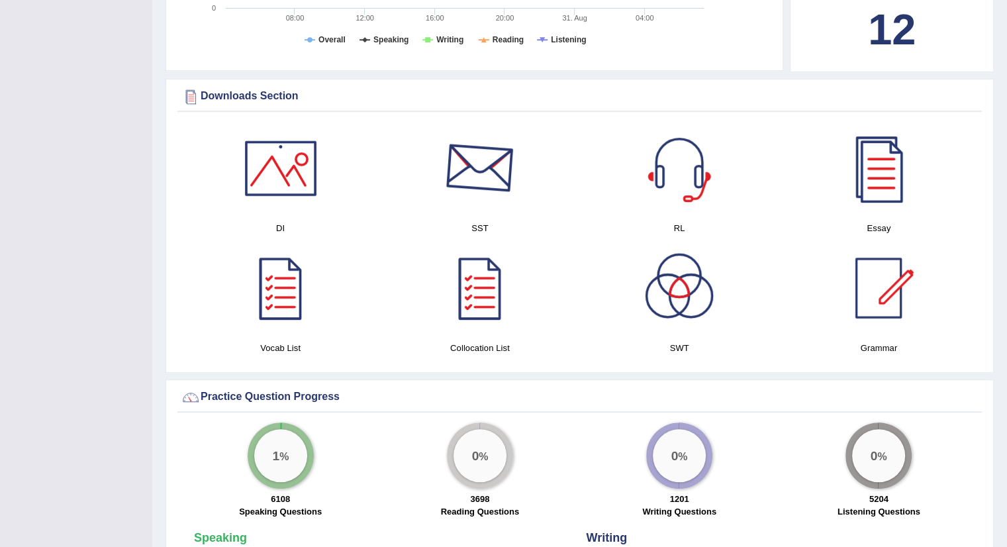
click at [467, 159] on div at bounding box center [479, 168] width 93 height 93
click at [670, 167] on div at bounding box center [679, 168] width 93 height 93
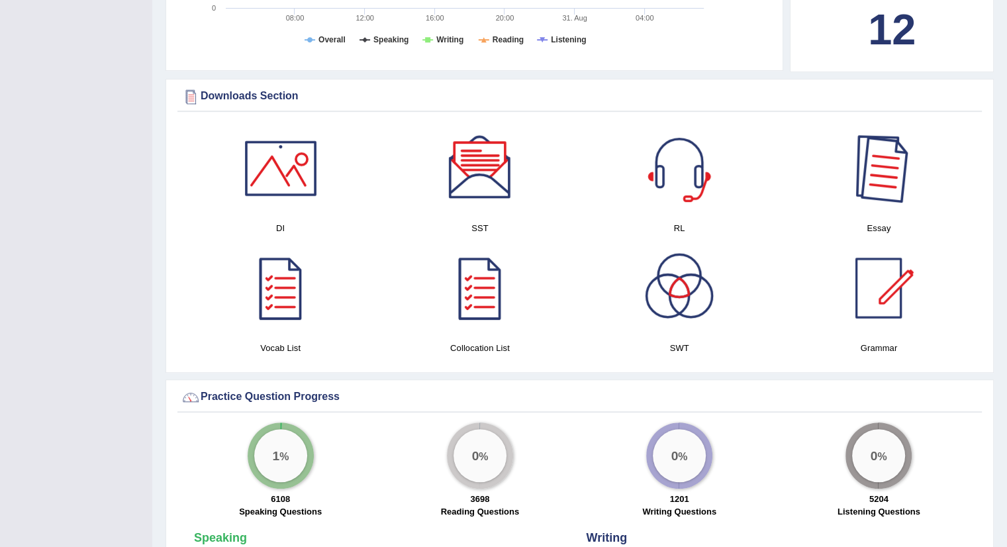
click at [900, 158] on div at bounding box center [878, 168] width 93 height 93
click at [471, 300] on div at bounding box center [479, 288] width 93 height 93
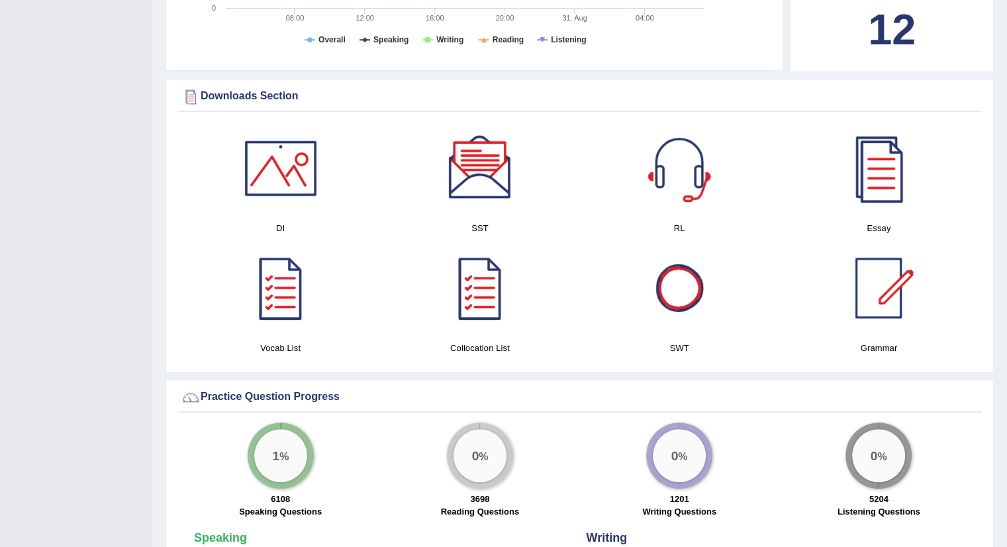
click at [690, 268] on div at bounding box center [679, 288] width 93 height 93
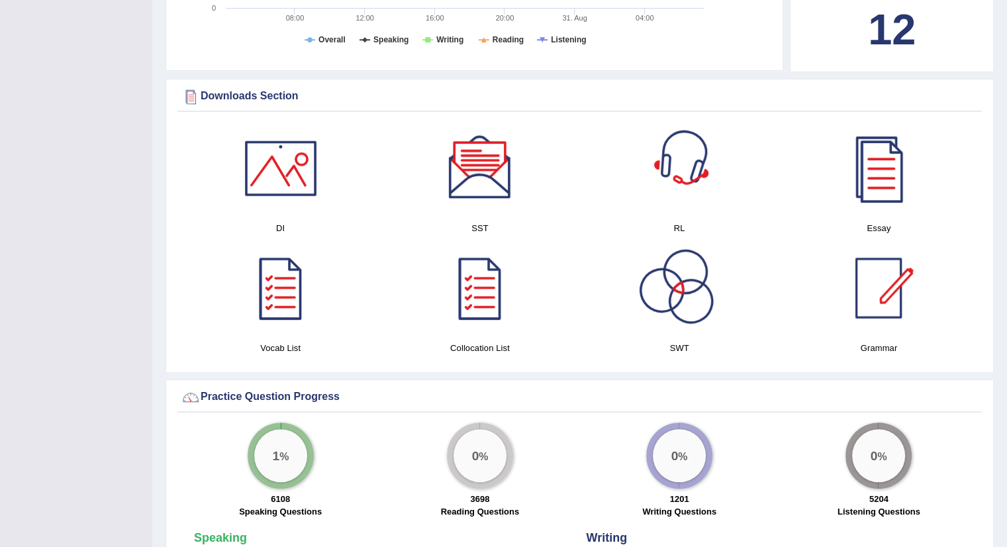
click at [868, 297] on div at bounding box center [878, 288] width 93 height 93
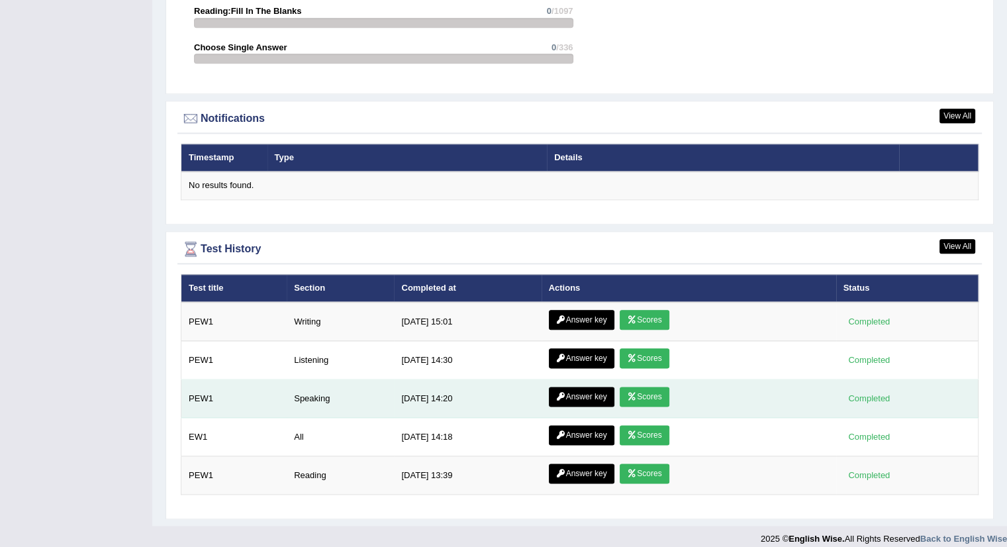
scroll to position [1525, 0]
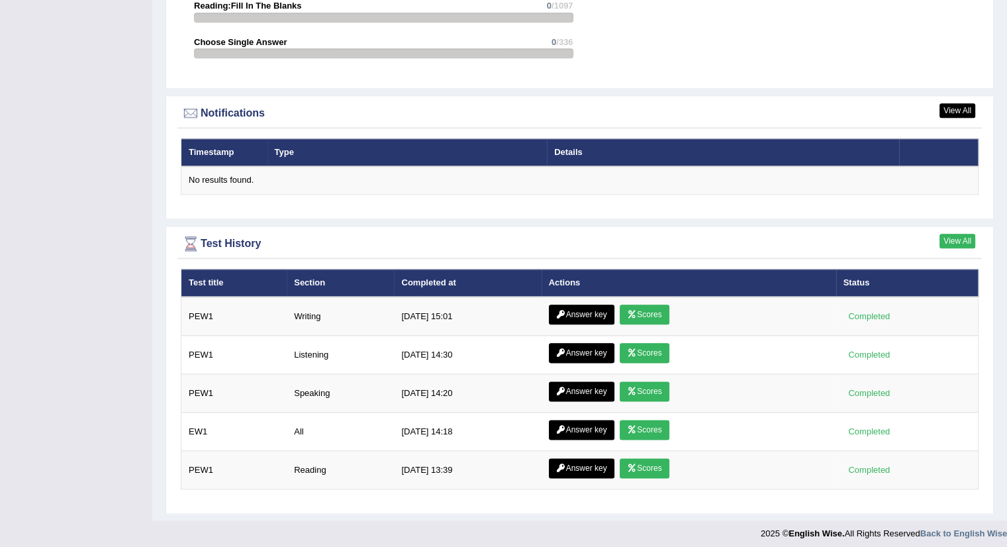
click at [959, 242] on link "View All" at bounding box center [957, 241] width 36 height 15
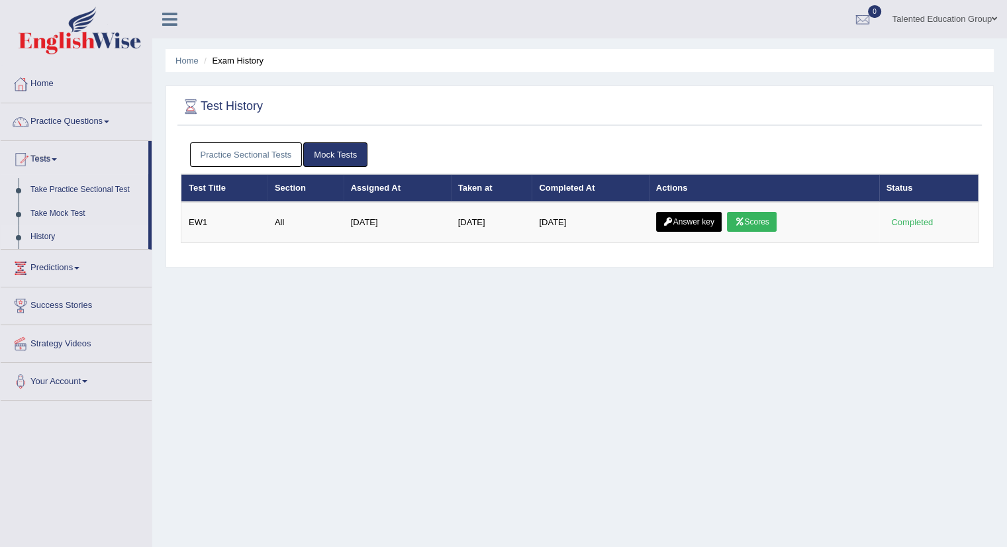
scroll to position [66, 0]
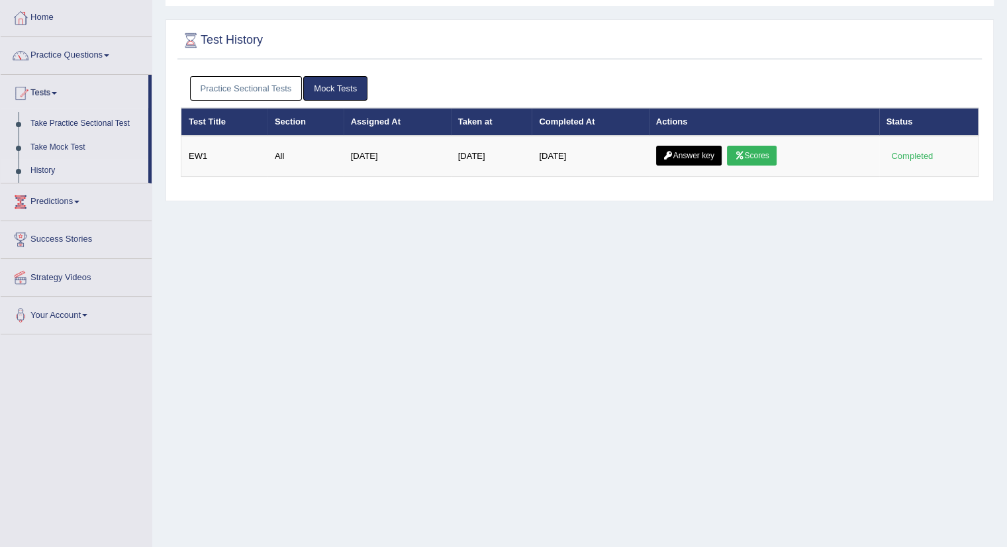
click at [320, 89] on link "Mock Tests" at bounding box center [335, 88] width 64 height 24
click at [285, 82] on link "Practice Sectional Tests" at bounding box center [246, 88] width 113 height 24
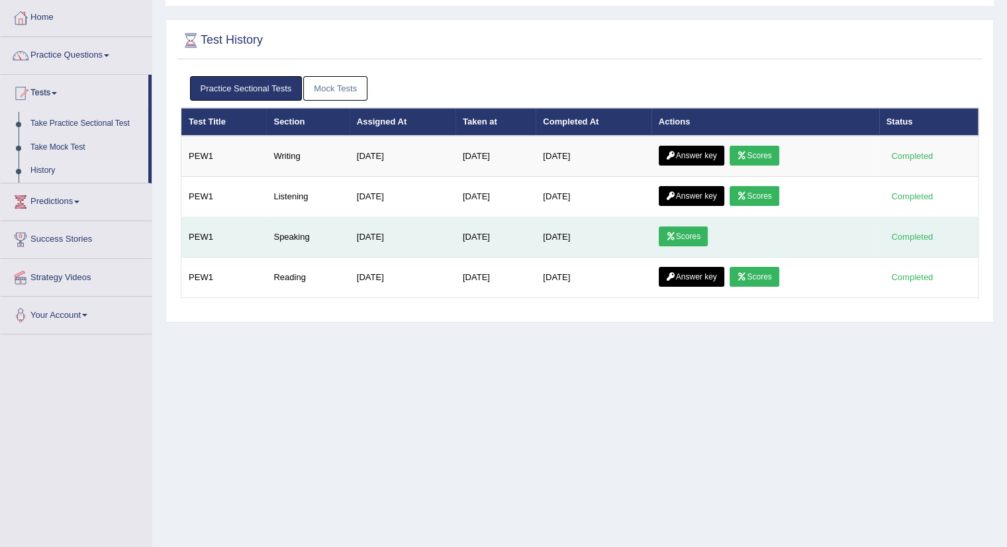
click at [707, 229] on link "Scores" at bounding box center [683, 236] width 49 height 20
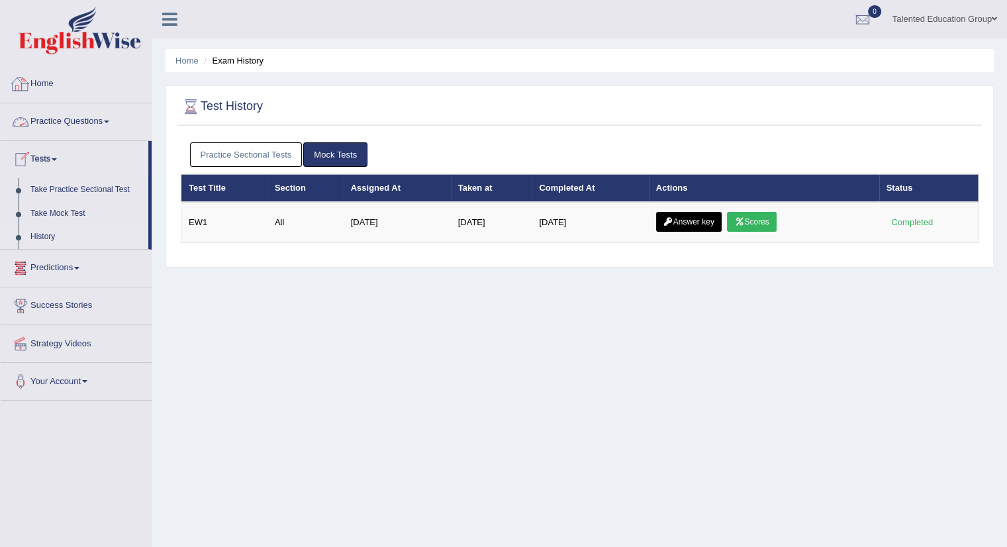
click at [43, 80] on link "Home" at bounding box center [76, 82] width 151 height 33
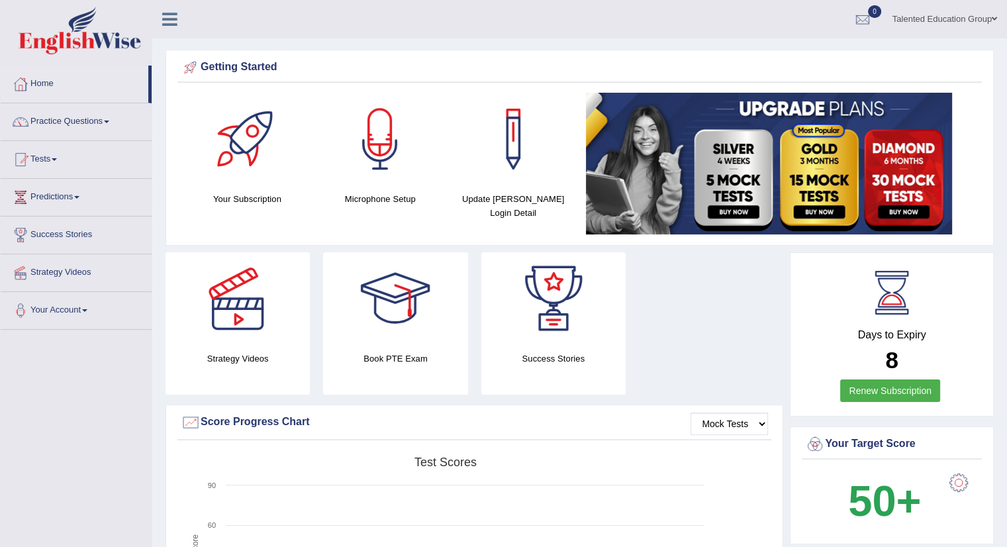
click at [522, 172] on div at bounding box center [513, 139] width 93 height 93
click at [60, 122] on link "Practice Questions" at bounding box center [76, 119] width 151 height 33
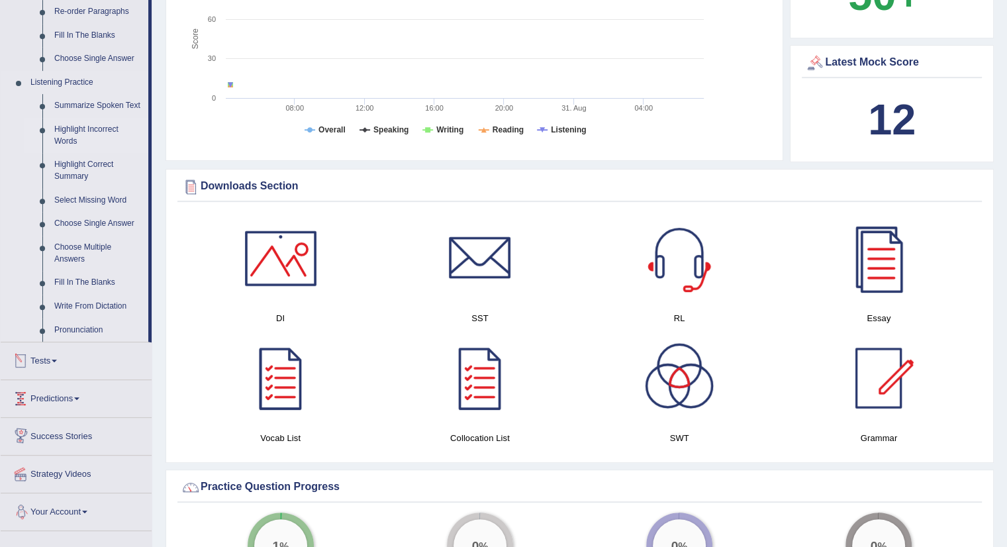
scroll to position [397, 0]
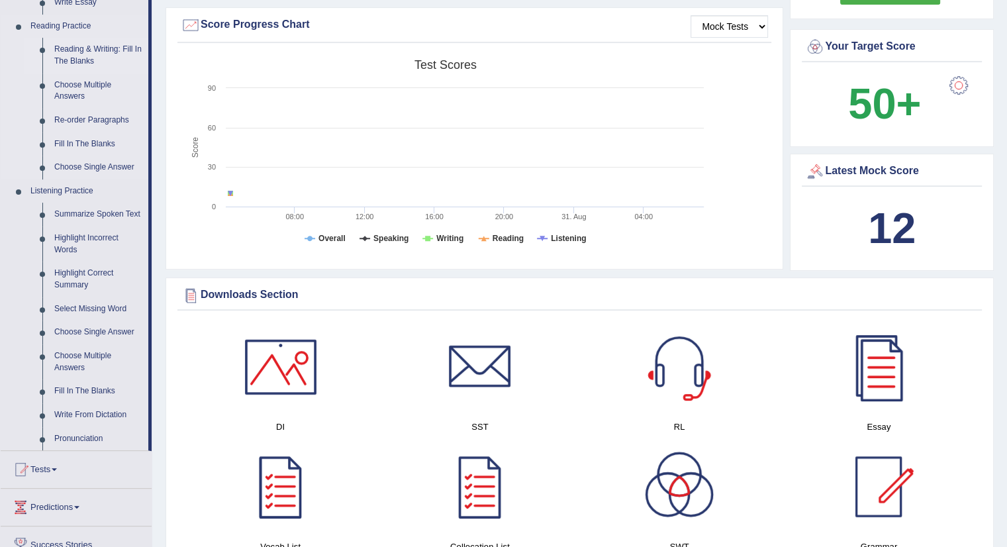
click at [83, 50] on link "Reading & Writing: Fill In The Blanks" at bounding box center [98, 55] width 100 height 35
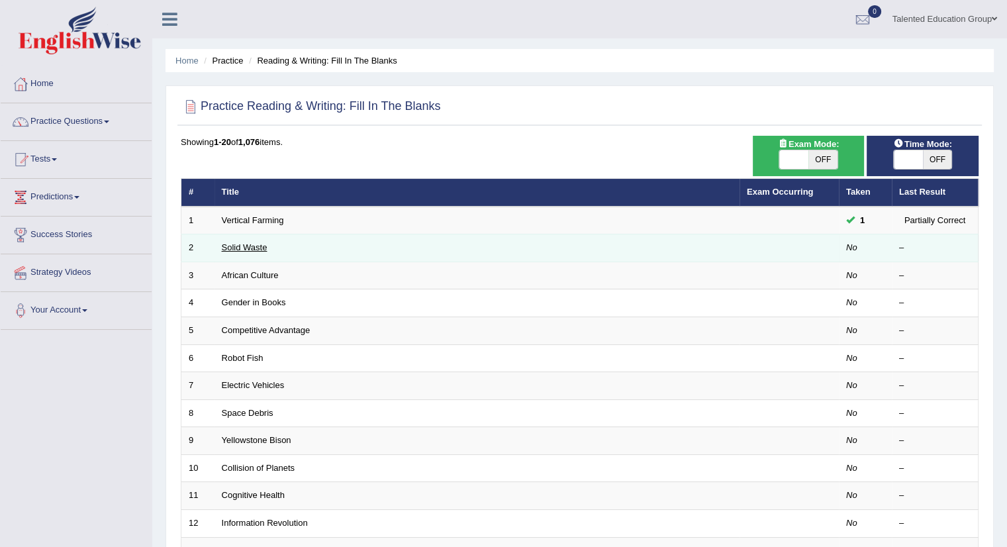
click at [254, 248] on link "Solid Waste" at bounding box center [245, 247] width 46 height 10
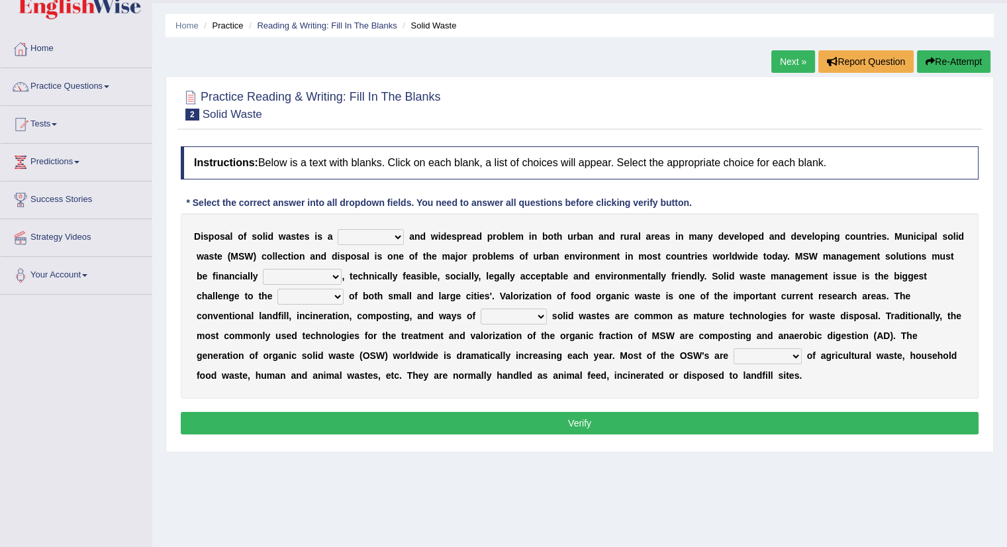
scroll to position [66, 0]
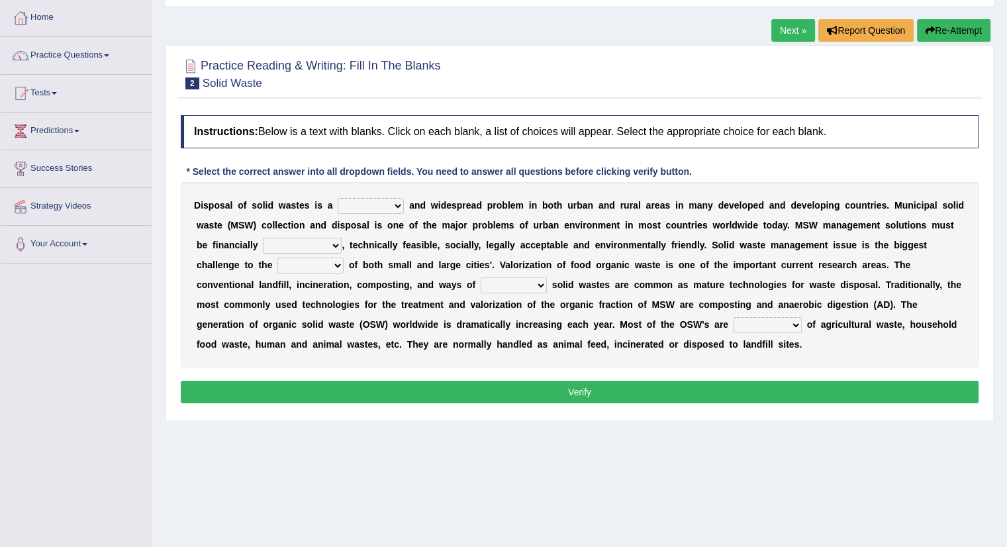
click at [375, 200] on select "slanting stinging stalling shafting" at bounding box center [371, 206] width 66 height 16
click at [435, 212] on div "D i s p o s a l o f s o l i d w a s t e s i s a slanting stinging stalling shaf…" at bounding box center [579, 274] width 797 height 185
click at [296, 257] on select "plants culture authorities history" at bounding box center [310, 265] width 66 height 16
click at [794, 32] on link "Next »" at bounding box center [793, 30] width 44 height 23
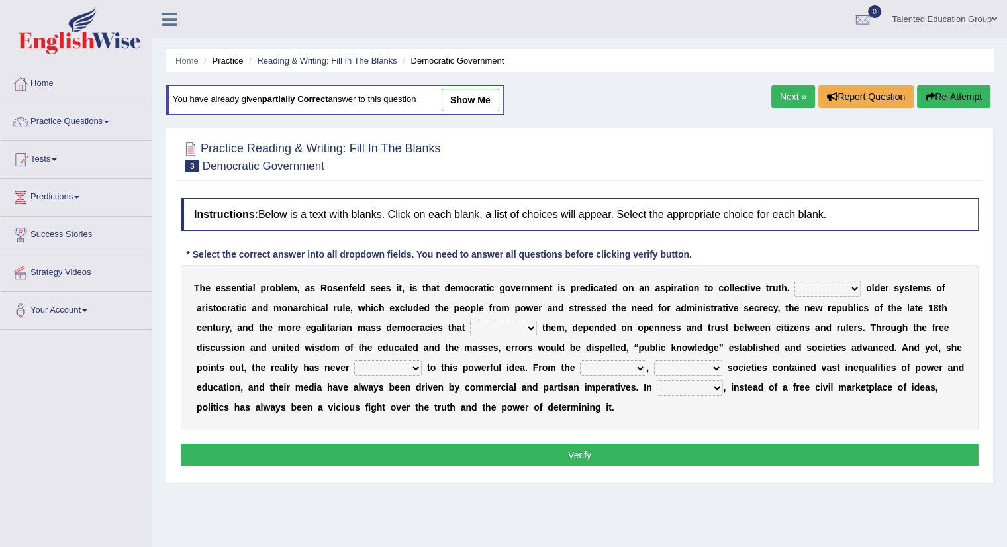
click at [797, 93] on link "Next »" at bounding box center [793, 96] width 44 height 23
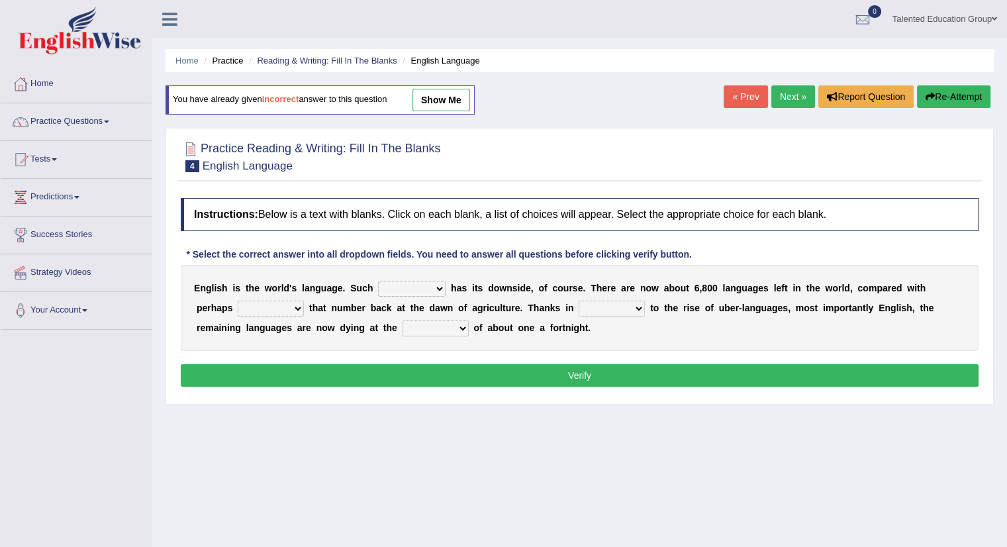
click at [790, 91] on link "Next »" at bounding box center [793, 96] width 44 height 23
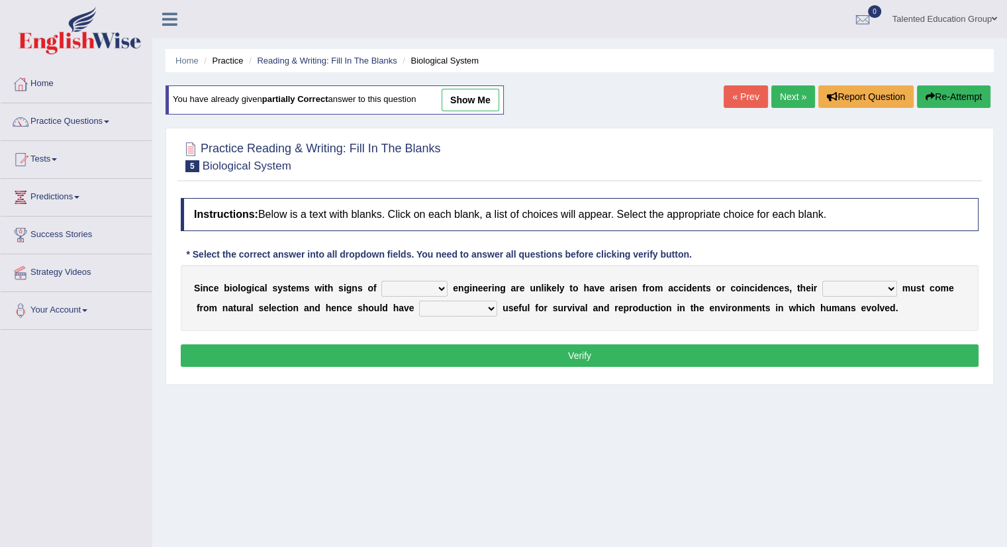
click at [789, 91] on link "Next »" at bounding box center [793, 96] width 44 height 23
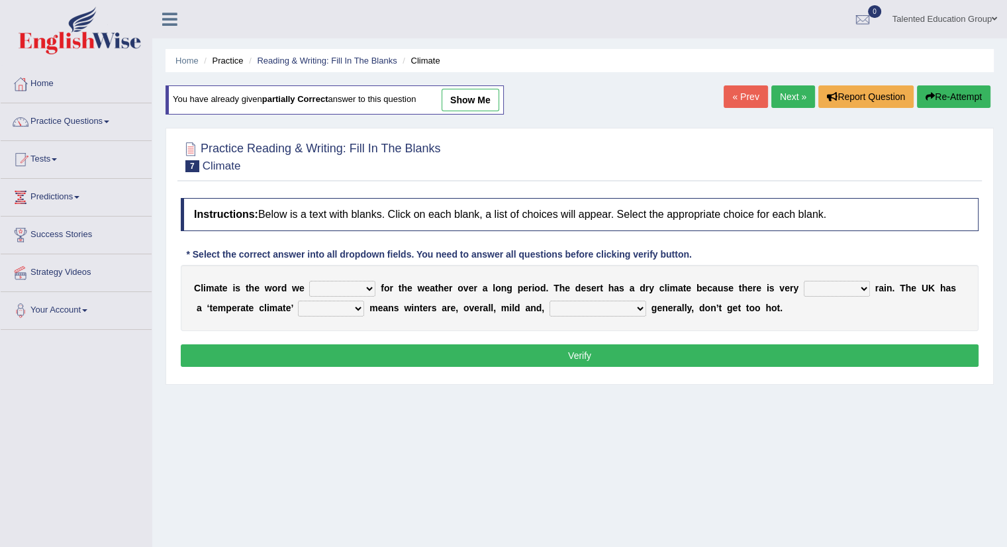
click at [789, 91] on link "Next »" at bounding box center [793, 96] width 44 height 23
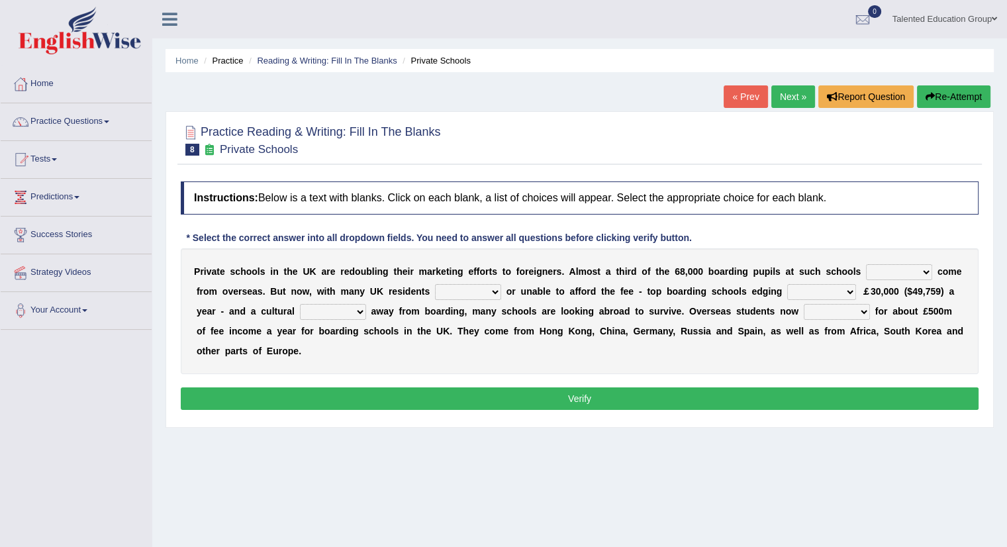
click at [789, 91] on link "Next »" at bounding box center [793, 96] width 44 height 23
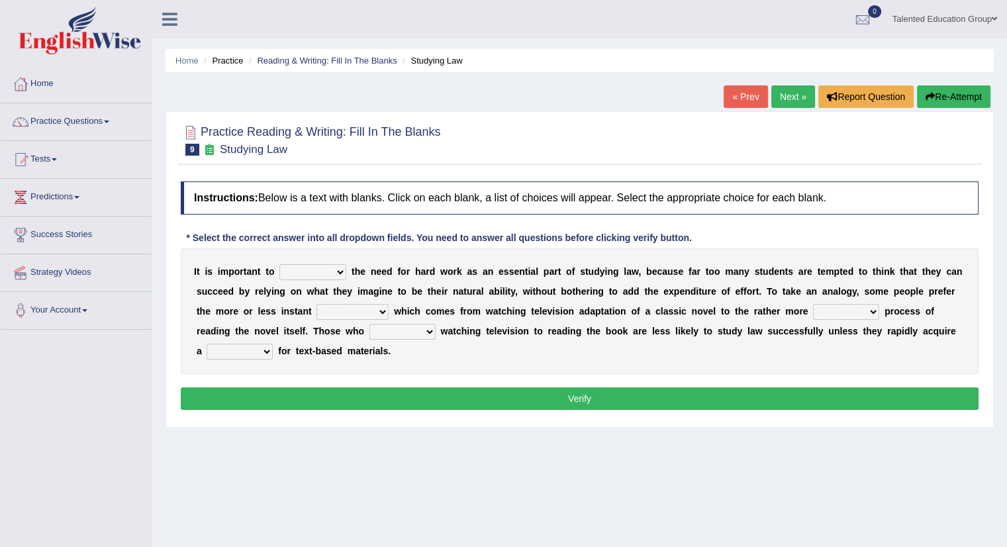
click at [298, 264] on select "emphasise criticise adjust replicate" at bounding box center [312, 272] width 67 height 16
click at [467, 269] on b "a" at bounding box center [469, 271] width 5 height 11
